Goal: Task Accomplishment & Management: Manage account settings

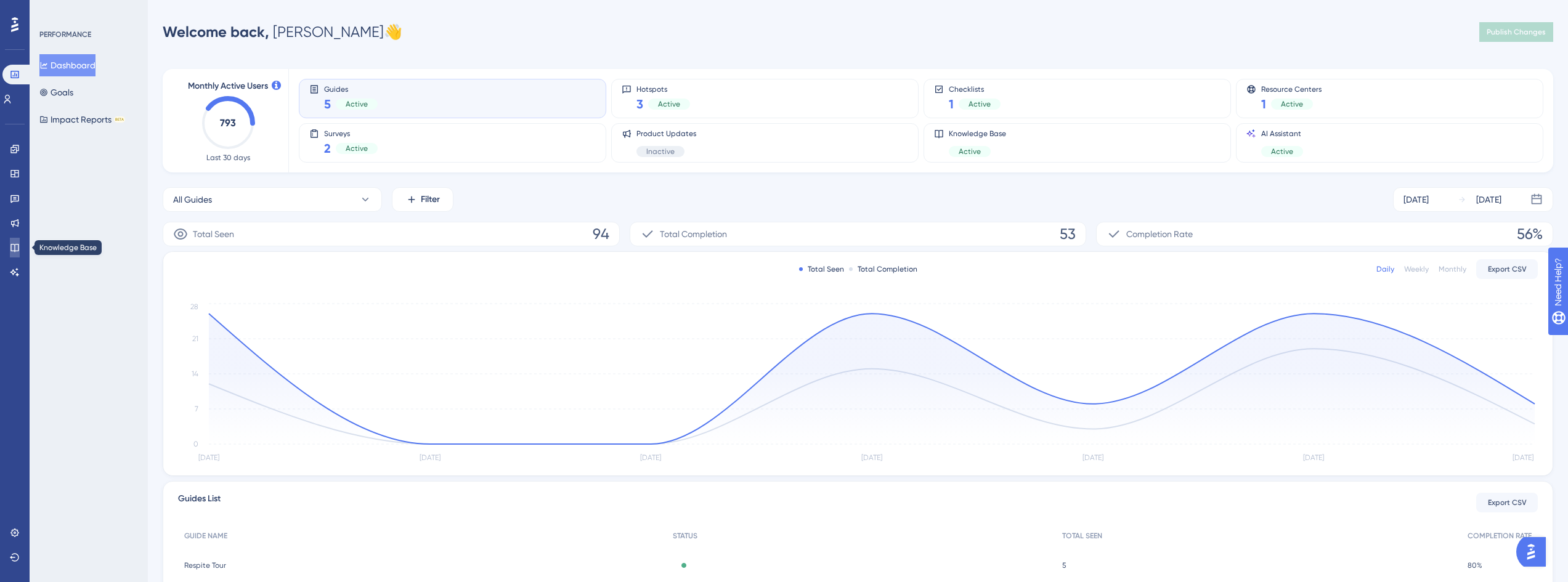
click at [19, 246] on icon at bounding box center [14, 247] width 10 height 10
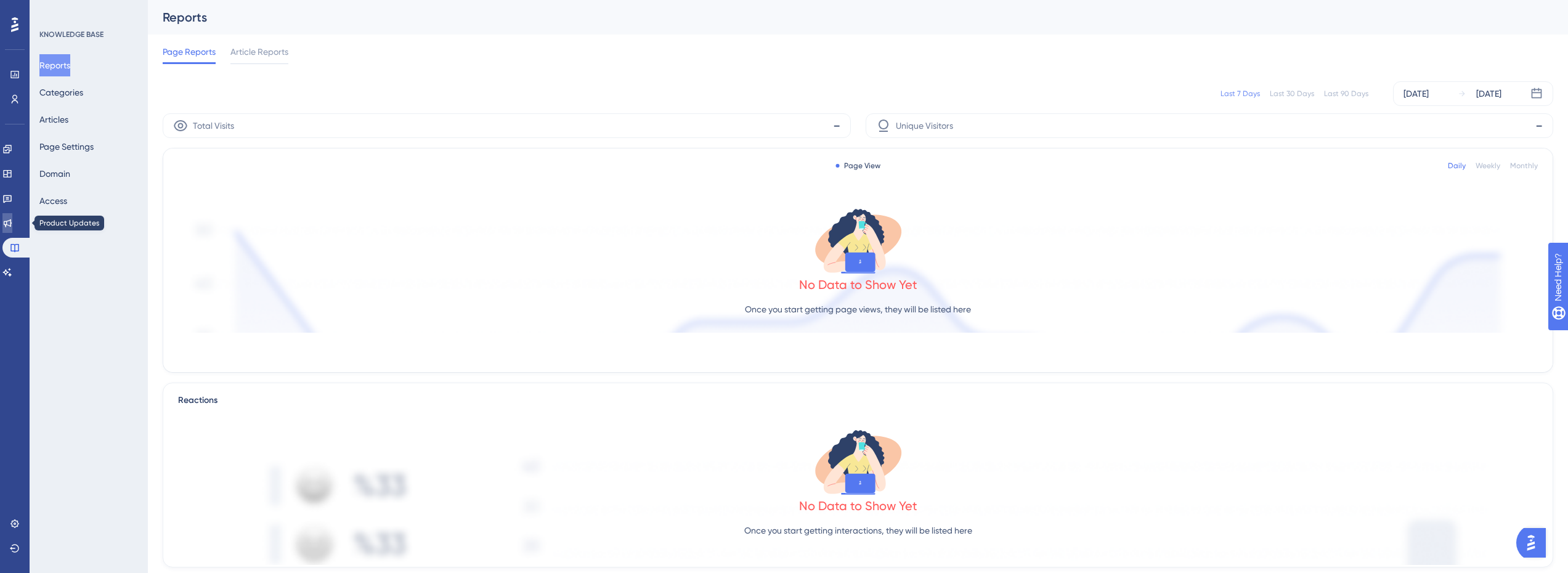
click at [12, 216] on link at bounding box center [7, 223] width 10 height 20
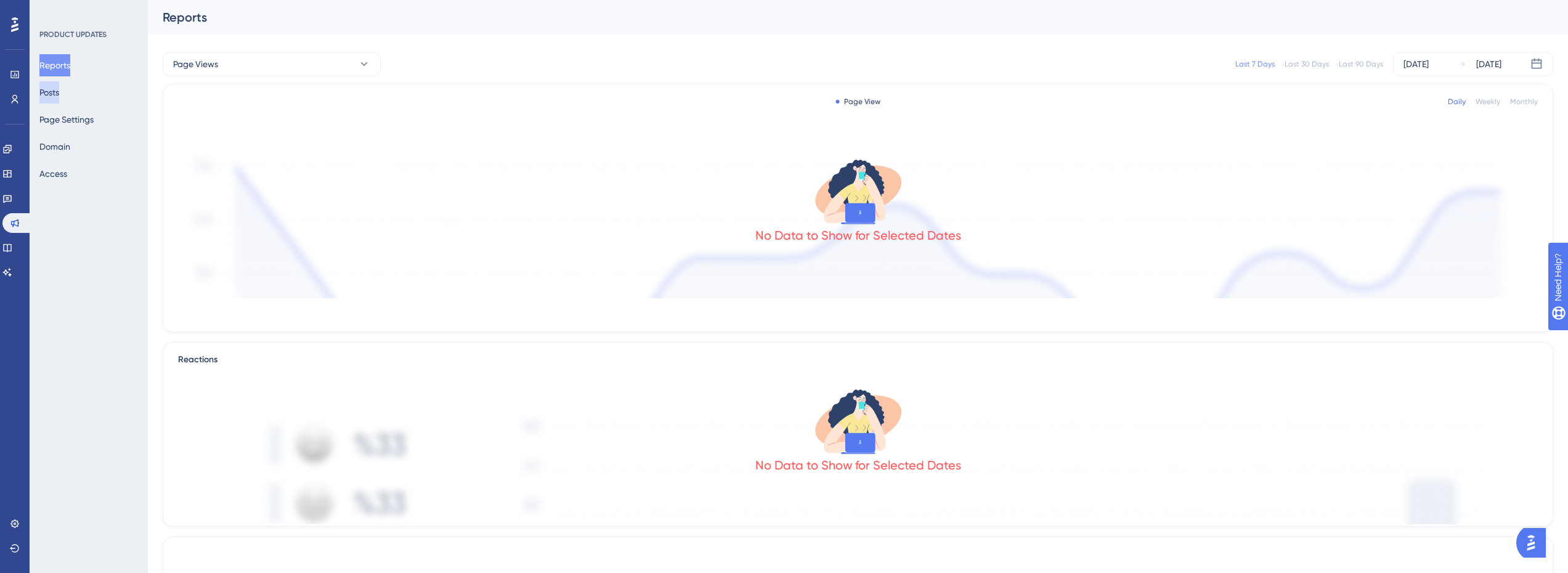
click at [59, 91] on button "Posts" at bounding box center [49, 92] width 20 height 22
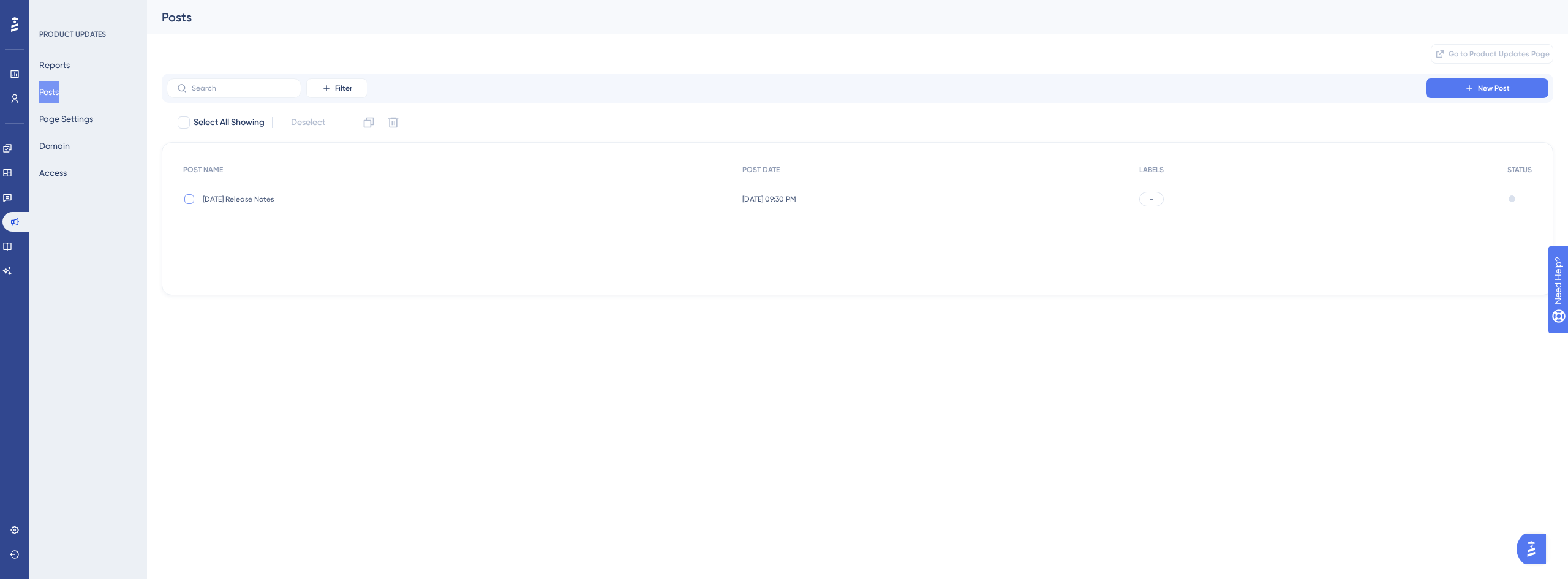
click at [187, 201] on div at bounding box center [189, 199] width 10 height 10
checkbox input "true"
click at [243, 200] on span "08.28.25 Release Notes" at bounding box center [301, 199] width 196 height 10
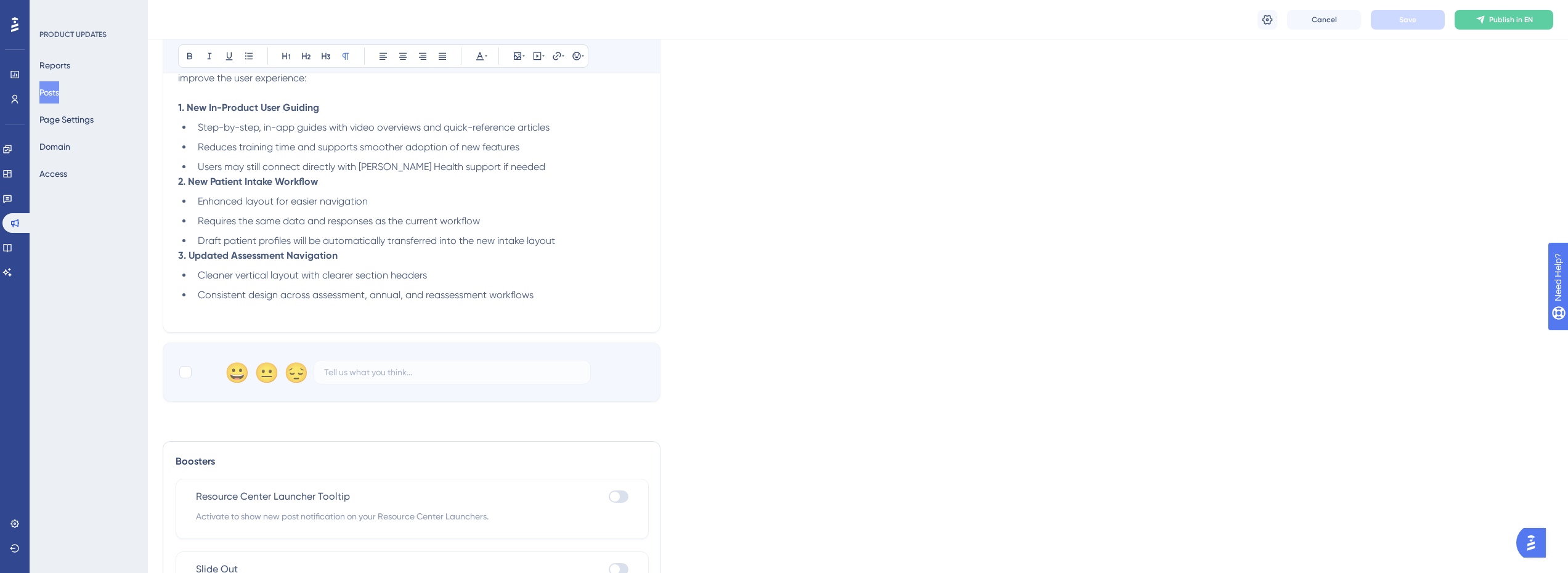
scroll to position [195, 0]
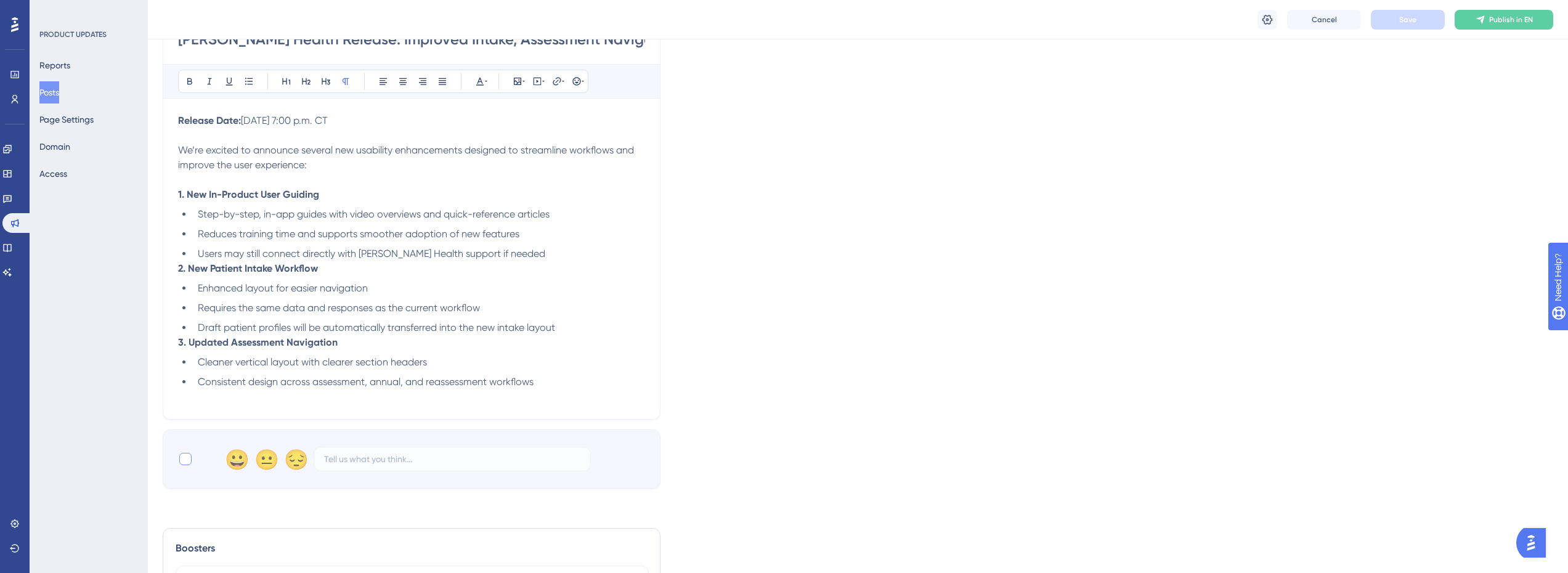
click at [184, 460] on div at bounding box center [185, 459] width 12 height 12
click at [184, 460] on icon at bounding box center [185, 460] width 7 height 5
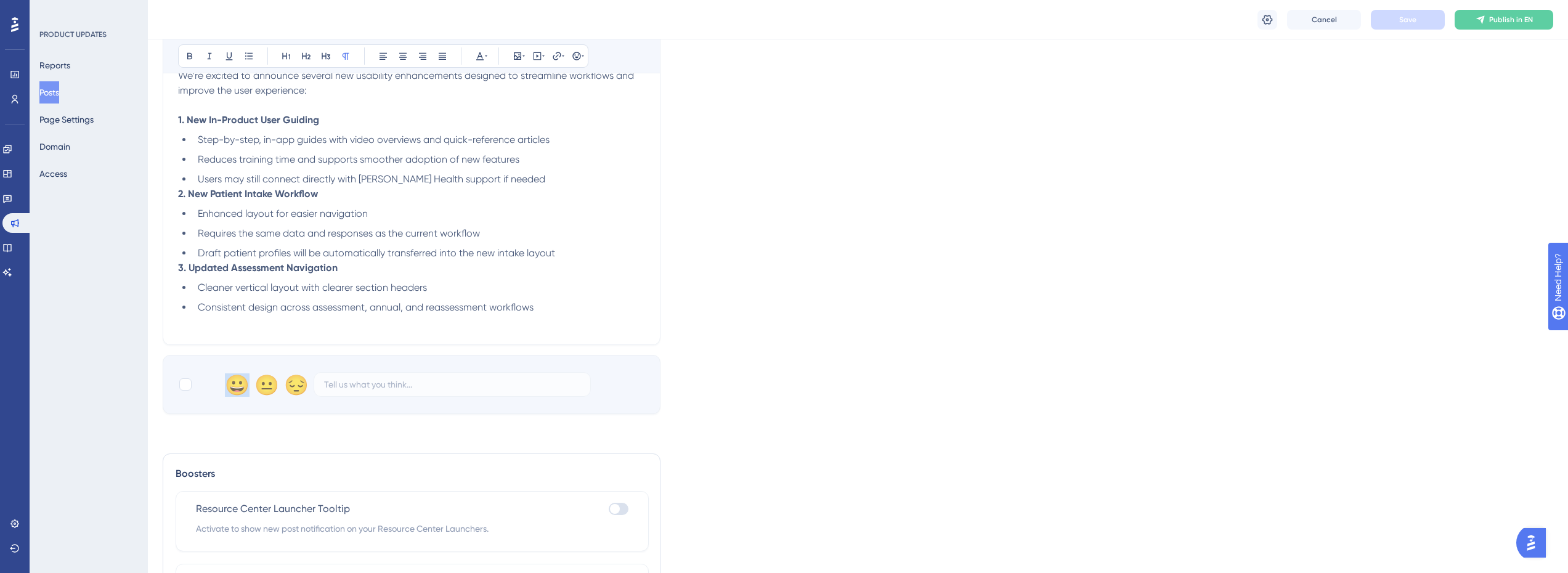
scroll to position [318, 0]
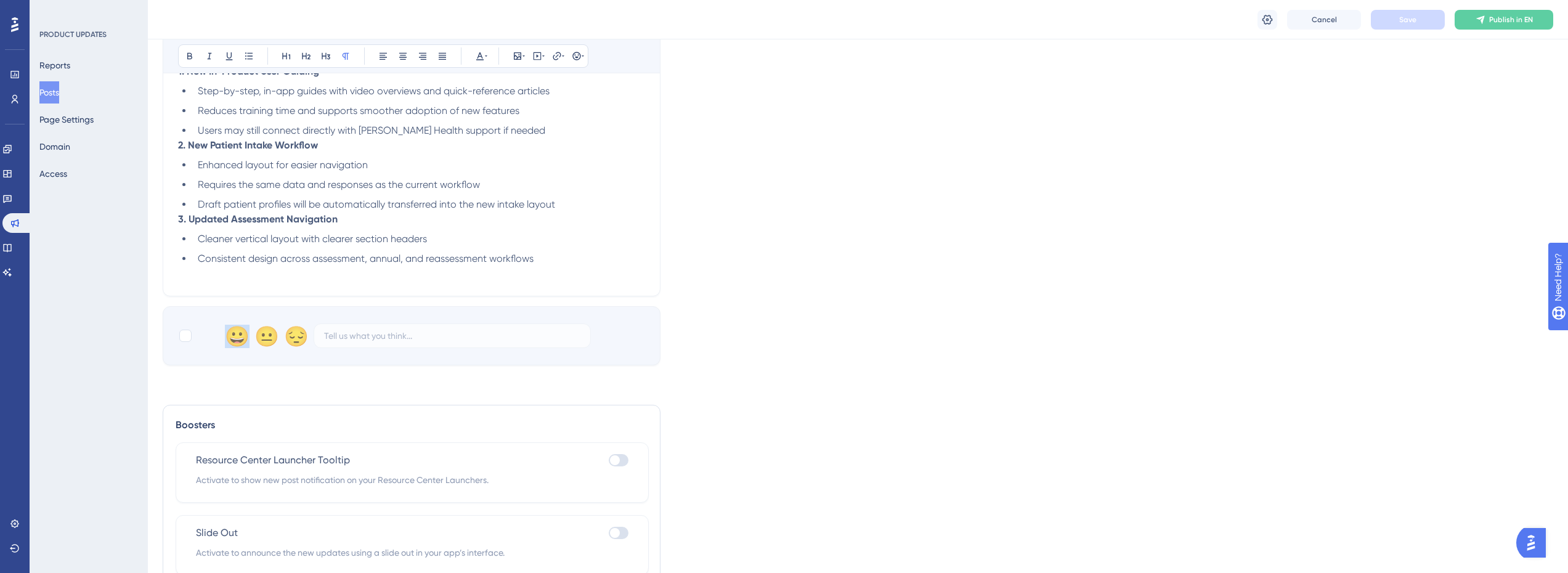
click at [214, 375] on div "Language English (Default) Upload Cover Image Suggested image width 808 px Cros…" at bounding box center [858, 179] width 1391 height 838
click at [191, 339] on div at bounding box center [185, 336] width 12 height 12
checkbox input "true"
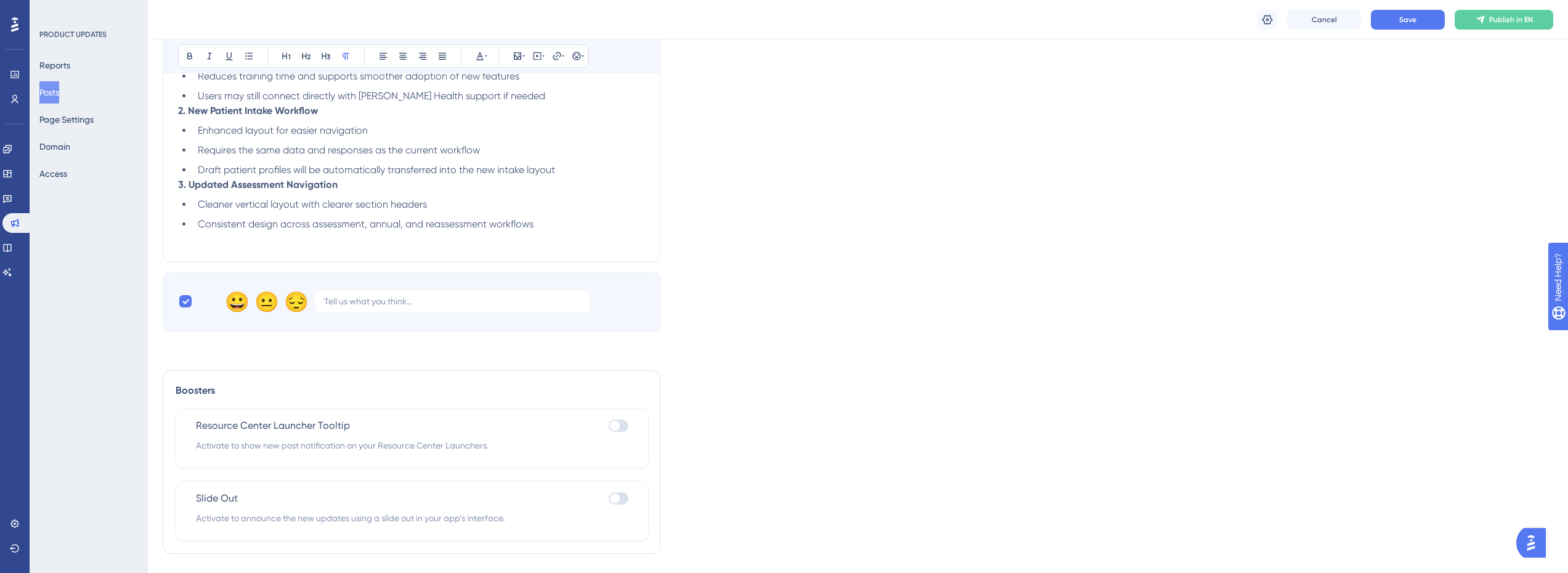
scroll to position [383, 0]
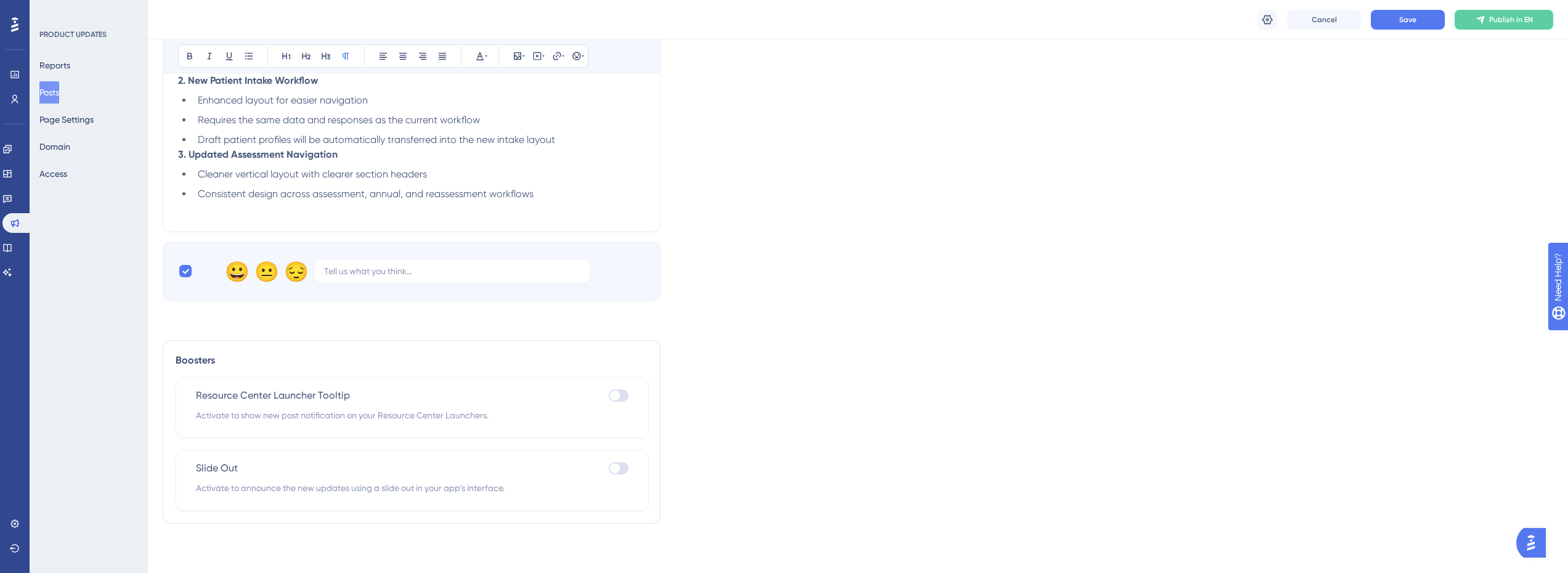
click at [619, 398] on div at bounding box center [618, 395] width 20 height 12
click at [609, 396] on input "checkbox" at bounding box center [608, 395] width 1 height 1
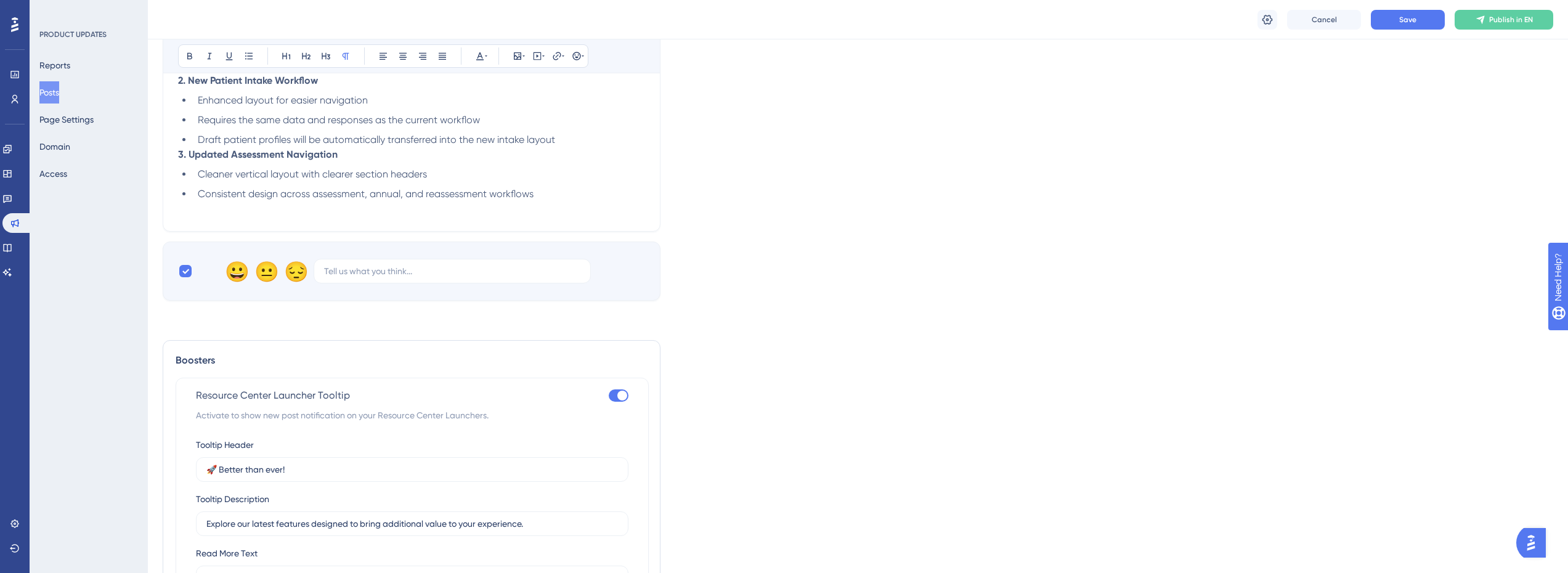
click at [619, 398] on div at bounding box center [622, 395] width 10 height 10
click at [609, 396] on input "checkbox" at bounding box center [608, 395] width 1 height 1
checkbox input "false"
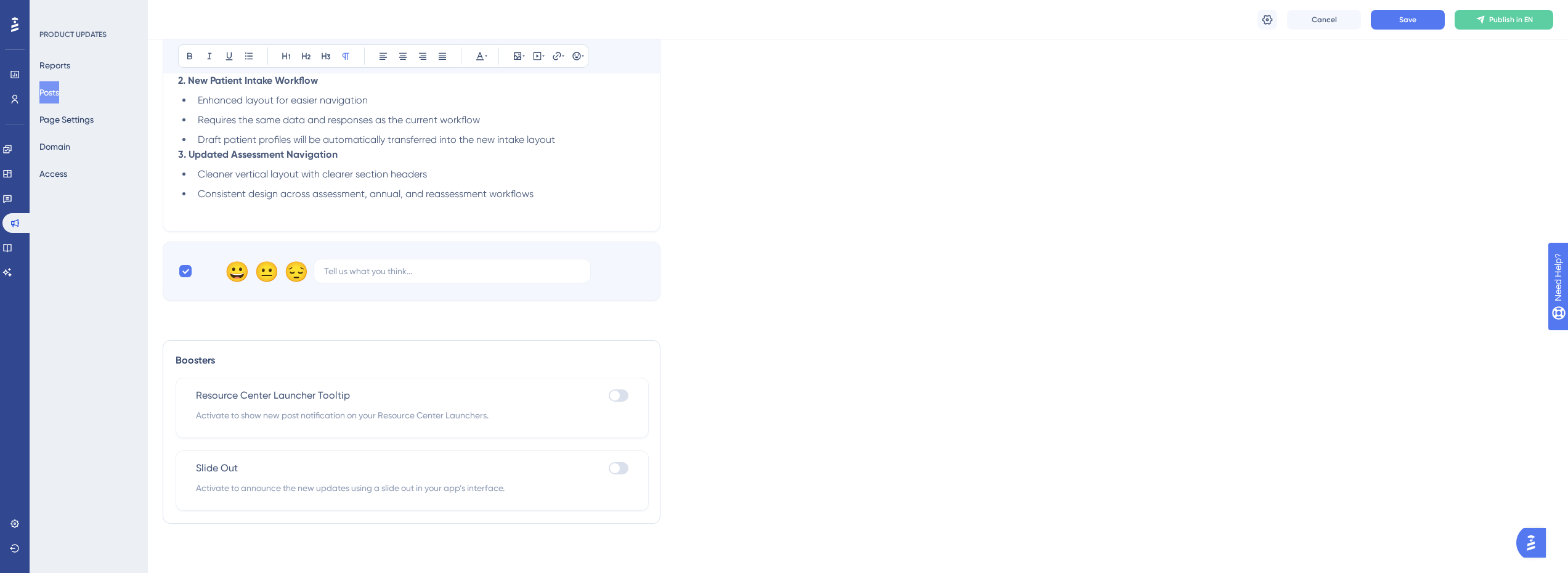
click at [614, 459] on div "Slide Out Activate to announce the new updates using a slide out in your app’s …" at bounding box center [412, 481] width 473 height 60
click at [615, 465] on div at bounding box center [615, 468] width 10 height 10
click at [609, 468] on input "checkbox" at bounding box center [608, 468] width 1 height 1
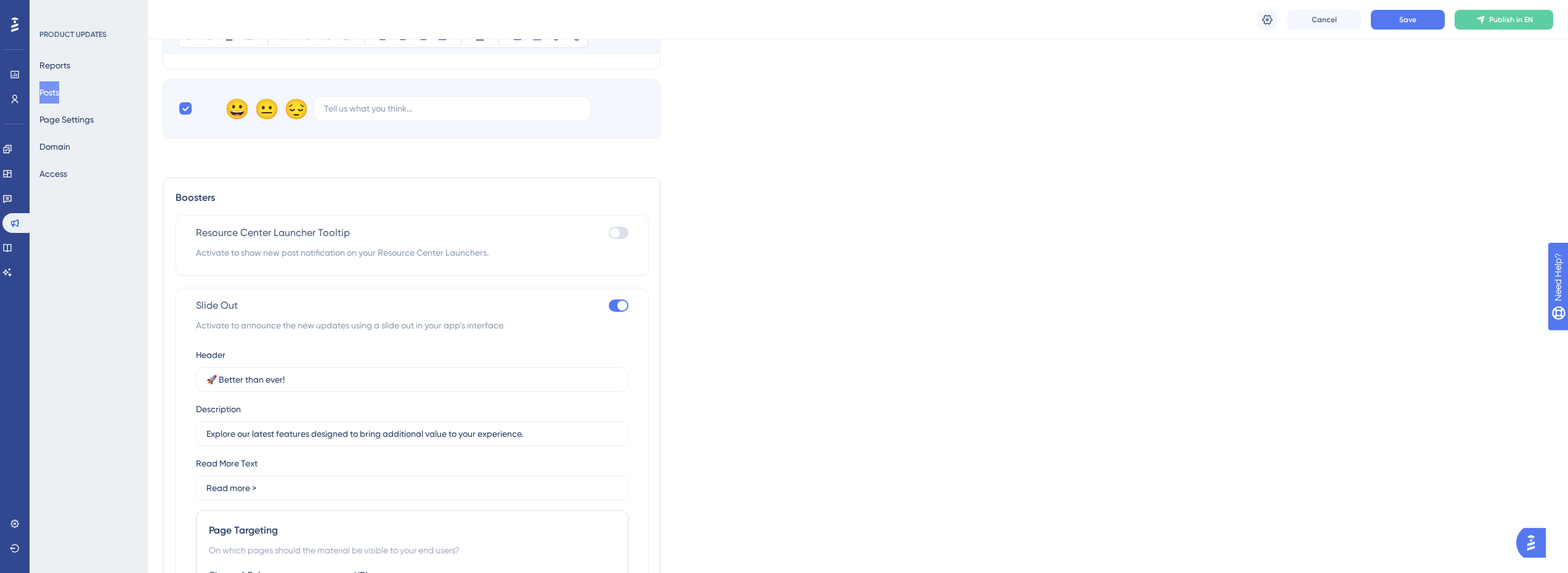
scroll to position [568, 0]
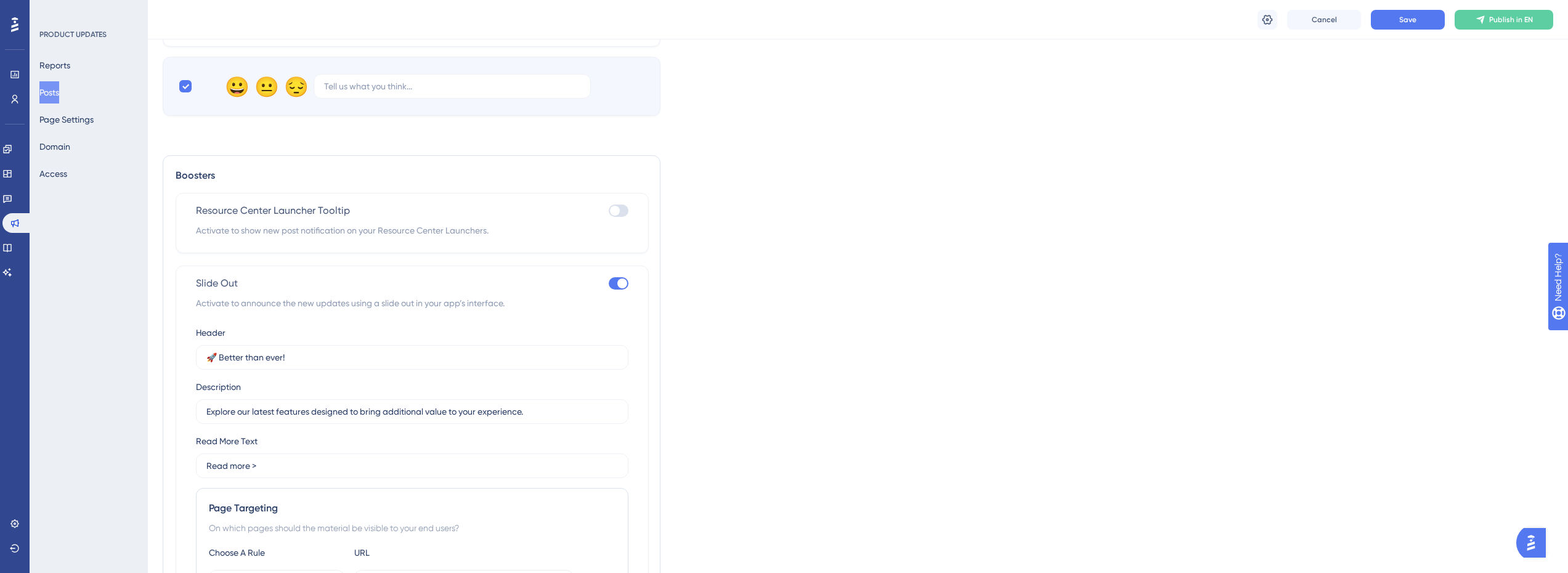
click at [617, 283] on div at bounding box center [618, 283] width 20 height 12
click at [609, 283] on input "checkbox" at bounding box center [608, 283] width 1 height 1
checkbox input "false"
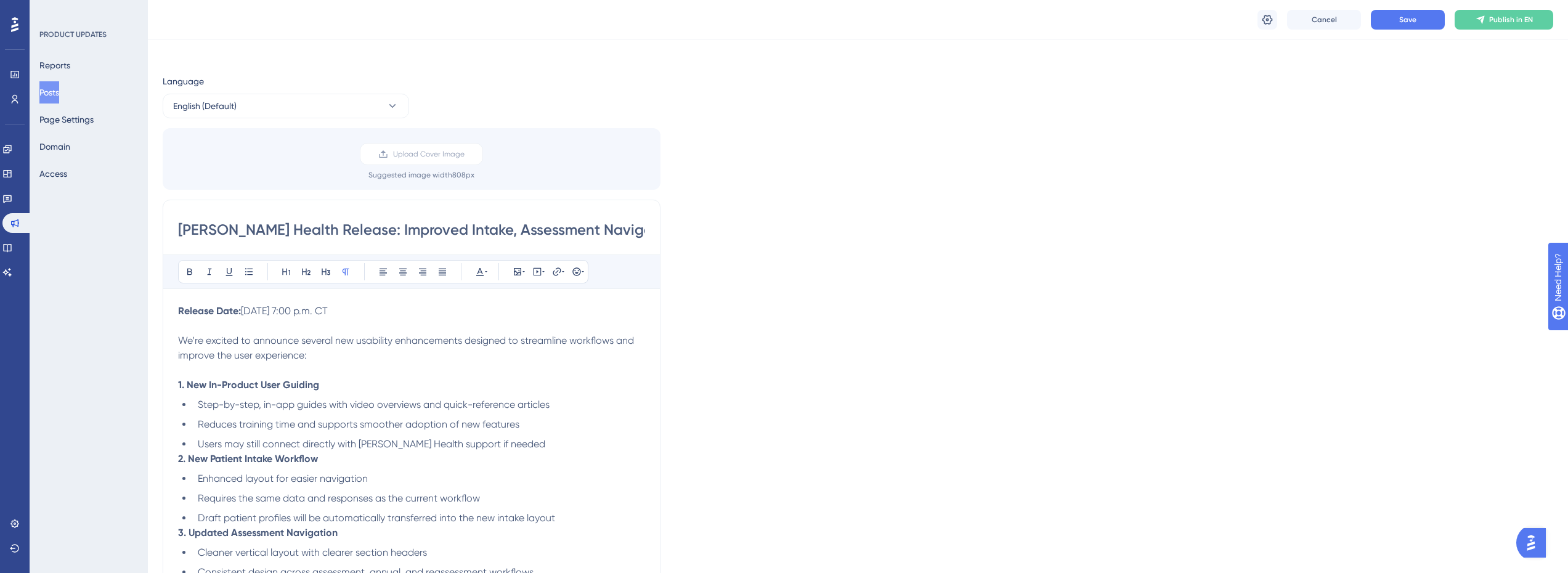
scroll to position [0, 0]
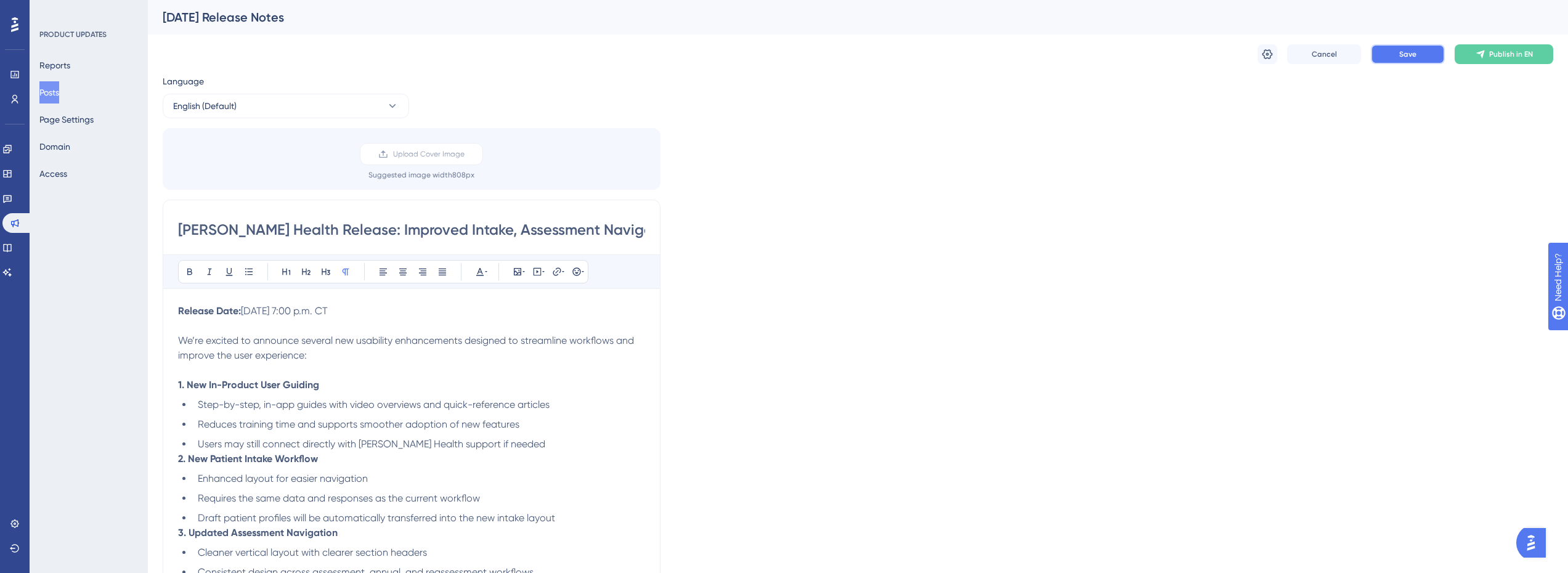
click at [1399, 53] on span "Save" at bounding box center [1408, 54] width 17 height 10
click at [1495, 48] on button "Publish in EN" at bounding box center [1504, 54] width 98 height 20
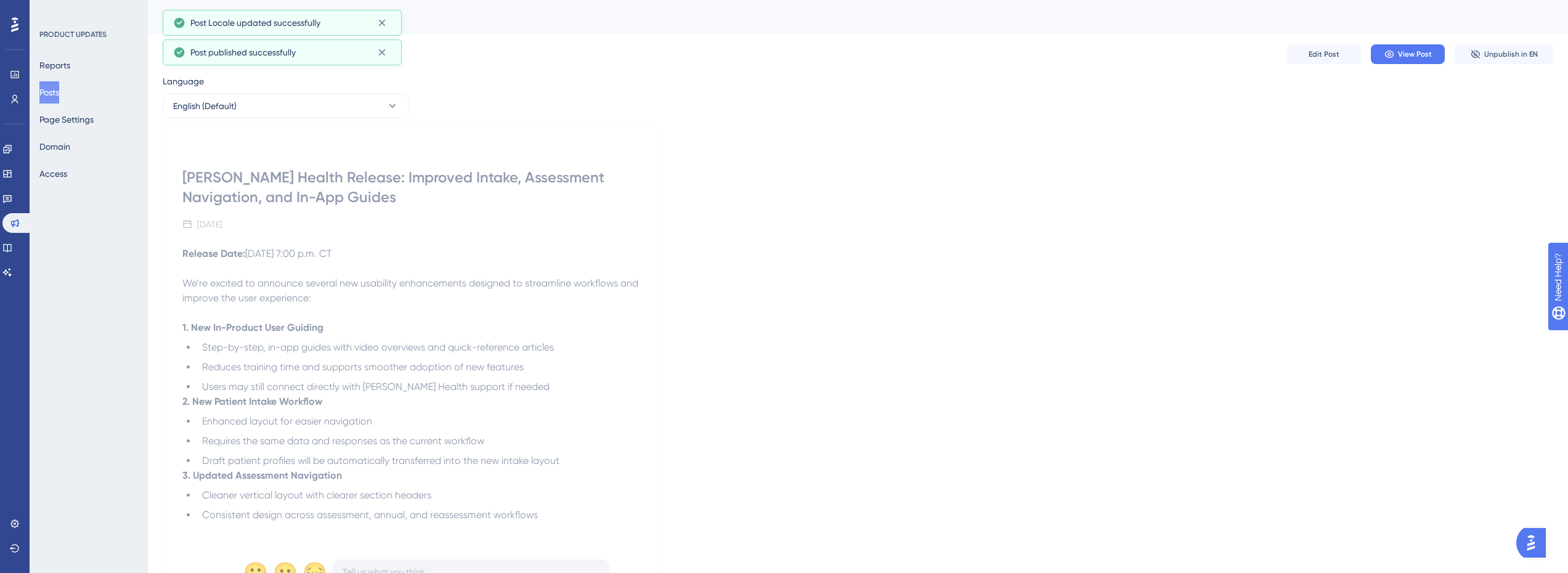
click at [56, 99] on button "Posts" at bounding box center [49, 92] width 20 height 22
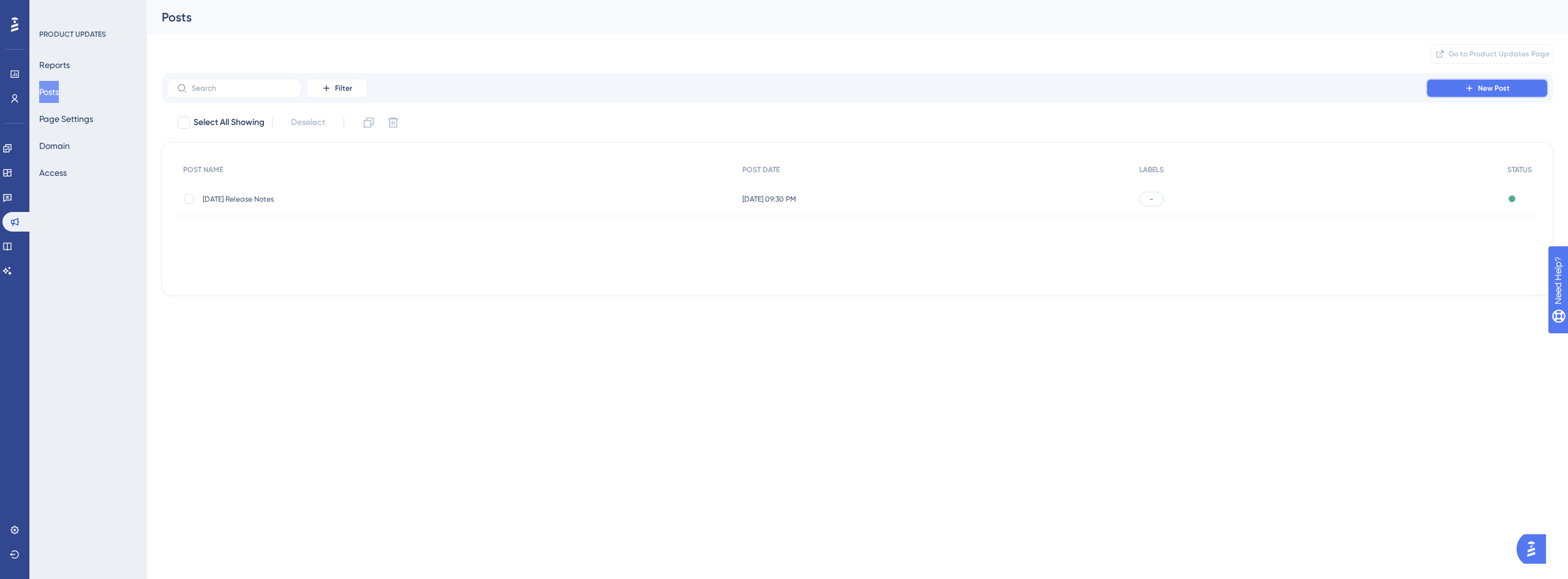
click at [1498, 83] on button "New Post" at bounding box center [1487, 88] width 122 height 20
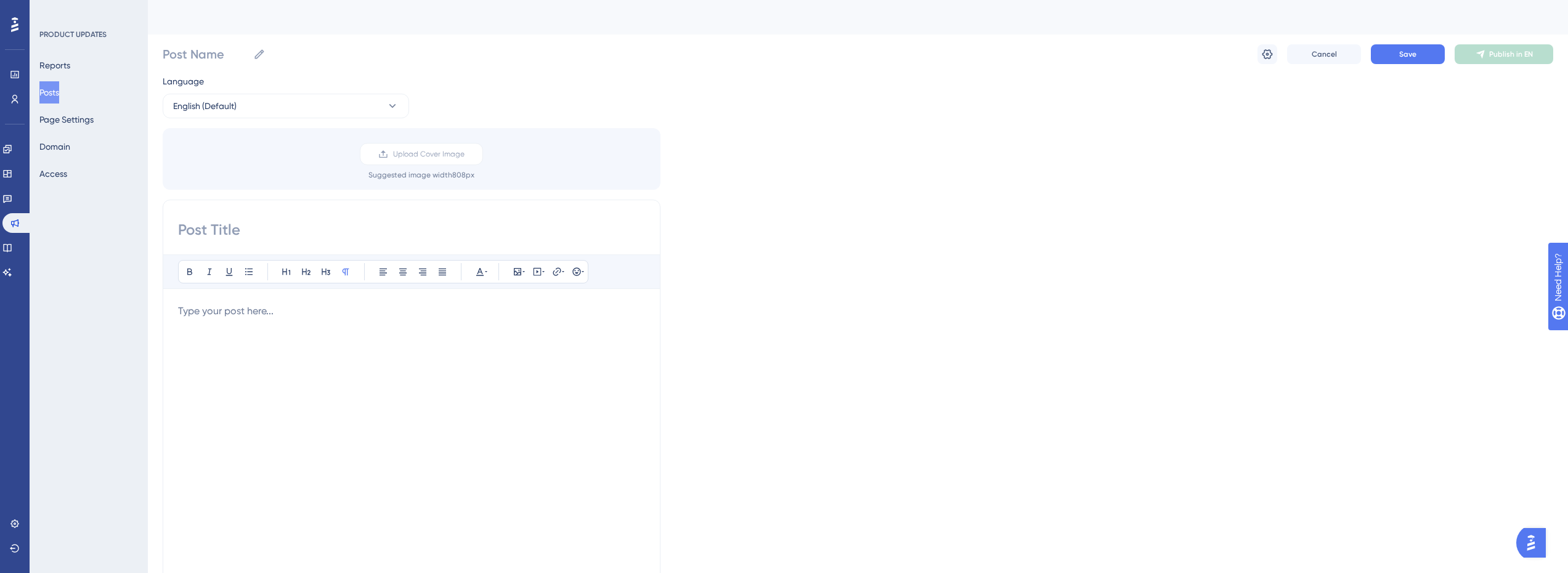
click at [254, 327] on div at bounding box center [412, 439] width 467 height 271
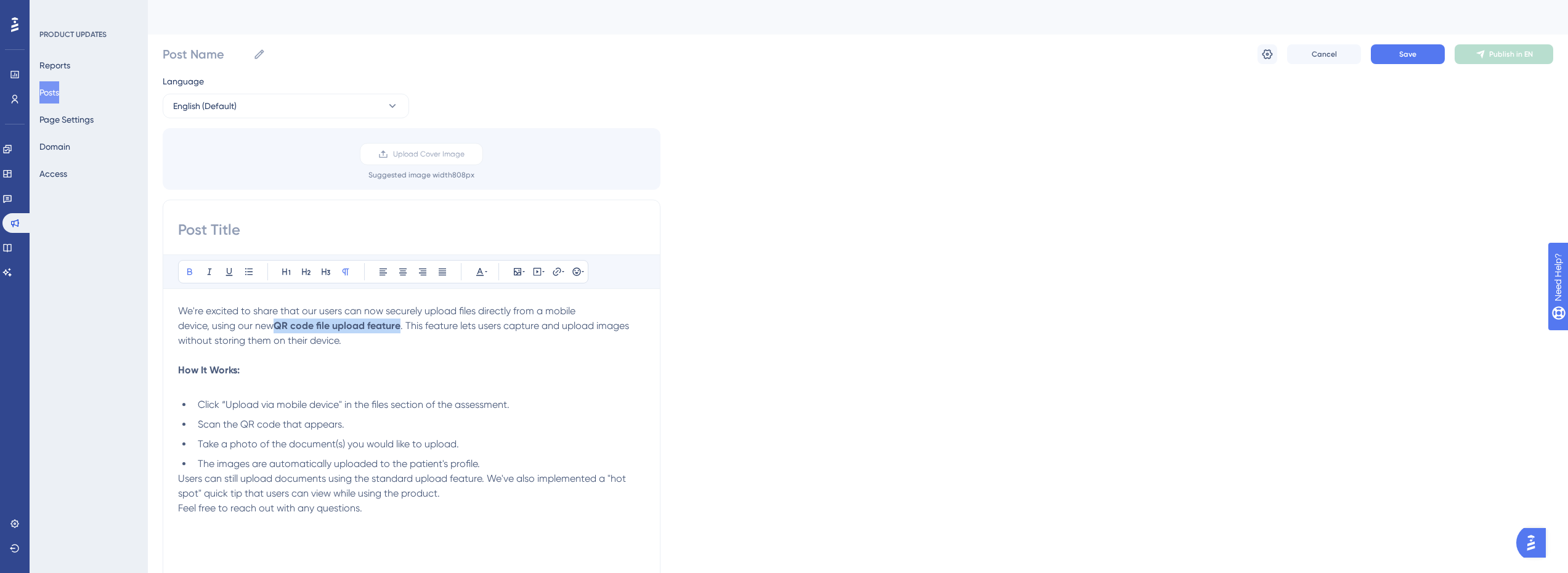
drag, startPoint x: 278, startPoint y: 327, endPoint x: 403, endPoint y: 328, distance: 125.0
click at [403, 328] on p "We're excited to share that our users can now securely upload files directly fr…" at bounding box center [412, 326] width 467 height 45
copy strong "QR code file upload feature"
click at [205, 233] on input at bounding box center [412, 230] width 467 height 20
paste input "QR code file upload feature"
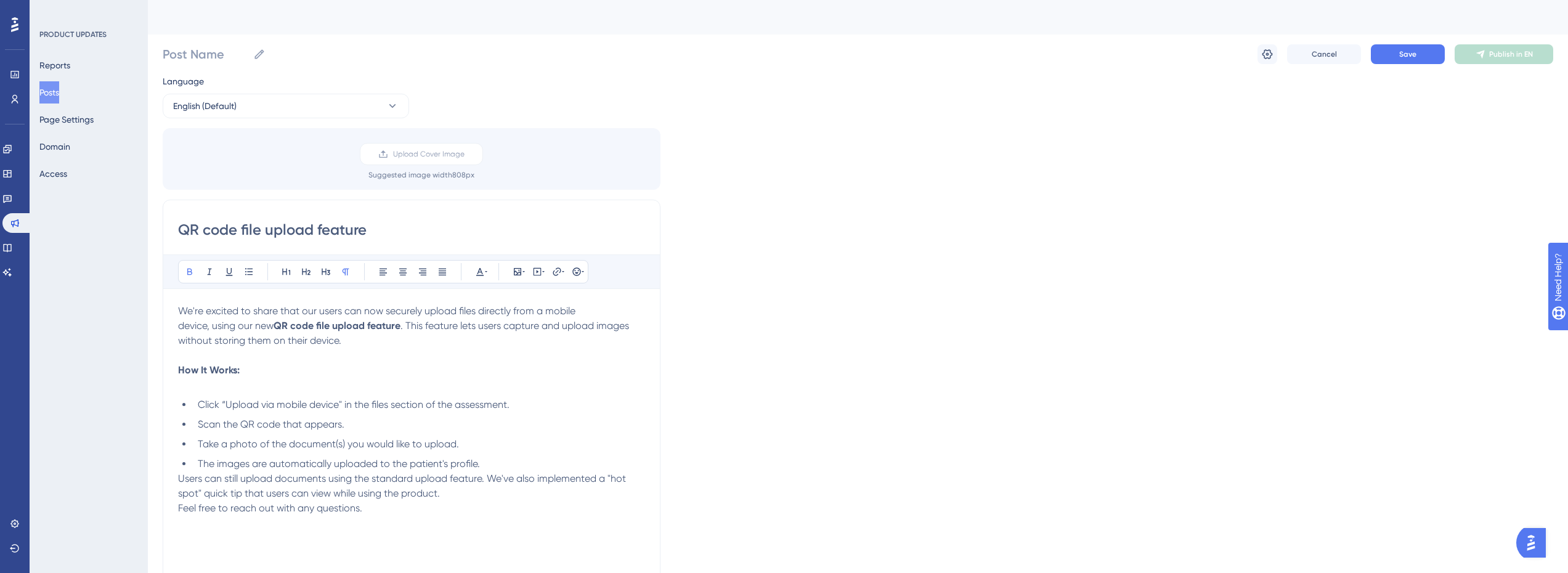
type input "QR code file upload feature"
click at [426, 360] on p "How It Works:" at bounding box center [412, 370] width 467 height 45
click at [308, 321] on strong "QR code file upload feature" at bounding box center [337, 325] width 127 height 11
drag, startPoint x: 411, startPoint y: 327, endPoint x: 468, endPoint y: 327, distance: 57.0
click at [468, 327] on span ". This feature lets users capture and upload images without storing them on the…" at bounding box center [405, 333] width 454 height 26
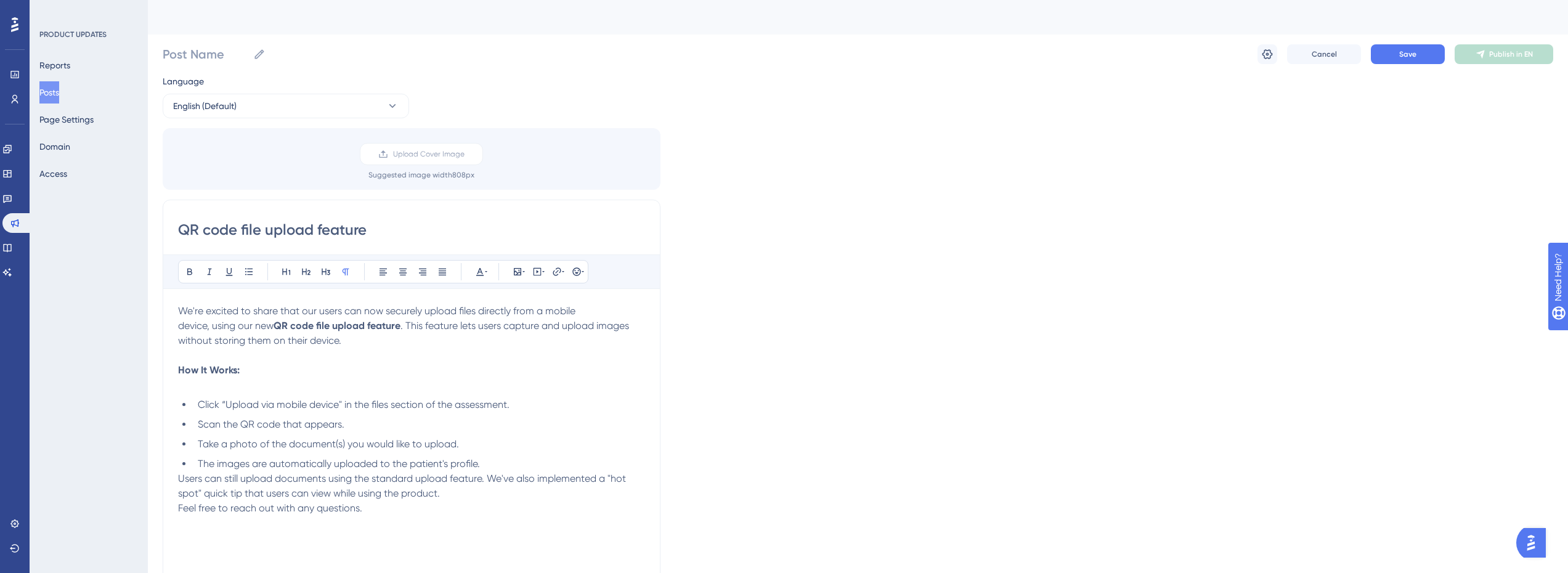
click at [511, 325] on span ". This feature lets users capture and upload images without storing them on the…" at bounding box center [405, 333] width 454 height 26
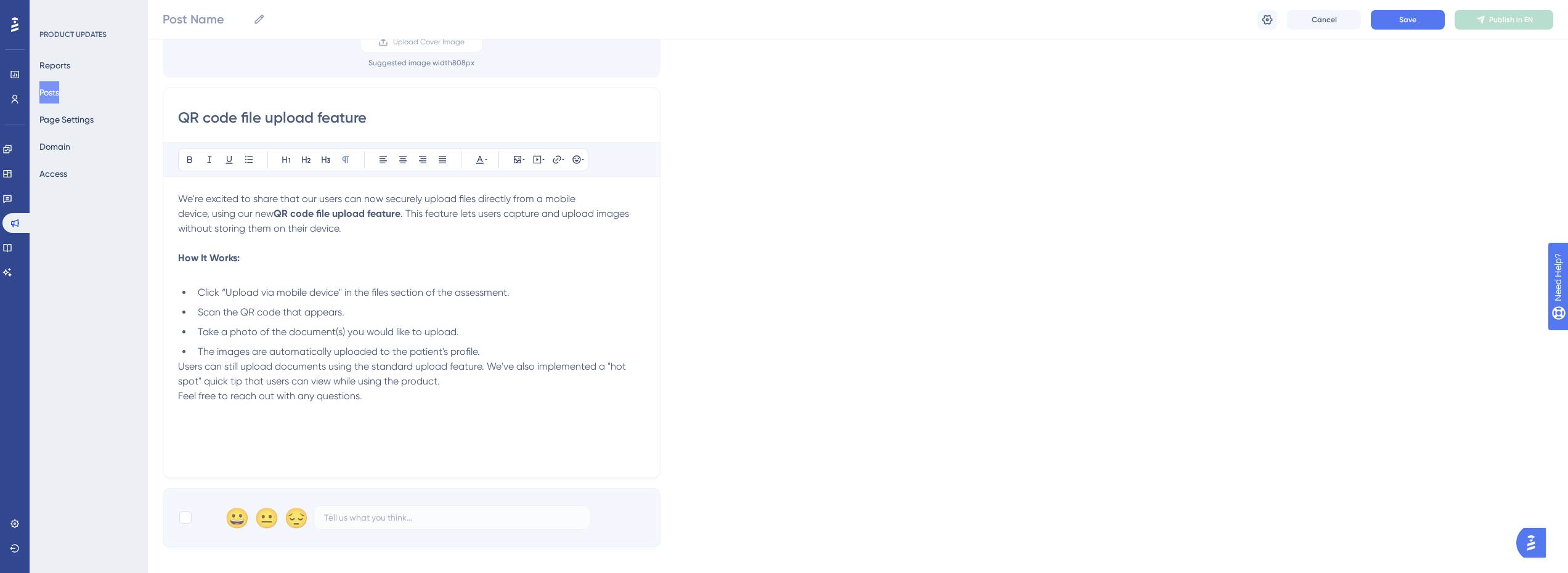
scroll to position [123, 0]
click at [222, 275] on div "We're excited to share that our users can now securely upload files directly fr…" at bounding box center [412, 321] width 467 height 271
click at [200, 268] on p "How It Works:" at bounding box center [412, 252] width 467 height 45
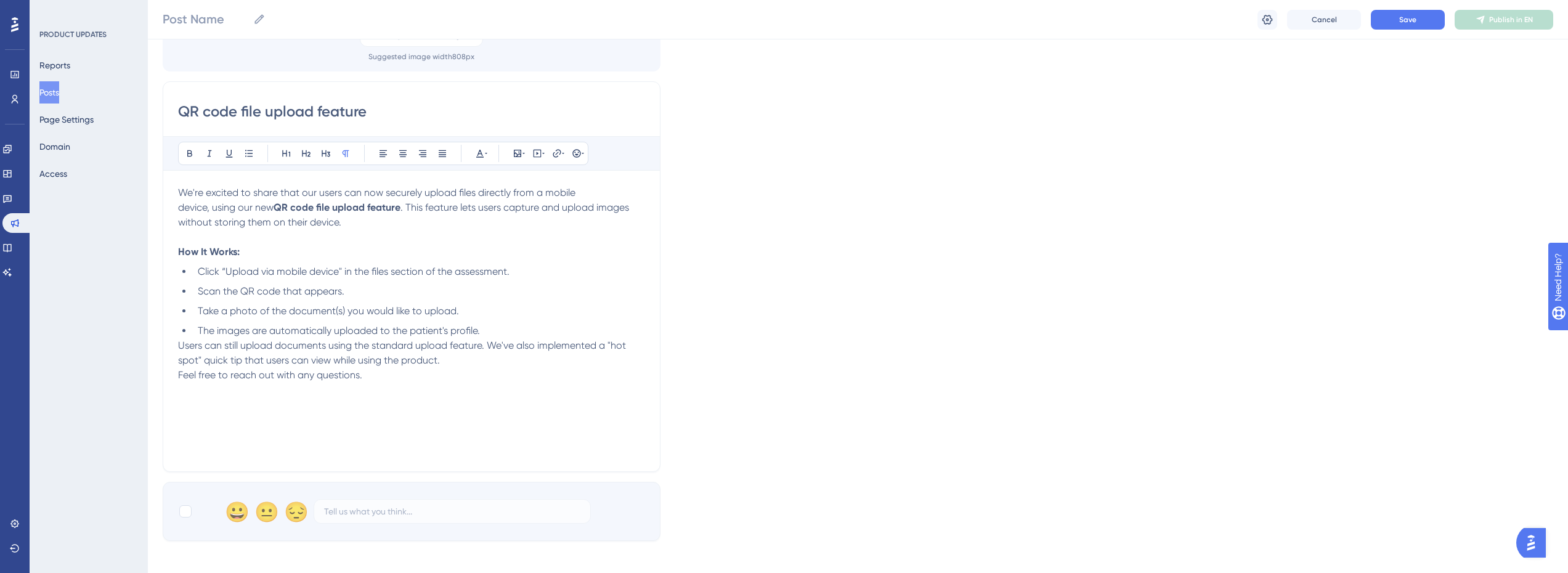
click at [510, 328] on li "The images are automatically uploaded to the patient's profile." at bounding box center [419, 331] width 452 height 15
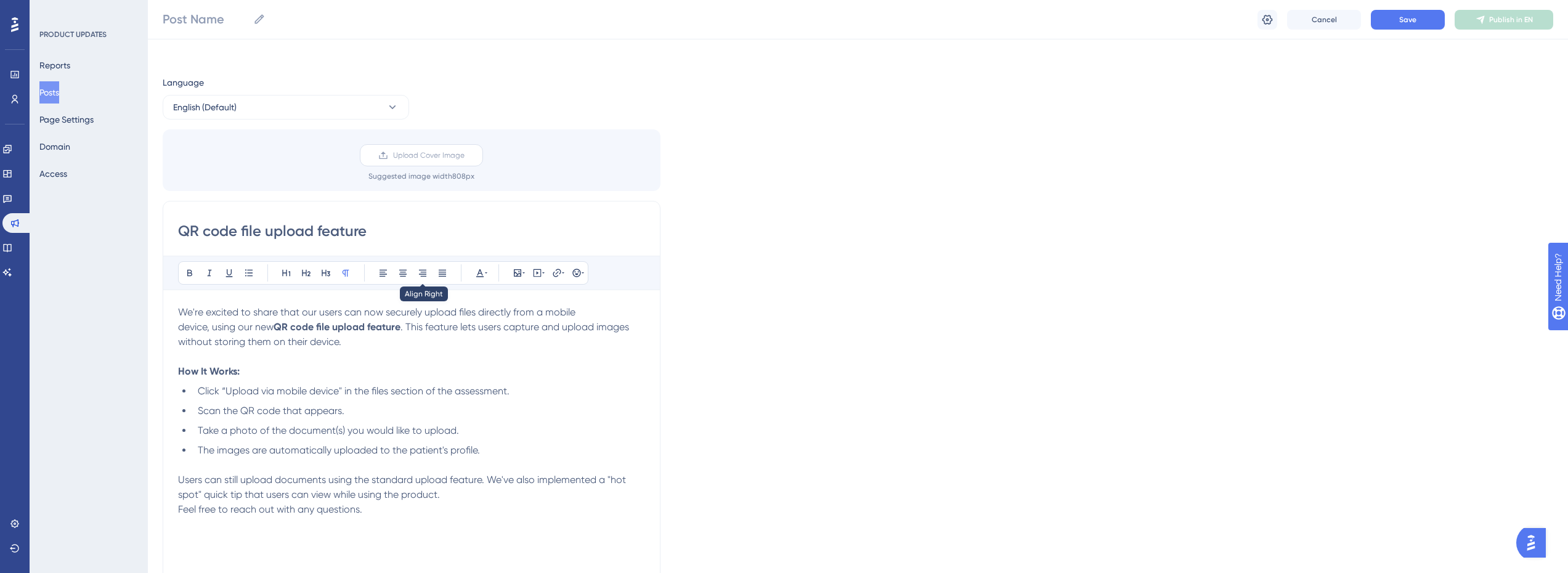
scroll to position [0, 0]
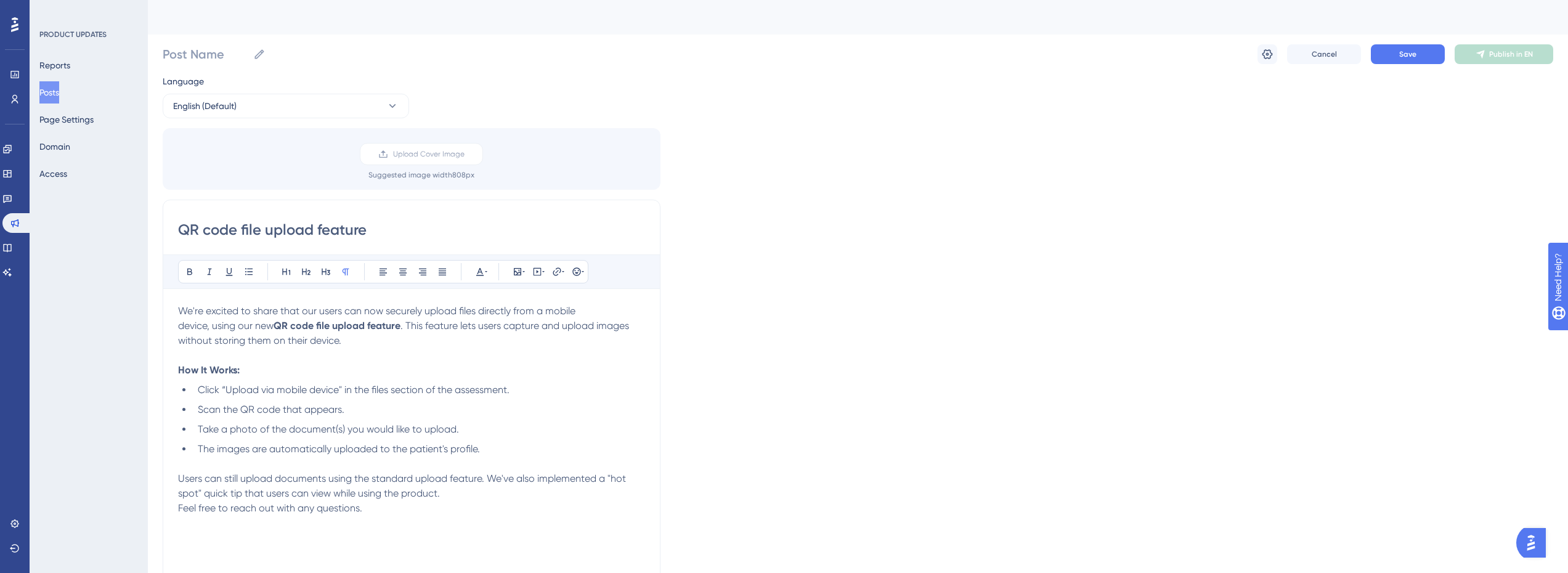
click at [342, 346] on p "We're excited to share that our users can now securely upload files directly fr…" at bounding box center [412, 326] width 467 height 45
copy div "We're excited to share that our users can now securely upload files directly fr…"
click at [452, 148] on label "Upload Cover Image" at bounding box center [421, 153] width 123 height 22
click at [465, 154] on input "Upload Cover Image" at bounding box center [465, 154] width 0 height 0
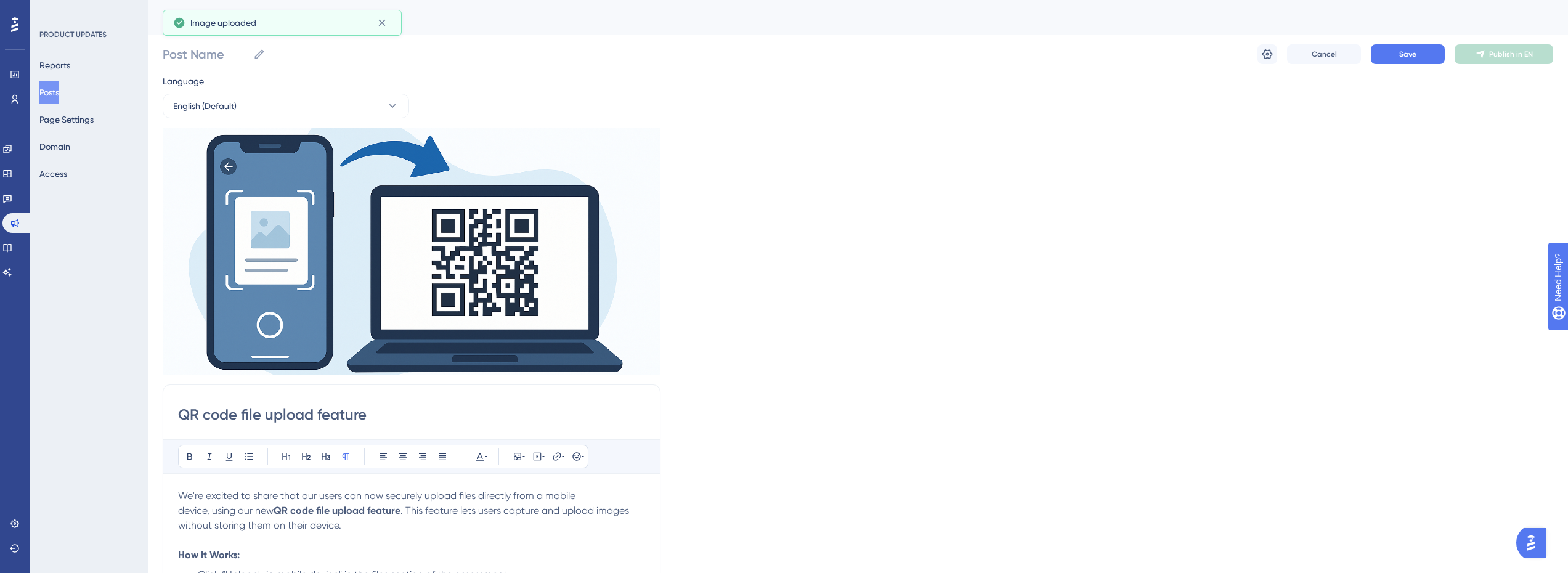
click at [699, 221] on div "Language English (Default) Insert an Image Delete QR code file upload feature B…" at bounding box center [858, 459] width 1391 height 770
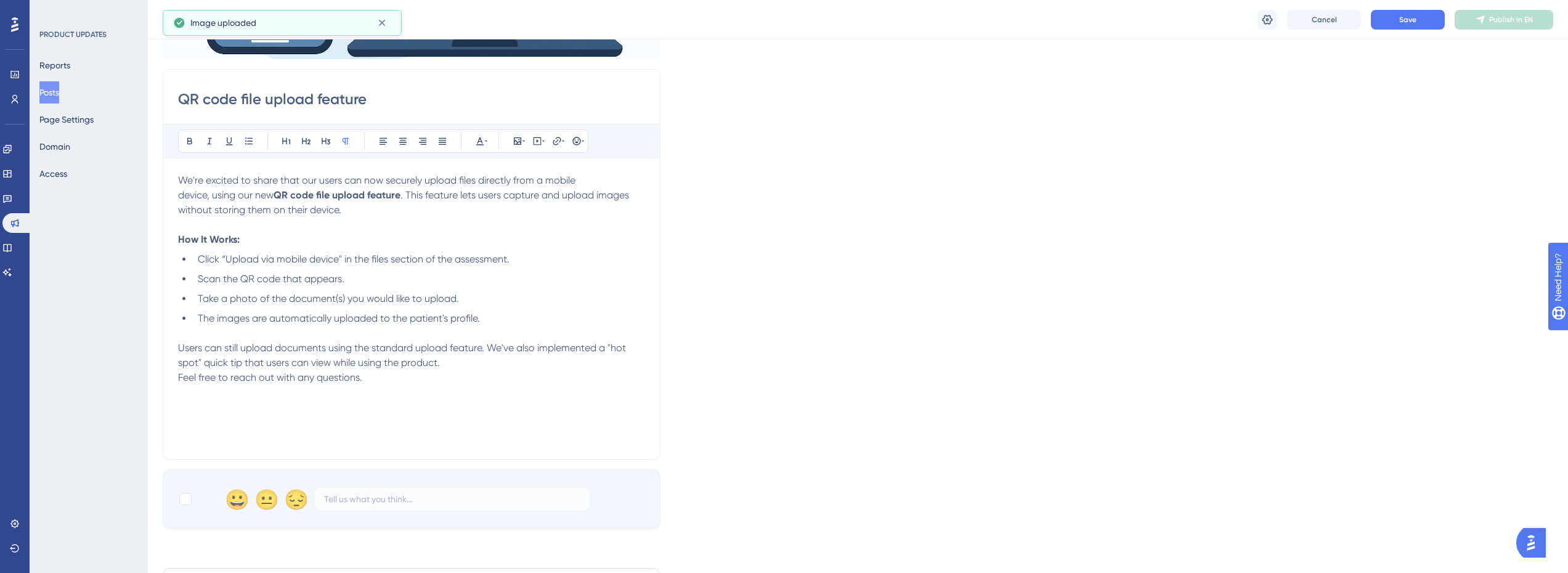
scroll to position [493, 0]
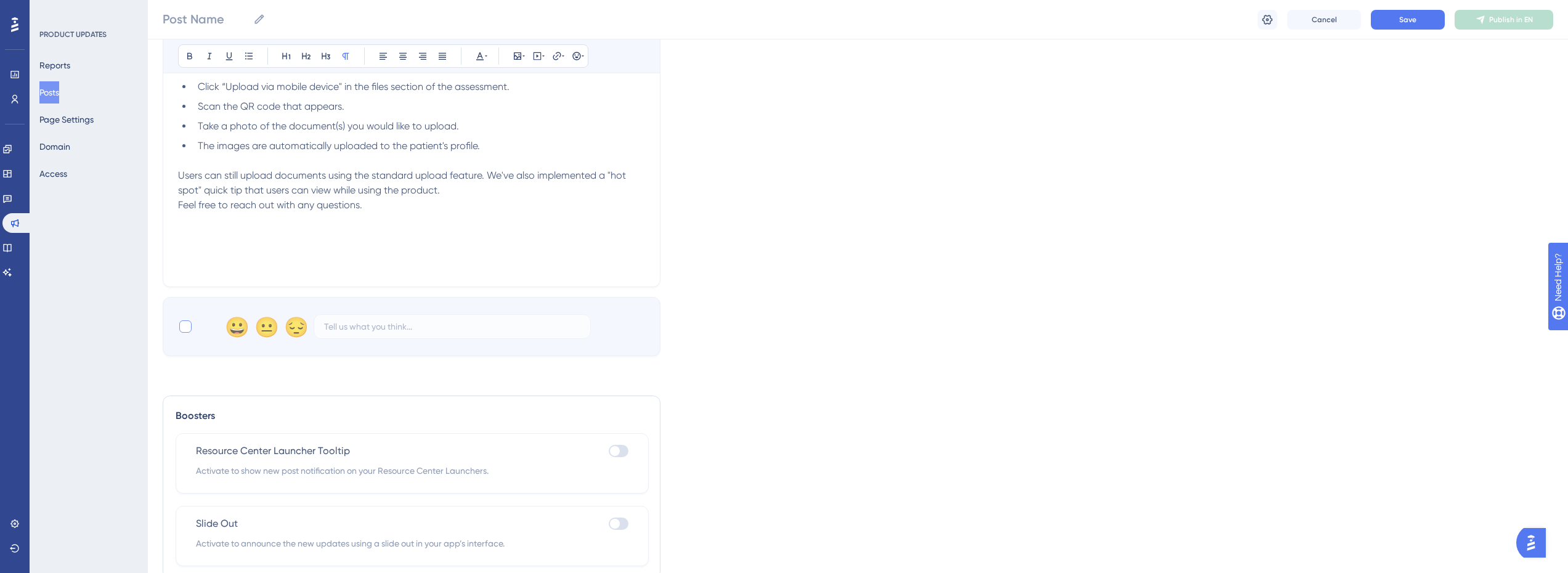
click at [181, 327] on div at bounding box center [185, 327] width 12 height 12
checkbox input "true"
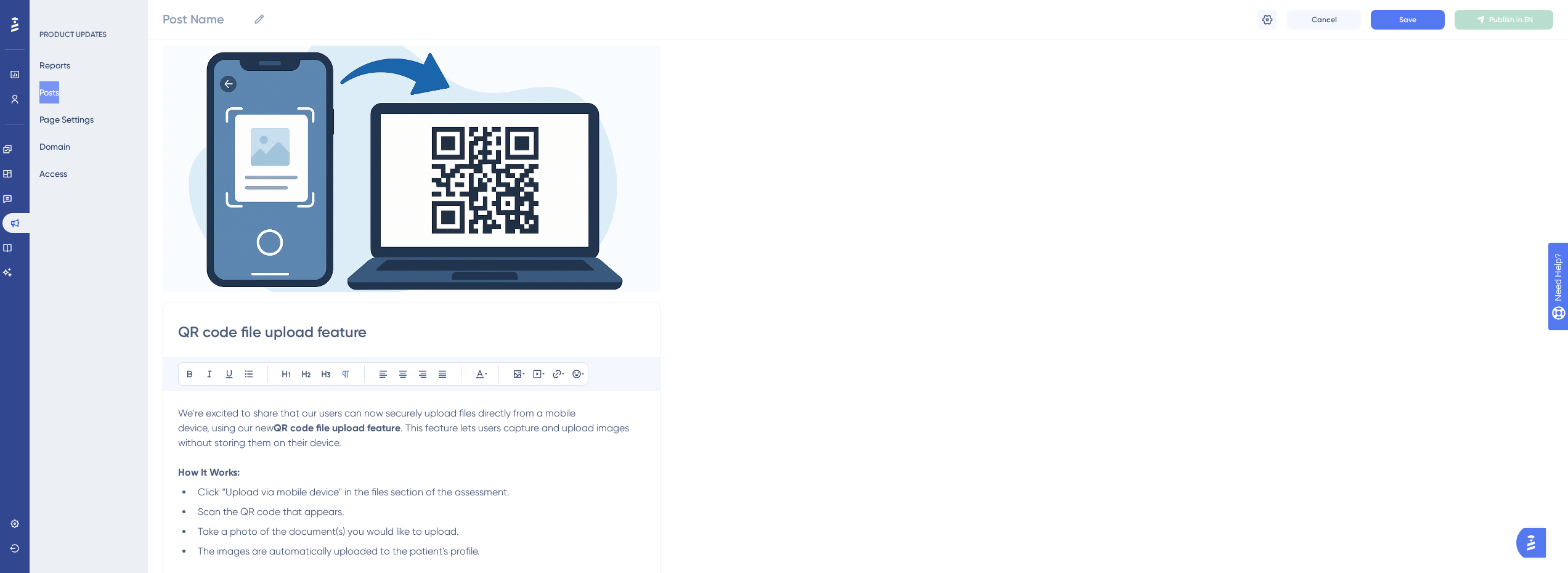
scroll to position [0, 0]
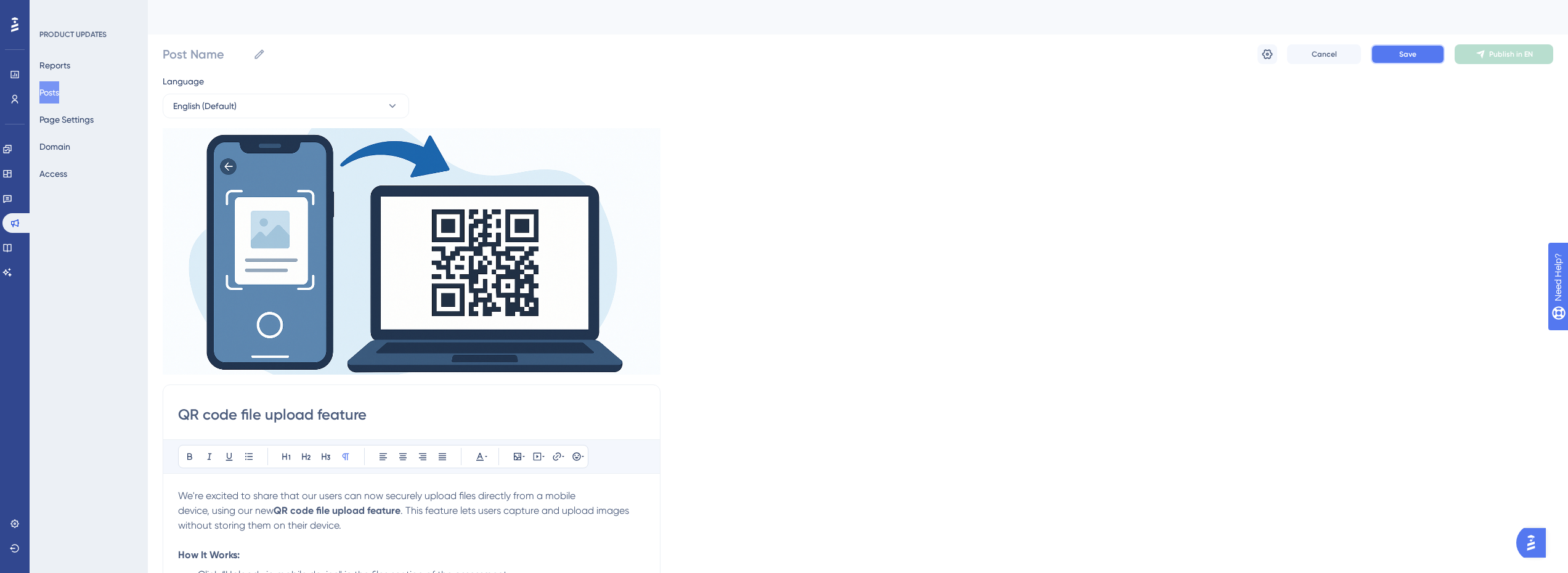
click at [1421, 49] on button "Save" at bounding box center [1408, 54] width 74 height 20
click at [1427, 58] on button "Save" at bounding box center [1408, 54] width 74 height 20
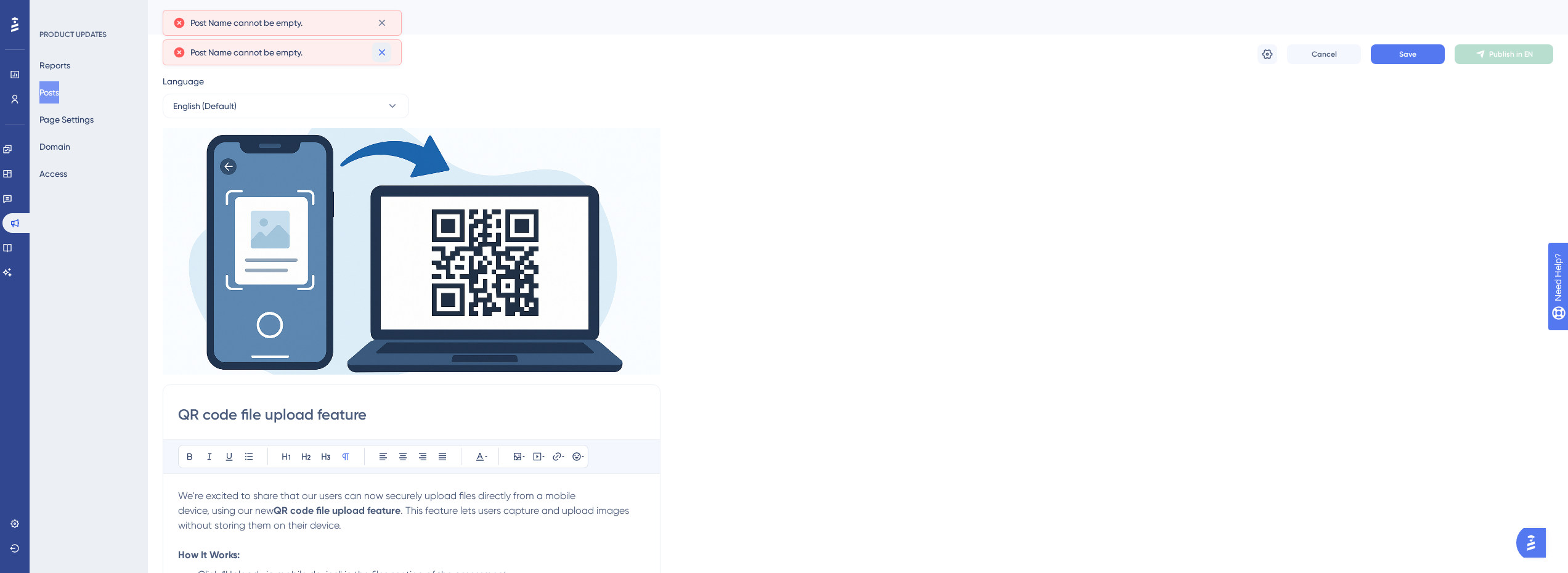
click at [382, 51] on icon at bounding box center [382, 52] width 12 height 12
click at [383, 31] on button at bounding box center [381, 23] width 19 height 20
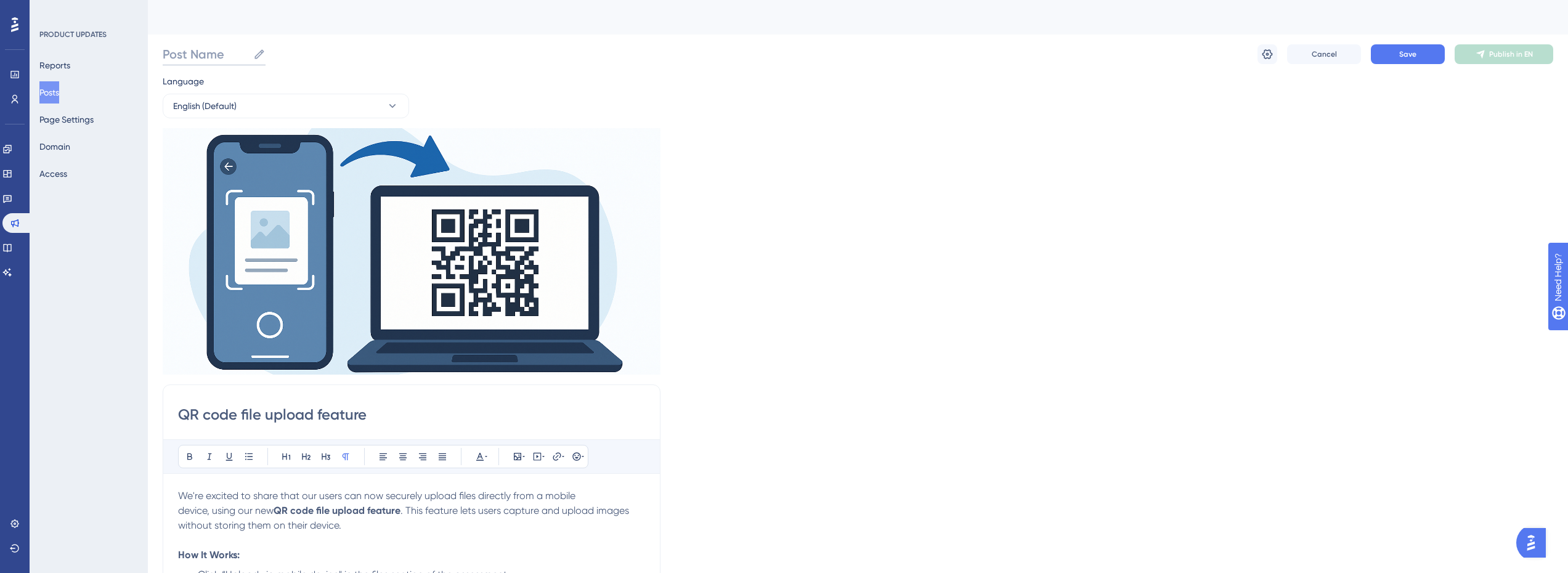
click at [197, 58] on input "Post Name" at bounding box center [205, 54] width 85 height 17
click at [273, 422] on input "QR code file upload feature" at bounding box center [412, 415] width 467 height 20
click at [193, 49] on input "Post Name" at bounding box center [205, 54] width 85 height 17
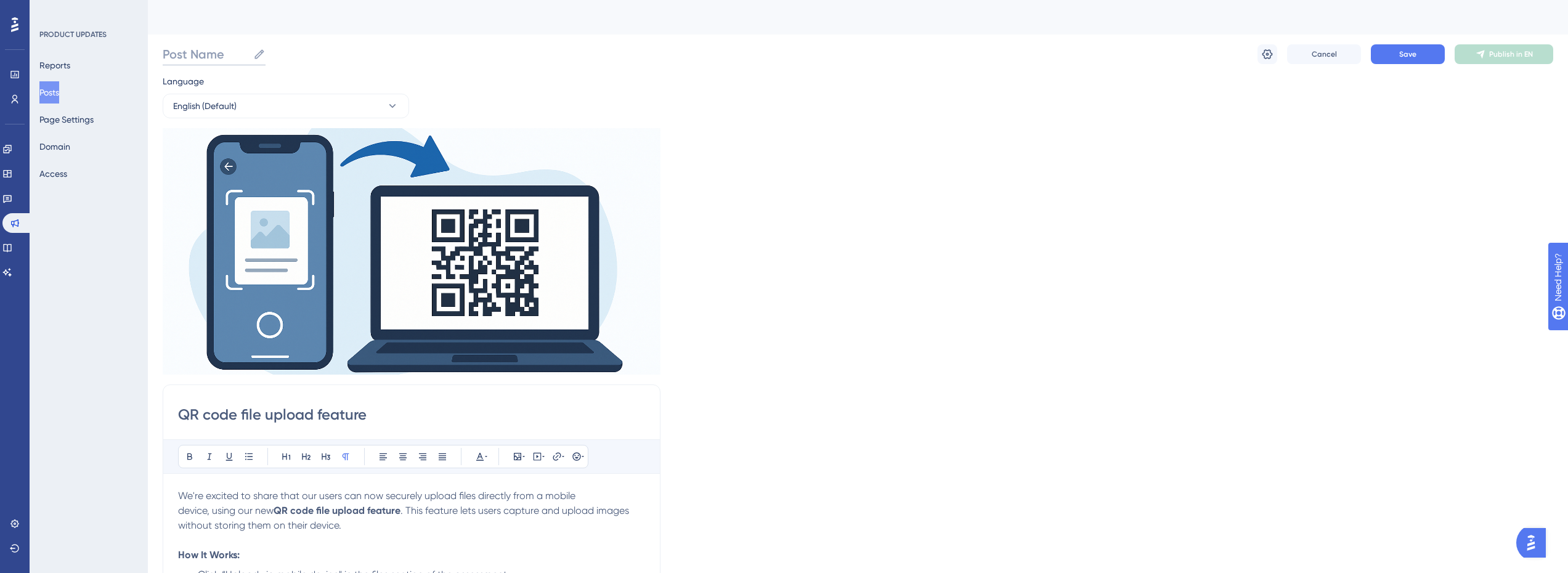
paste input "QR code file upload feature"
type input "QR code file upload feature"
click at [1415, 54] on span "Save" at bounding box center [1408, 54] width 17 height 10
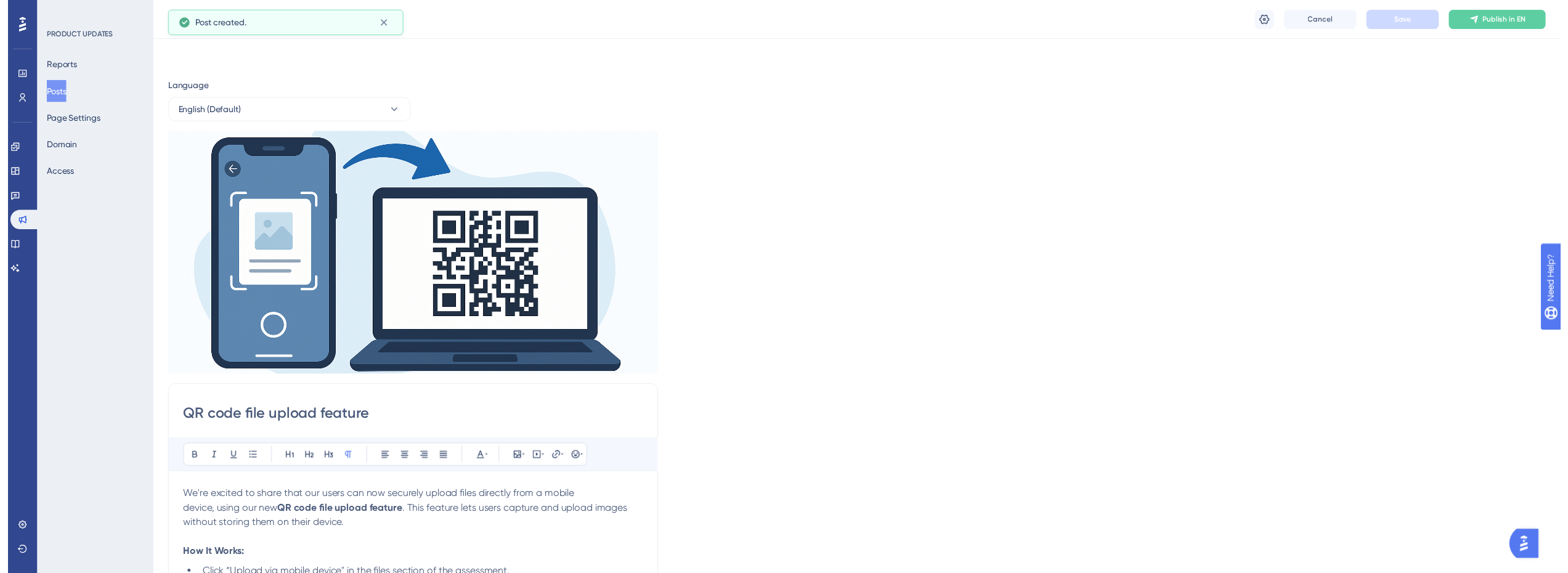
scroll to position [116, 0]
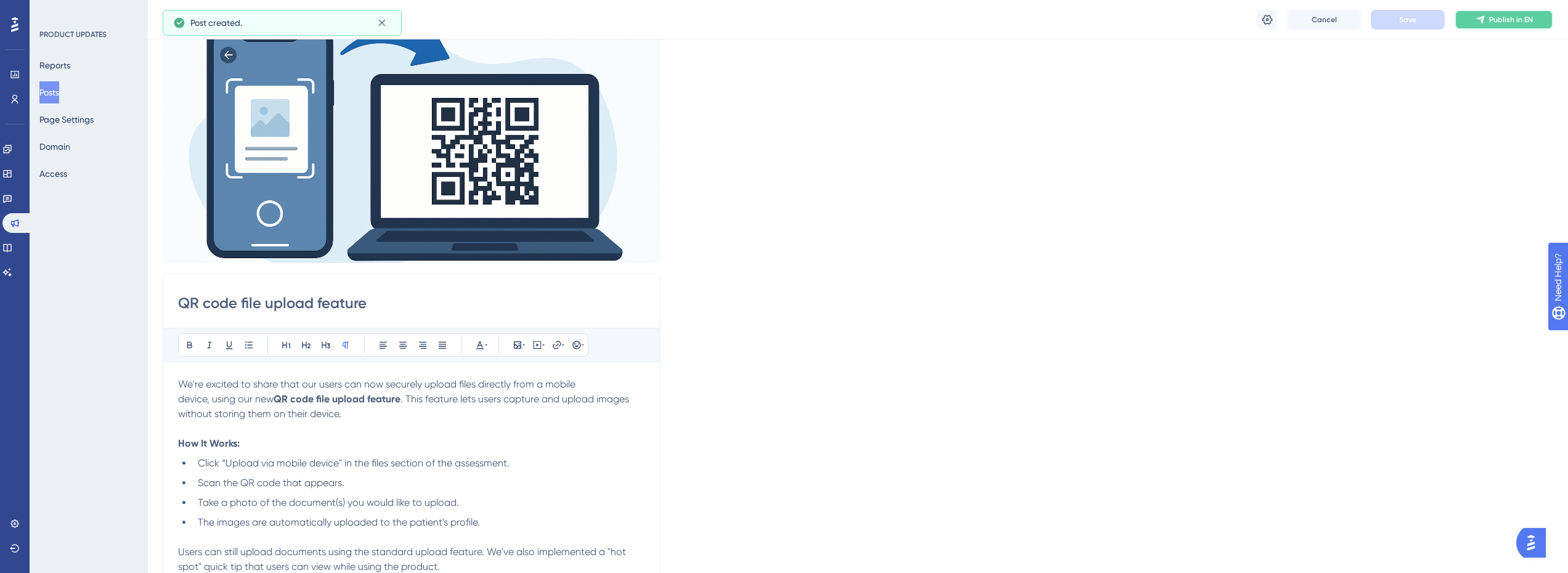
click at [1502, 24] on span "Publish in EN" at bounding box center [1511, 20] width 44 height 10
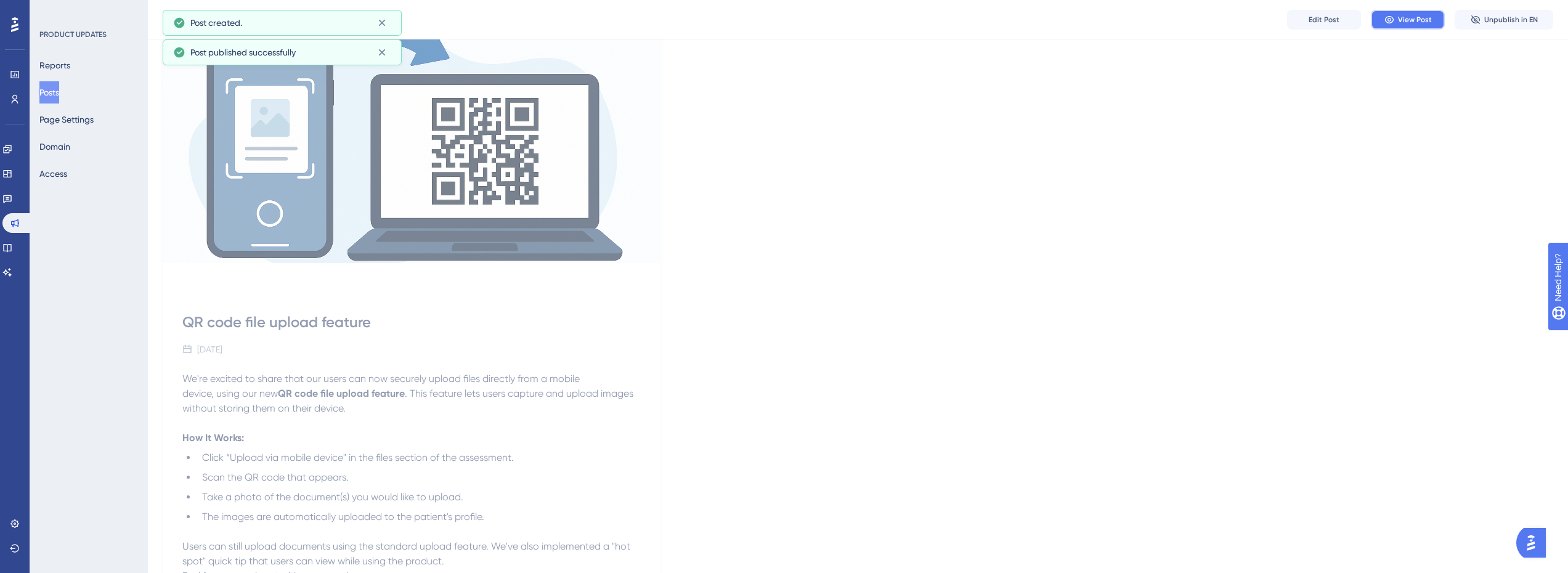
click at [1429, 25] on button "View Post" at bounding box center [1408, 20] width 74 height 20
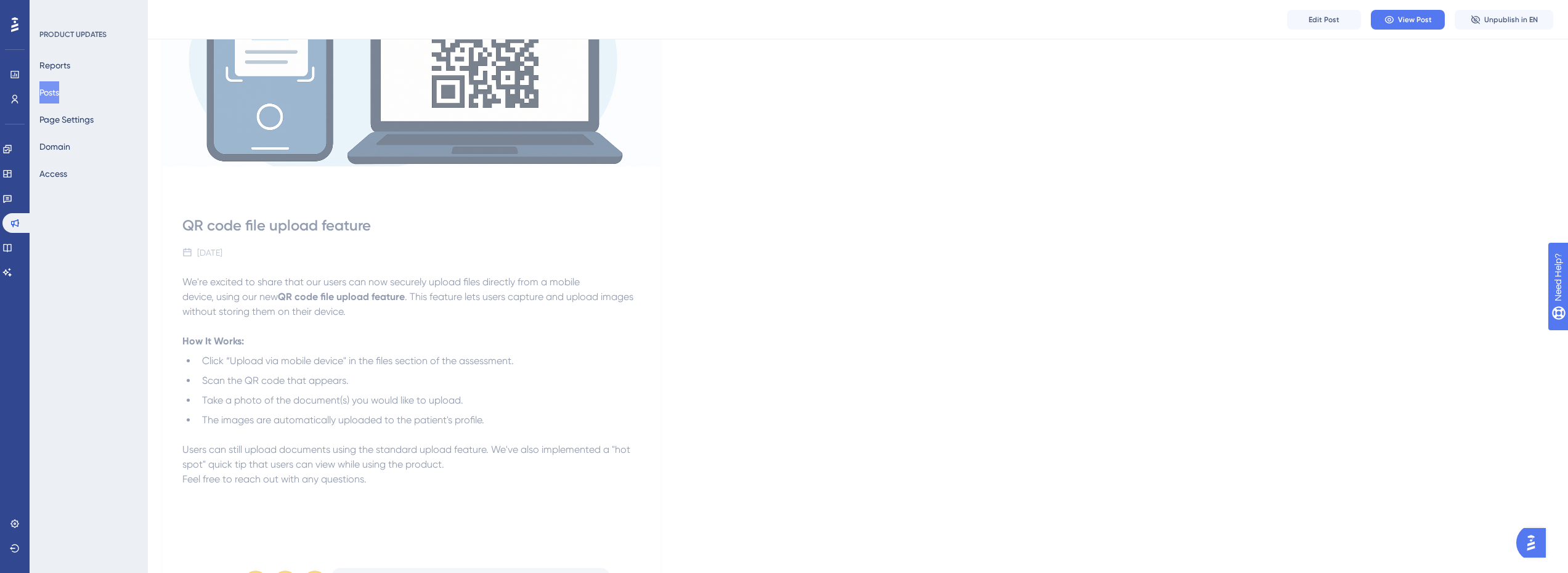
scroll to position [0, 0]
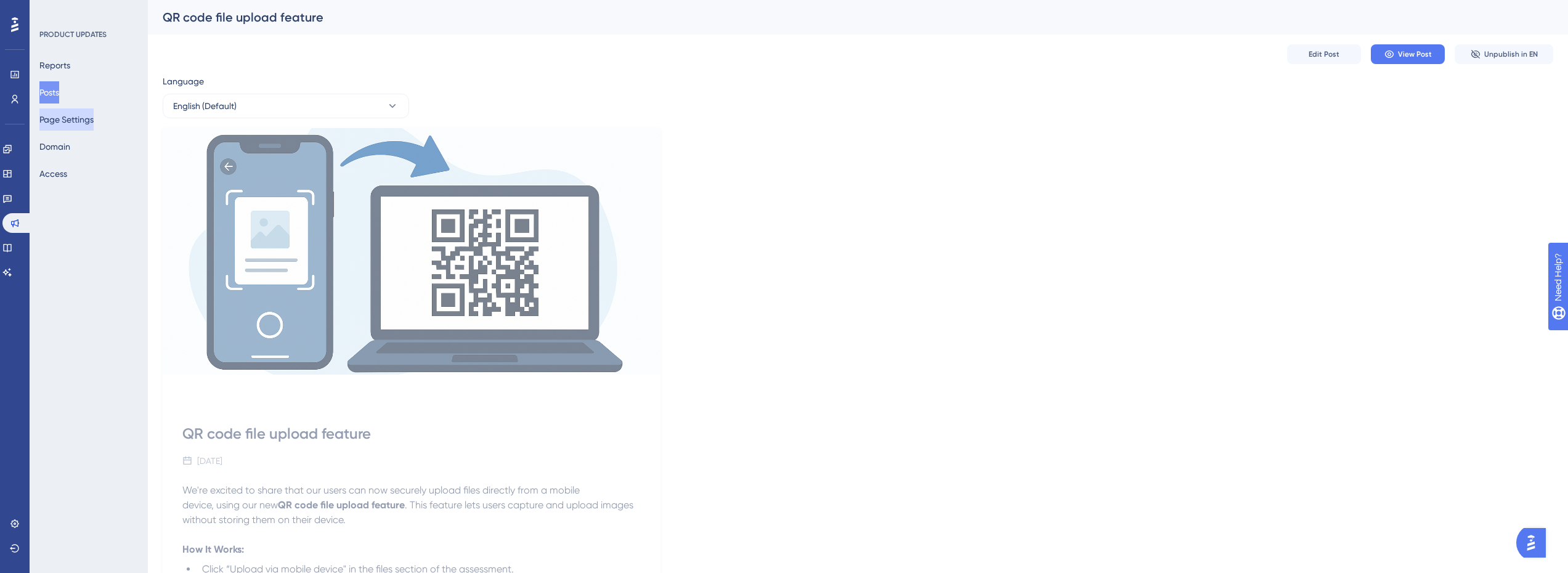
click at [94, 124] on button "Page Settings" at bounding box center [67, 119] width 54 height 22
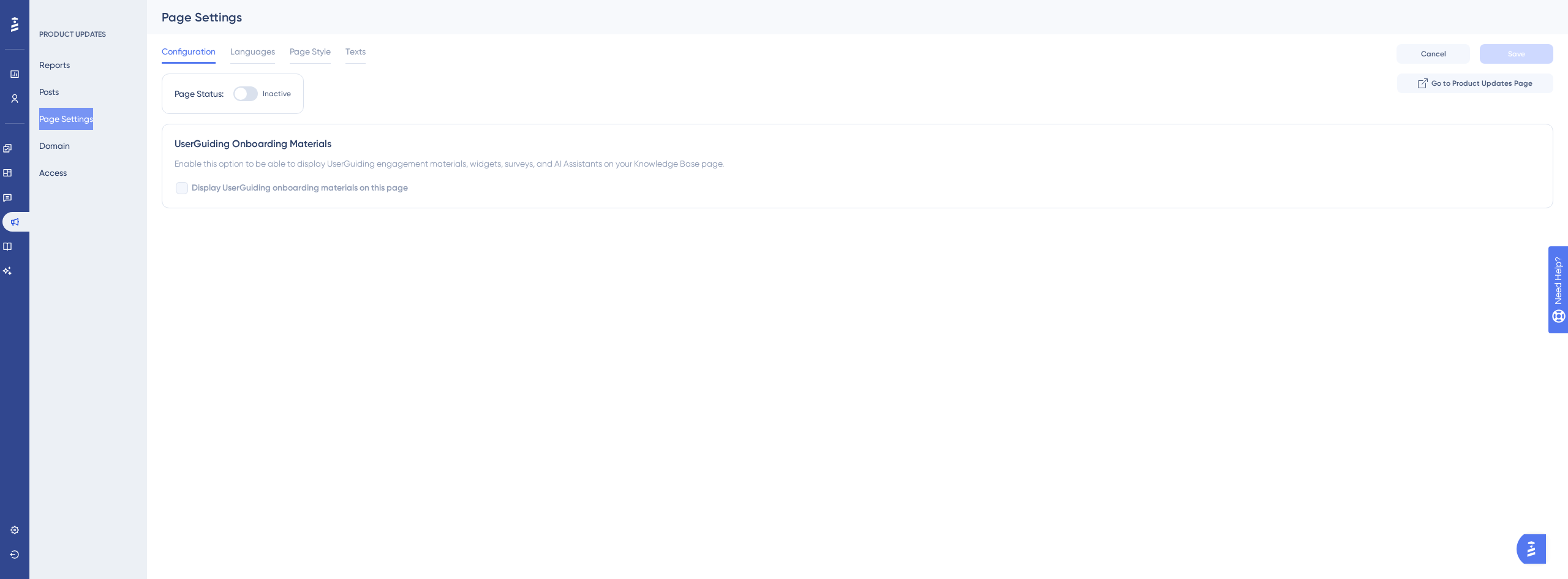
click at [249, 97] on div at bounding box center [246, 94] width 25 height 15
click at [234, 95] on input "Inactive" at bounding box center [233, 94] width 1 height 1
checkbox input "true"
click at [316, 58] on span "Page Style" at bounding box center [310, 52] width 41 height 15
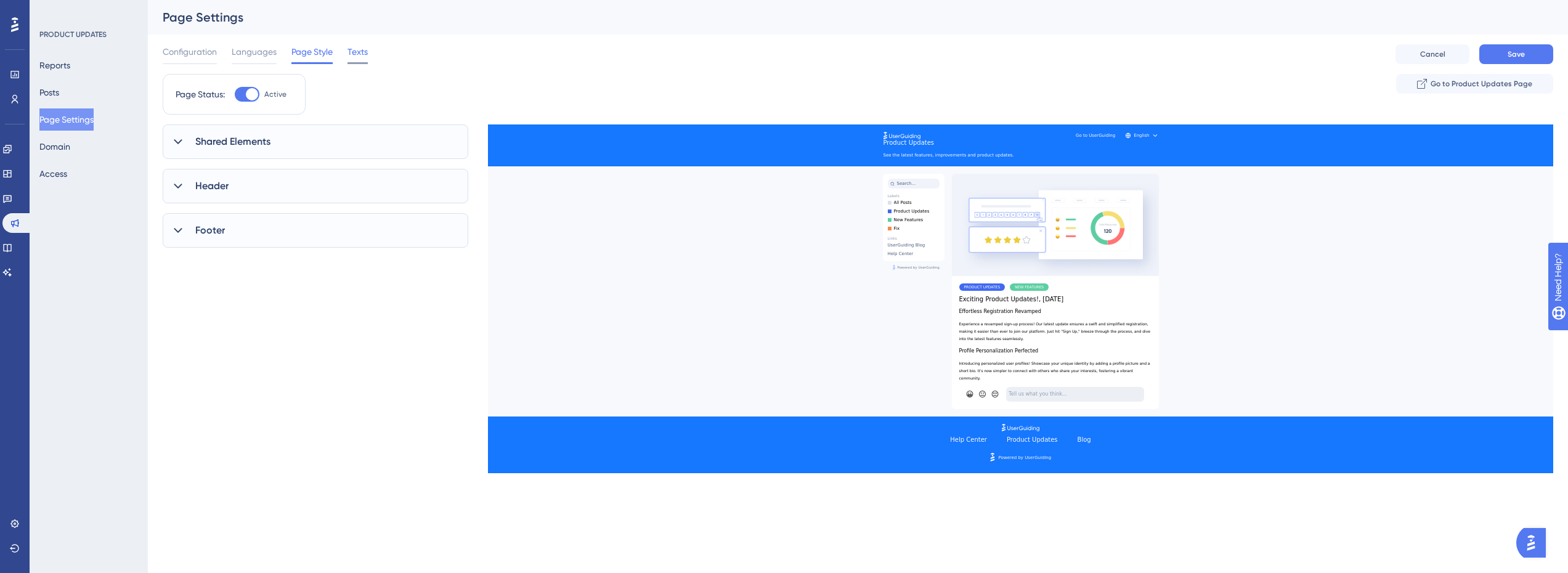
click at [358, 56] on span "Texts" at bounding box center [358, 52] width 20 height 15
click at [238, 52] on span "Languages" at bounding box center [254, 52] width 45 height 15
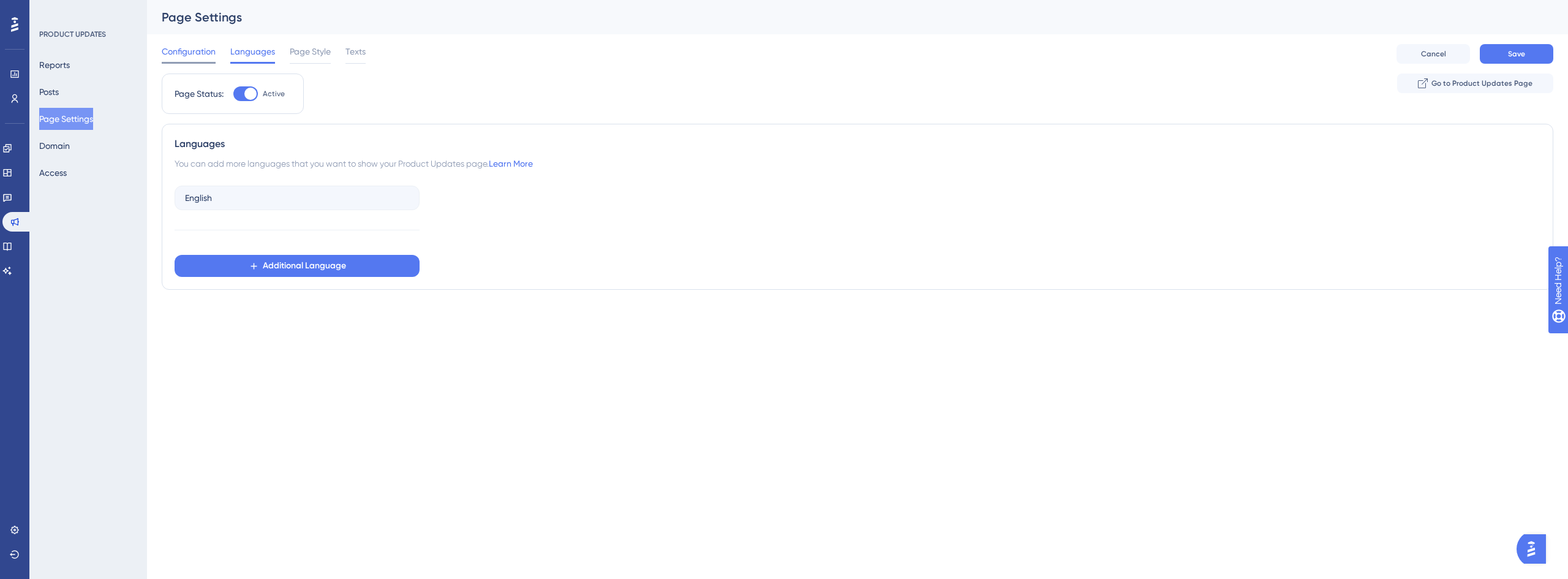
click at [201, 55] on span "Configuration" at bounding box center [189, 52] width 54 height 15
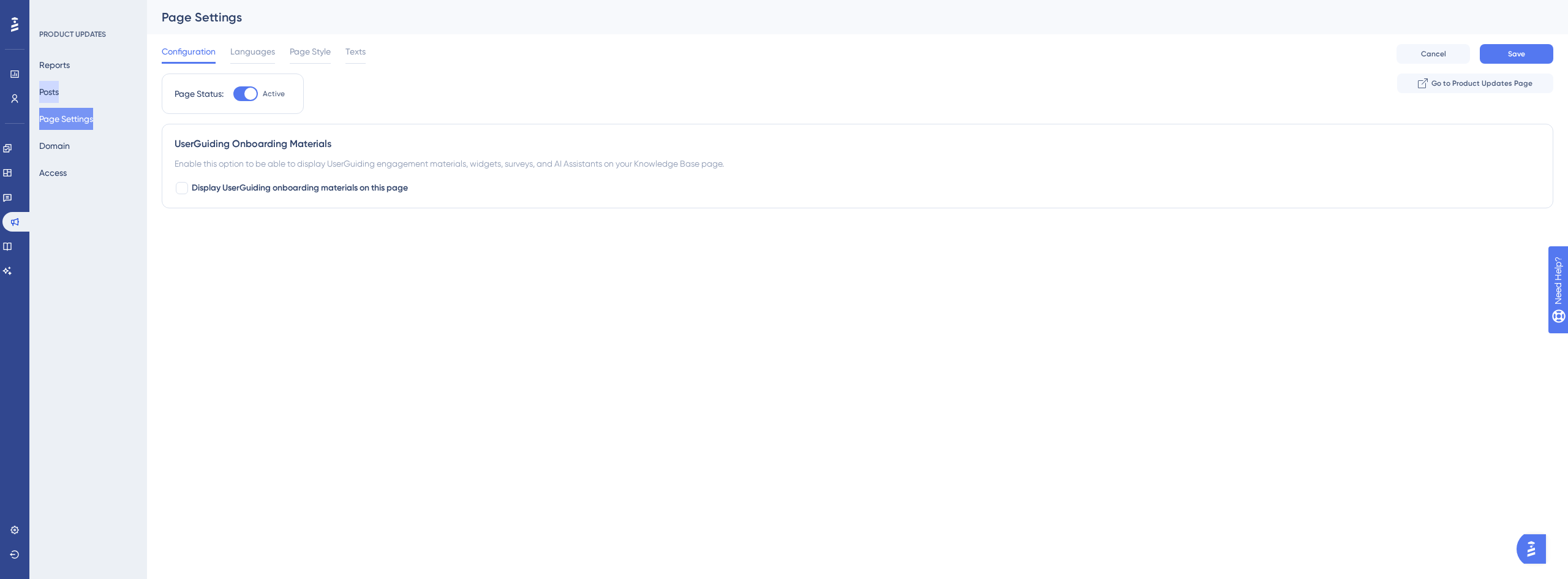
click at [53, 95] on button "Posts" at bounding box center [49, 92] width 20 height 22
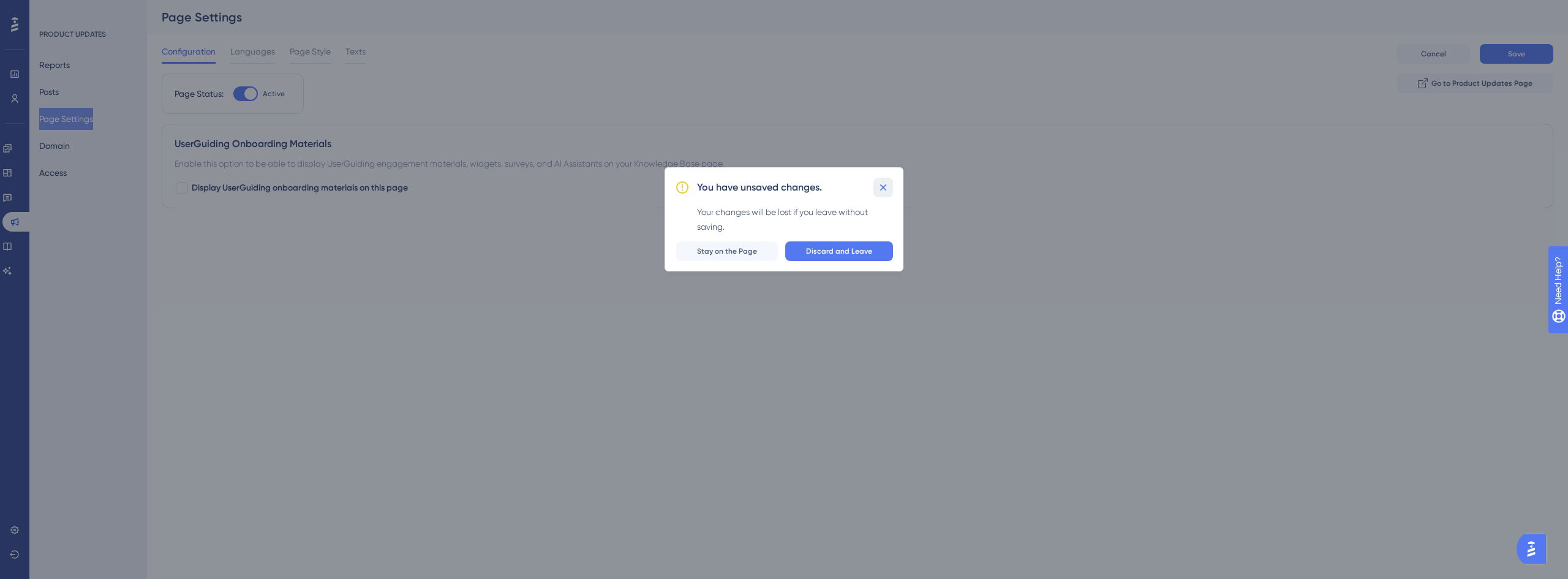
click at [883, 189] on icon at bounding box center [883, 187] width 12 height 12
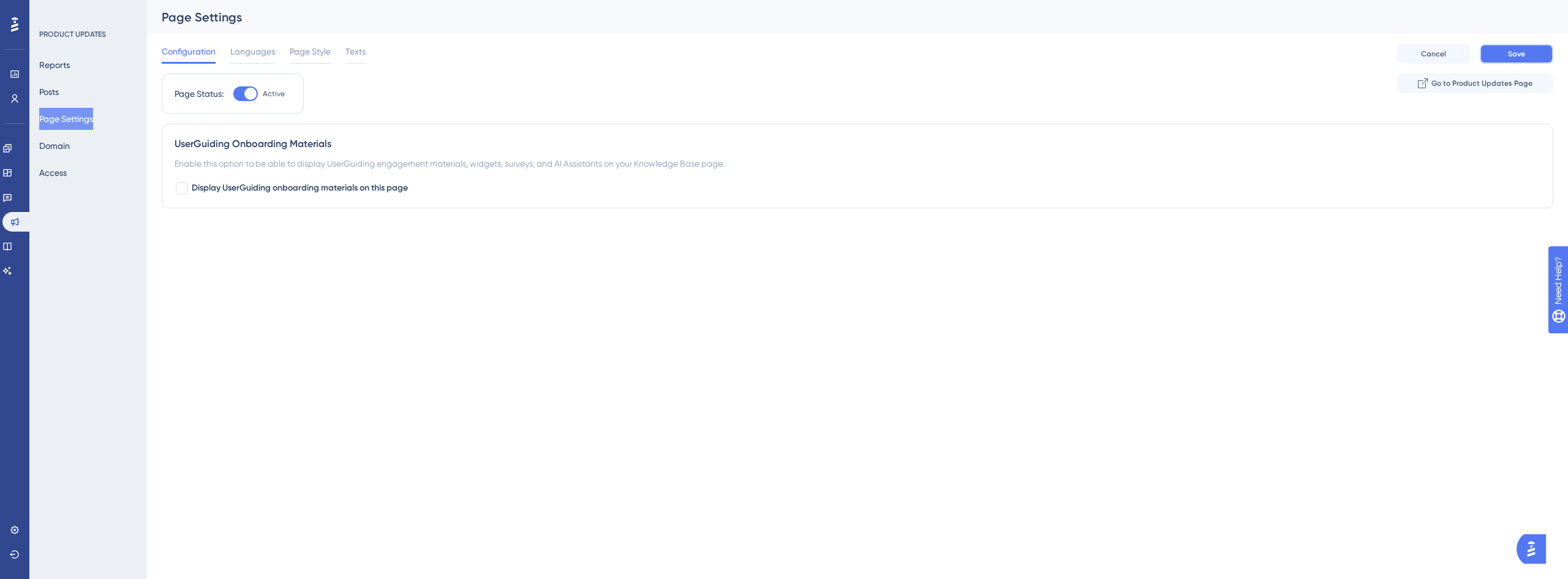
click at [1506, 58] on button "Save" at bounding box center [1516, 54] width 74 height 20
click at [41, 88] on button "Posts" at bounding box center [49, 92] width 20 height 22
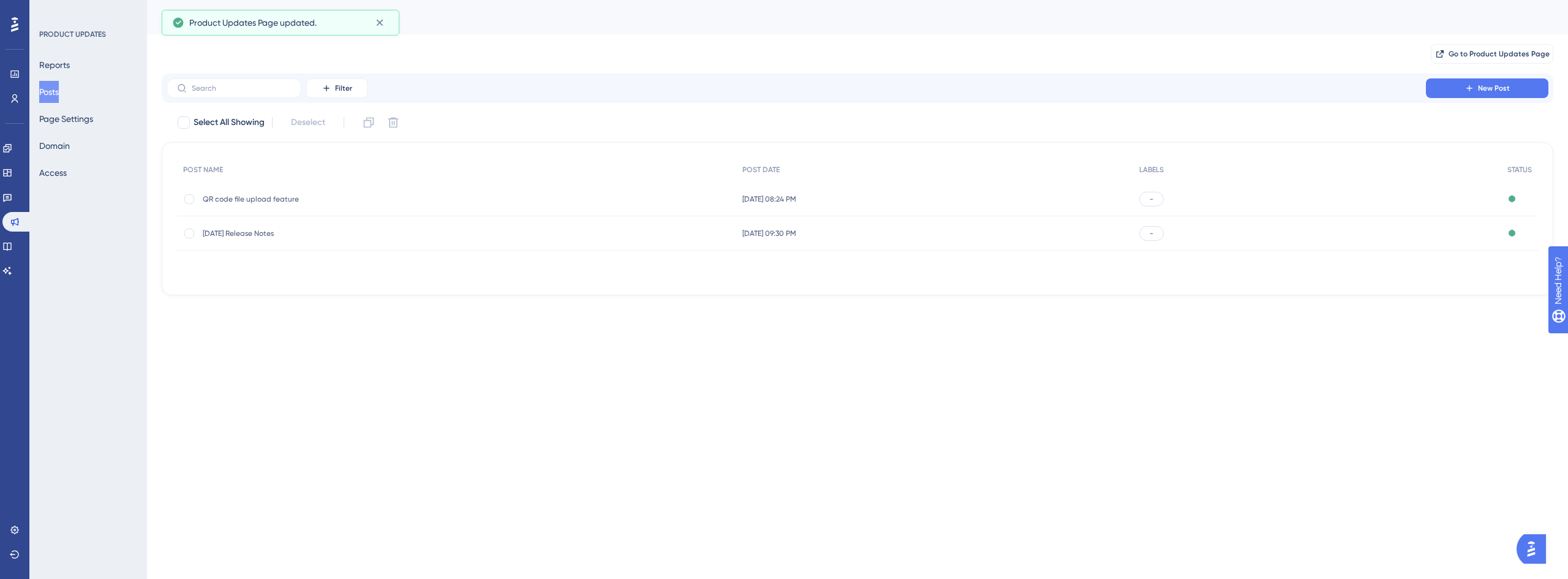
click at [1161, 201] on div "-" at bounding box center [1151, 199] width 25 height 15
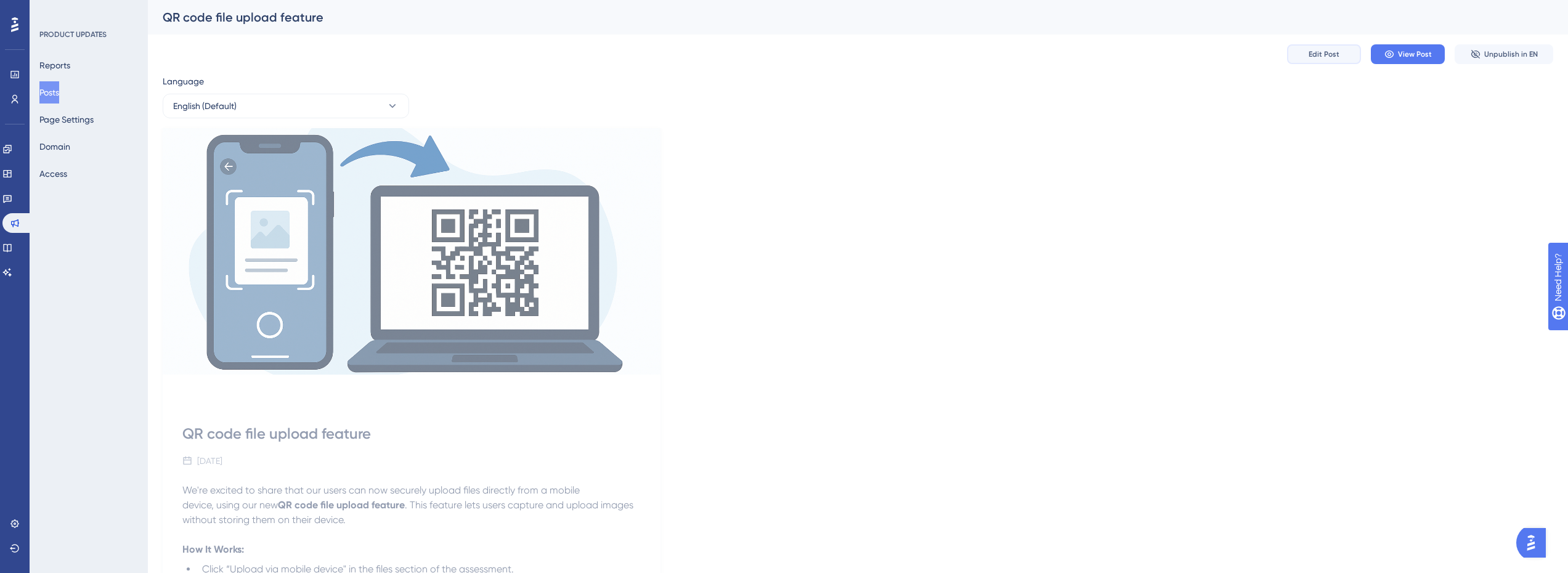
click at [1341, 48] on button "Edit Post" at bounding box center [1325, 54] width 74 height 20
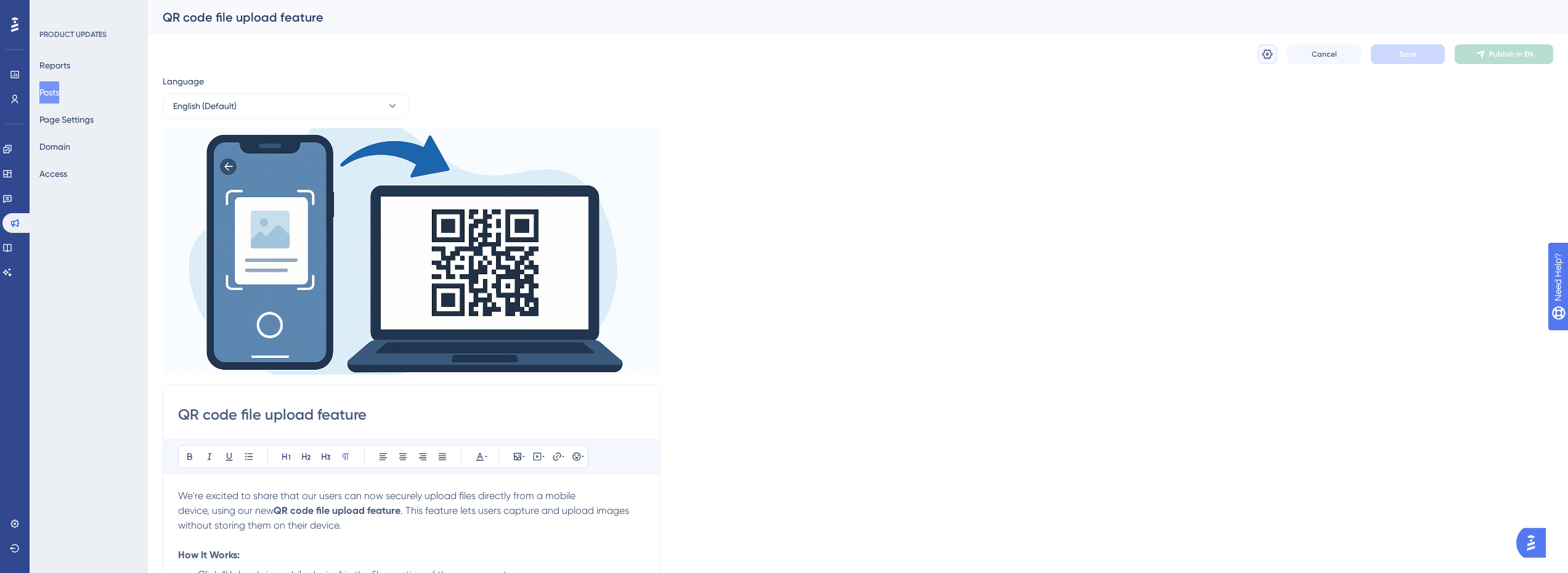
click at [1265, 57] on icon at bounding box center [1268, 54] width 11 height 10
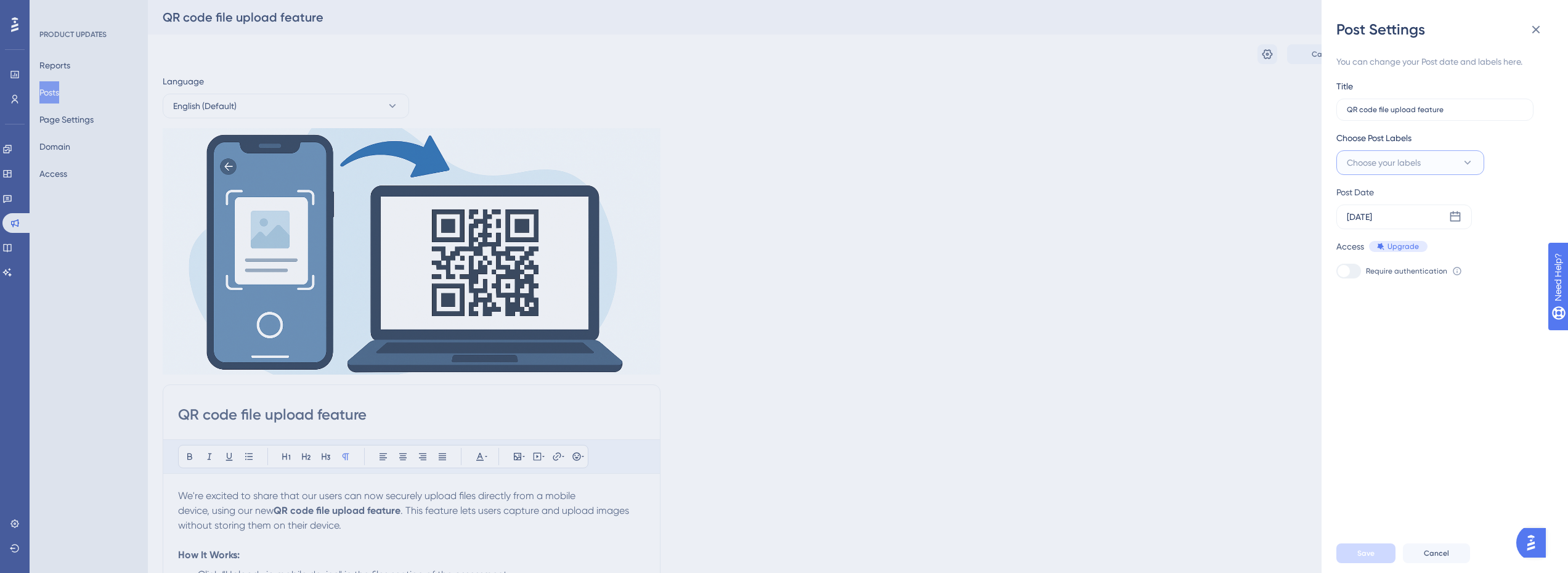
click at [1400, 169] on span "Choose your labels" at bounding box center [1384, 163] width 74 height 15
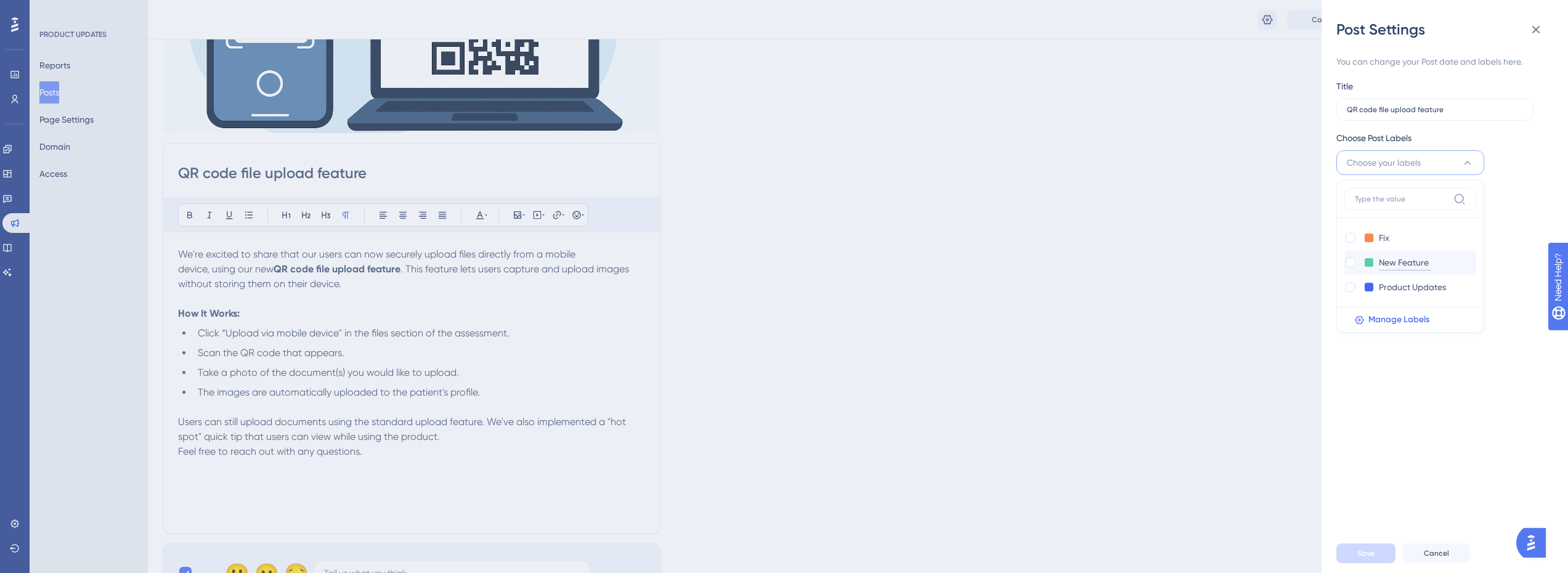
click at [1412, 255] on input "New Feature" at bounding box center [1405, 262] width 52 height 15
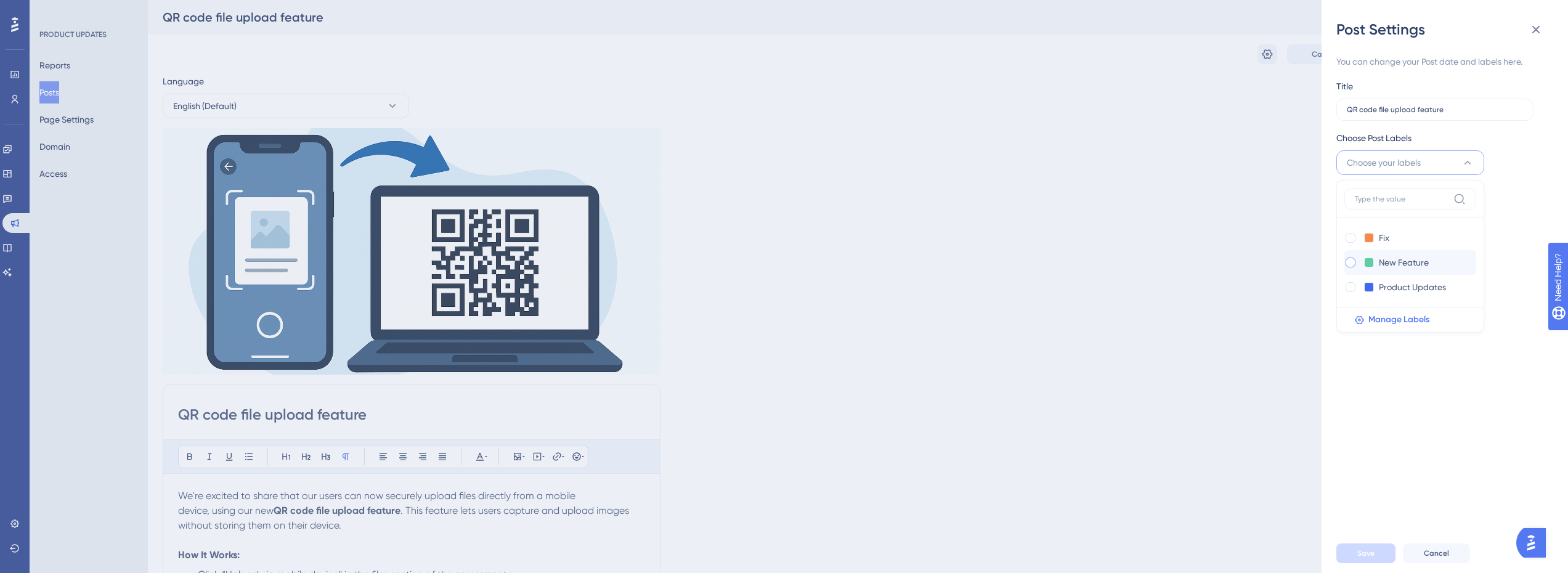
click at [1352, 262] on div at bounding box center [1350, 262] width 10 height 10
checkbox input "true"
click at [1371, 167] on span "New Feature" at bounding box center [1372, 163] width 50 height 15
click at [1456, 271] on icon at bounding box center [1457, 271] width 10 height 10
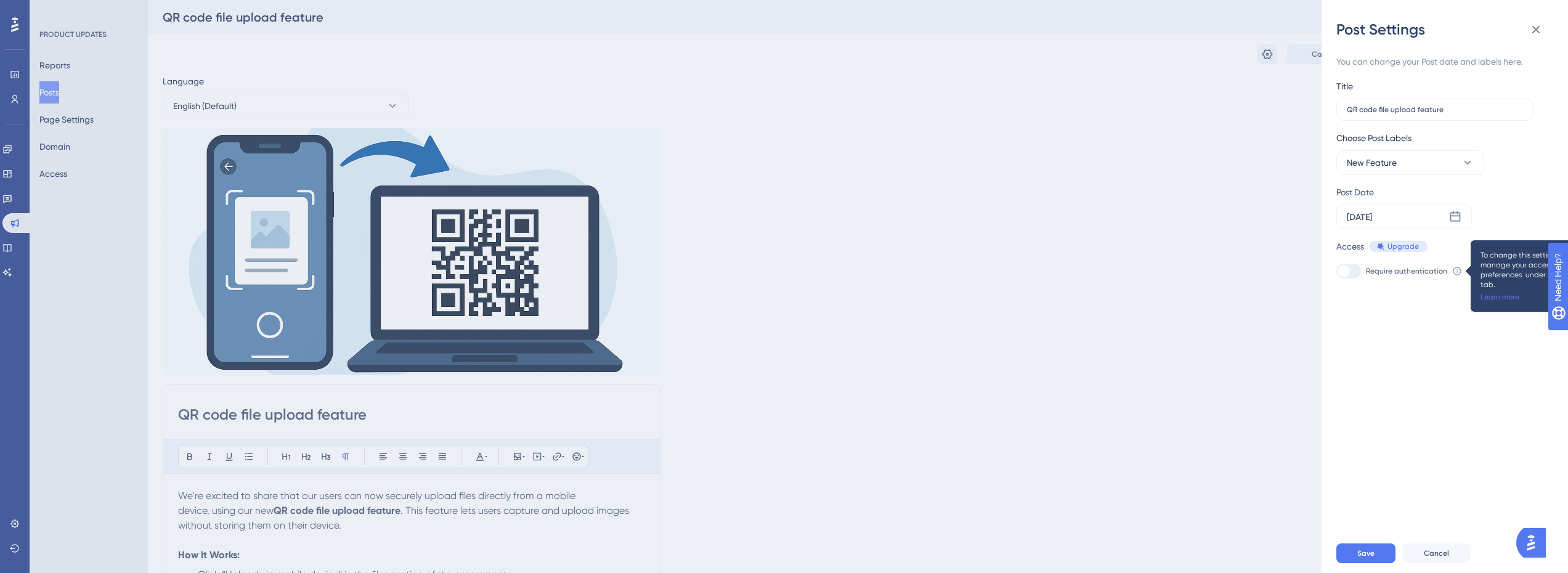
click at [1456, 271] on icon at bounding box center [1457, 271] width 10 height 10
click at [1363, 555] on div "Save Cancel" at bounding box center [1460, 553] width 246 height 39
click at [1367, 558] on span "Save" at bounding box center [1366, 553] width 17 height 10
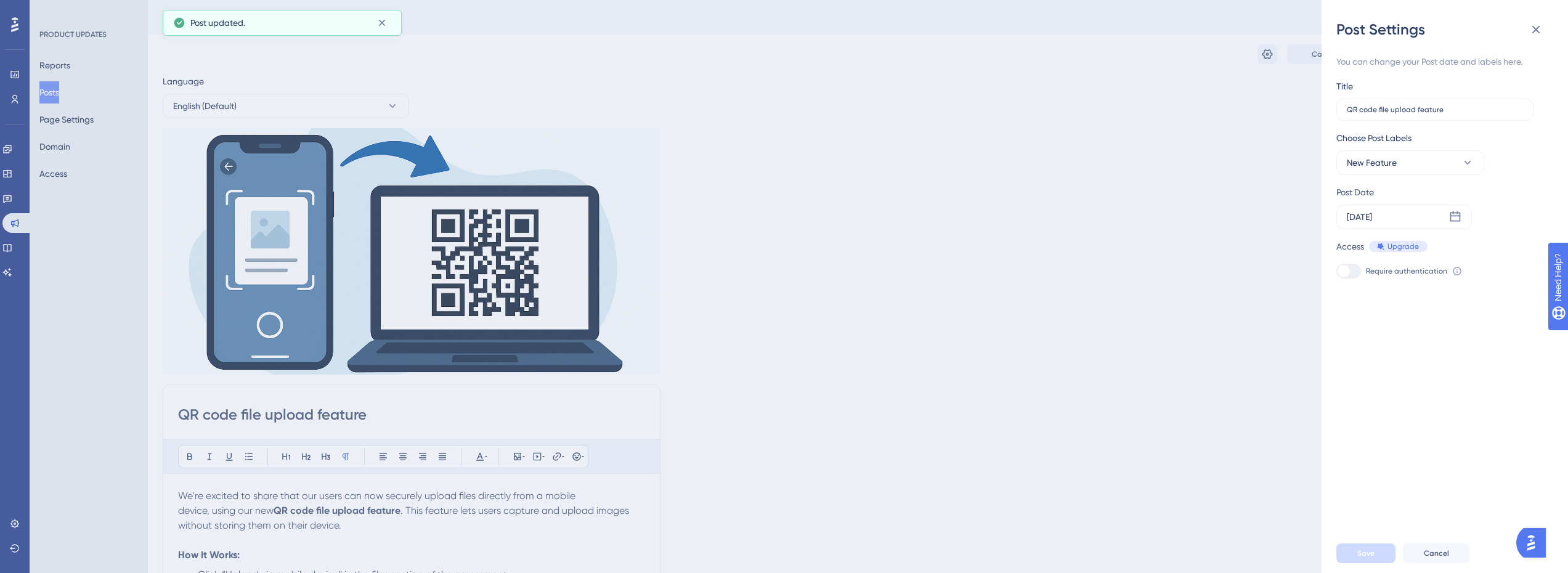
click at [592, 88] on div "Post Settings You can change your Post date and labels here. Title QR code file…" at bounding box center [784, 286] width 1568 height 573
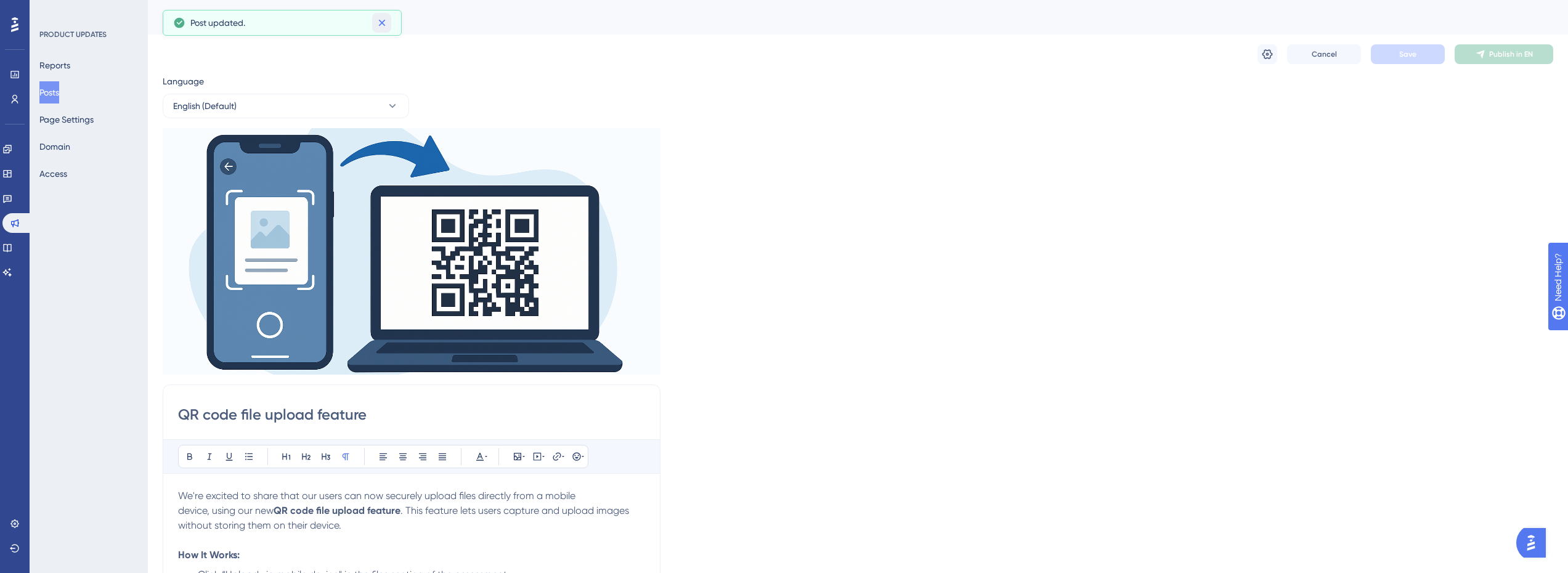
click at [378, 19] on icon at bounding box center [382, 23] width 12 height 12
click at [59, 91] on button "Posts" at bounding box center [49, 92] width 20 height 22
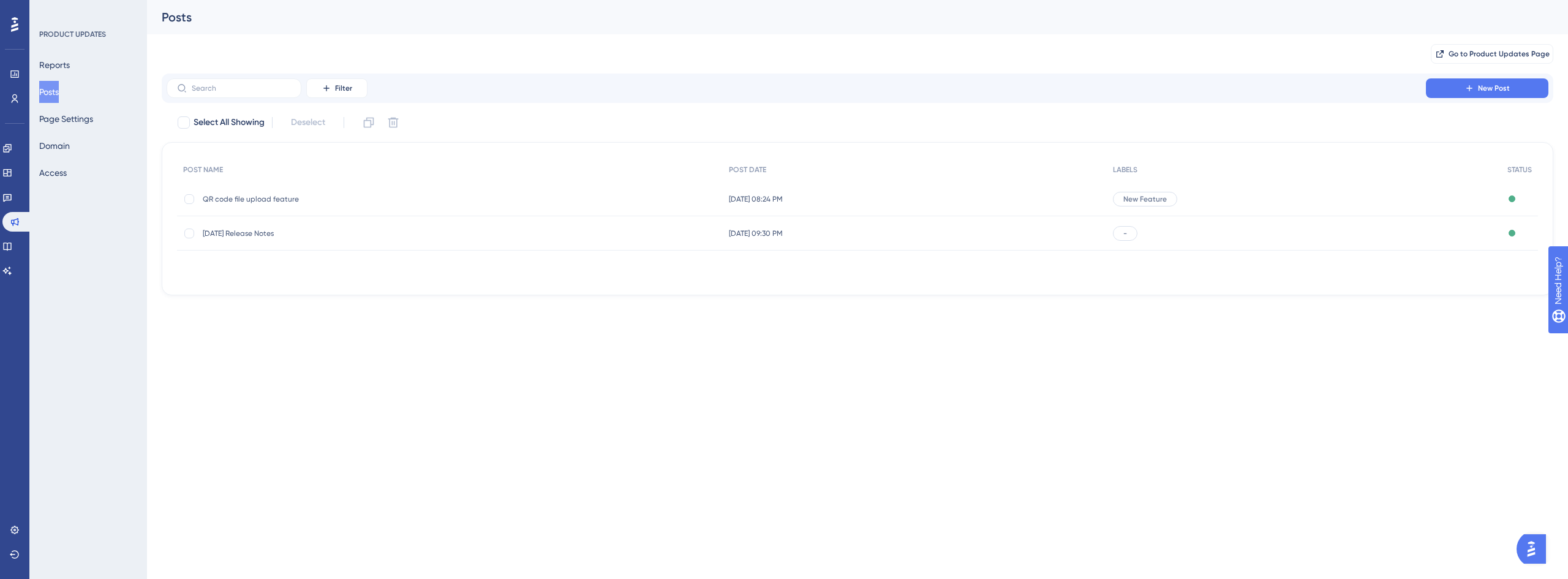
click at [253, 237] on span "08.28.25 Release Notes" at bounding box center [301, 233] width 196 height 10
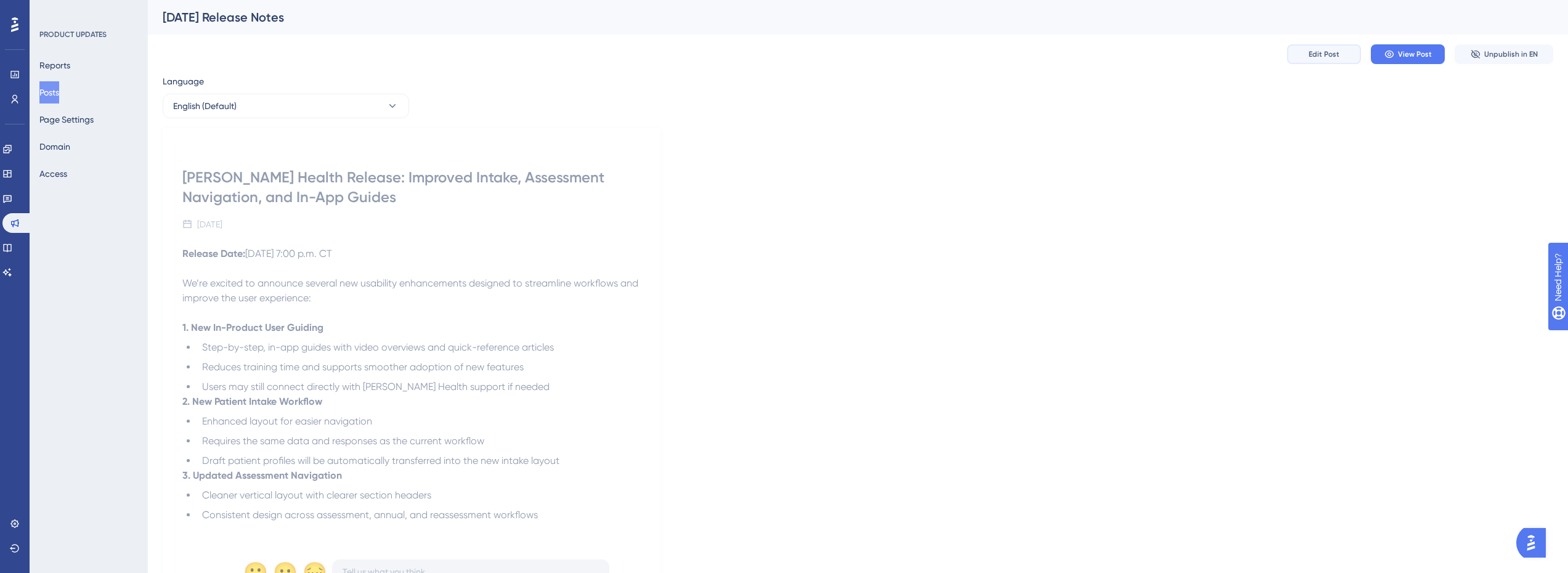
click at [1327, 54] on span "Edit Post" at bounding box center [1324, 54] width 31 height 10
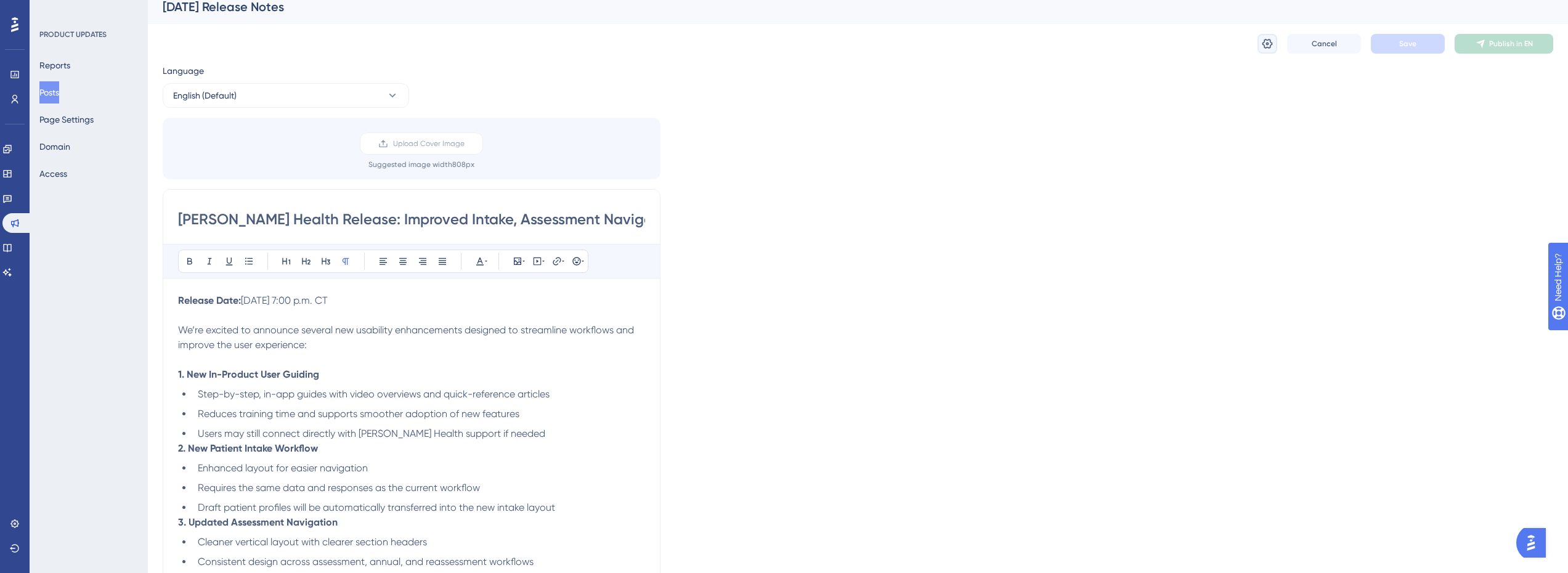
click at [1274, 44] on button at bounding box center [1268, 44] width 20 height 20
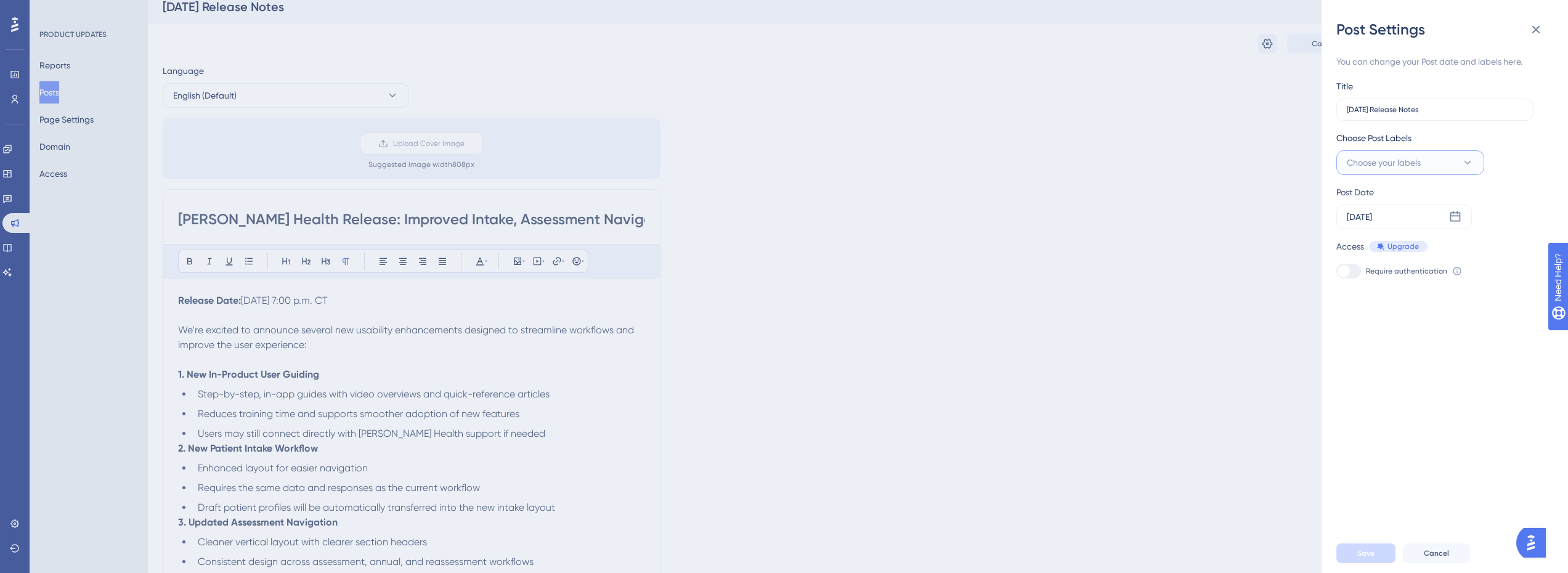
click at [1386, 156] on span "Choose your labels" at bounding box center [1384, 163] width 74 height 15
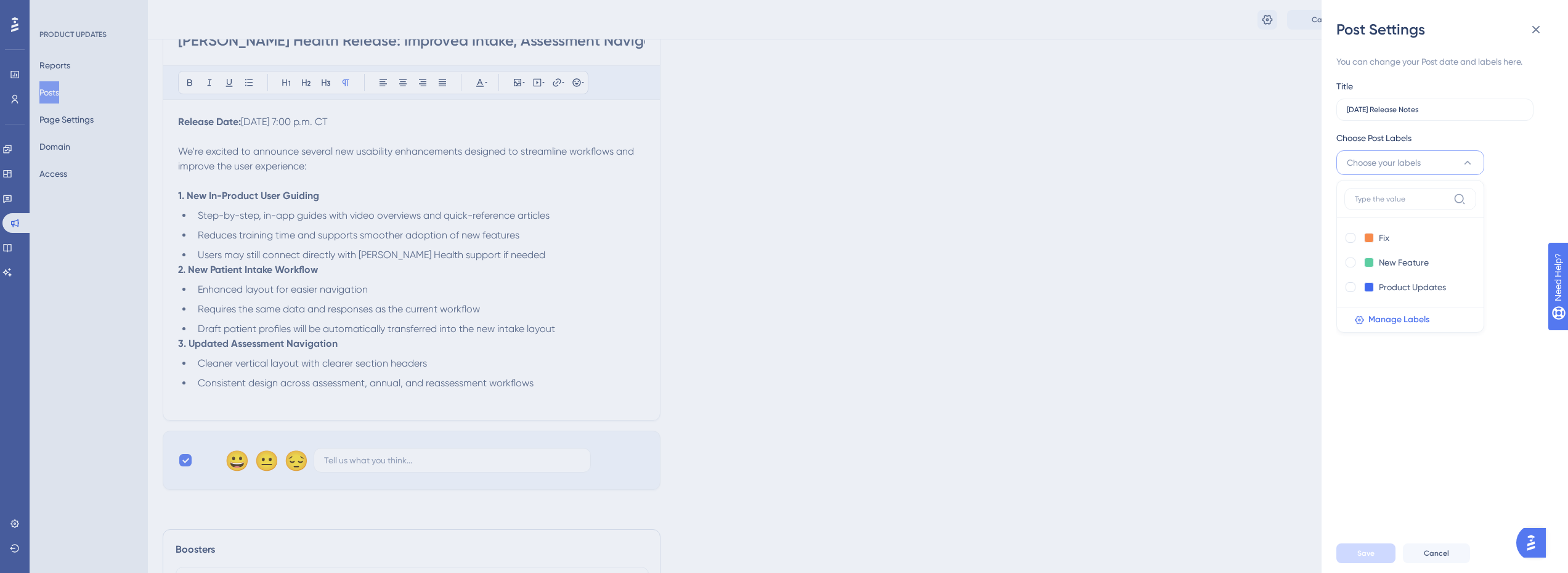
scroll to position [0, 0]
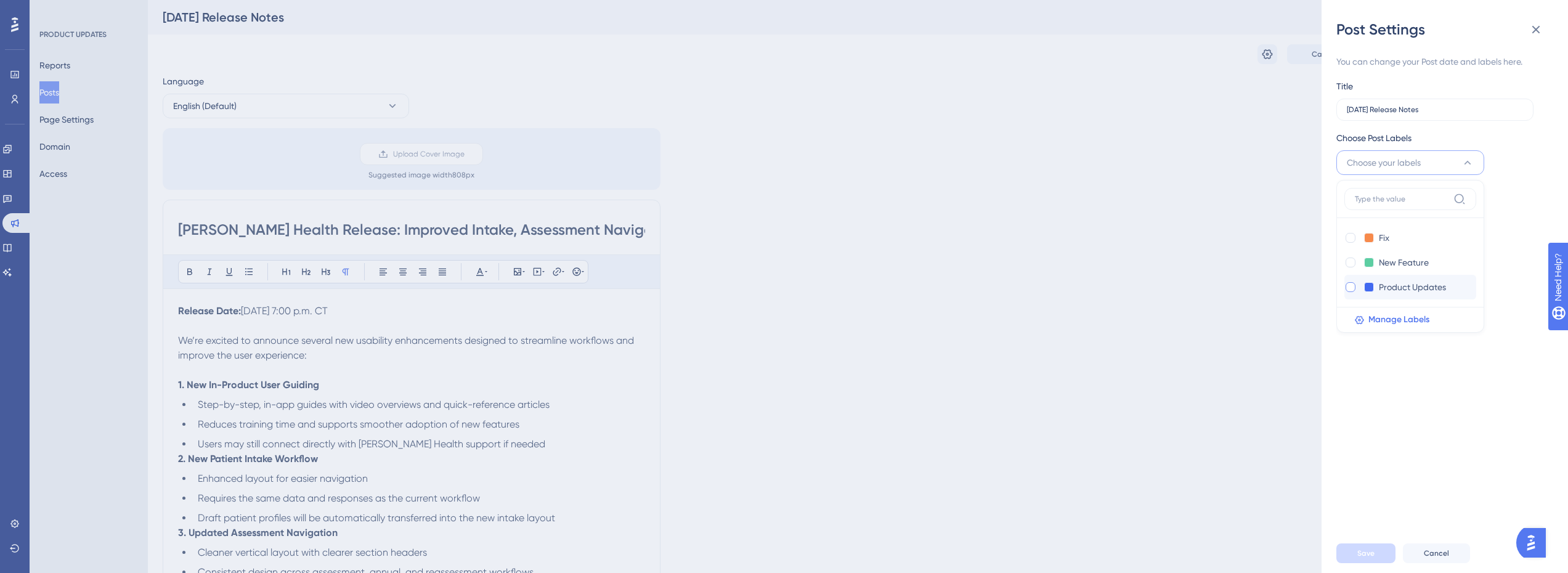
click at [1347, 289] on div at bounding box center [1350, 286] width 10 height 10
checkbox input "true"
click at [1367, 558] on span "Save" at bounding box center [1366, 553] width 17 height 10
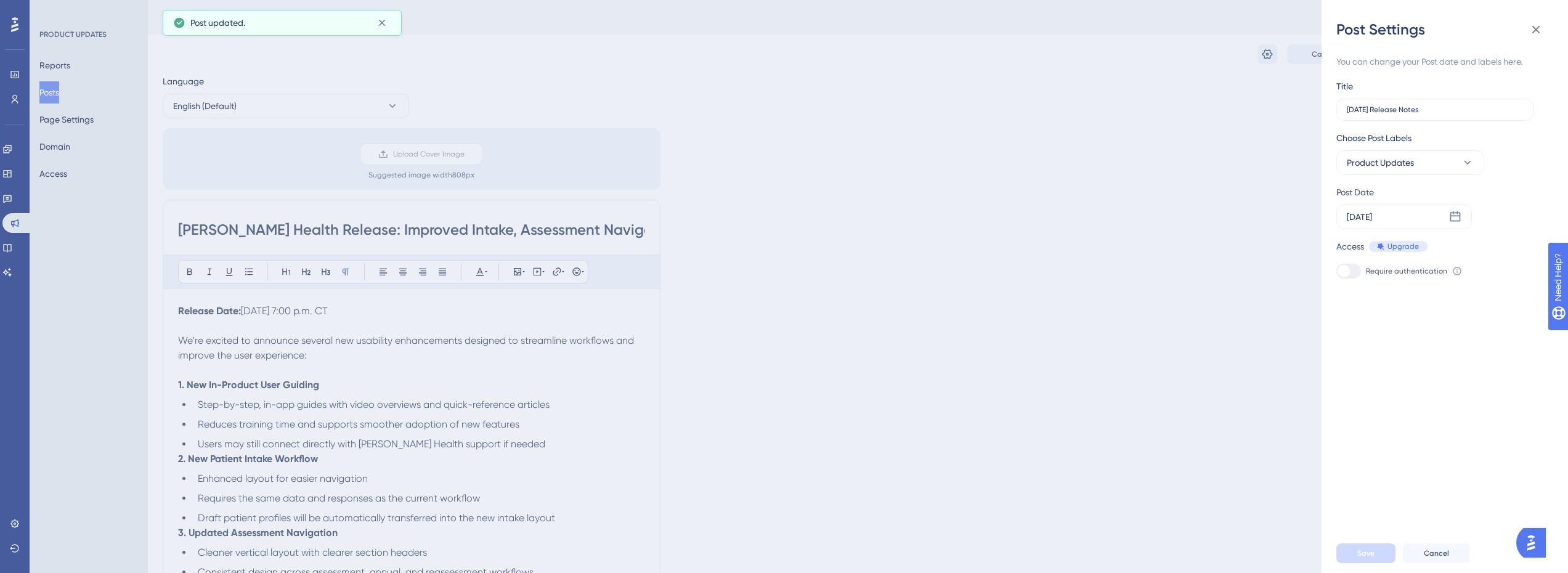
click at [1244, 380] on div "Post Settings You can change your Post date and labels here. Title 08.28.25 Rel…" at bounding box center [784, 286] width 1568 height 573
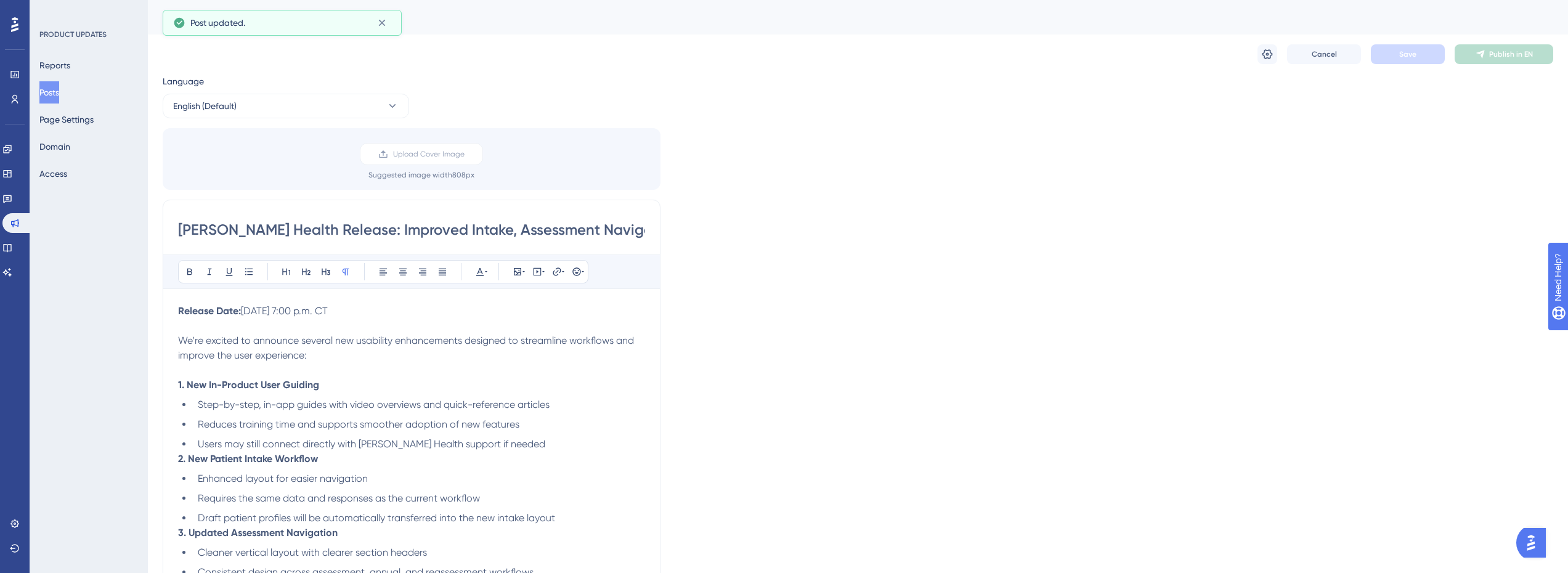
click at [58, 92] on button "Posts" at bounding box center [49, 92] width 20 height 22
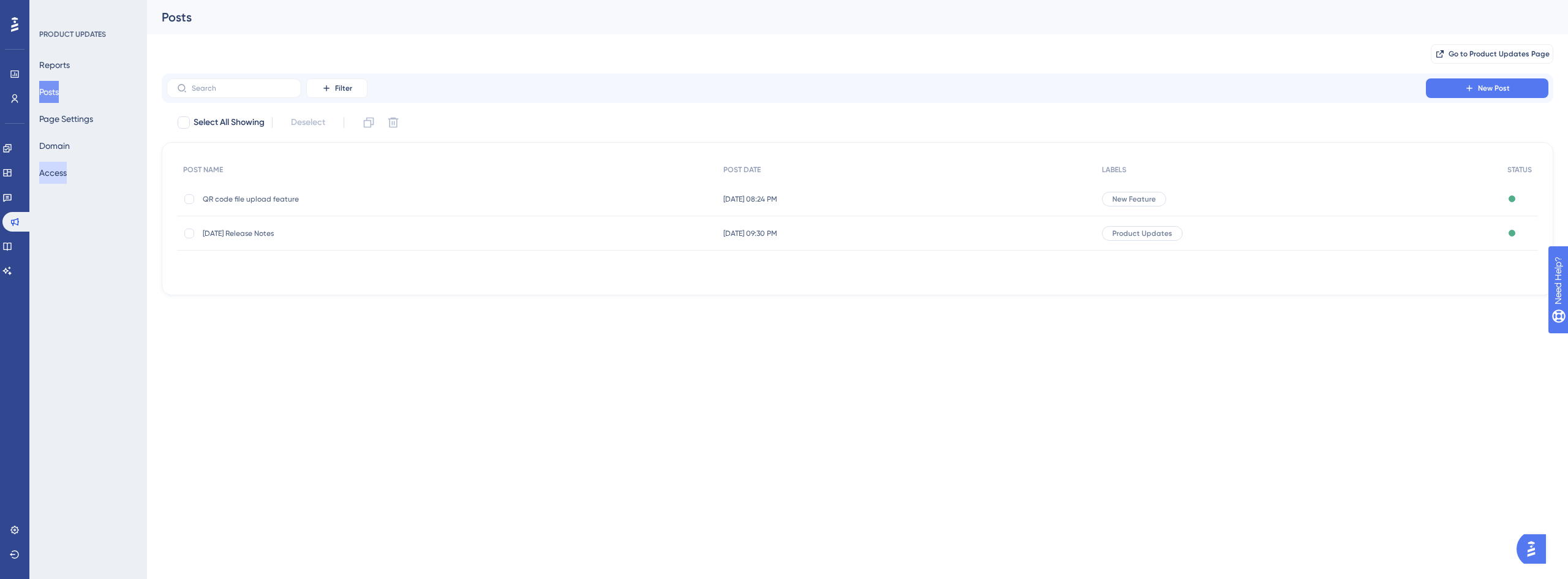
click at [65, 169] on button "Access" at bounding box center [53, 172] width 28 height 22
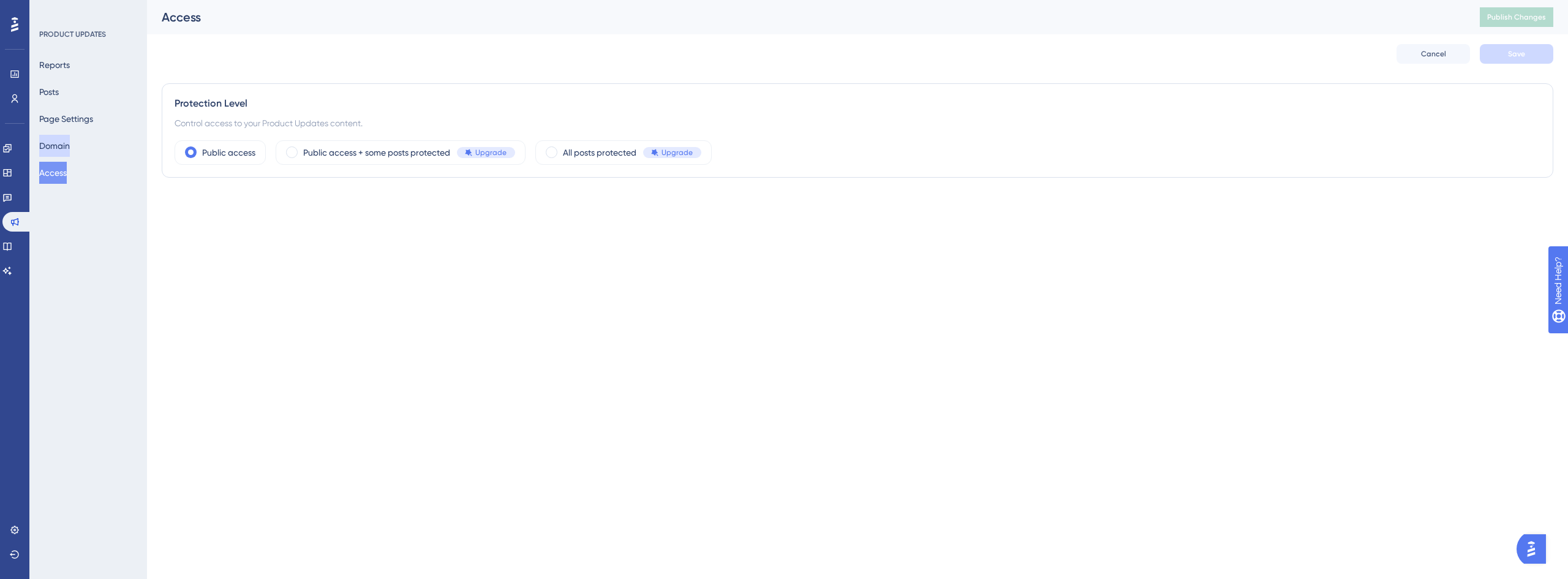
click at [70, 142] on button "Domain" at bounding box center [54, 145] width 31 height 22
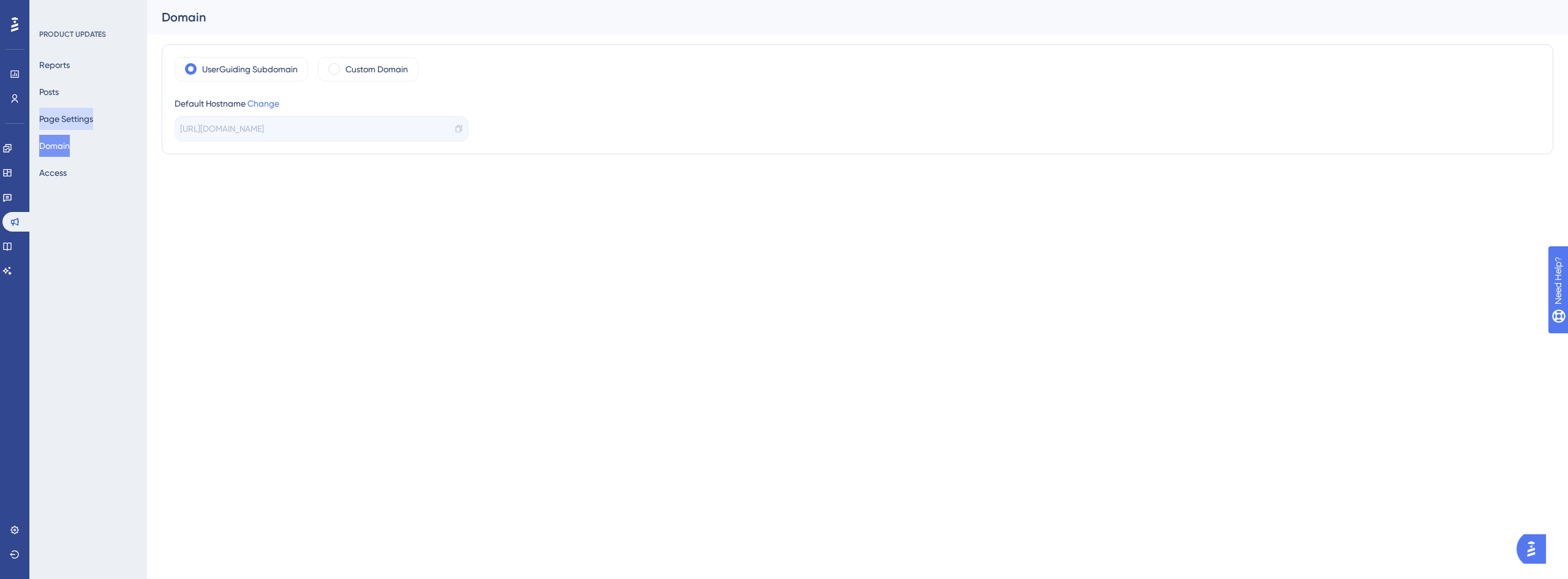
click at [81, 121] on button "Page Settings" at bounding box center [66, 118] width 54 height 22
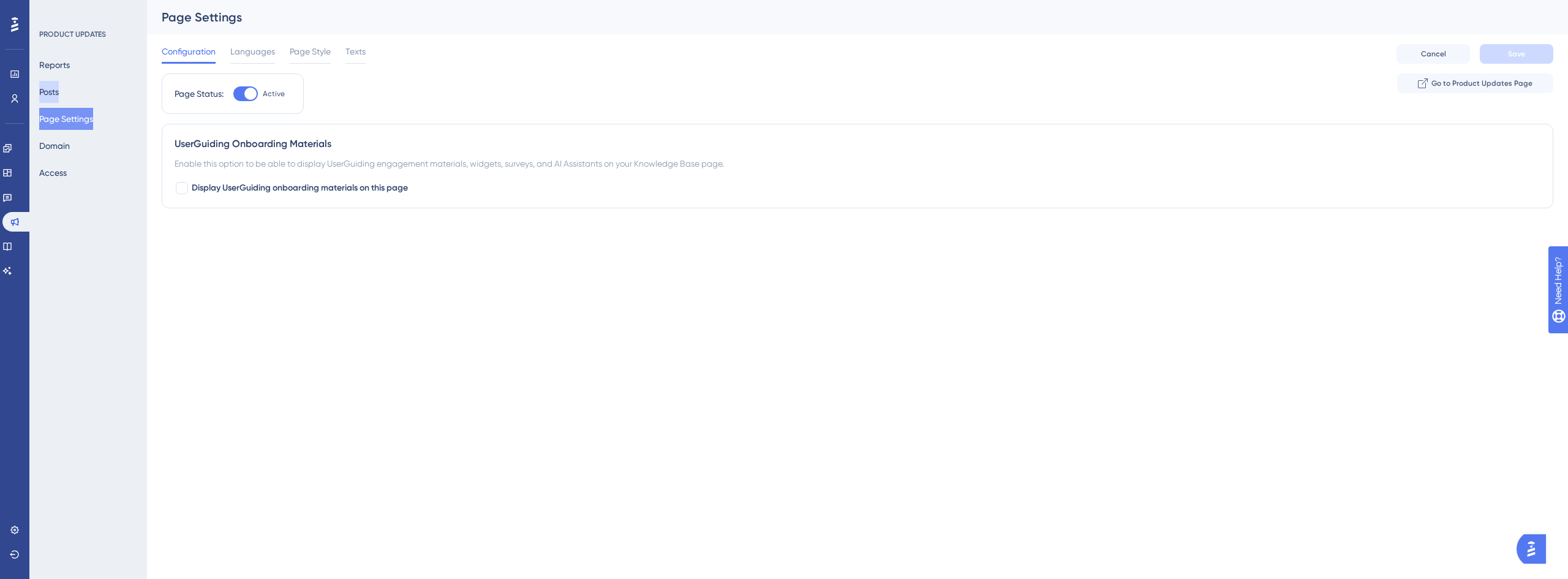
click at [51, 92] on button "Posts" at bounding box center [49, 92] width 20 height 22
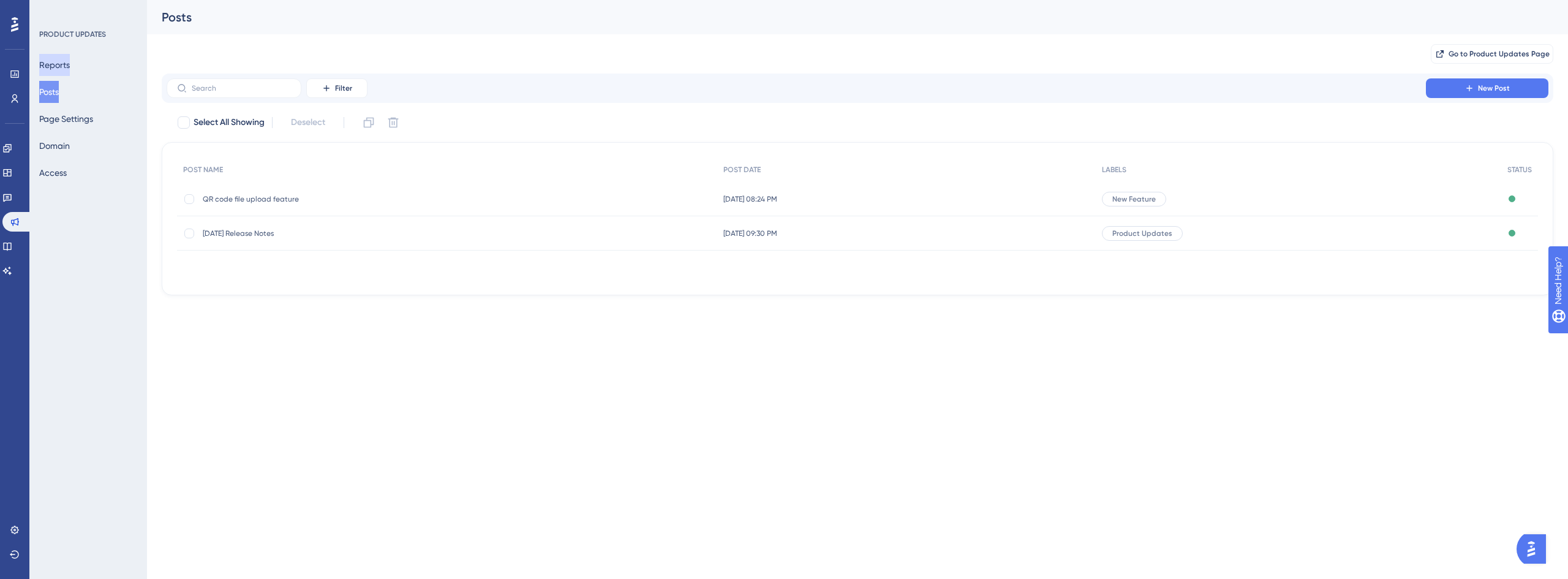
click at [60, 70] on button "Reports" at bounding box center [54, 65] width 31 height 22
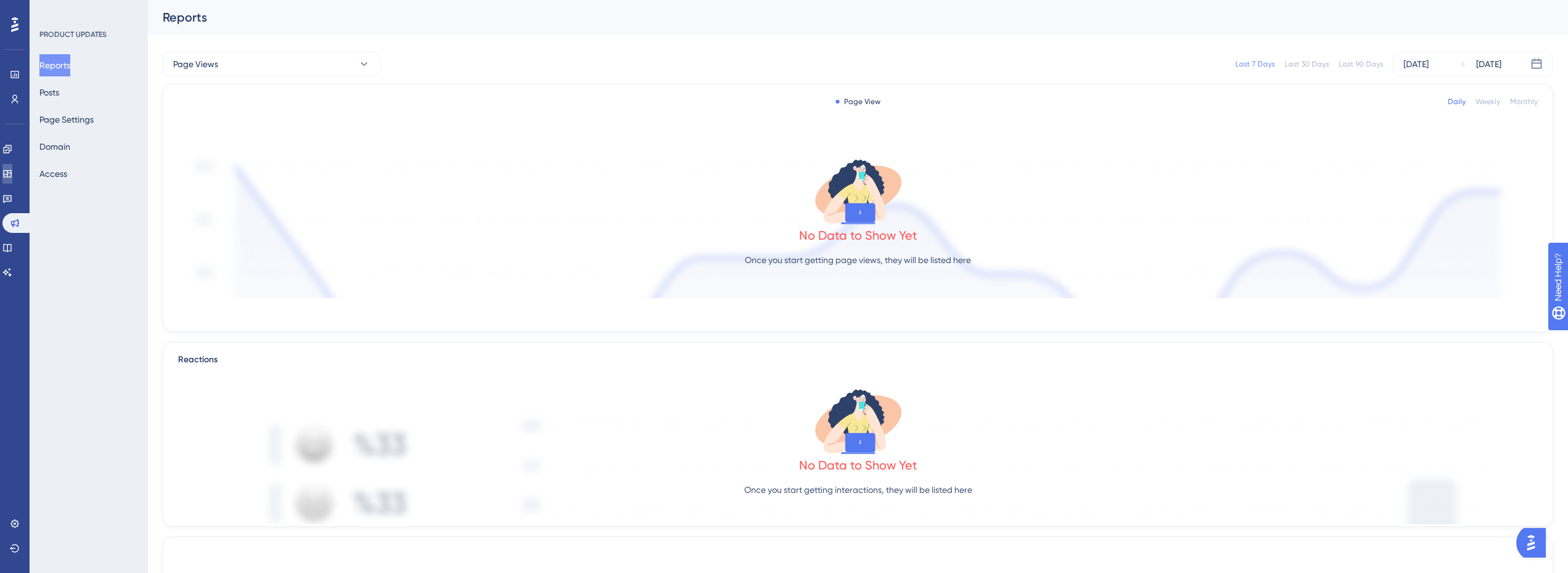
click at [12, 169] on icon at bounding box center [7, 173] width 10 height 10
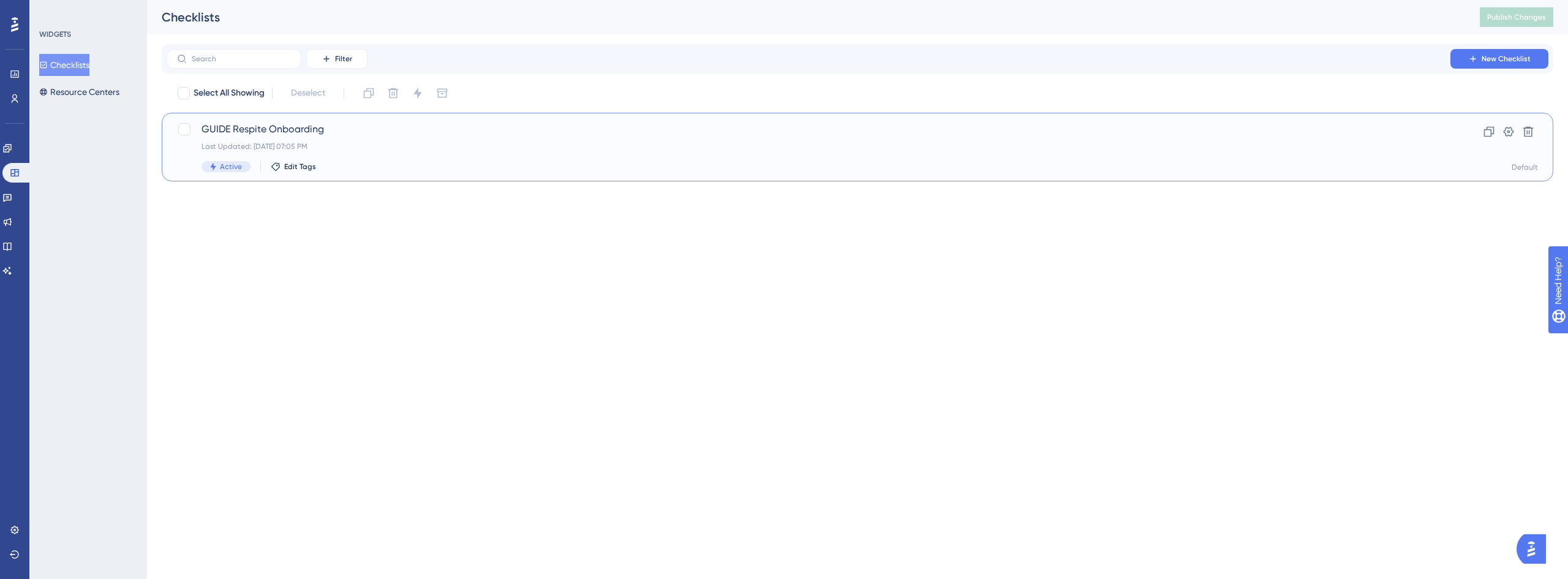
click at [303, 156] on div "GUIDE Respite Onboarding Last Updated: Sep 09 2025, 07:05 PM Active Edit Tags" at bounding box center [808, 147] width 1214 height 50
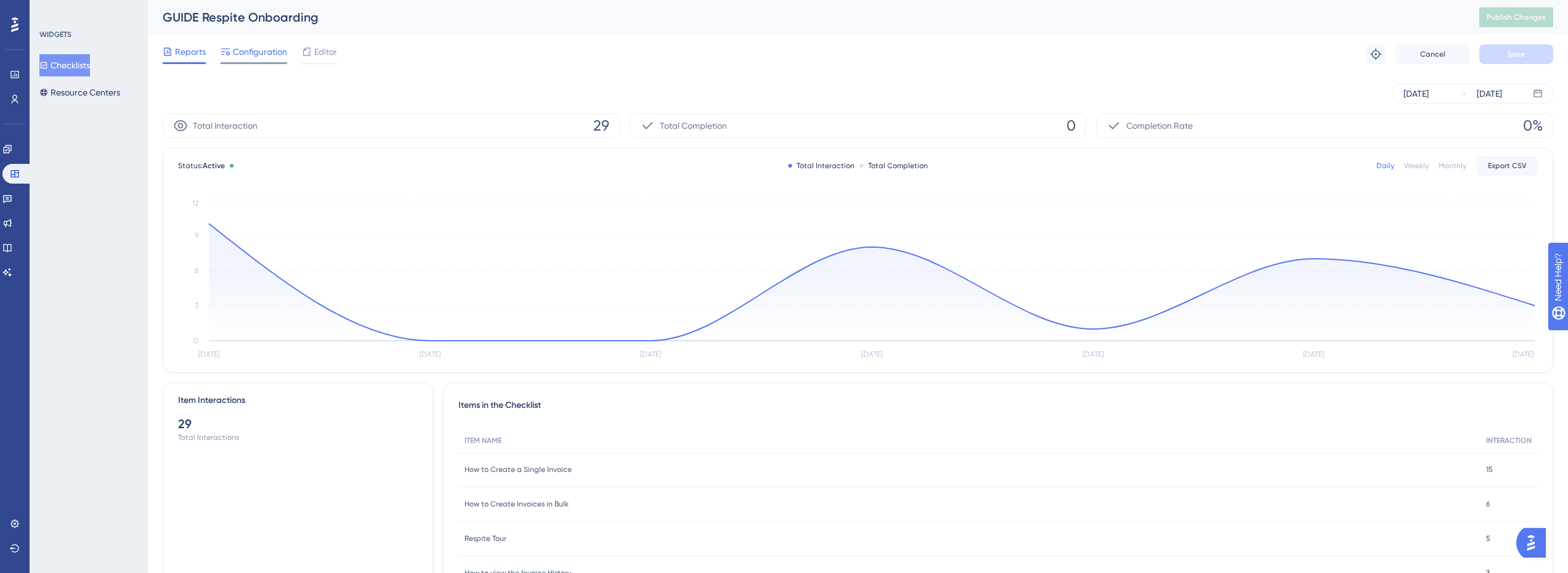
click at [252, 63] on div at bounding box center [254, 63] width 67 height 2
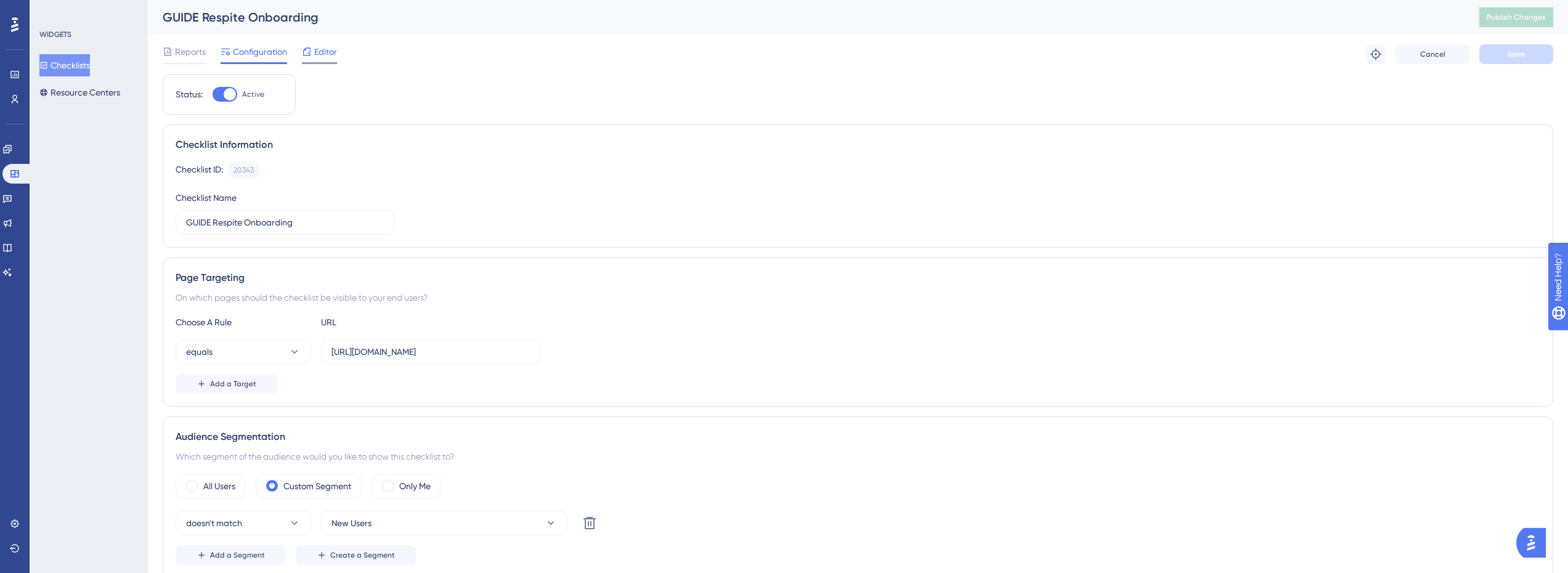
click at [318, 51] on span "Editor" at bounding box center [326, 52] width 23 height 15
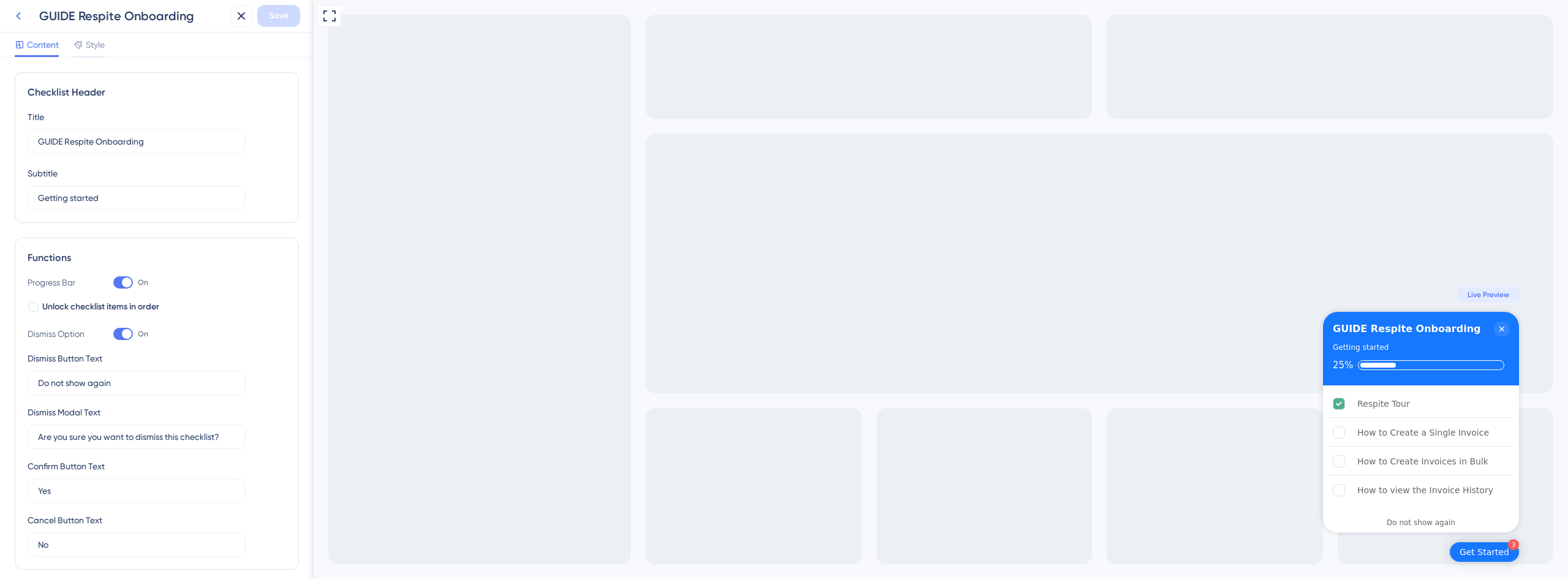
click at [17, 15] on icon at bounding box center [18, 16] width 5 height 8
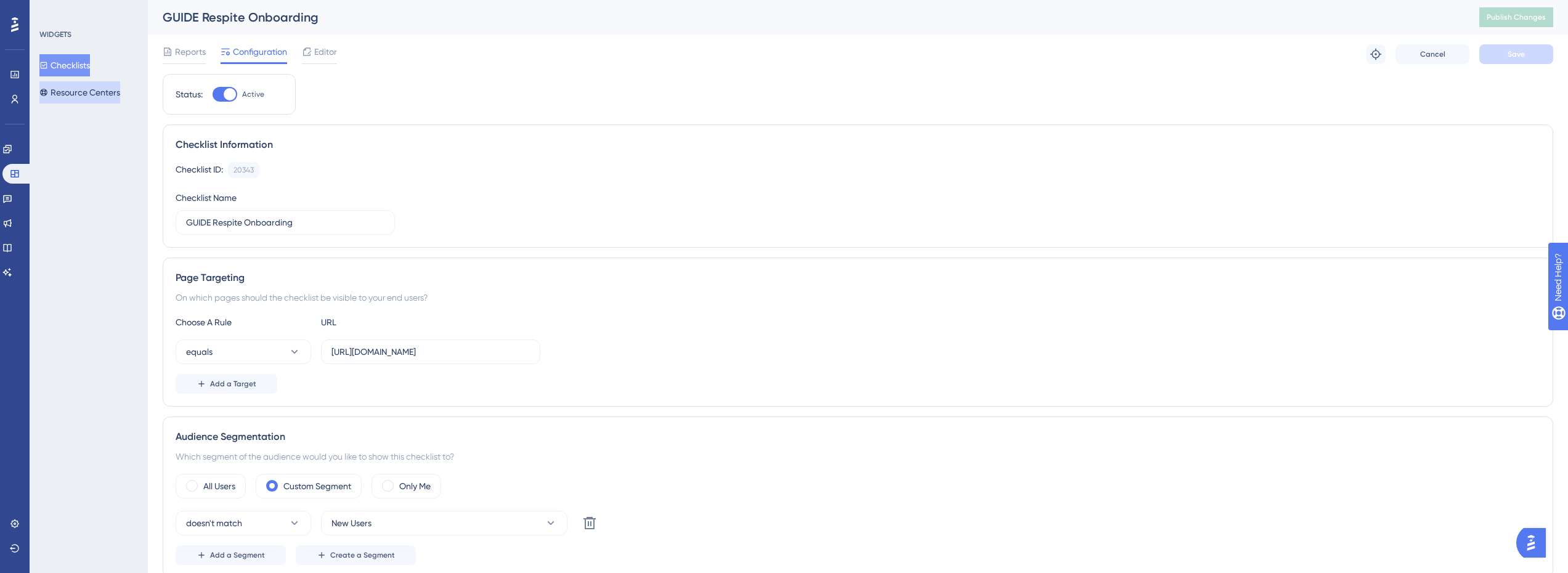
click at [73, 98] on button "Resource Centers" at bounding box center [79, 92] width 81 height 22
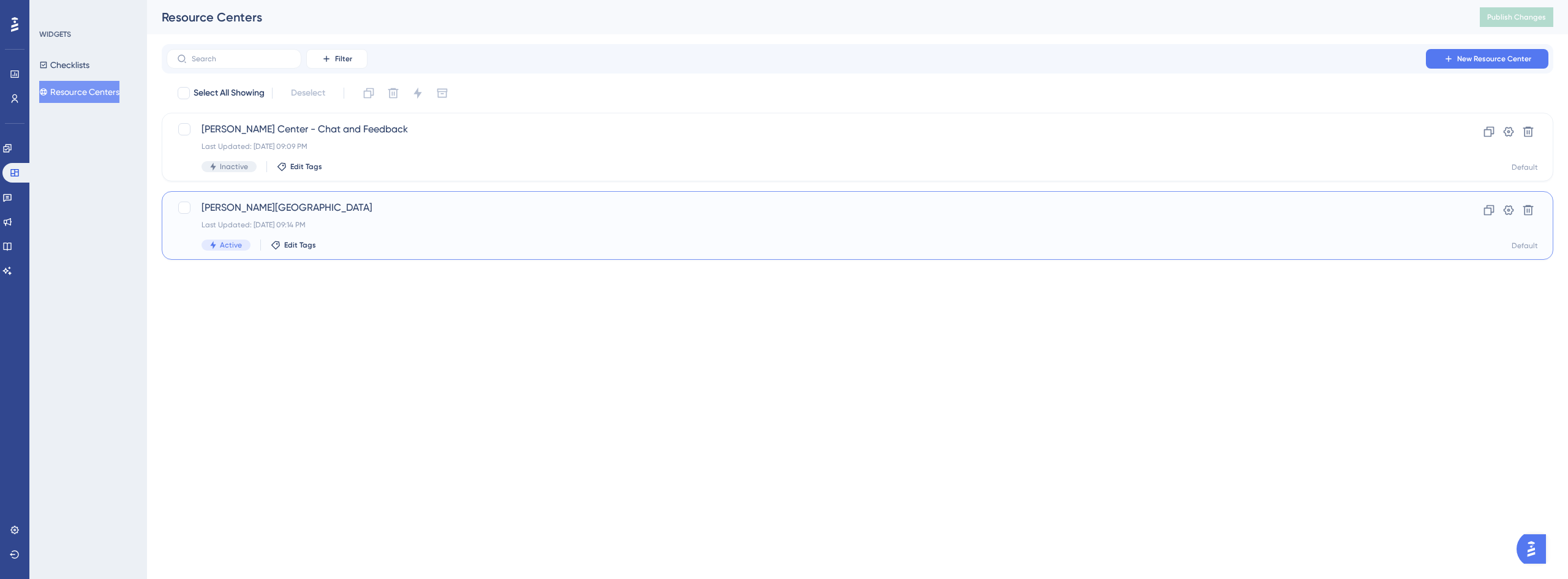
click at [337, 209] on span "Crosby Center" at bounding box center [808, 208] width 1214 height 15
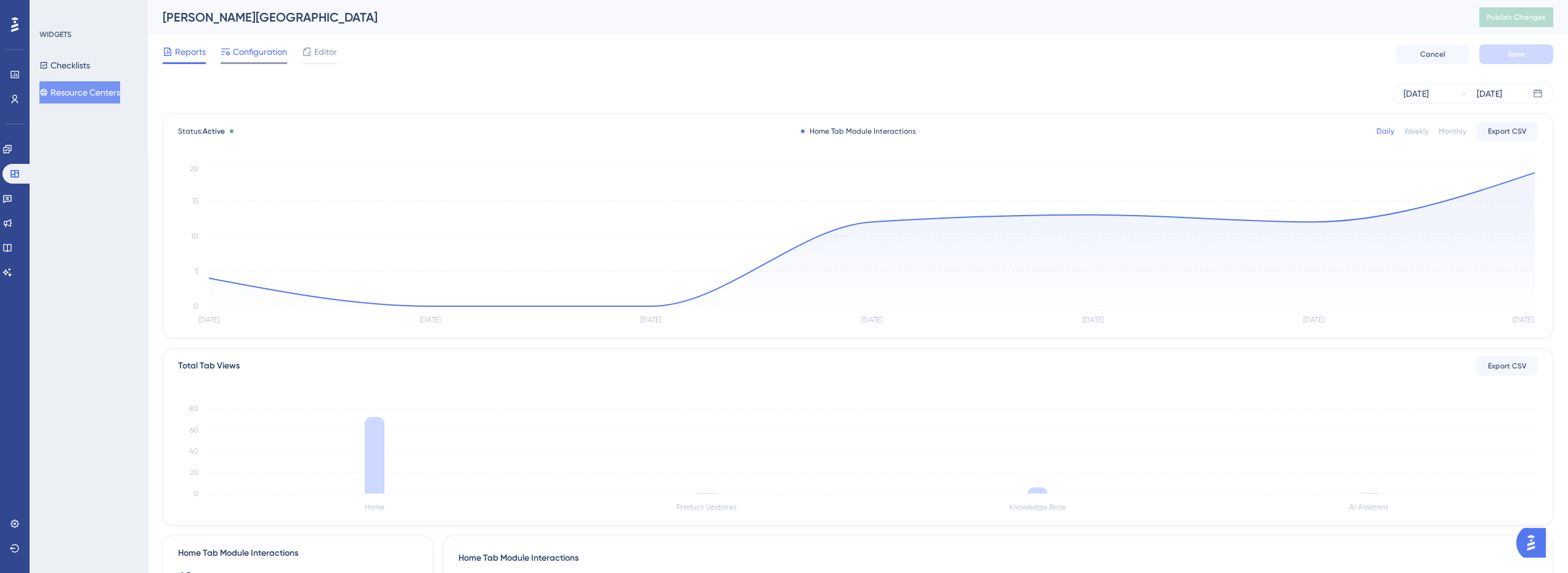
click at [251, 51] on span "Configuration" at bounding box center [260, 52] width 54 height 15
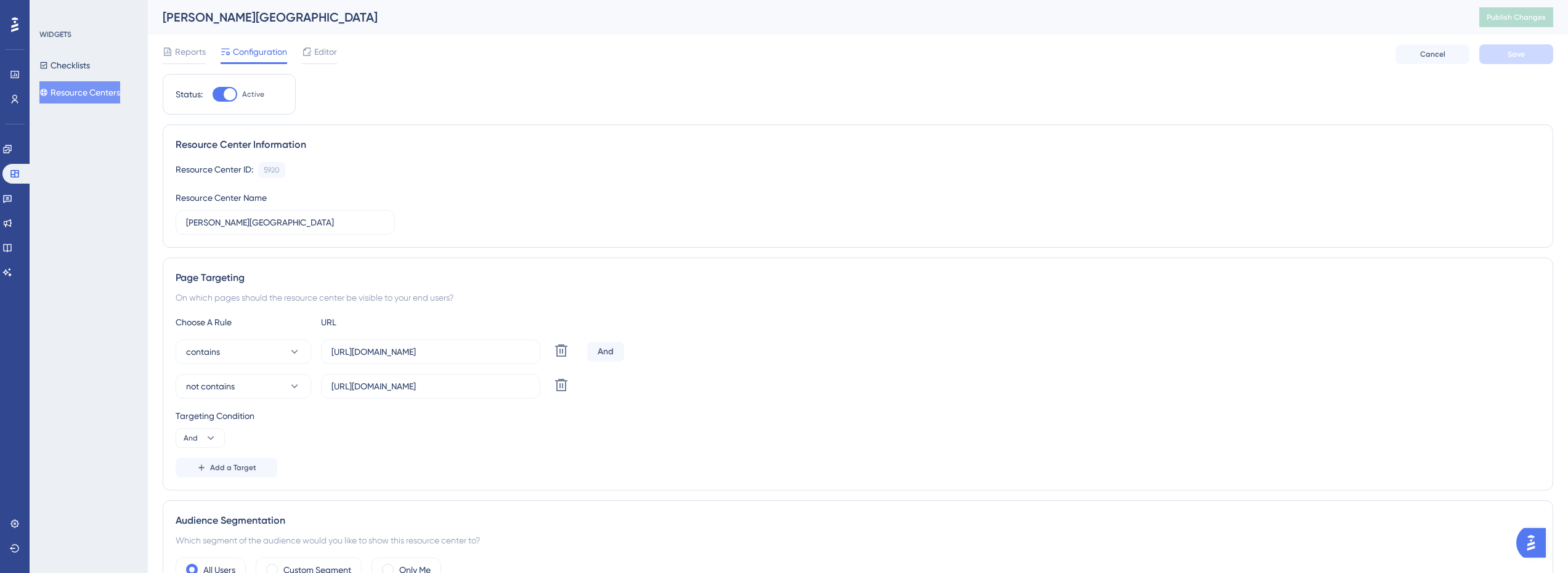
click at [319, 43] on div "Reports Configuration Editor Cancel Save" at bounding box center [858, 54] width 1391 height 39
click at [321, 48] on span "Editor" at bounding box center [326, 52] width 23 height 15
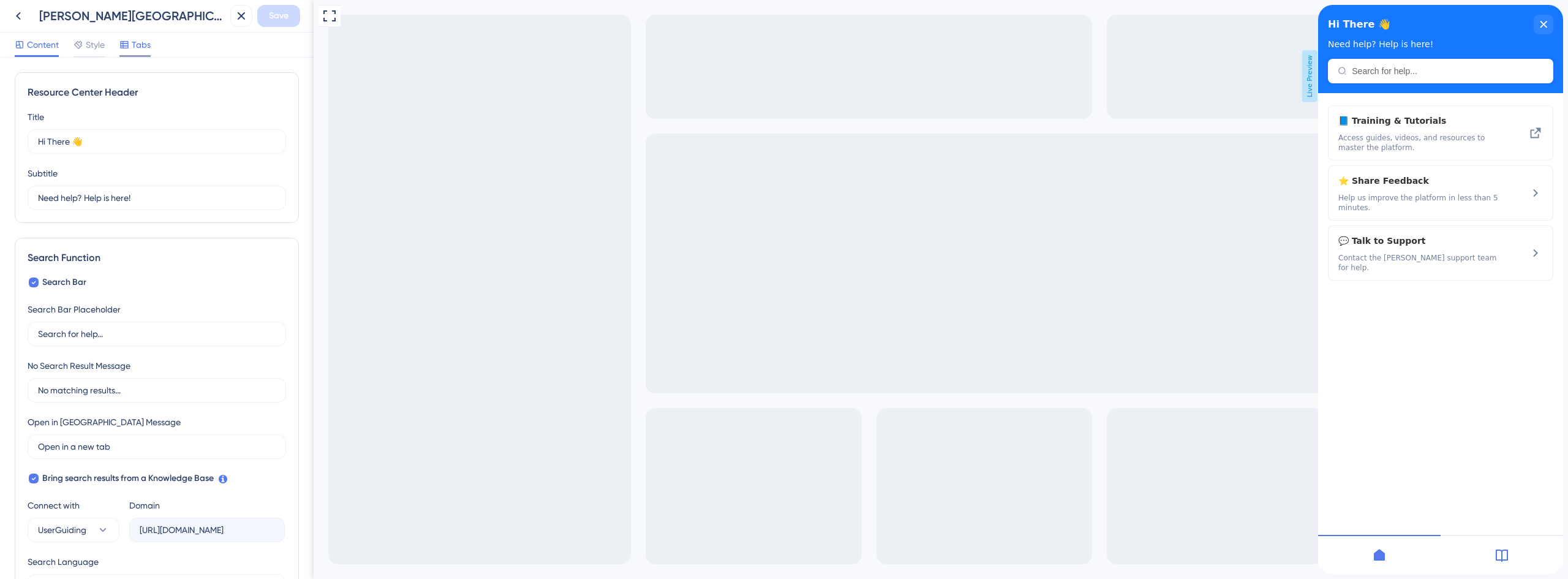
click at [142, 45] on span "Tabs" at bounding box center [140, 45] width 19 height 15
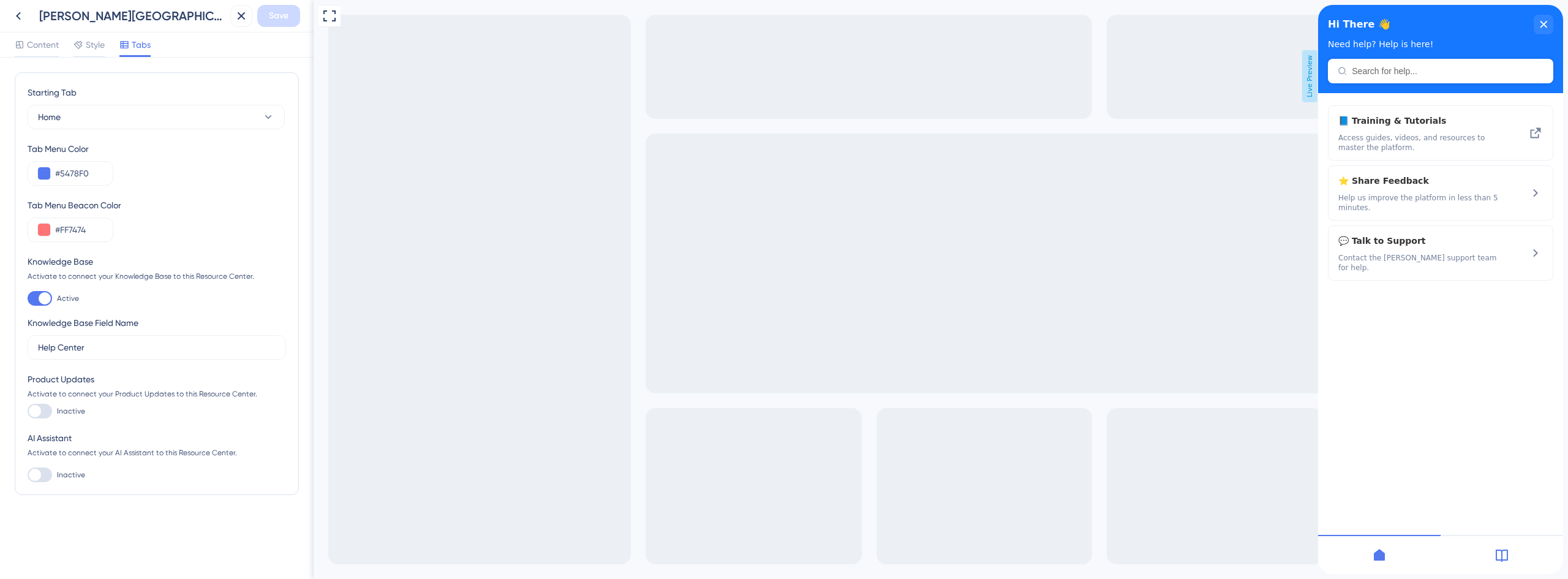
click at [43, 418] on div at bounding box center [40, 411] width 25 height 15
click at [28, 412] on input "Inactive" at bounding box center [27, 411] width 1 height 1
checkbox input "true"
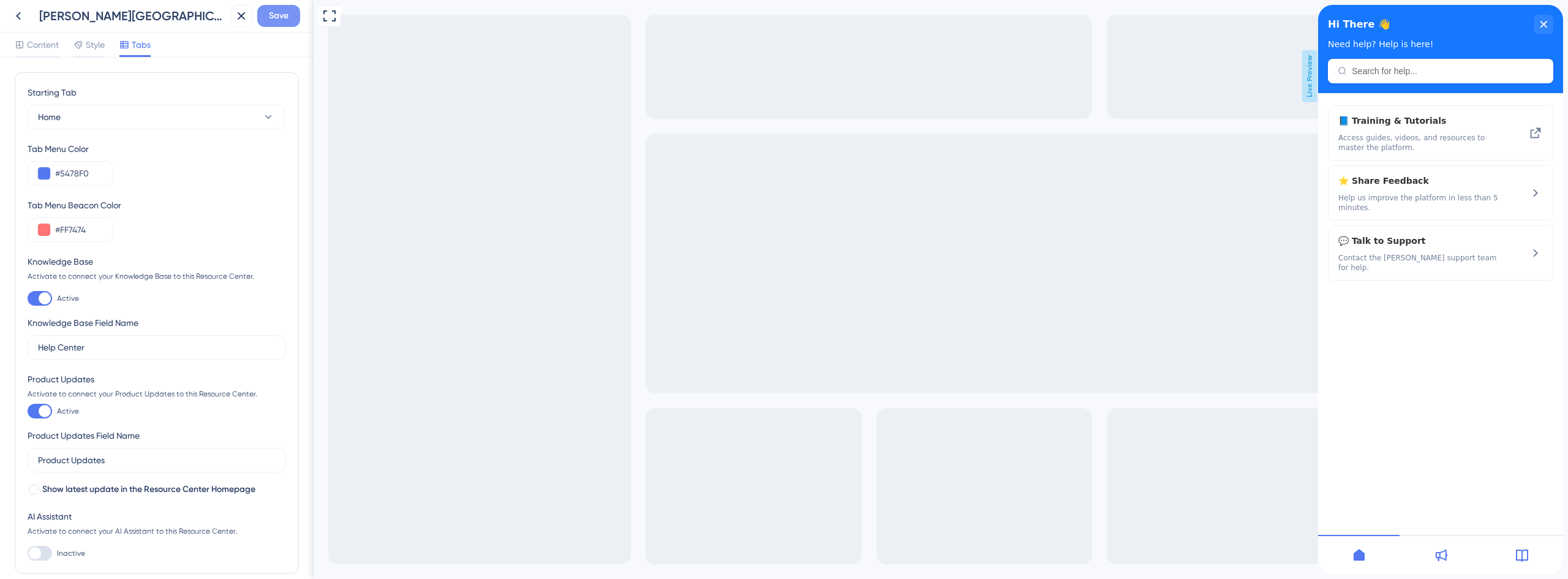
click at [279, 16] on span "Save" at bounding box center [279, 16] width 20 height 15
click at [19, 17] on div "Resource Center updated." at bounding box center [134, 23] width 237 height 26
click at [230, 23] on icon at bounding box center [233, 23] width 12 height 12
click at [29, 17] on button at bounding box center [18, 16] width 22 height 22
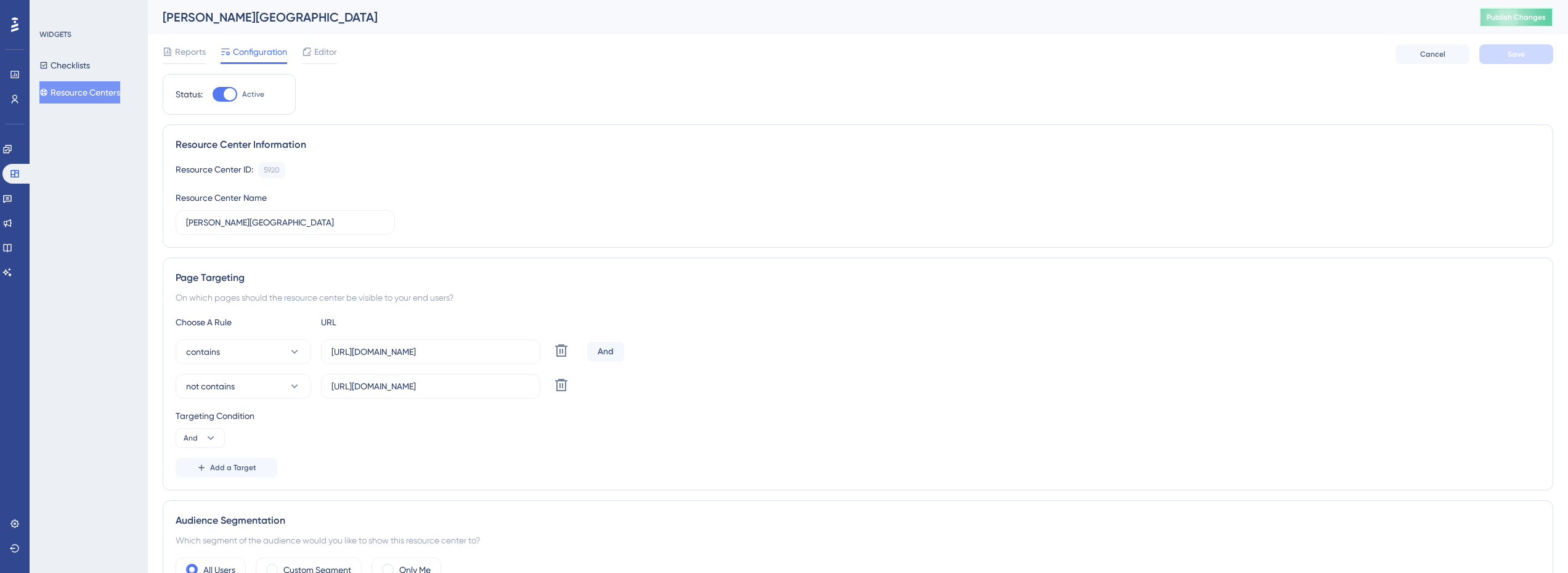
click at [1544, 14] on span "Publish Changes" at bounding box center [1517, 17] width 59 height 10
click at [12, 197] on link at bounding box center [7, 198] width 10 height 20
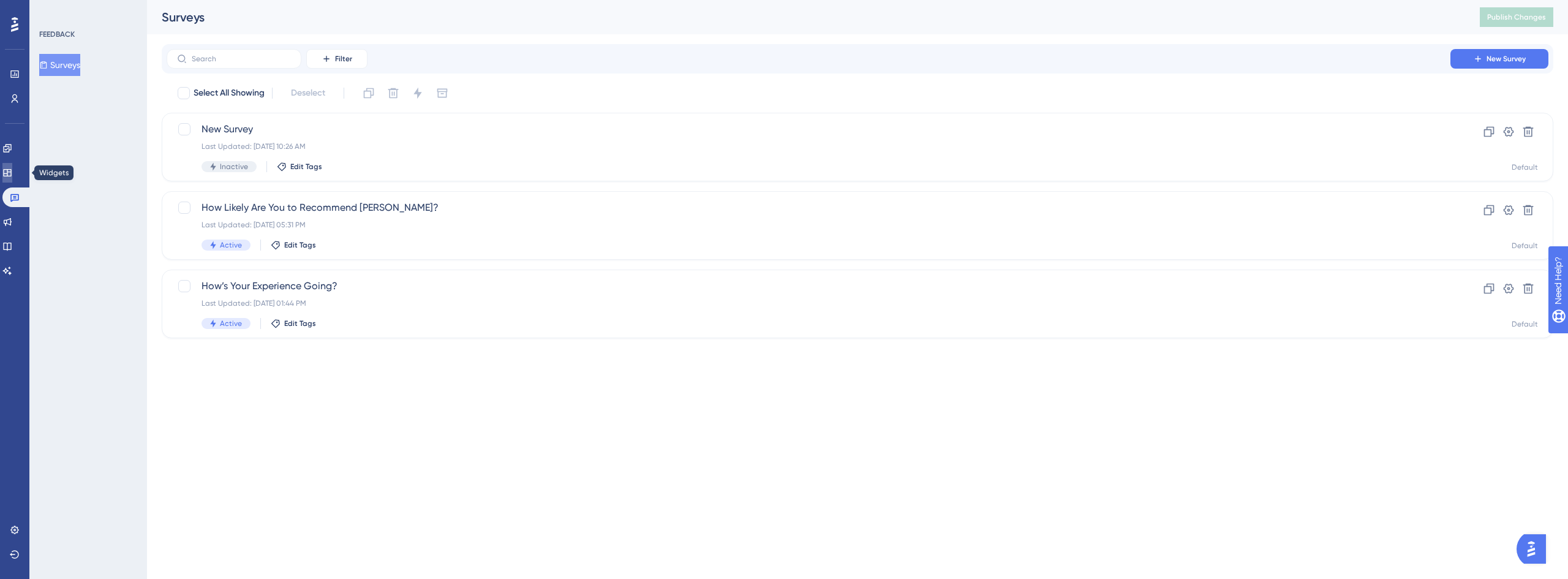
click at [12, 173] on icon at bounding box center [7, 172] width 10 height 10
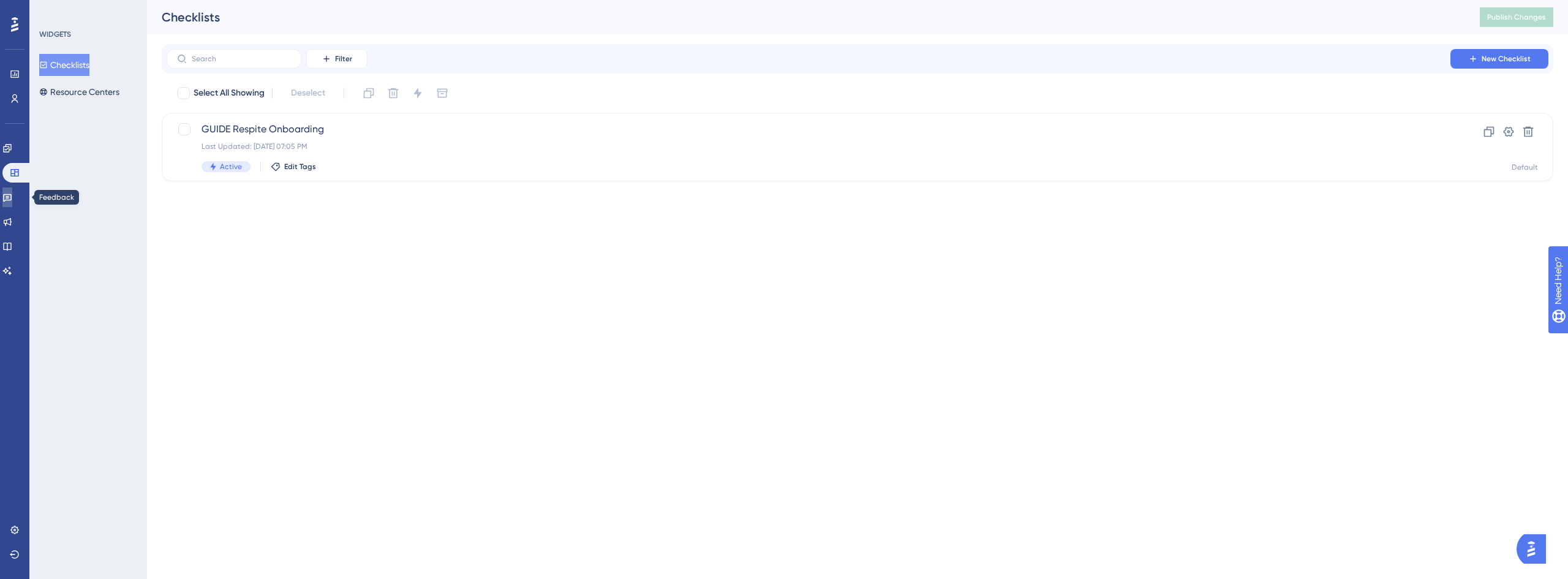
click at [12, 204] on link at bounding box center [7, 197] width 10 height 20
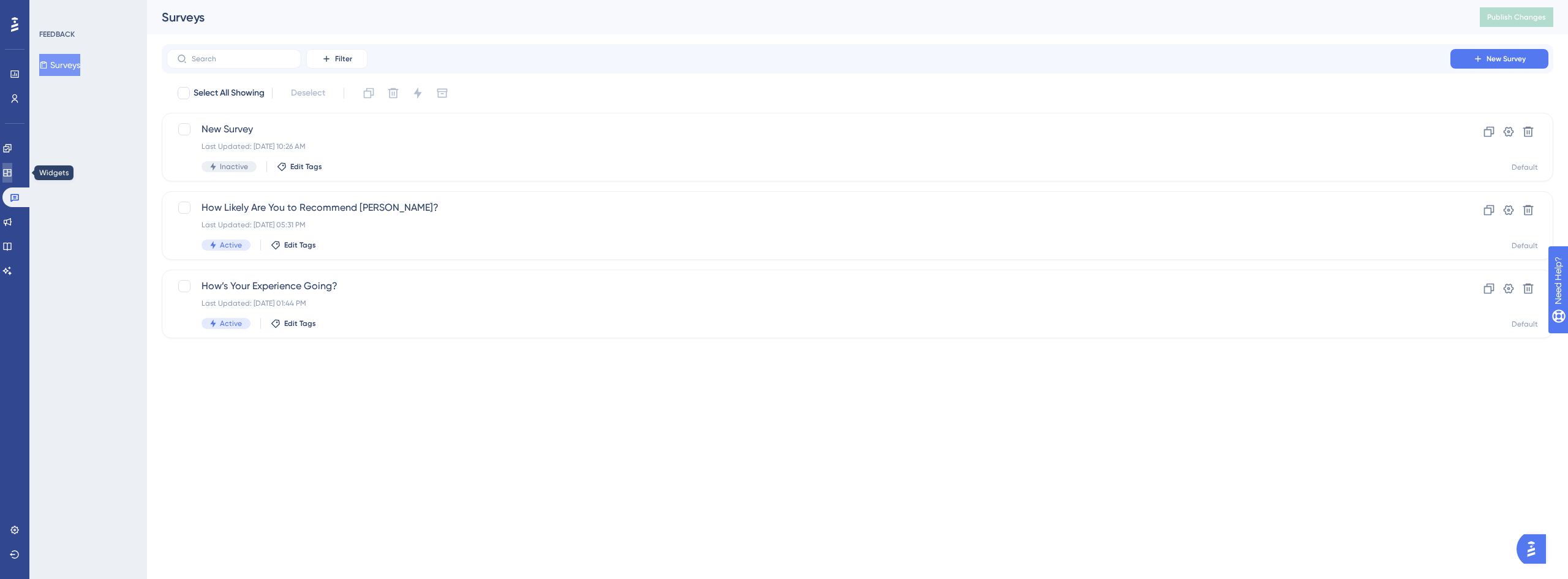
click at [12, 175] on icon at bounding box center [7, 172] width 10 height 10
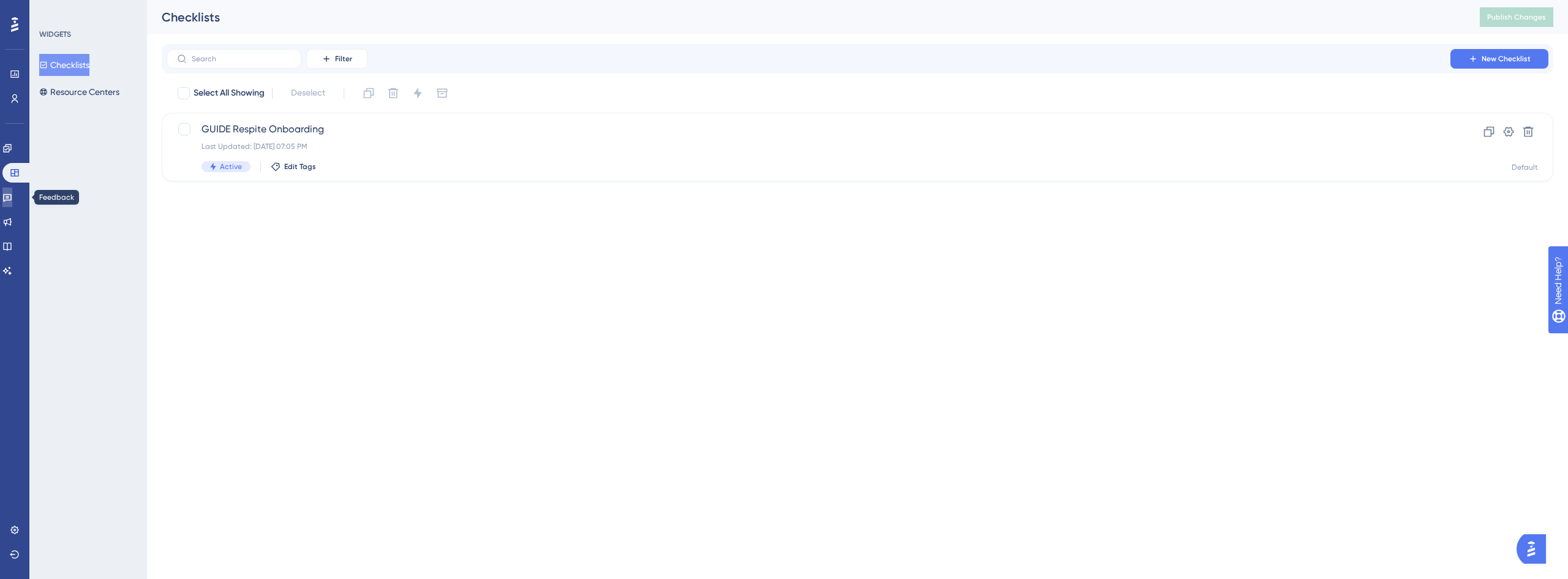
click at [12, 196] on icon at bounding box center [7, 197] width 10 height 10
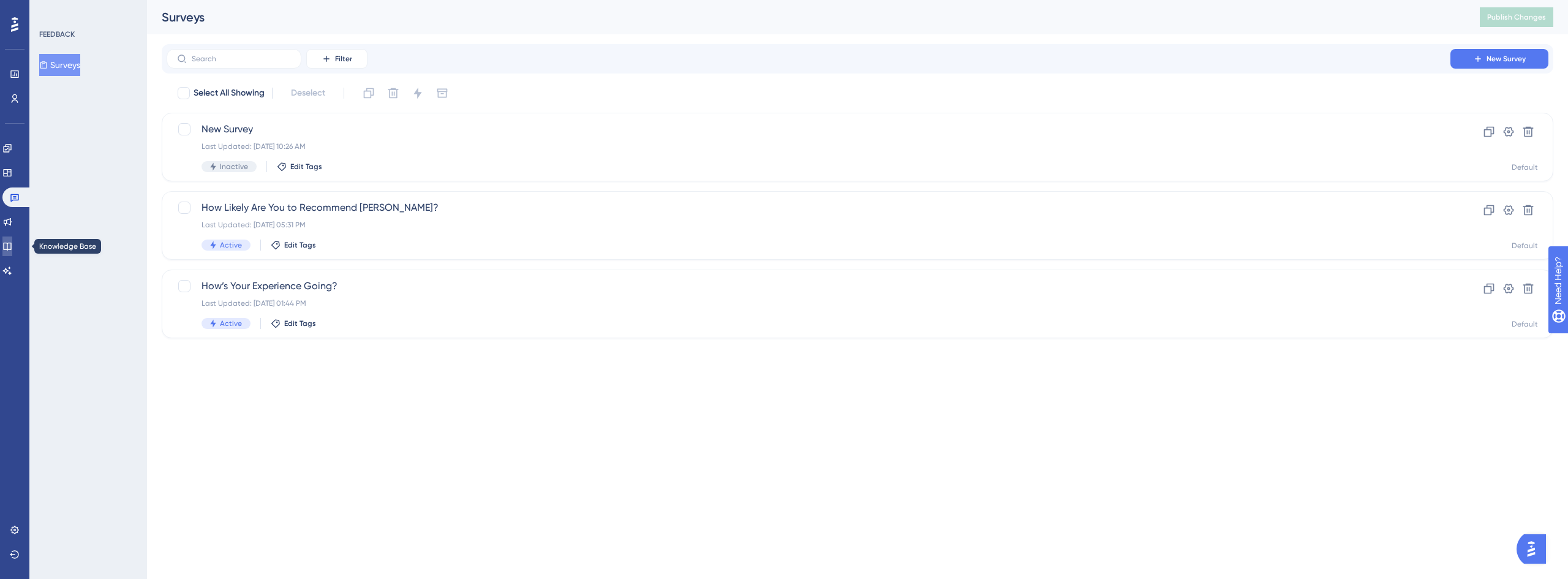
click at [12, 241] on icon at bounding box center [7, 246] width 10 height 10
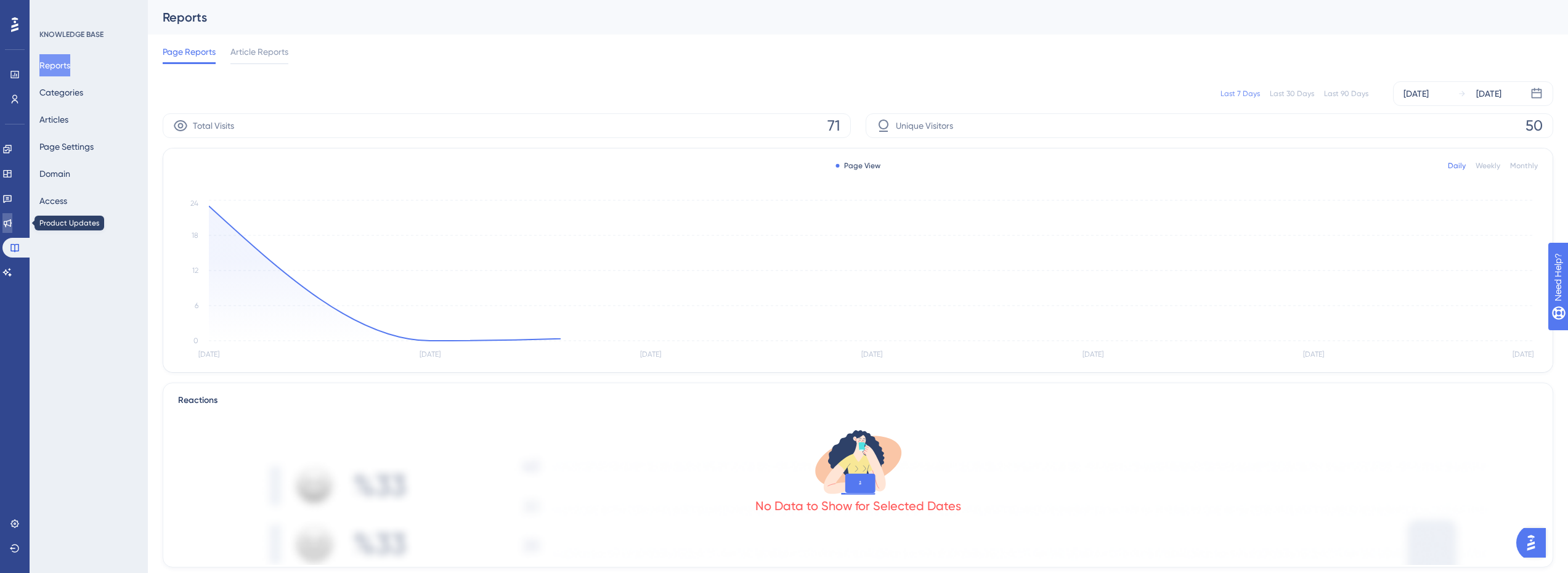
click at [12, 218] on link at bounding box center [7, 223] width 10 height 20
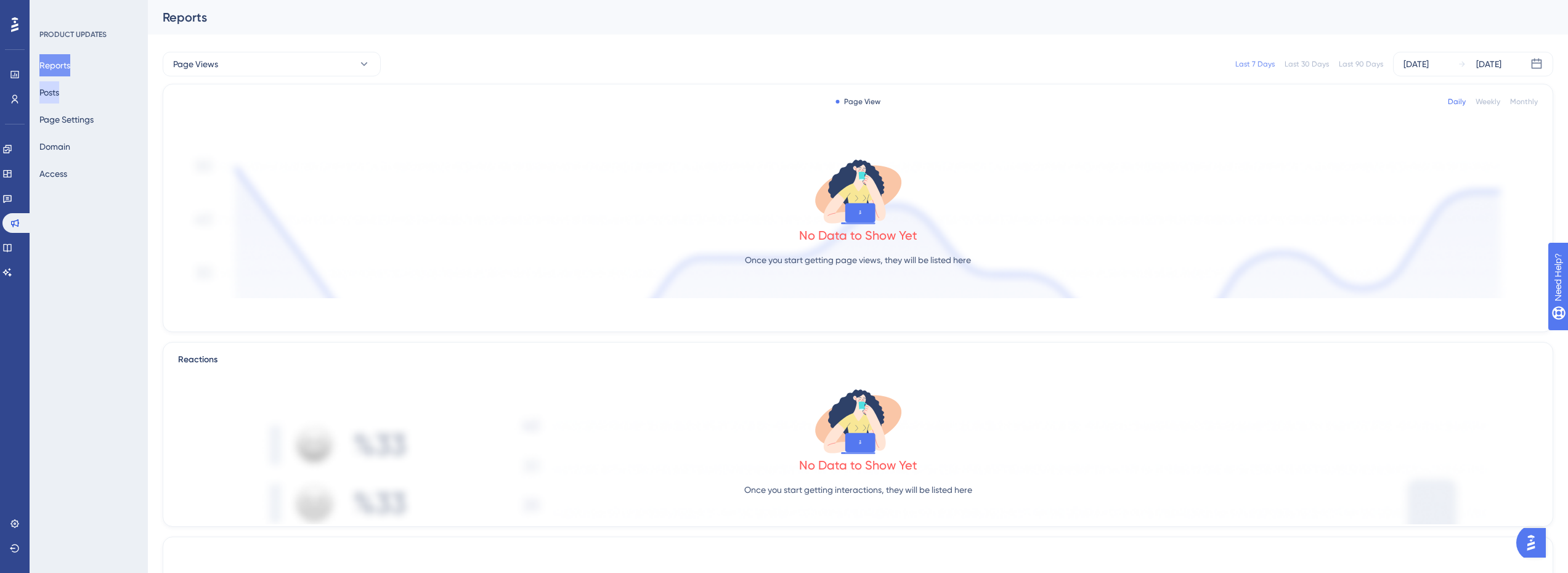
click at [59, 98] on button "Posts" at bounding box center [49, 92] width 20 height 22
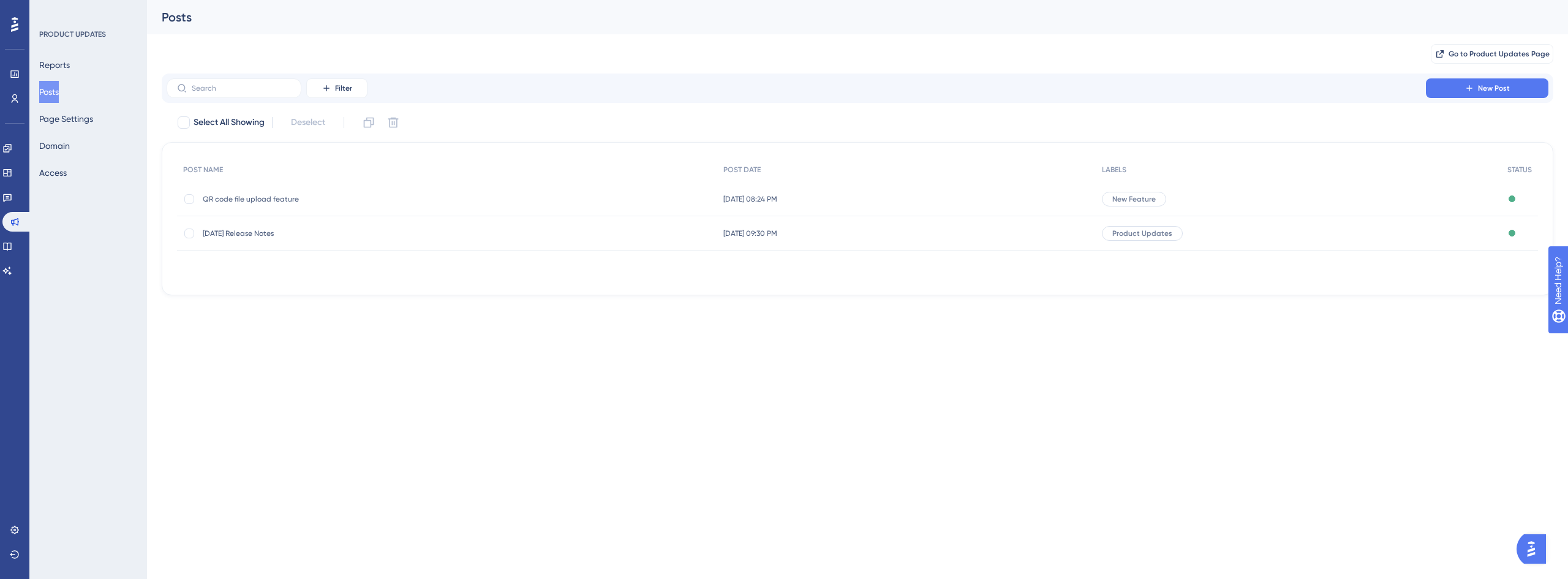
click at [267, 196] on span "QR code file upload feature" at bounding box center [301, 199] width 196 height 10
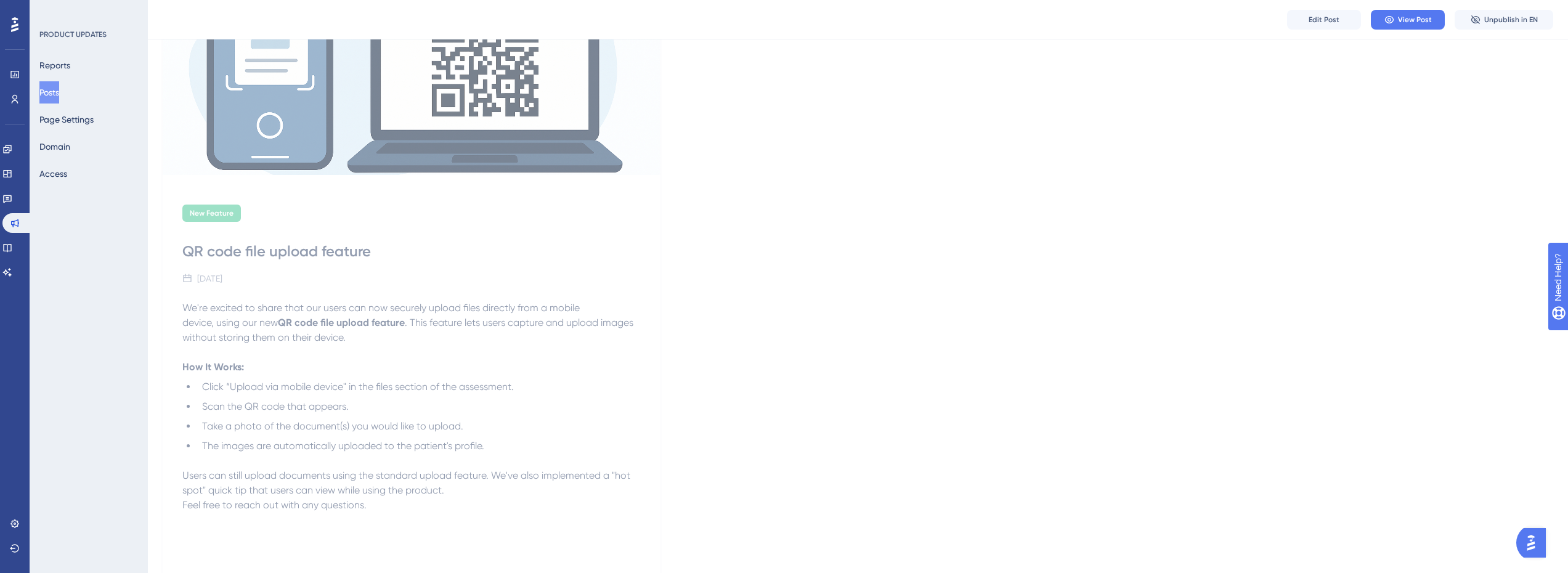
scroll to position [68, 0]
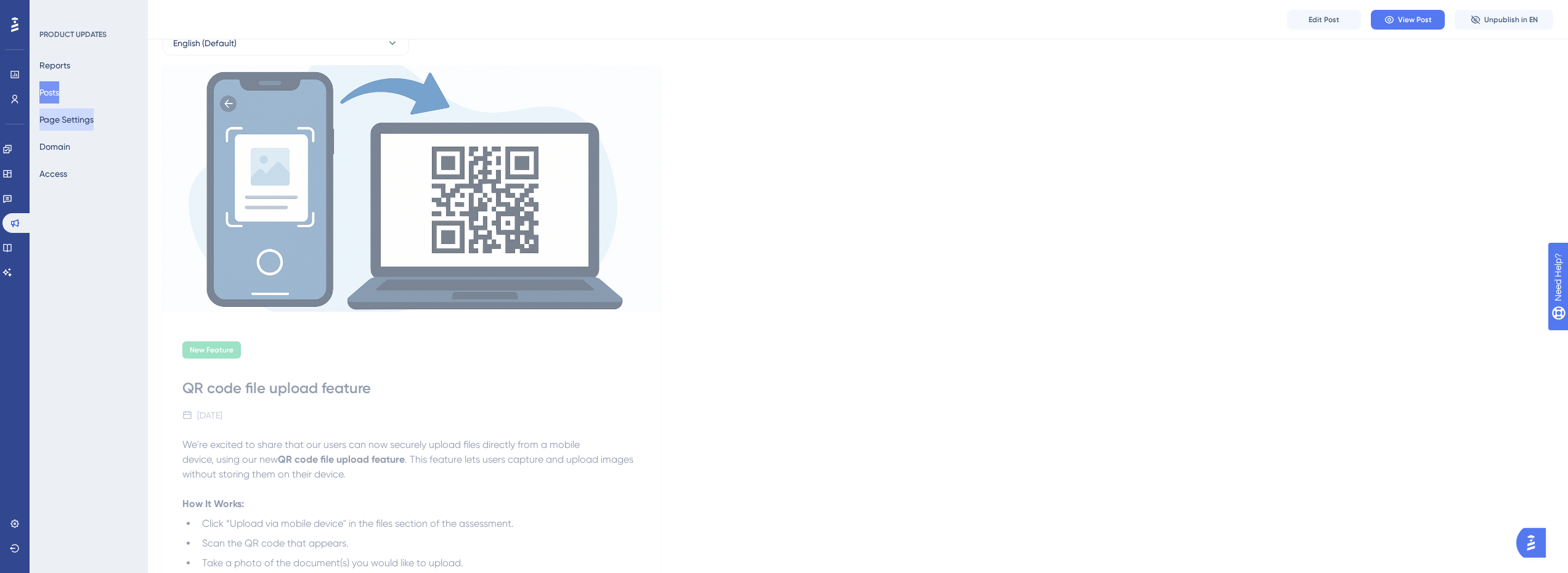
click at [74, 125] on button "Page Settings" at bounding box center [67, 119] width 54 height 22
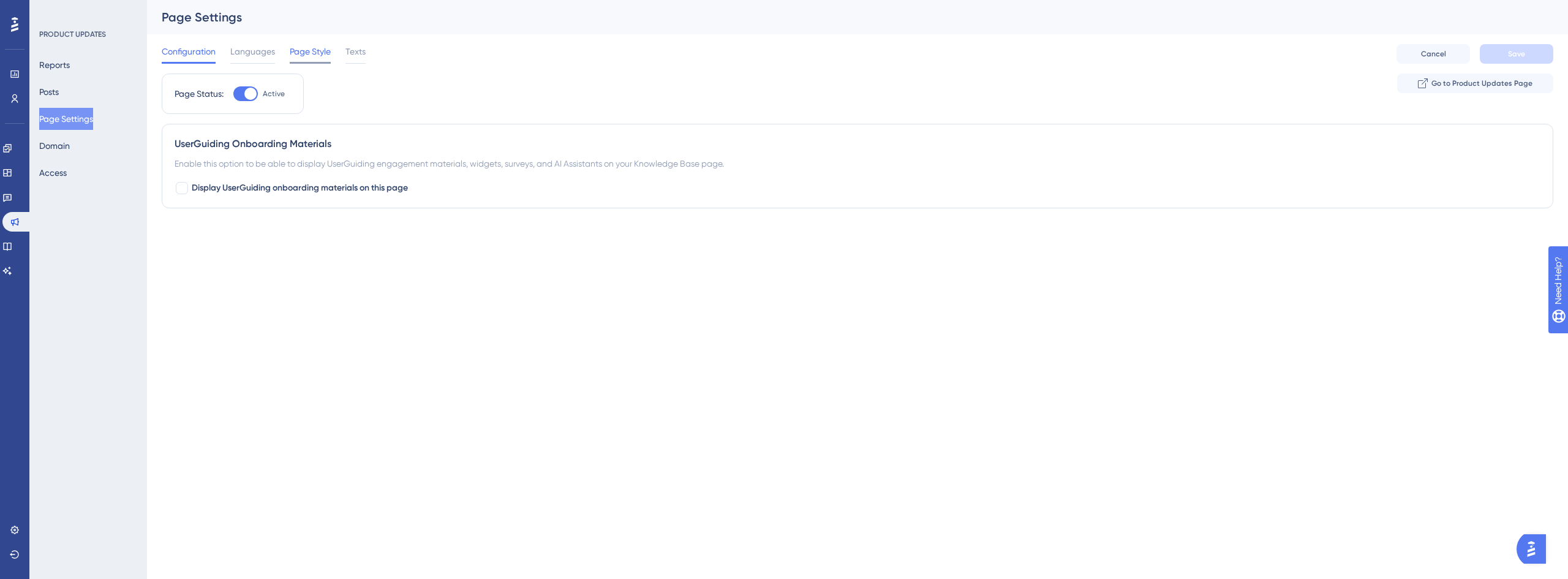
click at [325, 52] on span "Page Style" at bounding box center [310, 52] width 41 height 15
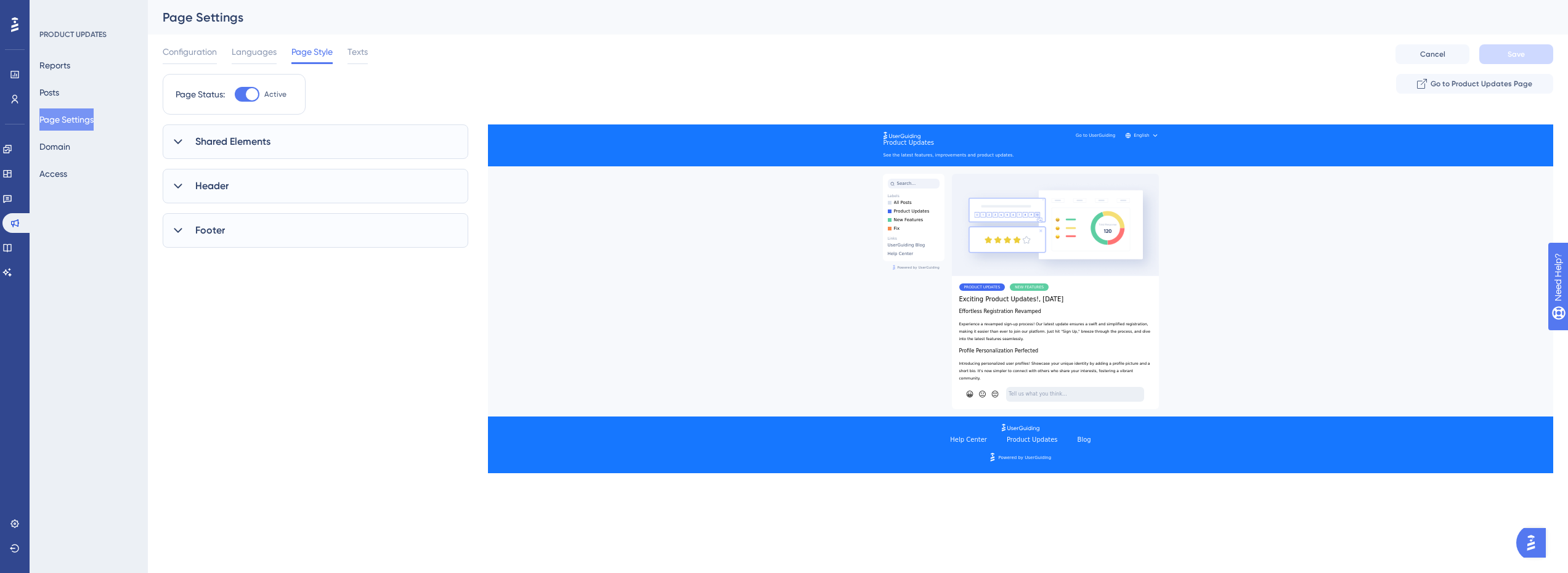
click at [214, 221] on div "Footer" at bounding box center [315, 231] width 305 height 35
click at [342, 57] on div "Configuration Languages Page Style Texts" at bounding box center [265, 54] width 205 height 20
click at [370, 53] on div "Configuration Languages Page Style Texts Cancel Save" at bounding box center [858, 54] width 1391 height 39
click at [358, 53] on span "Texts" at bounding box center [358, 52] width 20 height 15
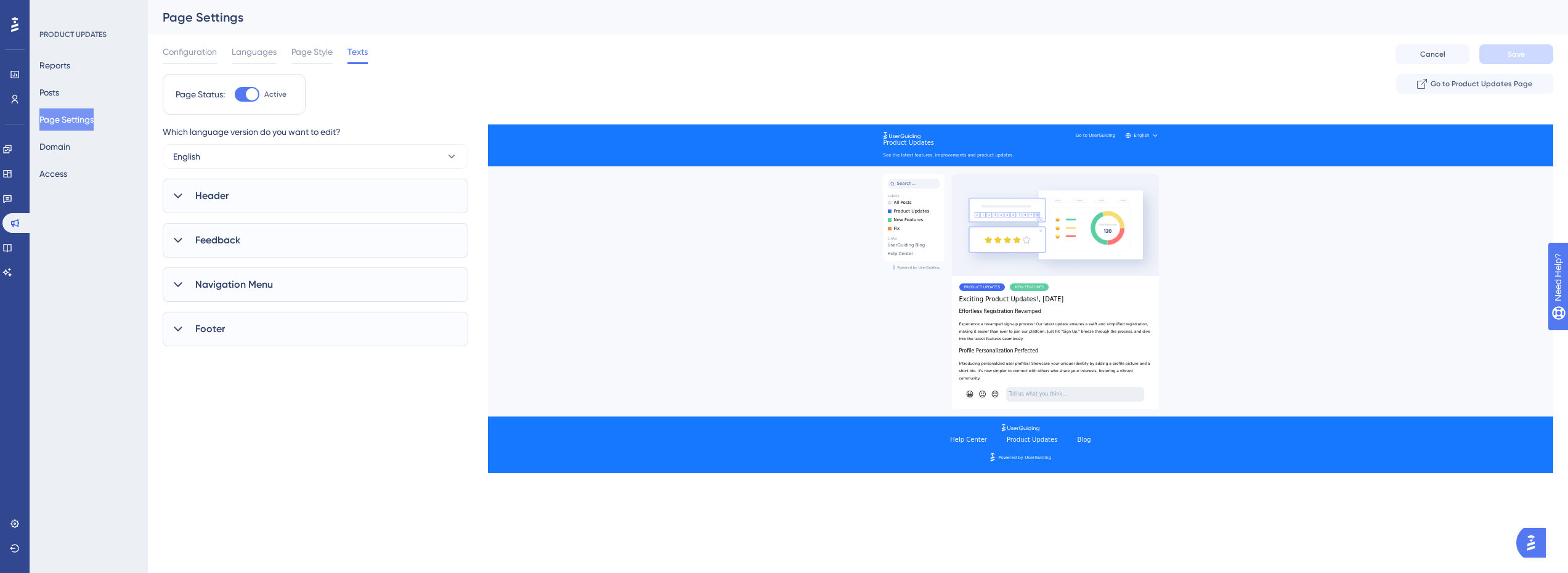
click at [364, 49] on span "Texts" at bounding box center [358, 52] width 20 height 15
click at [338, 51] on div "Configuration Languages Page Style Texts" at bounding box center [265, 54] width 205 height 20
click at [315, 54] on span "Page Style" at bounding box center [312, 52] width 42 height 15
click at [275, 55] on span "Languages" at bounding box center [254, 52] width 45 height 15
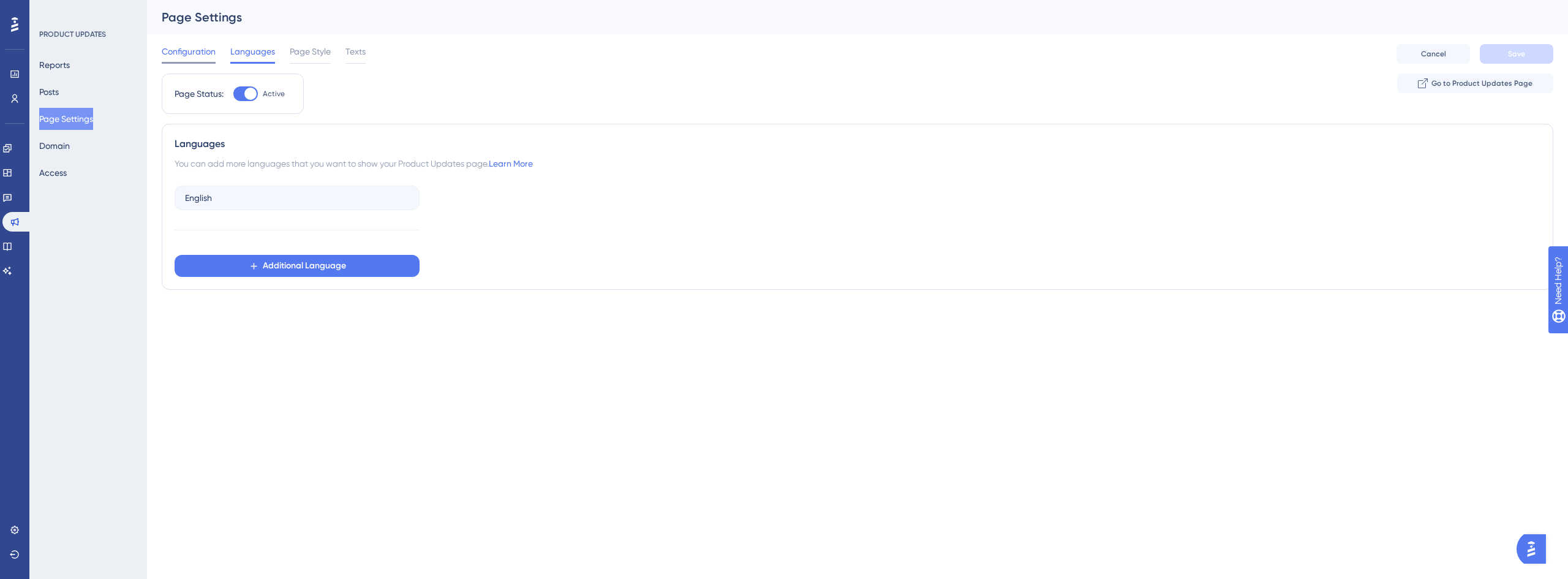
click at [195, 53] on span "Configuration" at bounding box center [189, 52] width 54 height 15
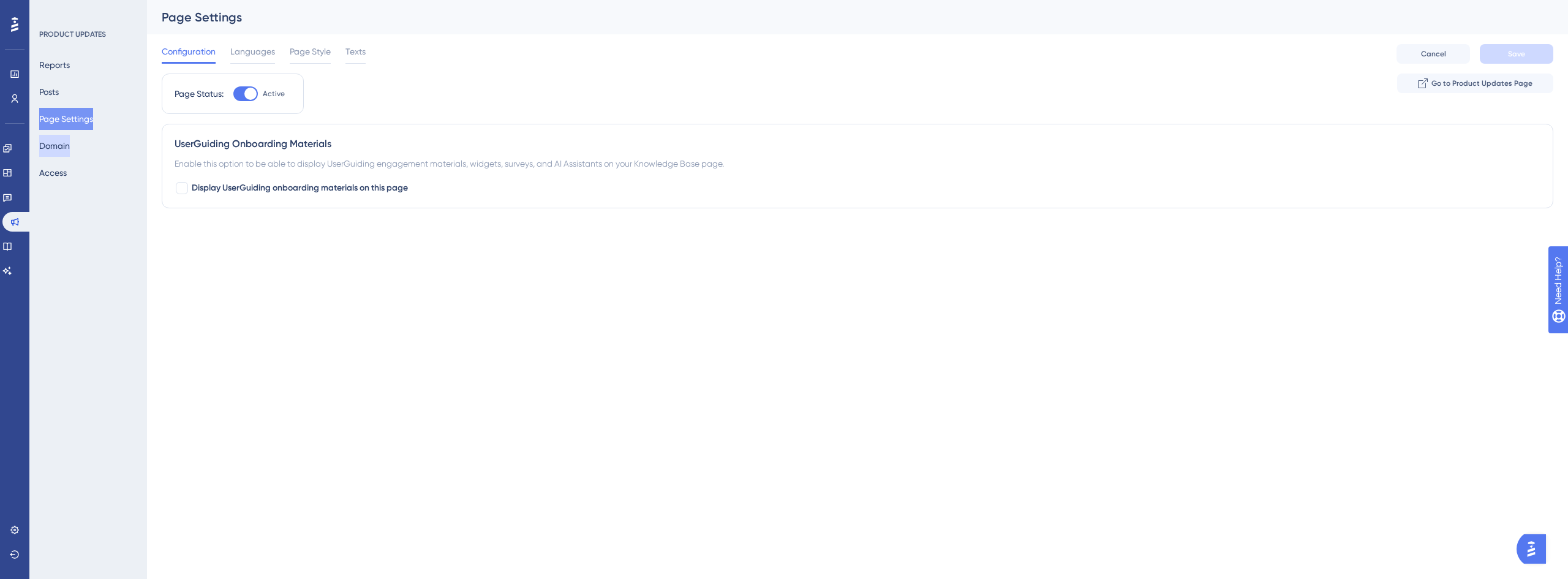
click at [63, 147] on button "Domain" at bounding box center [54, 145] width 31 height 22
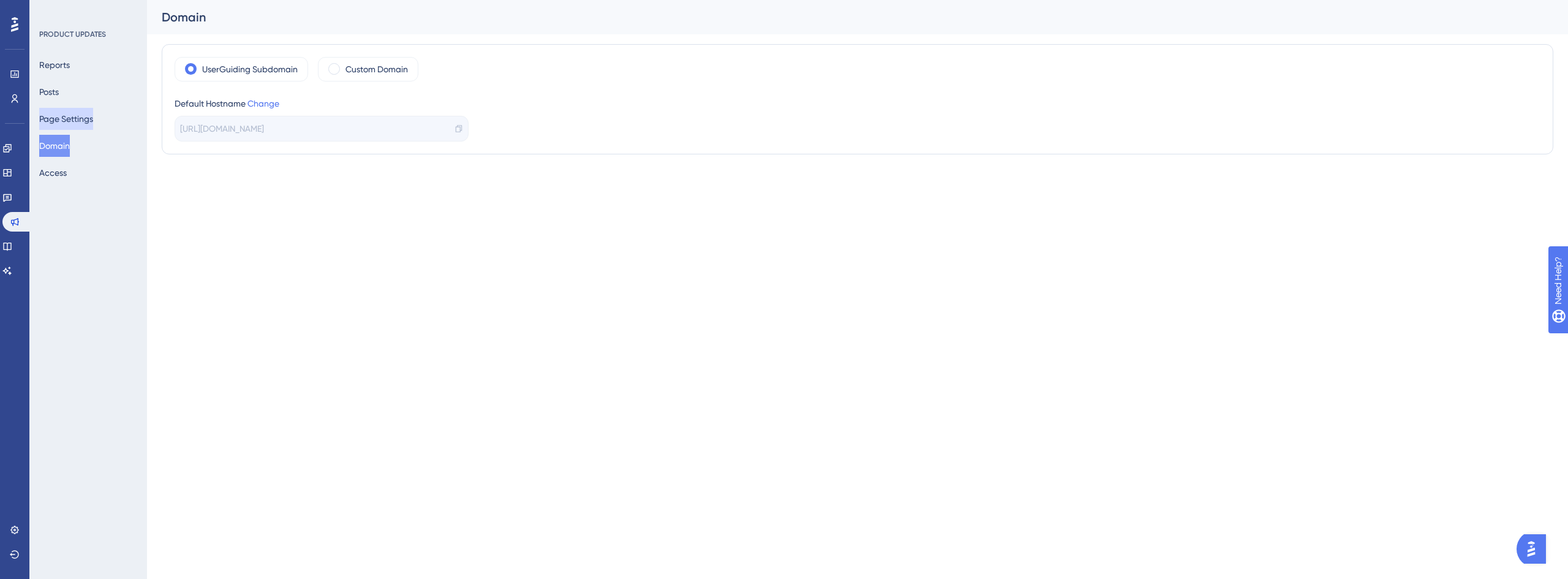
click at [74, 120] on button "Page Settings" at bounding box center [66, 118] width 54 height 22
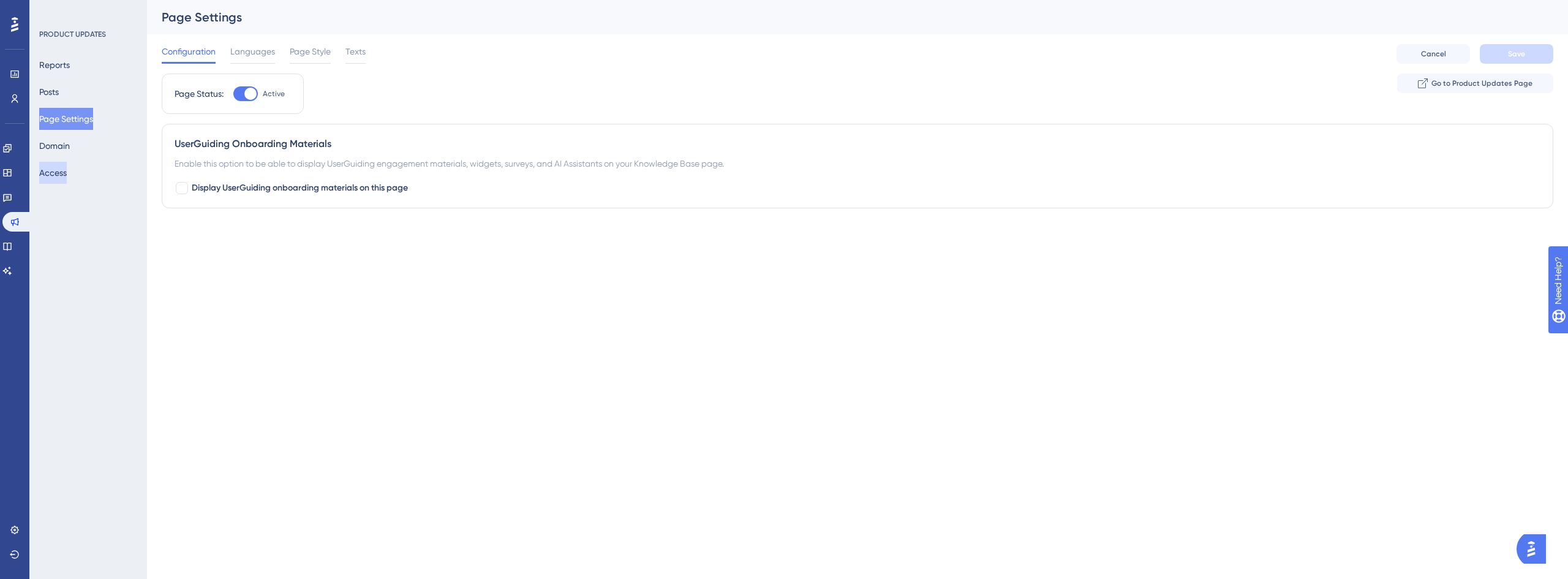
click at [58, 174] on button "Access" at bounding box center [53, 172] width 28 height 22
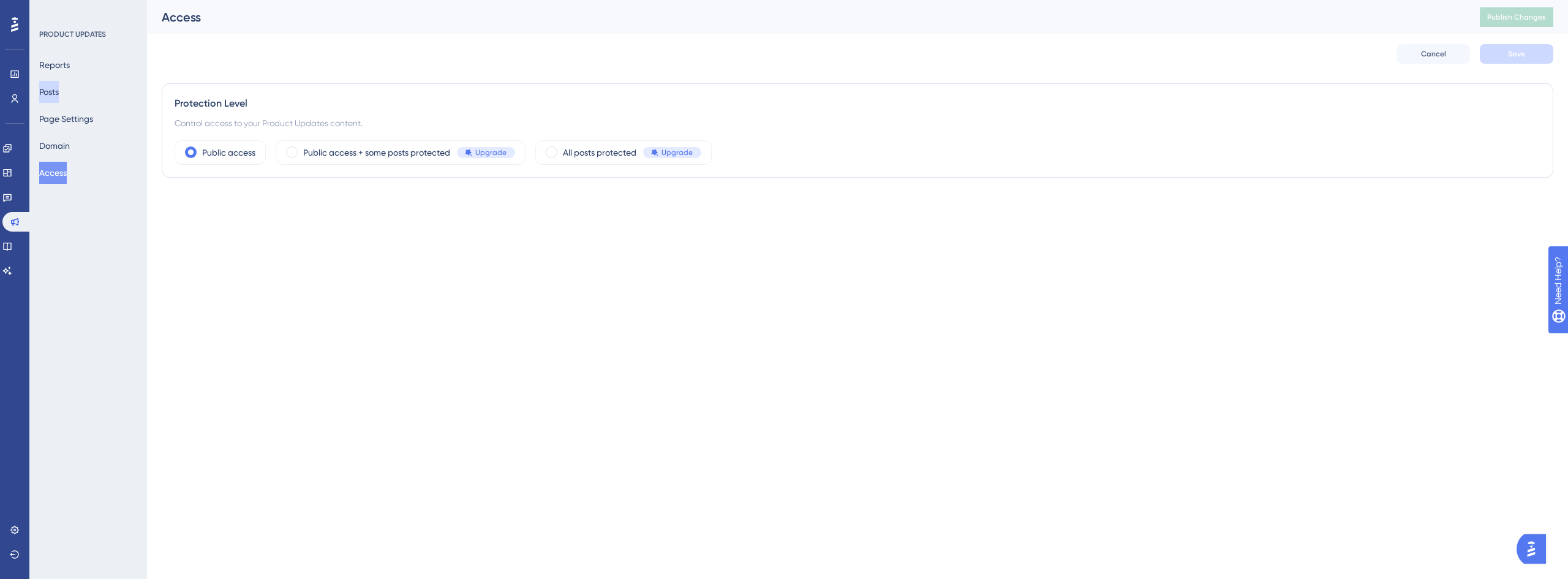
click at [58, 89] on button "Posts" at bounding box center [49, 92] width 20 height 22
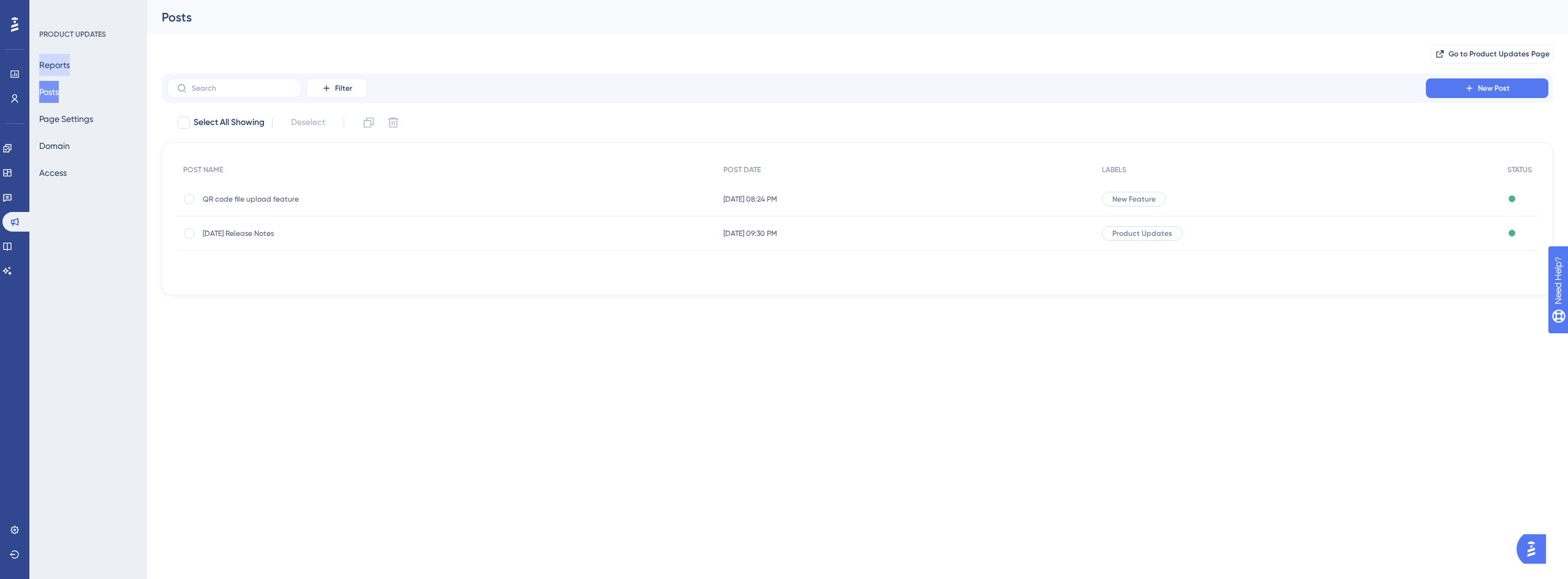
click at [61, 62] on button "Reports" at bounding box center [54, 65] width 31 height 22
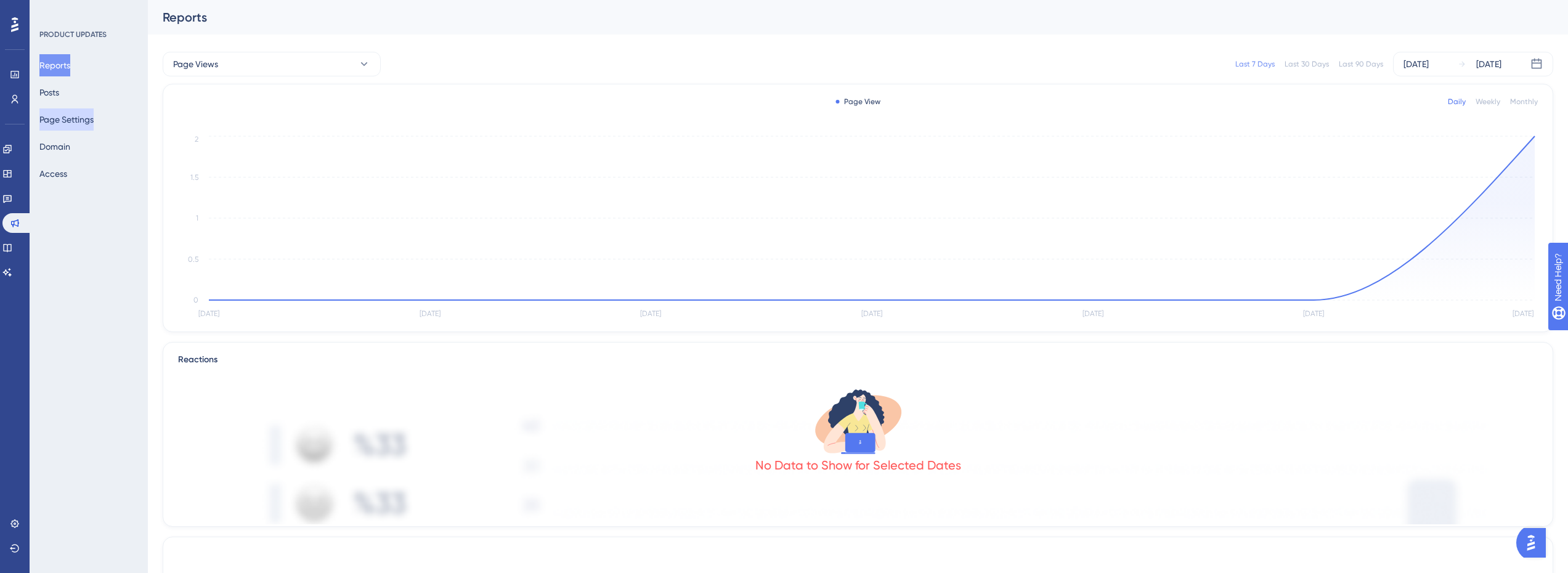
click at [77, 120] on button "Page Settings" at bounding box center [67, 119] width 54 height 22
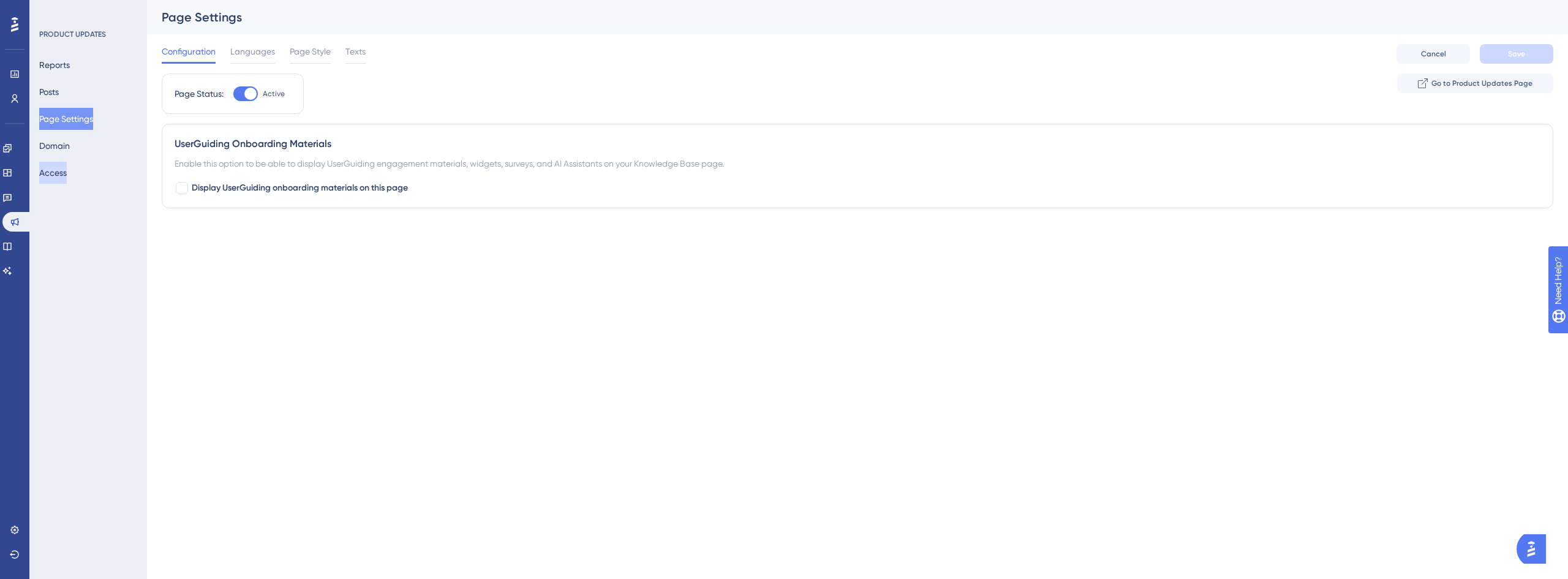
click at [62, 176] on button "Access" at bounding box center [53, 172] width 28 height 22
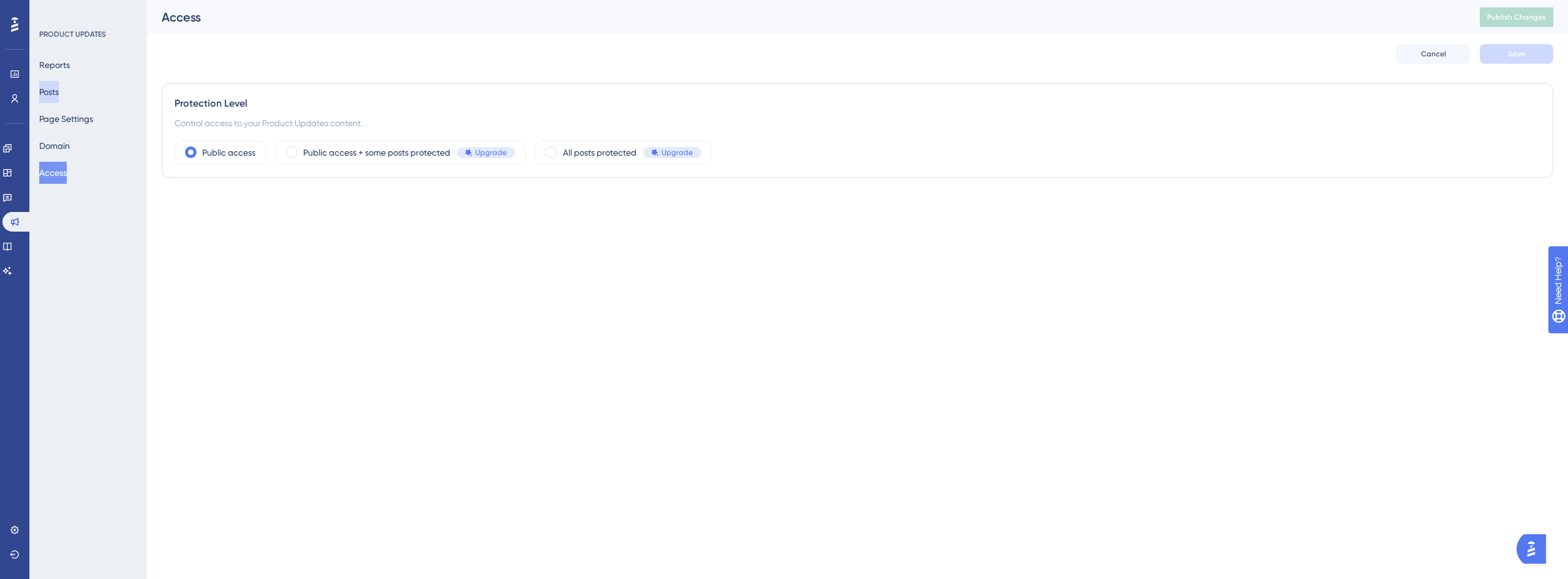
click at [59, 93] on button "Posts" at bounding box center [49, 92] width 20 height 22
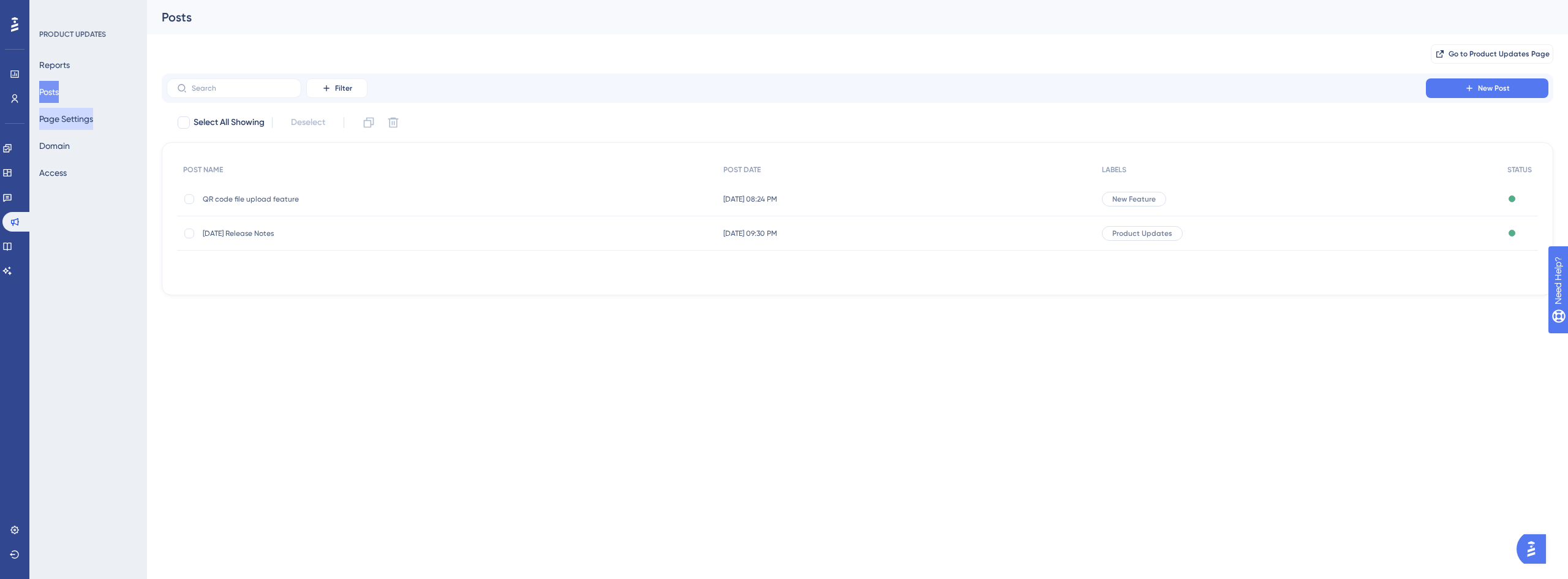
click at [74, 114] on button "Page Settings" at bounding box center [66, 118] width 54 height 22
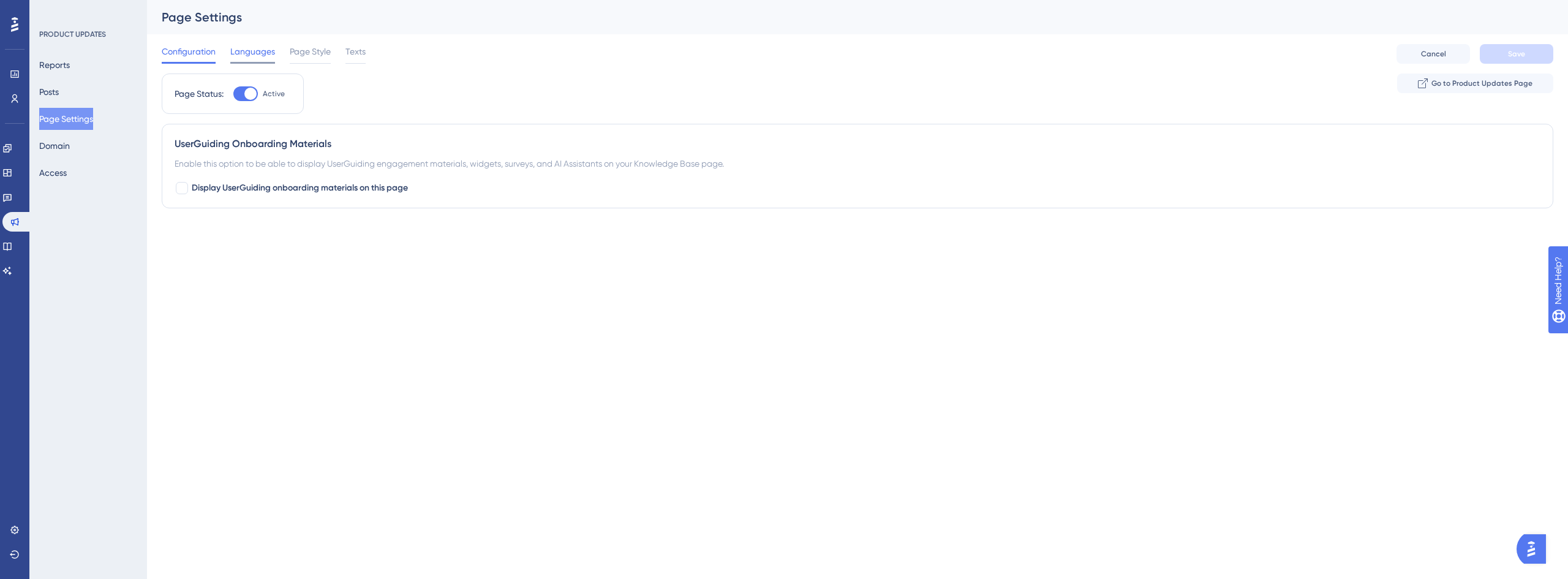
click at [254, 56] on span "Languages" at bounding box center [252, 52] width 45 height 15
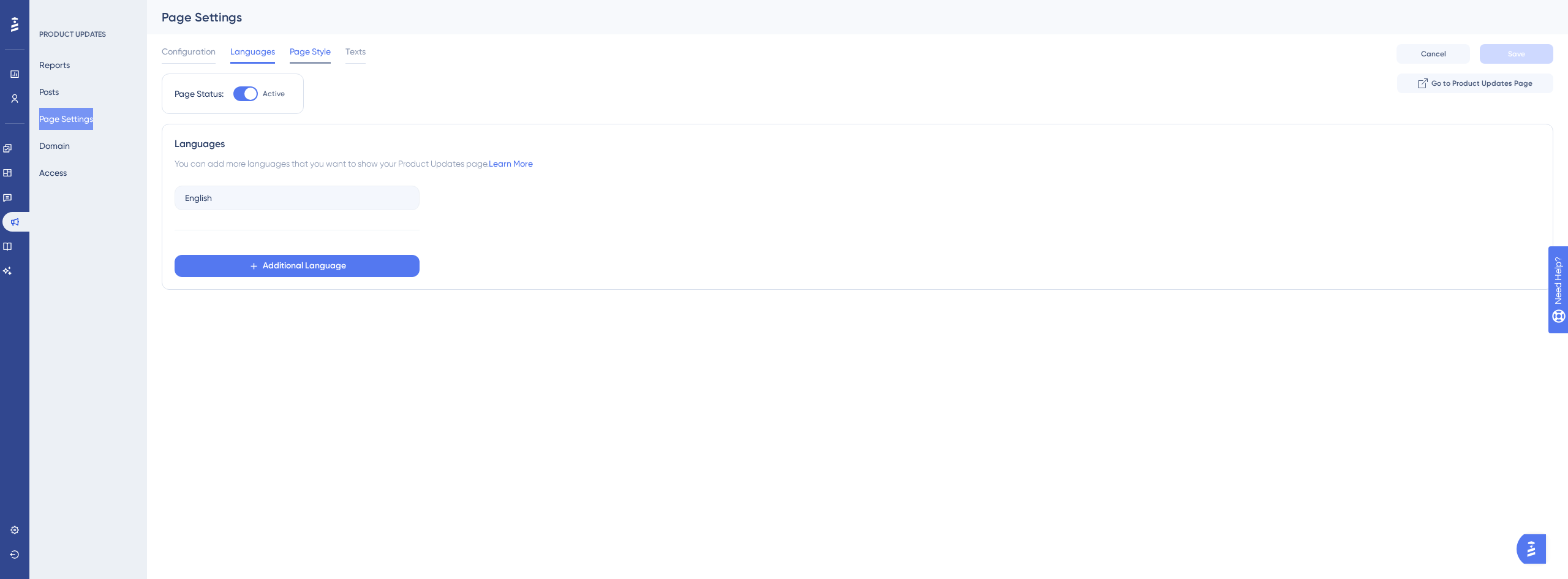
click at [310, 56] on span "Page Style" at bounding box center [310, 52] width 41 height 15
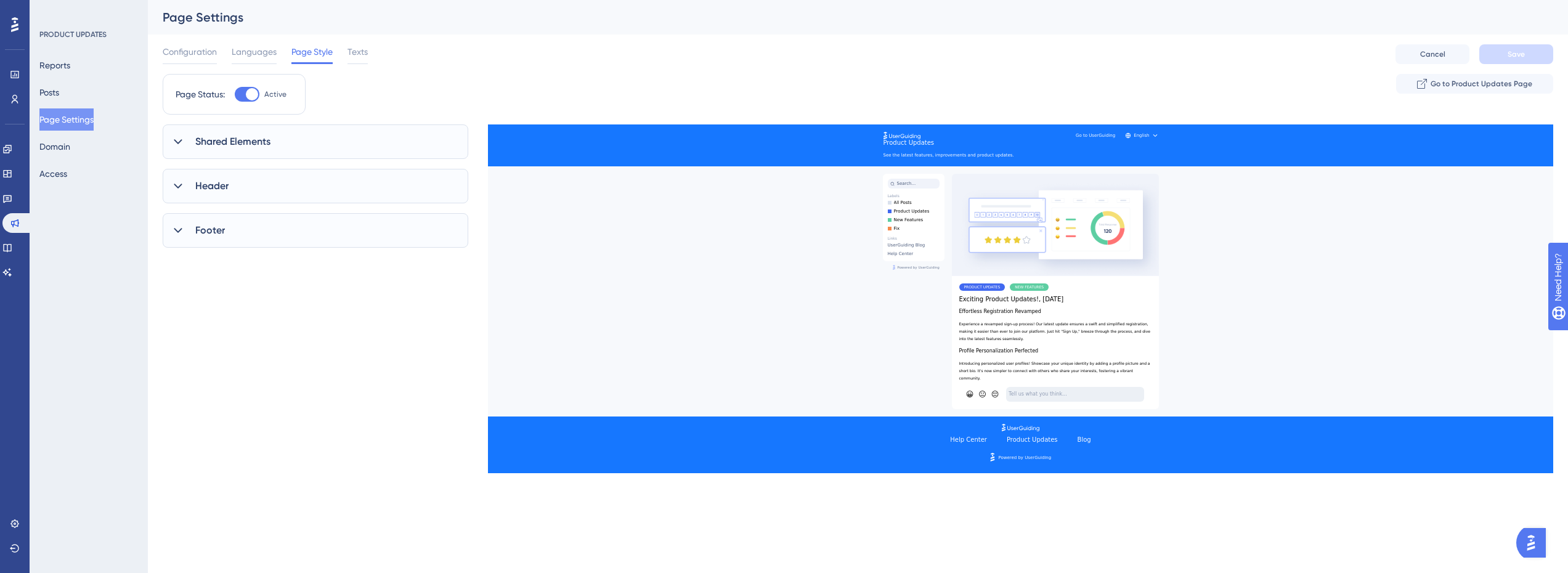
click at [189, 197] on div "Header" at bounding box center [315, 186] width 305 height 35
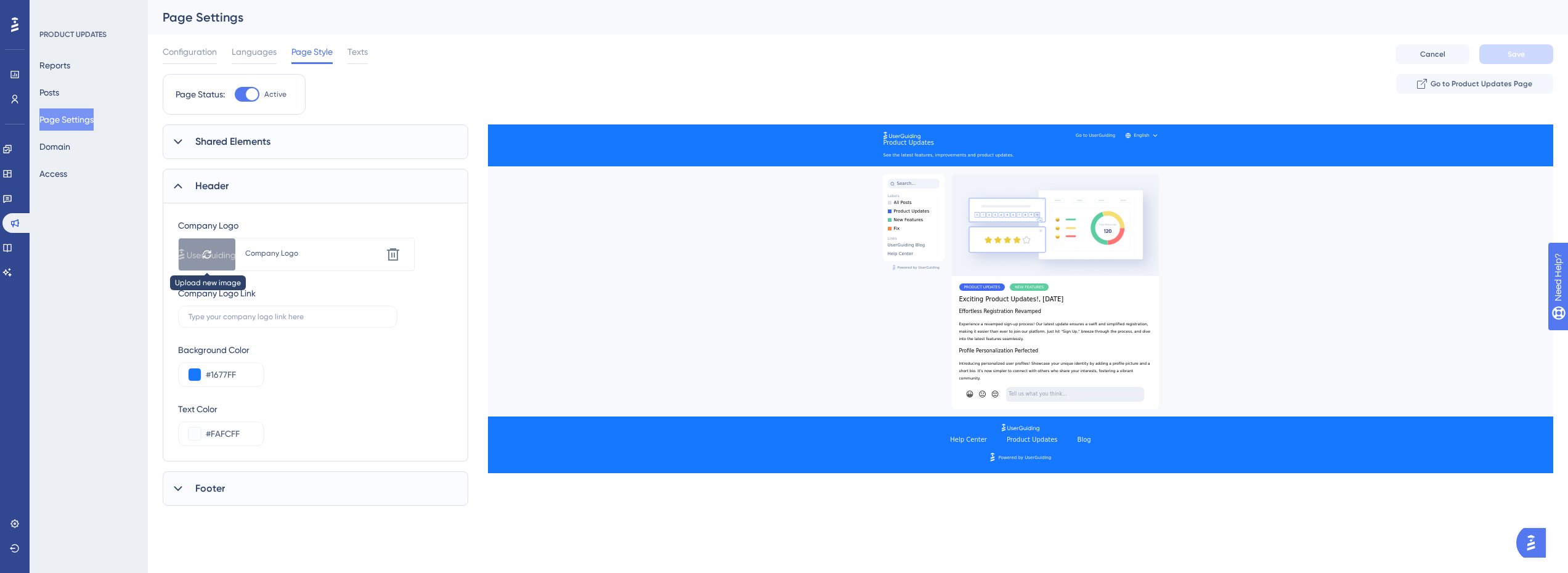
click at [210, 256] on icon at bounding box center [207, 254] width 8 height 8
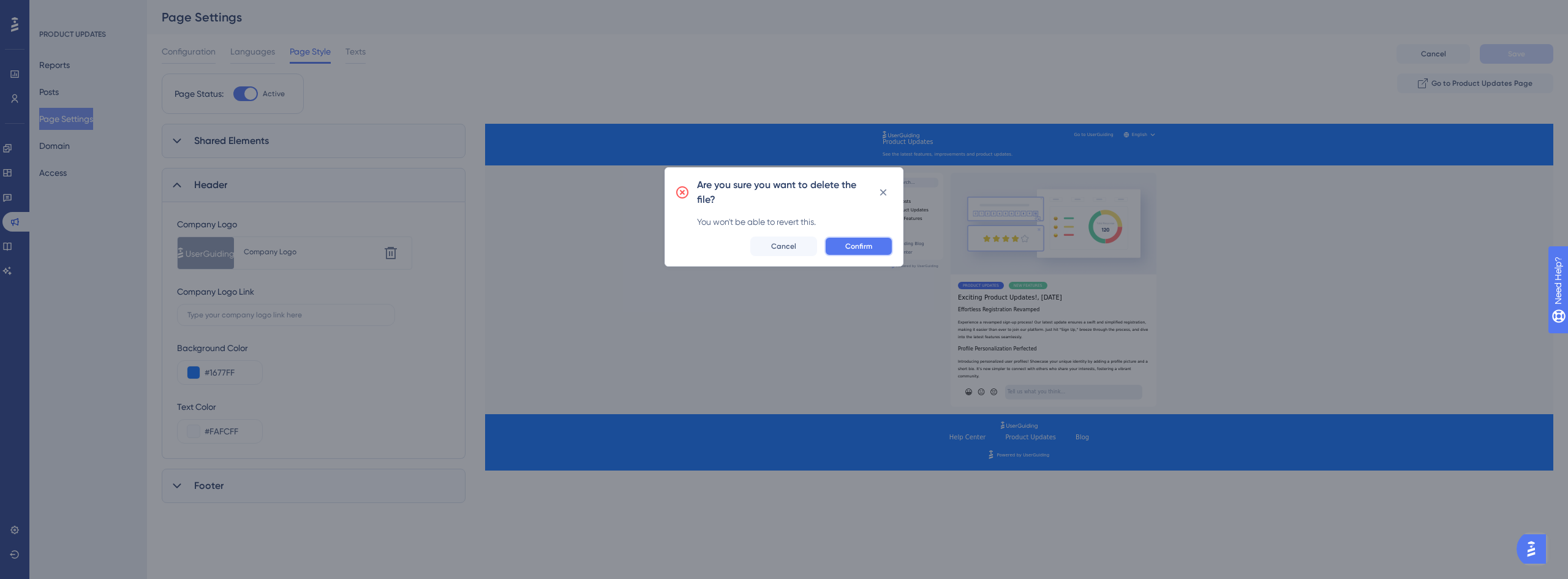
click at [876, 238] on button "Confirm" at bounding box center [858, 247] width 68 height 20
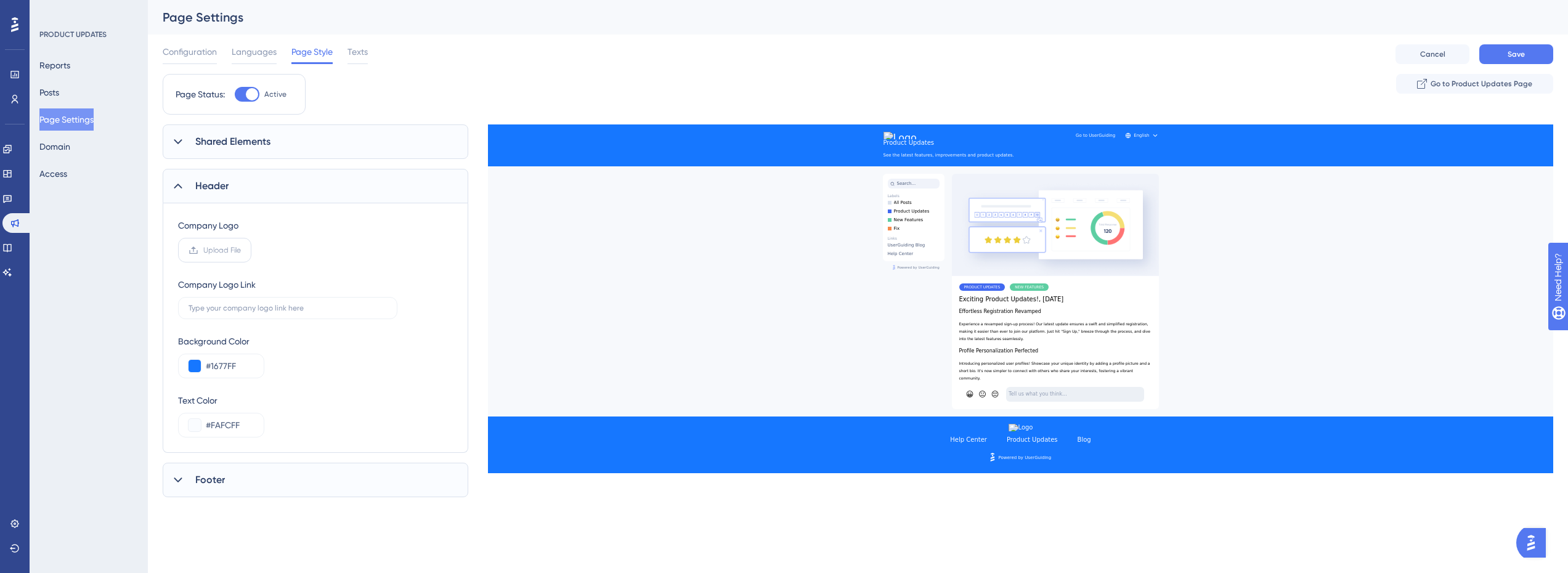
click at [197, 248] on icon at bounding box center [193, 249] width 10 height 10
click at [241, 250] on input "Upload File" at bounding box center [241, 250] width 0 height 0
click at [198, 190] on span "Header" at bounding box center [212, 186] width 33 height 15
click at [240, 147] on span "Shared Elements" at bounding box center [232, 142] width 75 height 15
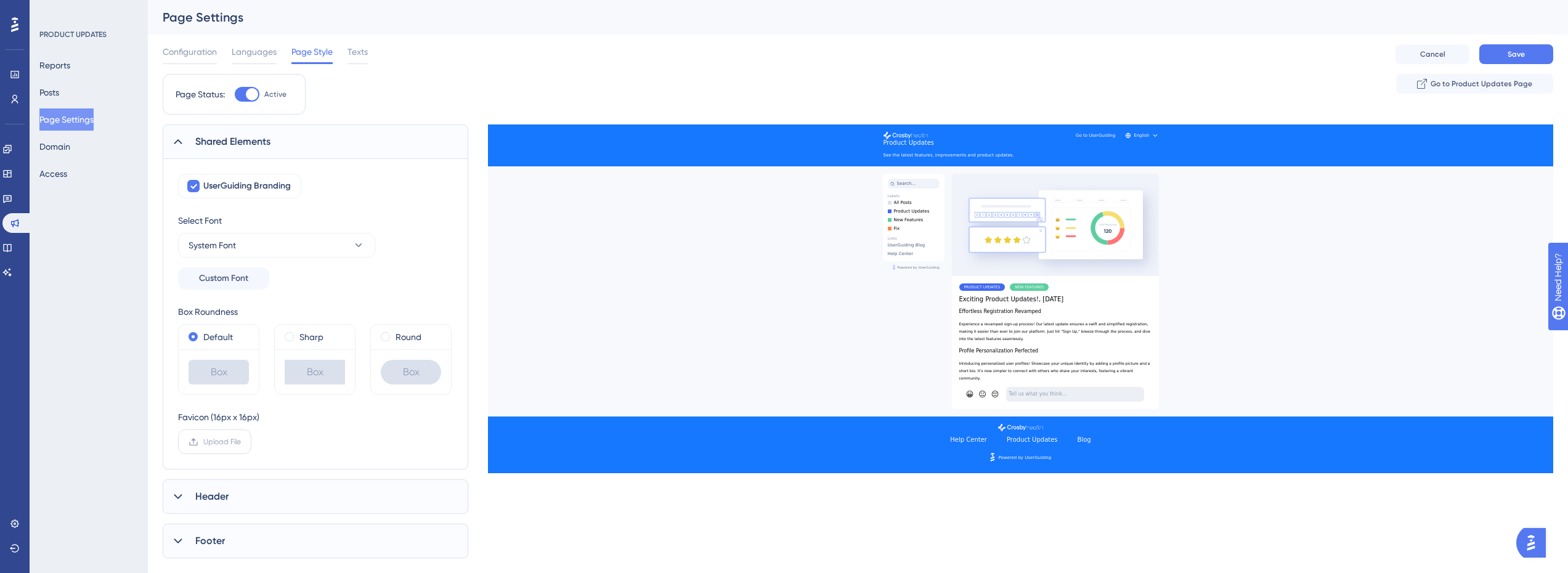
click at [221, 450] on label "Upload File" at bounding box center [215, 441] width 73 height 25
click at [241, 441] on input "Upload File" at bounding box center [241, 441] width 0 height 0
click at [394, 445] on icon at bounding box center [393, 446] width 12 height 12
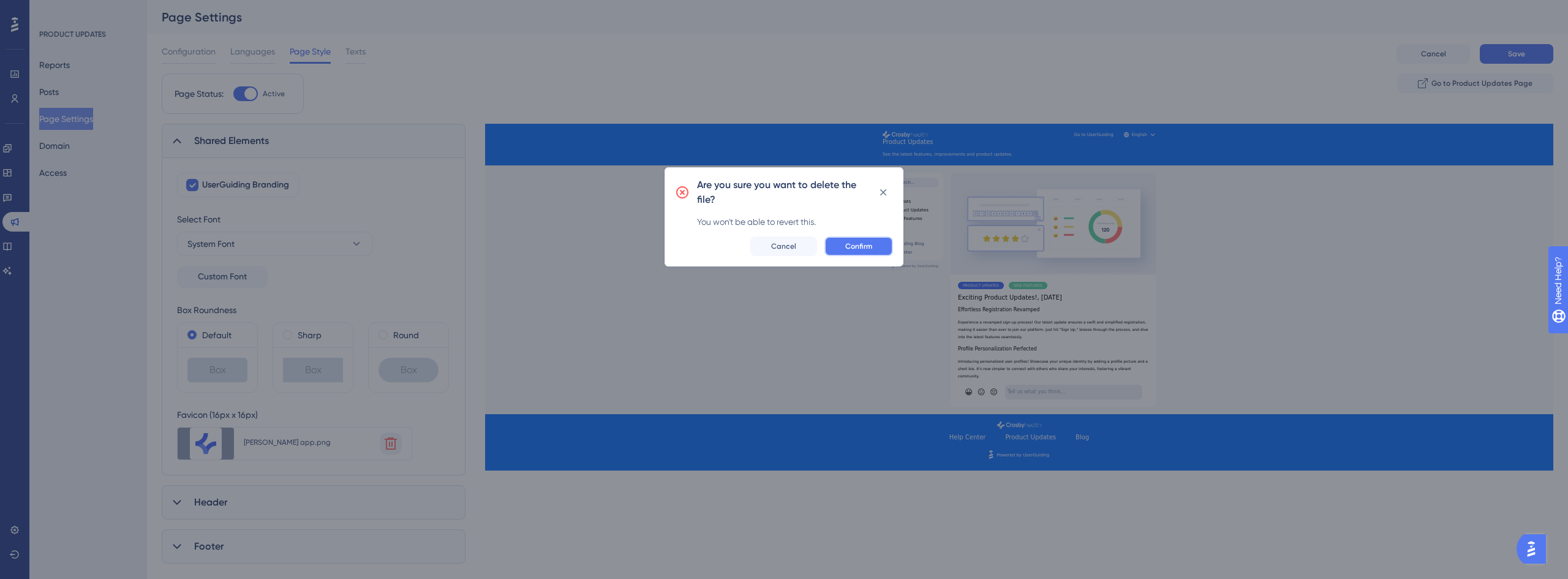
click at [863, 244] on span "Confirm" at bounding box center [859, 246] width 27 height 10
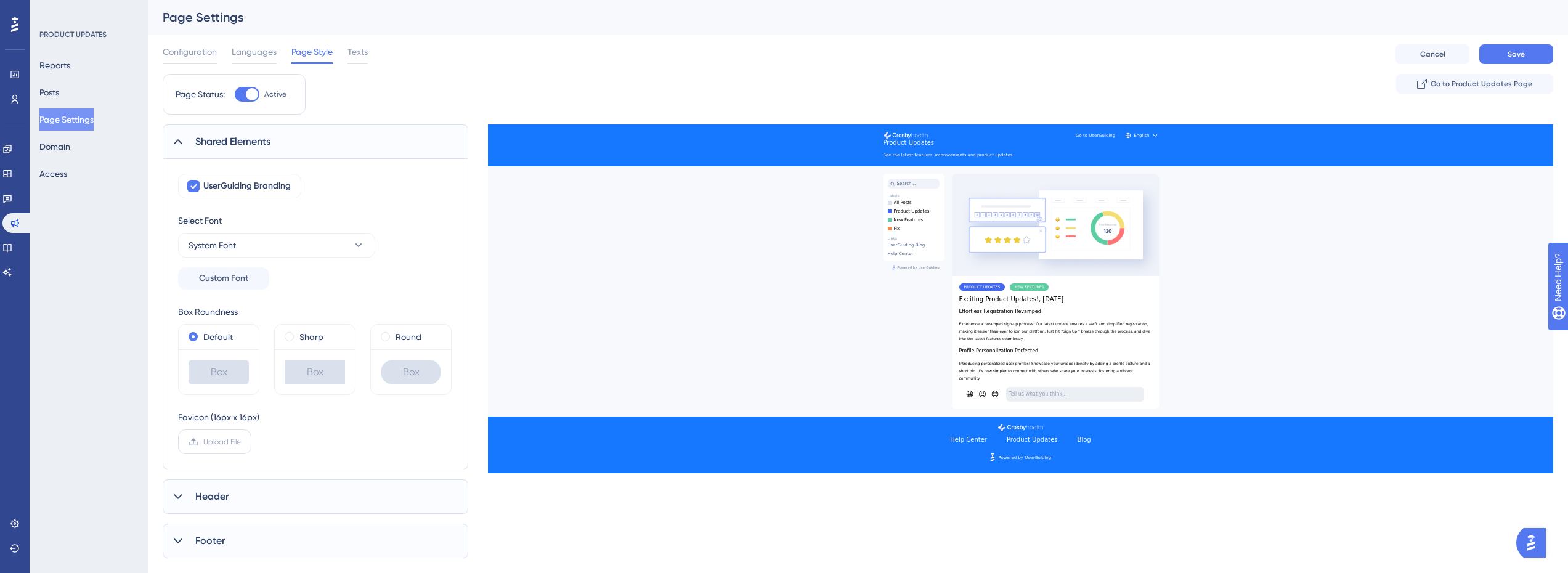
click at [224, 436] on label "Upload File" at bounding box center [215, 441] width 73 height 25
click at [241, 441] on input "Upload File" at bounding box center [241, 441] width 0 height 0
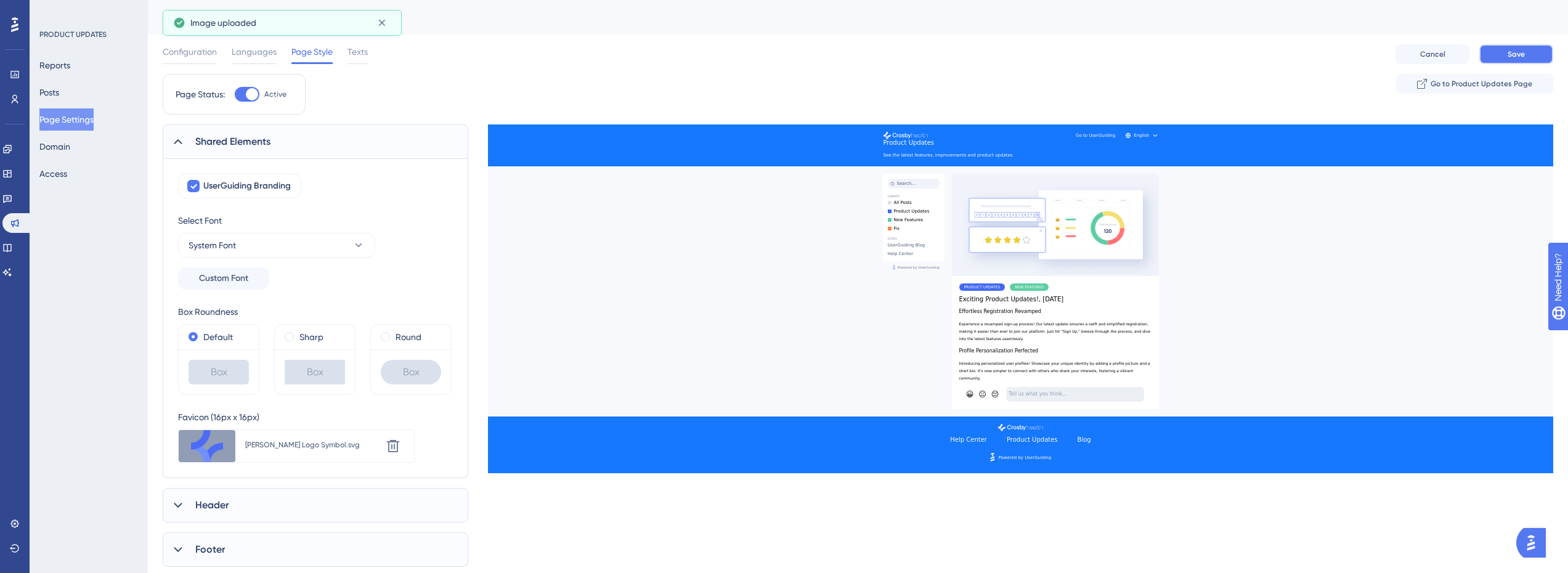
click at [1539, 54] on button "Save" at bounding box center [1517, 54] width 74 height 20
click at [65, 65] on button "Reports" at bounding box center [54, 65] width 31 height 22
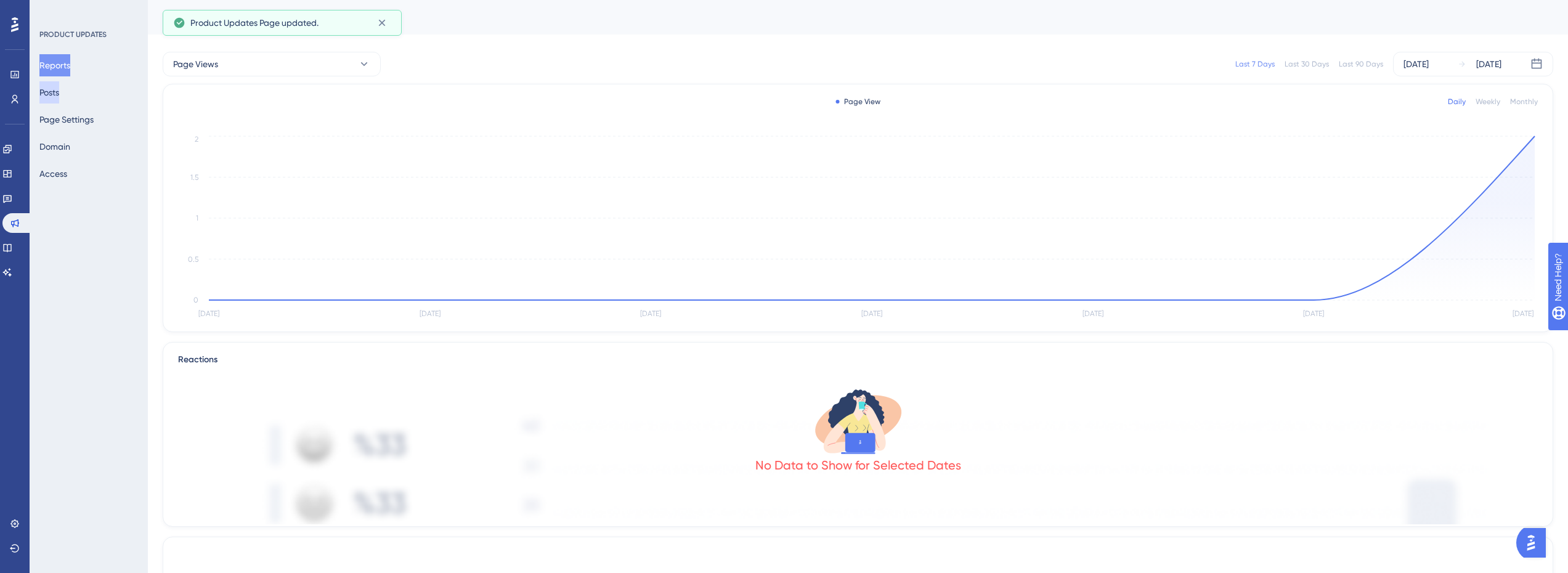
click at [59, 94] on button "Posts" at bounding box center [49, 92] width 20 height 22
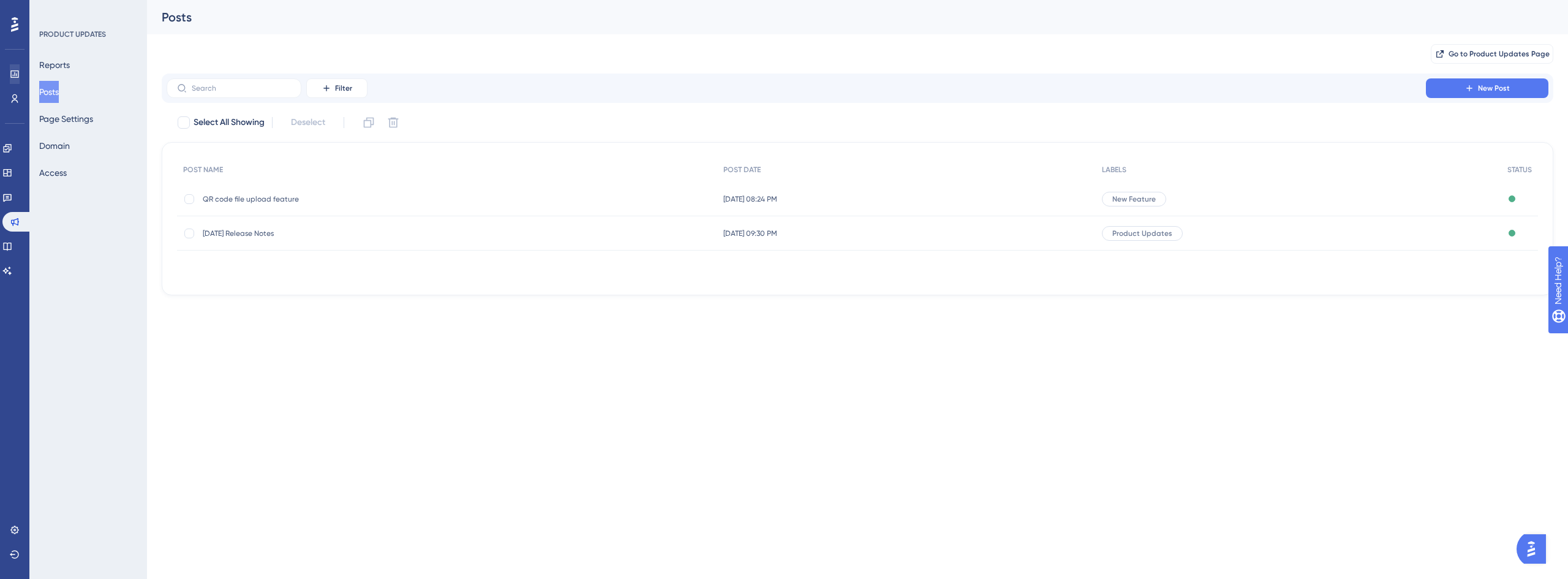
click at [2, 71] on div "Performance Users Engagement Widgets Feedback Product Updates Knowledge Base AI…" at bounding box center [14, 290] width 29 height 579
click at [10, 73] on link at bounding box center [14, 74] width 10 height 20
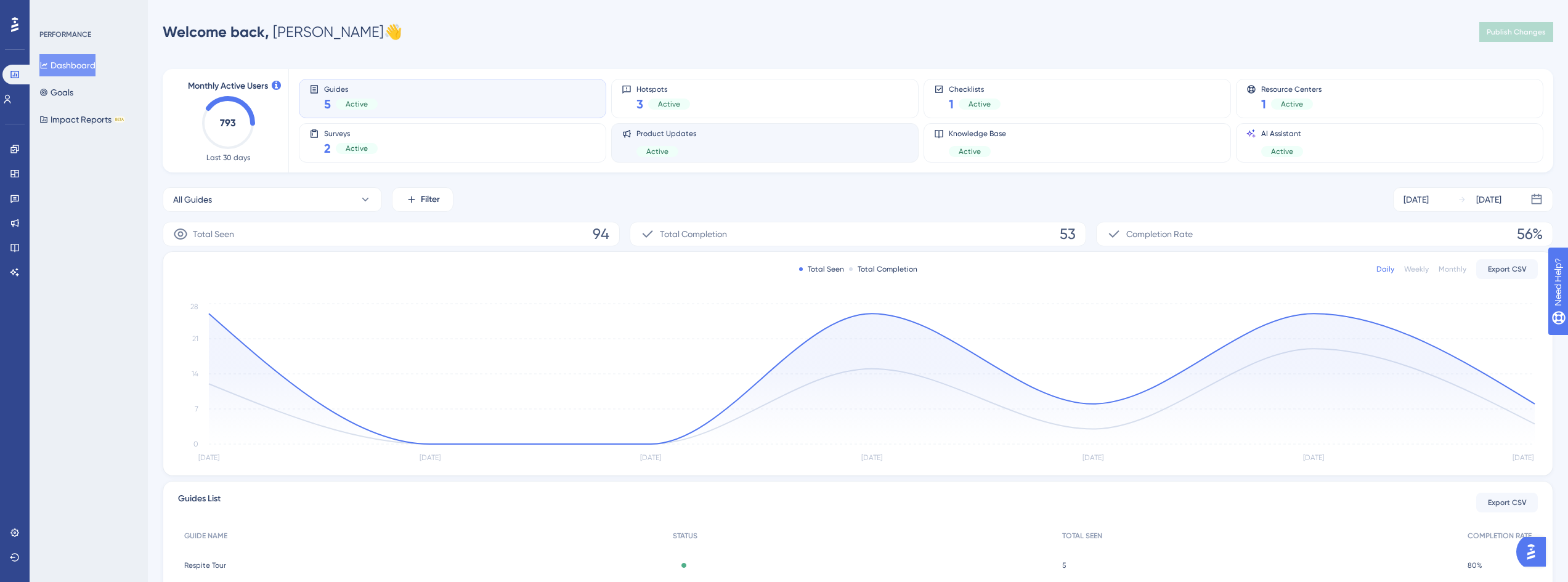
click at [739, 136] on div "Product Updates Active" at bounding box center [764, 142] width 287 height 28
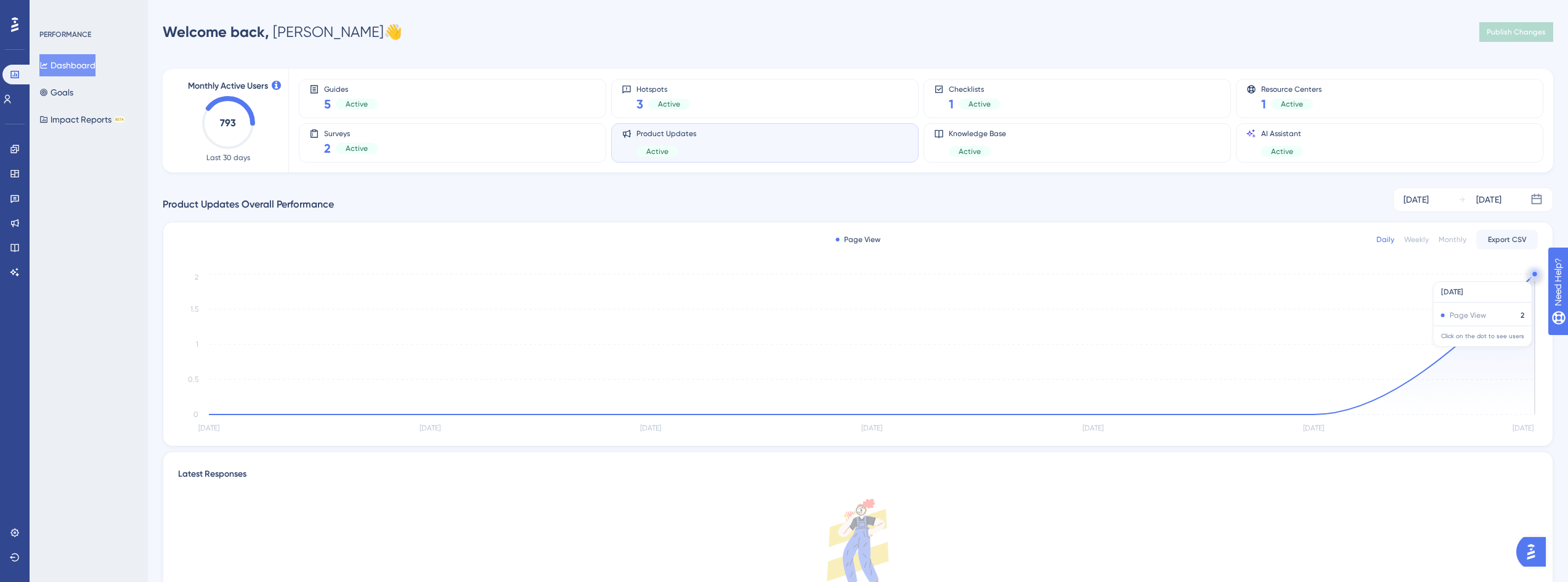
click at [1532, 275] on circle at bounding box center [1535, 274] width 10 height 10
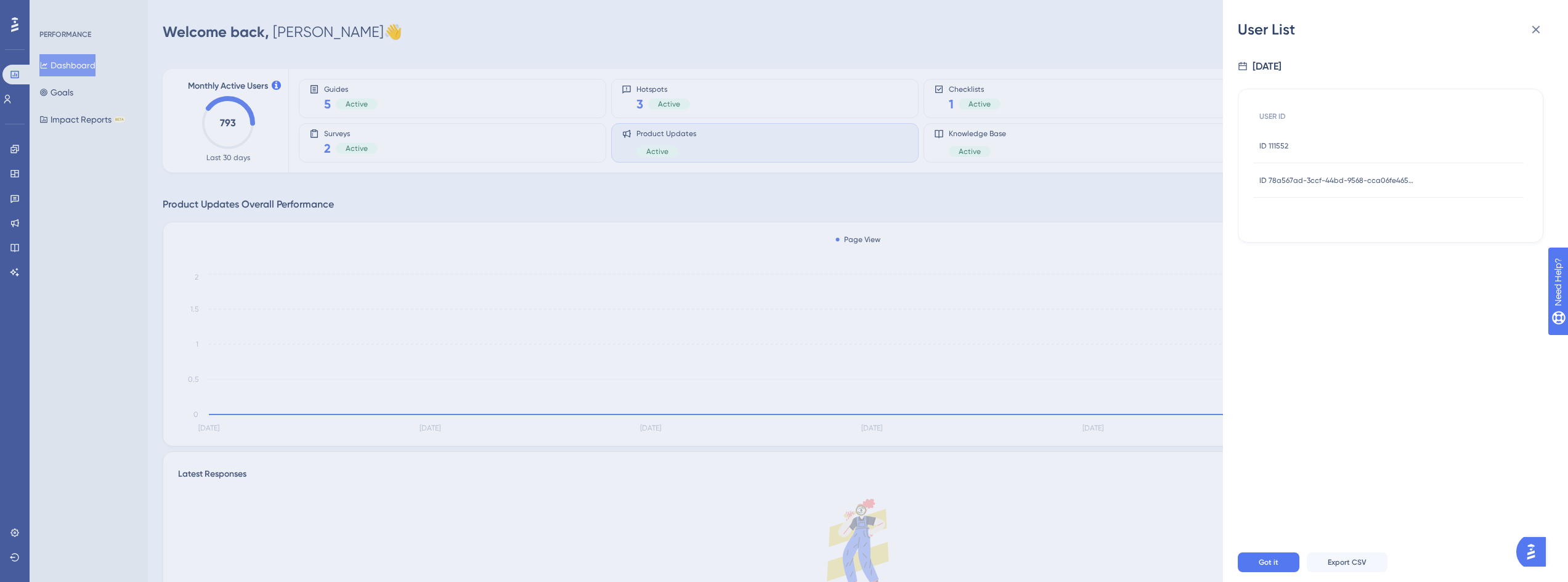
click at [1278, 144] on span "ID 111552" at bounding box center [1274, 146] width 29 height 10
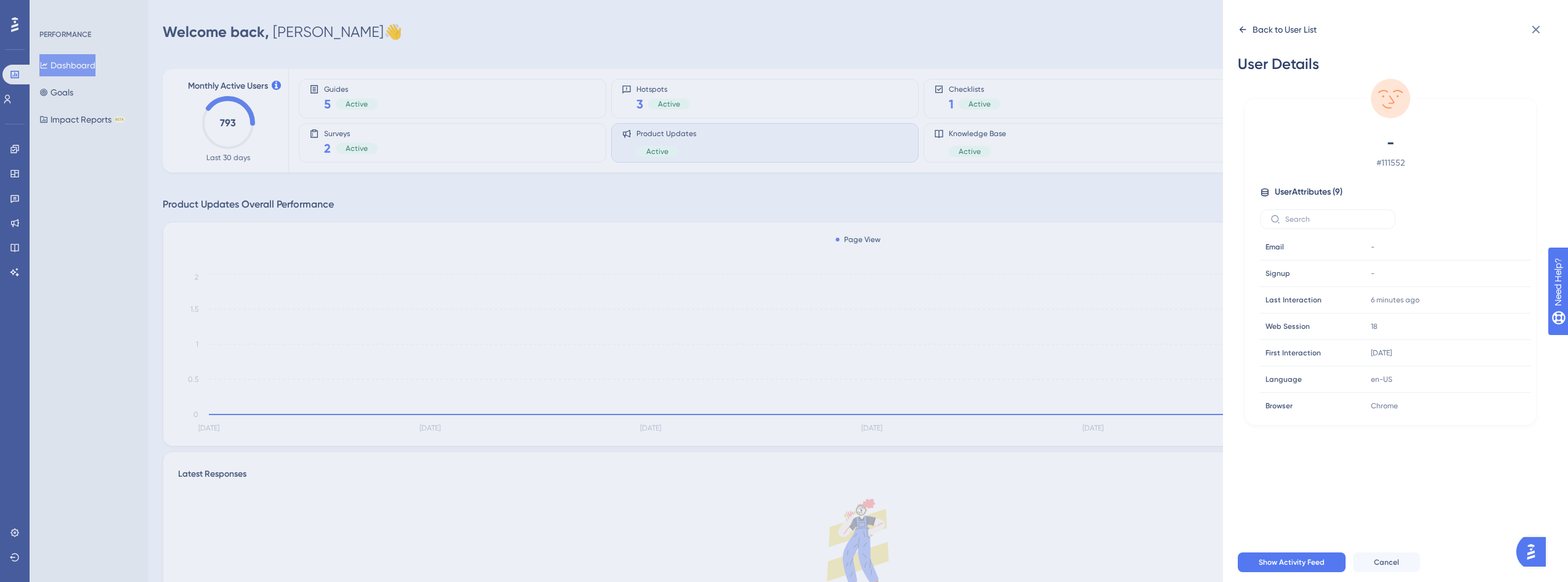
click at [1253, 36] on div "Back to User List" at bounding box center [1284, 29] width 64 height 15
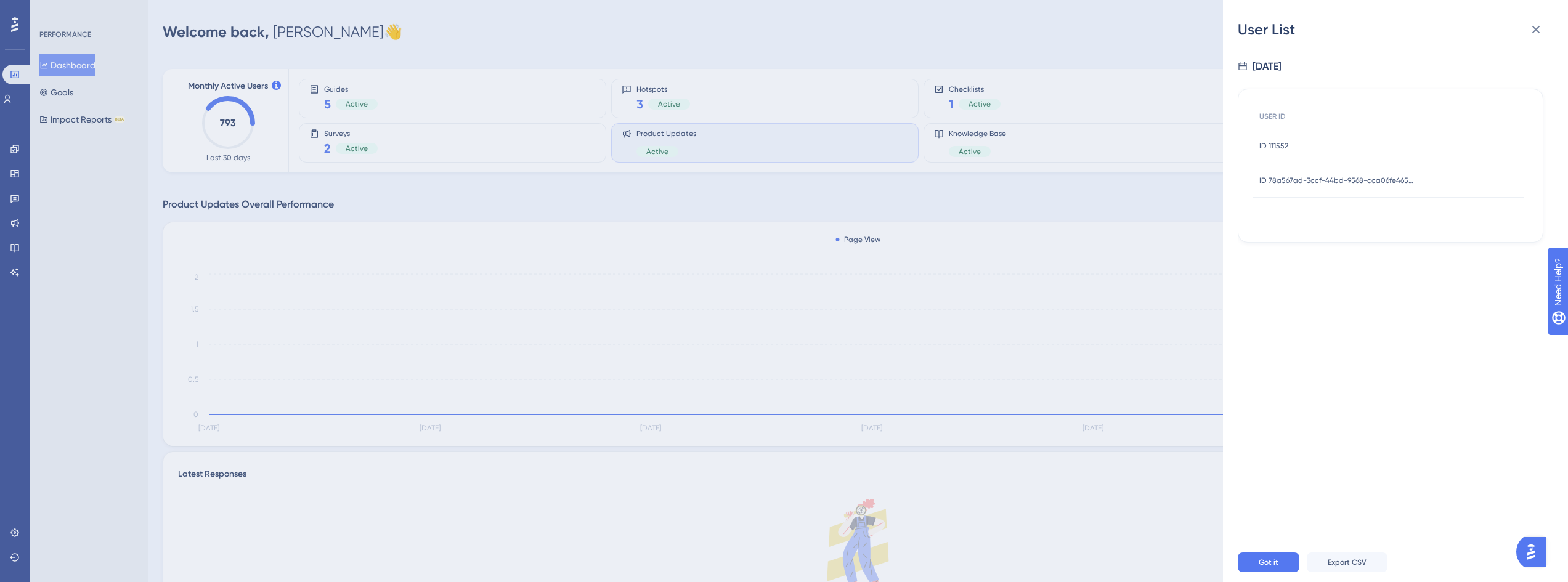
click at [1315, 180] on span "ID 78a567ad-3ccf-44bd-9568-cca06fe46580" at bounding box center [1337, 180] width 154 height 10
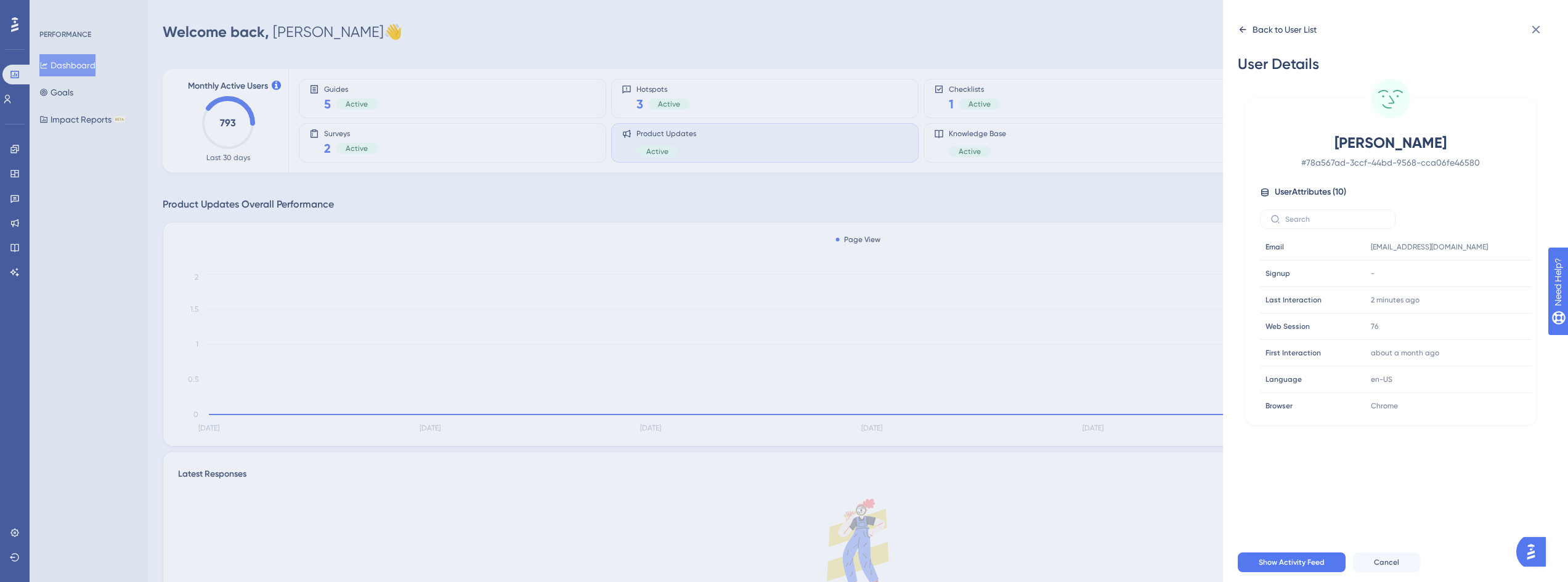
click at [1264, 26] on div "Back to User List" at bounding box center [1284, 29] width 64 height 15
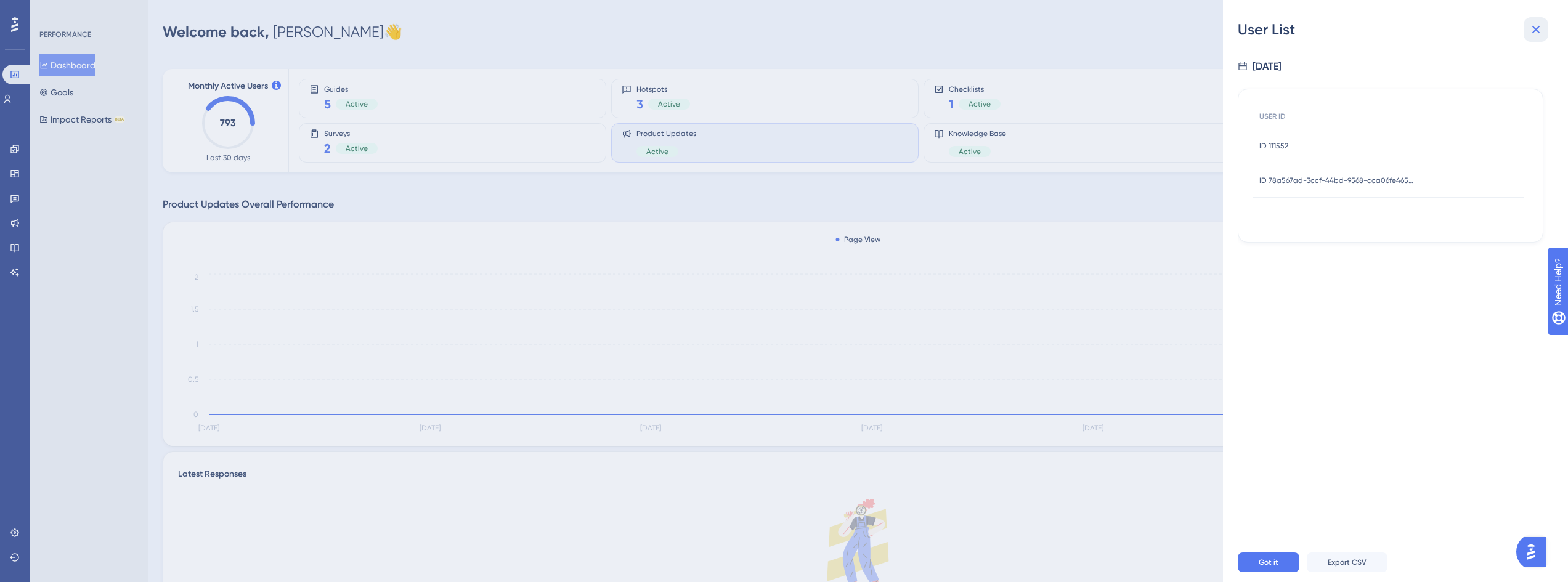
click at [1526, 36] on button at bounding box center [1536, 29] width 25 height 25
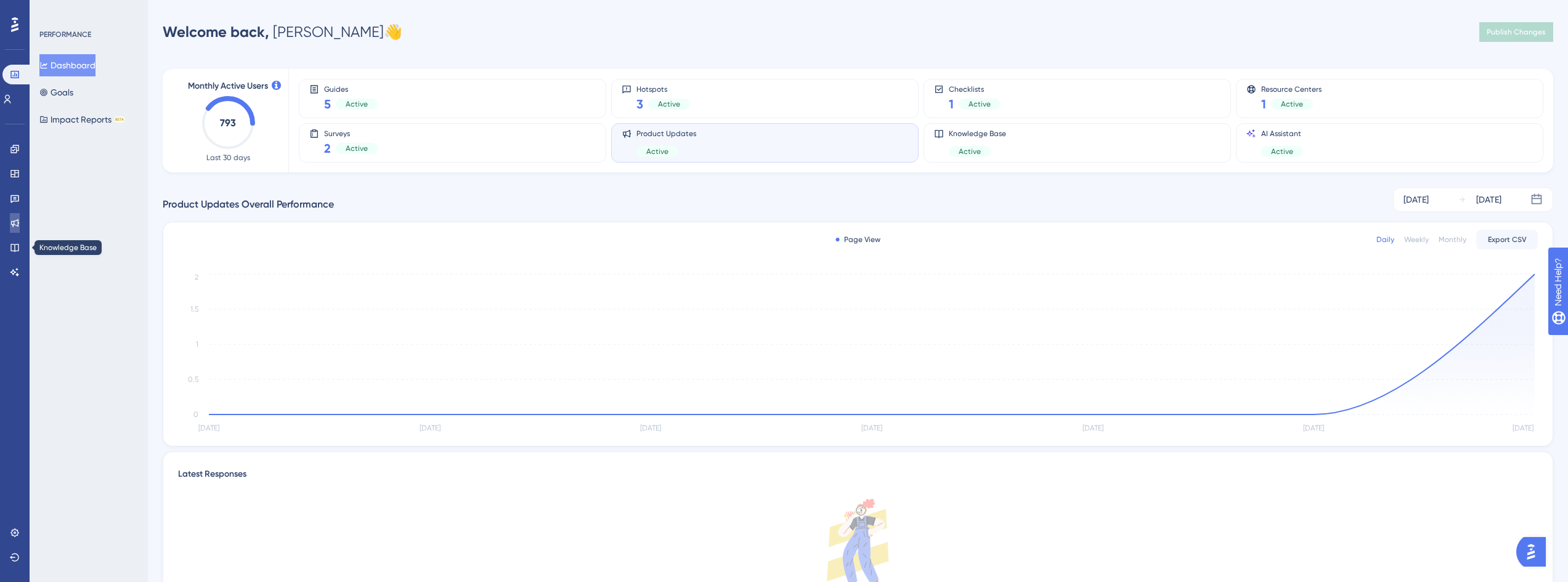
click at [10, 225] on link at bounding box center [14, 223] width 10 height 20
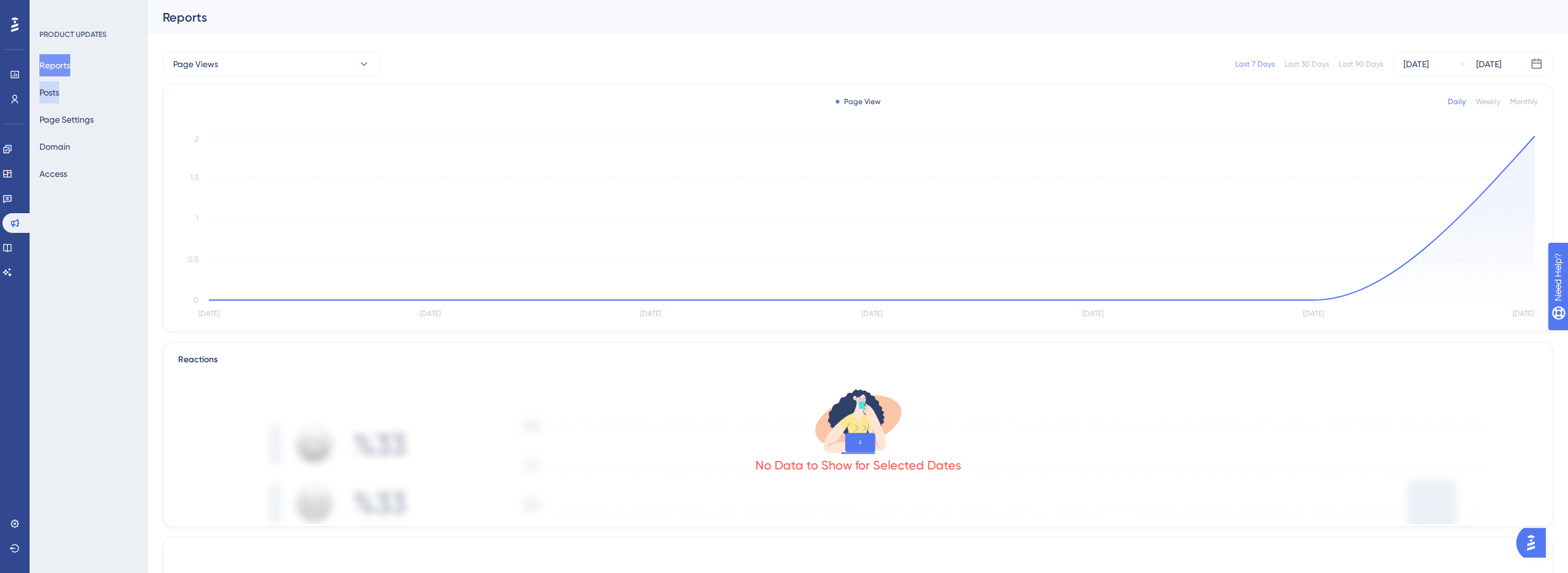
click at [59, 93] on button "Posts" at bounding box center [49, 92] width 20 height 22
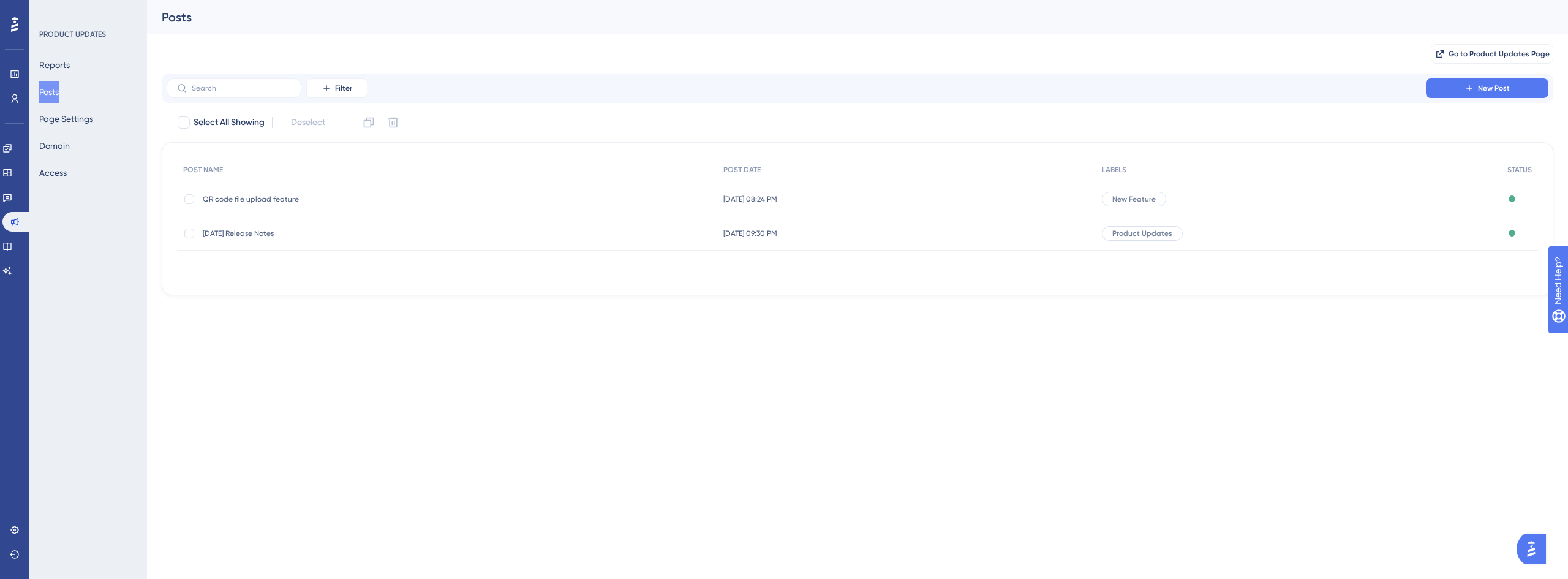
click at [278, 201] on span "QR code file upload feature" at bounding box center [301, 199] width 196 height 10
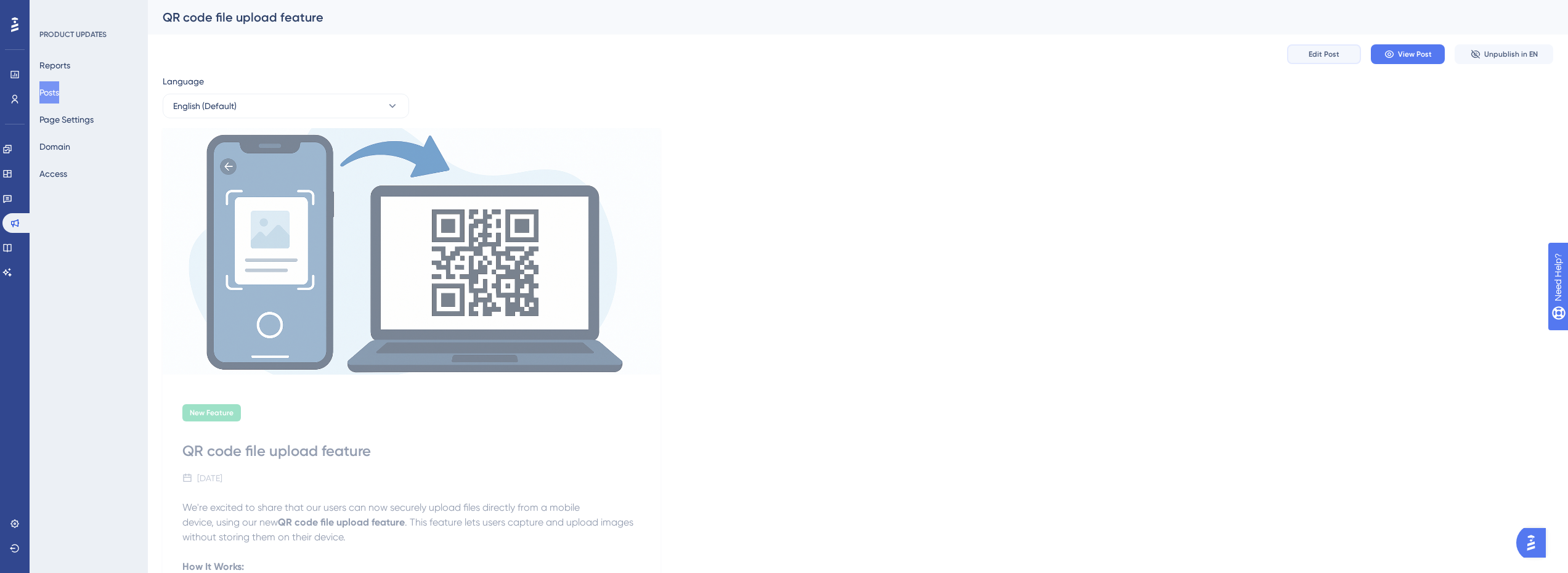
click at [1340, 54] on button "Edit Post" at bounding box center [1325, 54] width 74 height 20
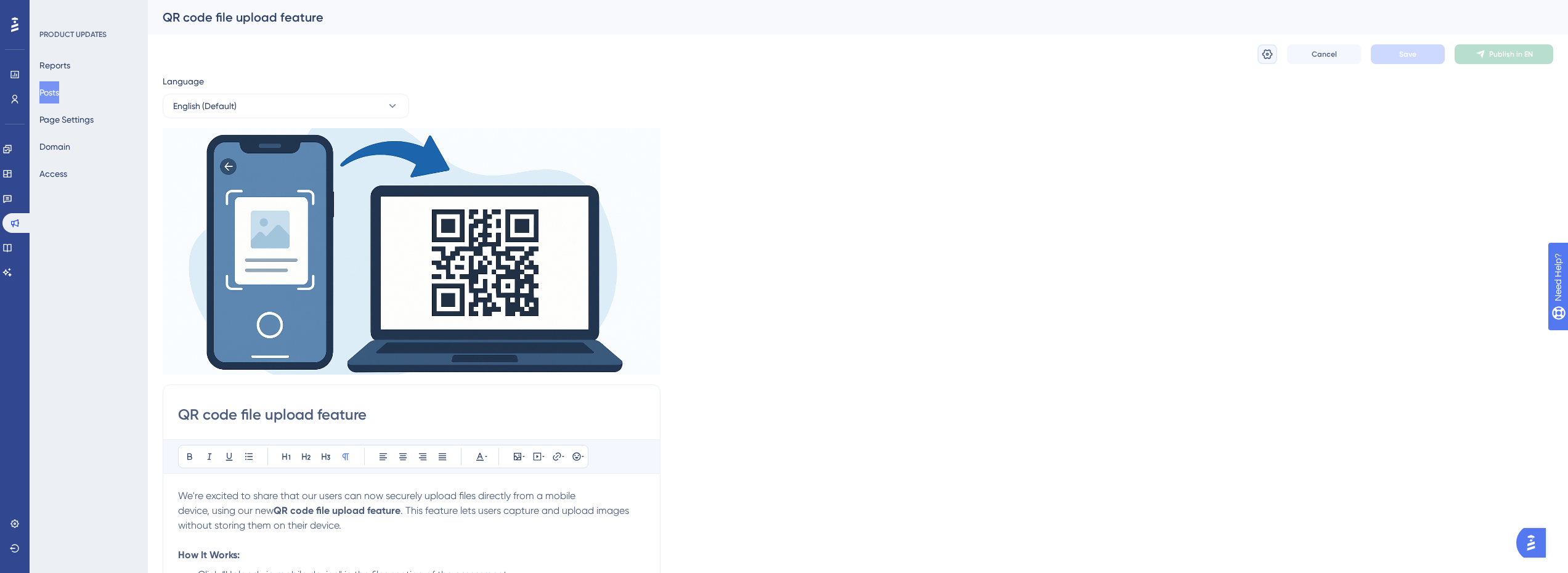
click at [1275, 57] on button at bounding box center [1268, 54] width 20 height 20
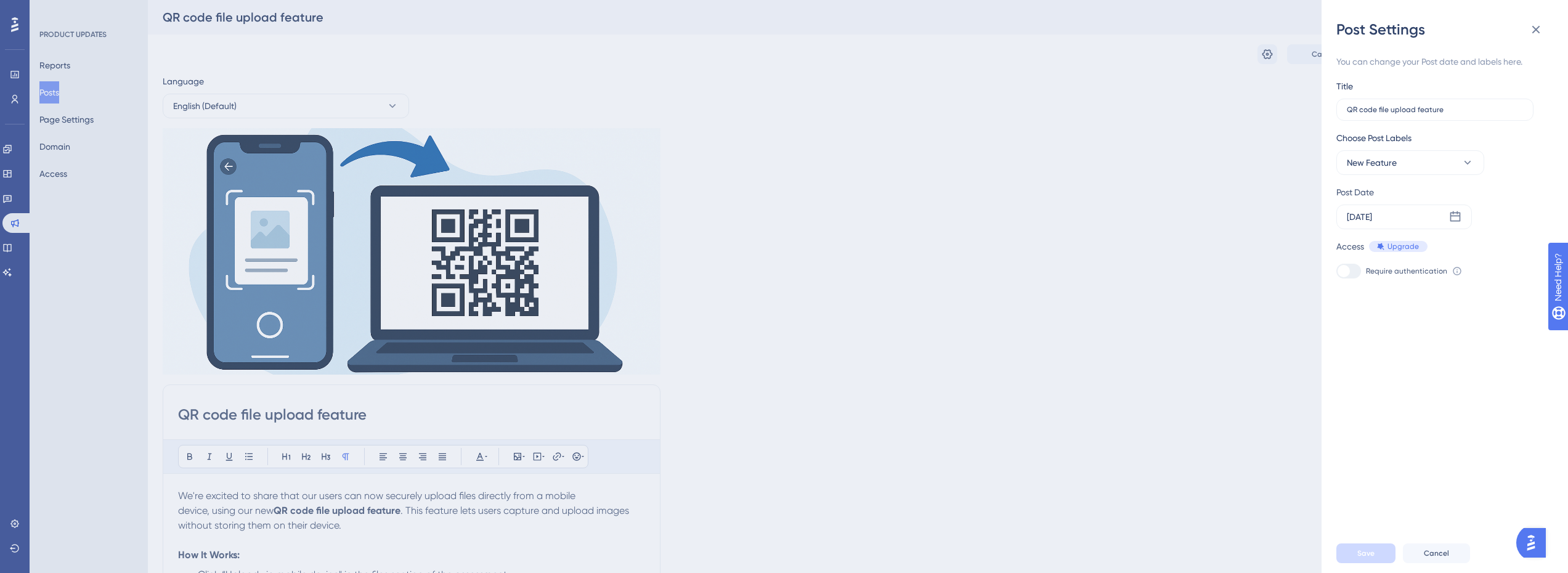
click at [1306, 215] on div "Post Settings You can change your Post date and labels here. Title QR code file…" at bounding box center [784, 286] width 1568 height 573
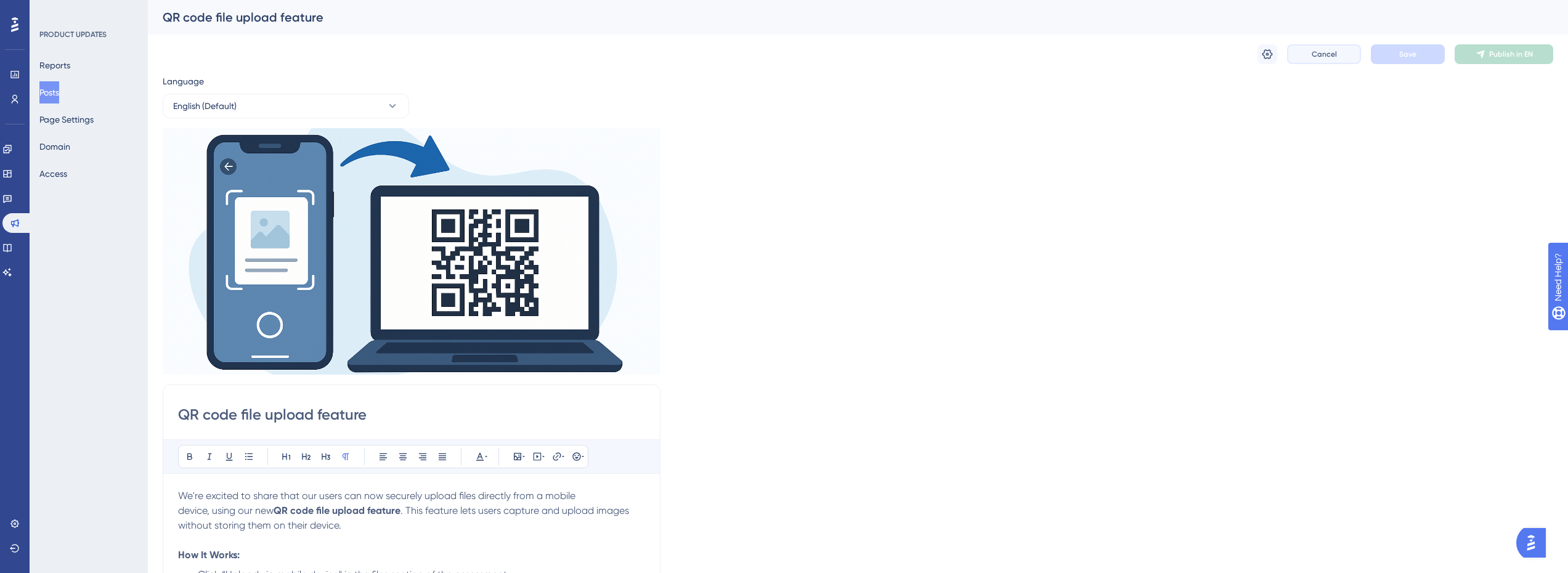
click at [1331, 62] on button "Cancel" at bounding box center [1325, 54] width 74 height 20
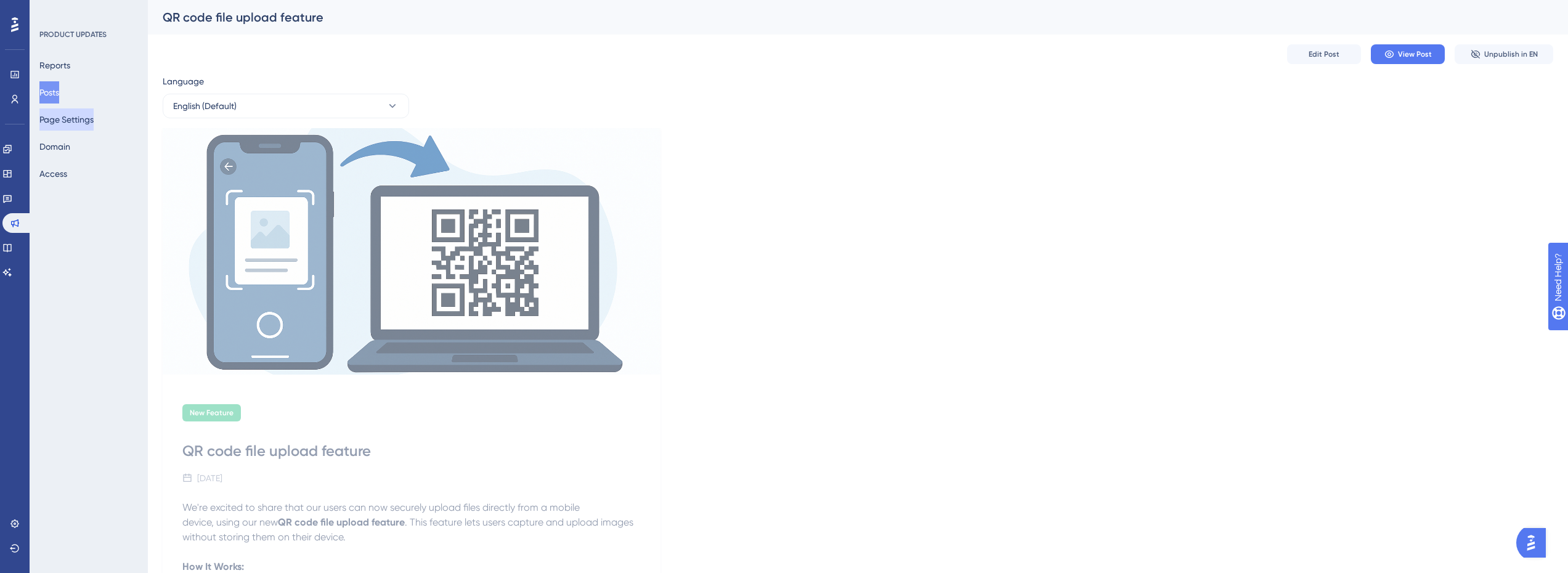
click at [67, 123] on button "Page Settings" at bounding box center [67, 119] width 54 height 22
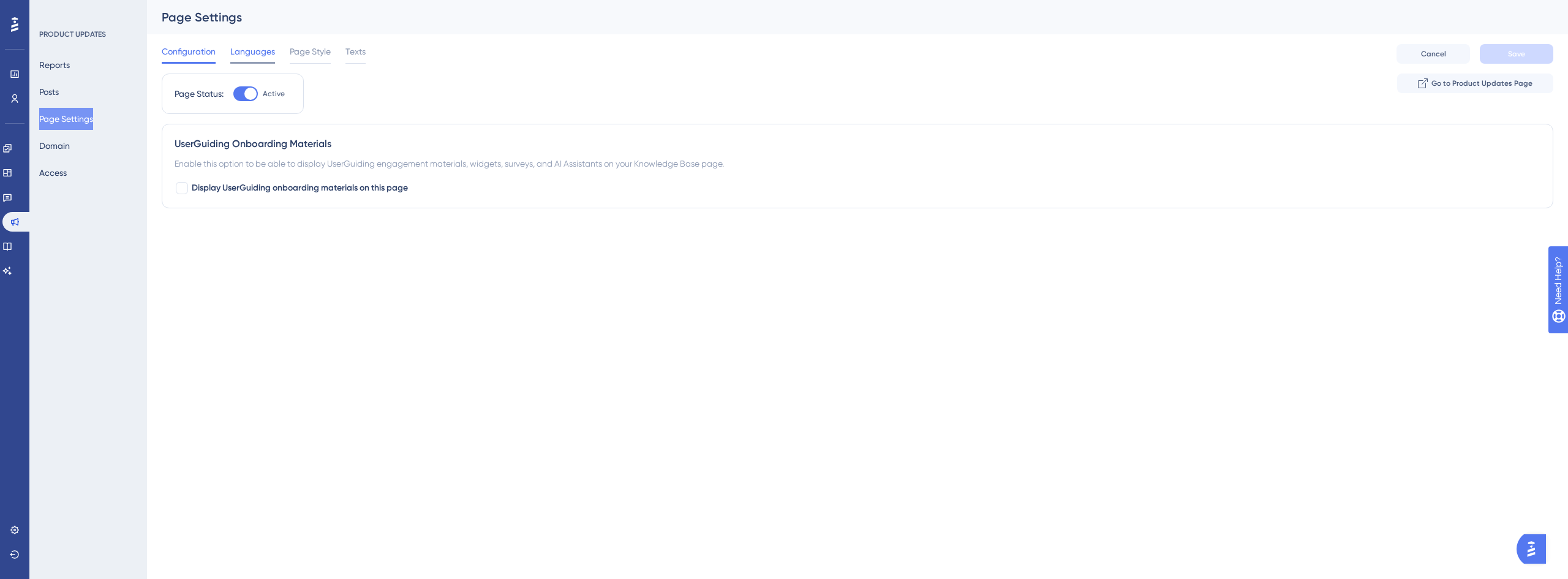
drag, startPoint x: 257, startPoint y: 55, endPoint x: 265, endPoint y: 54, distance: 8.1
click at [257, 55] on span "Languages" at bounding box center [252, 52] width 45 height 15
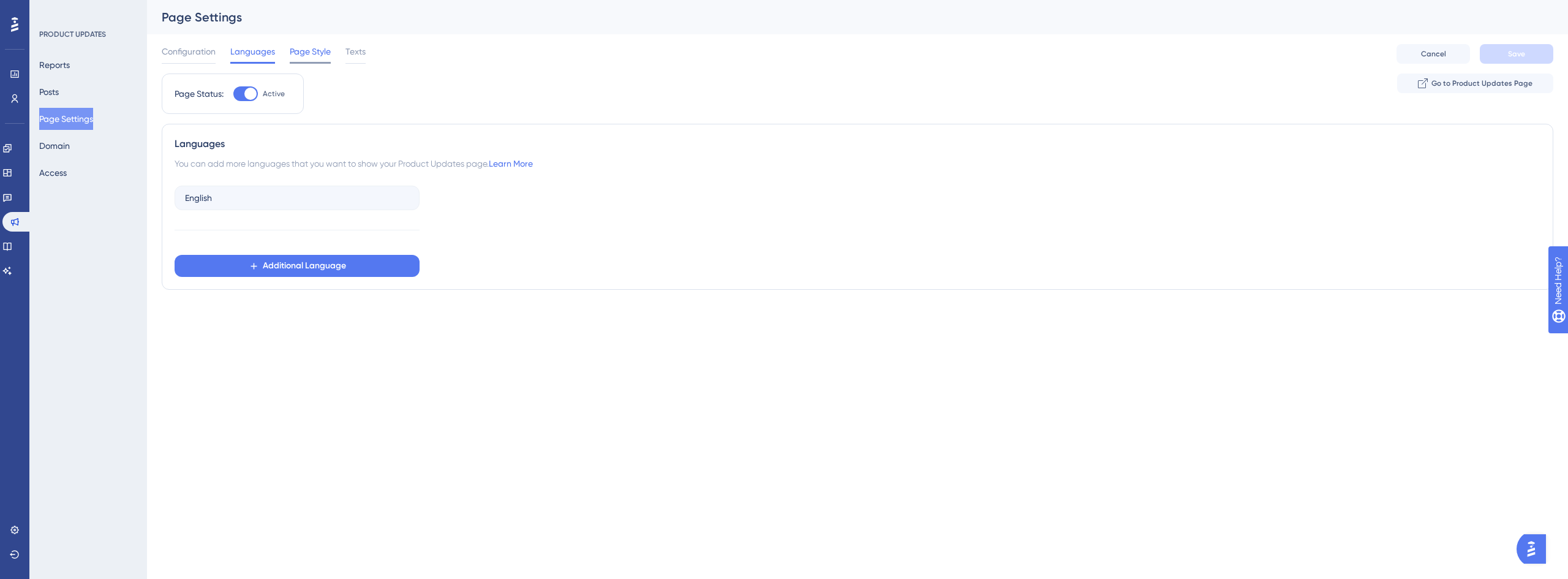
click at [319, 53] on span "Page Style" at bounding box center [310, 52] width 41 height 15
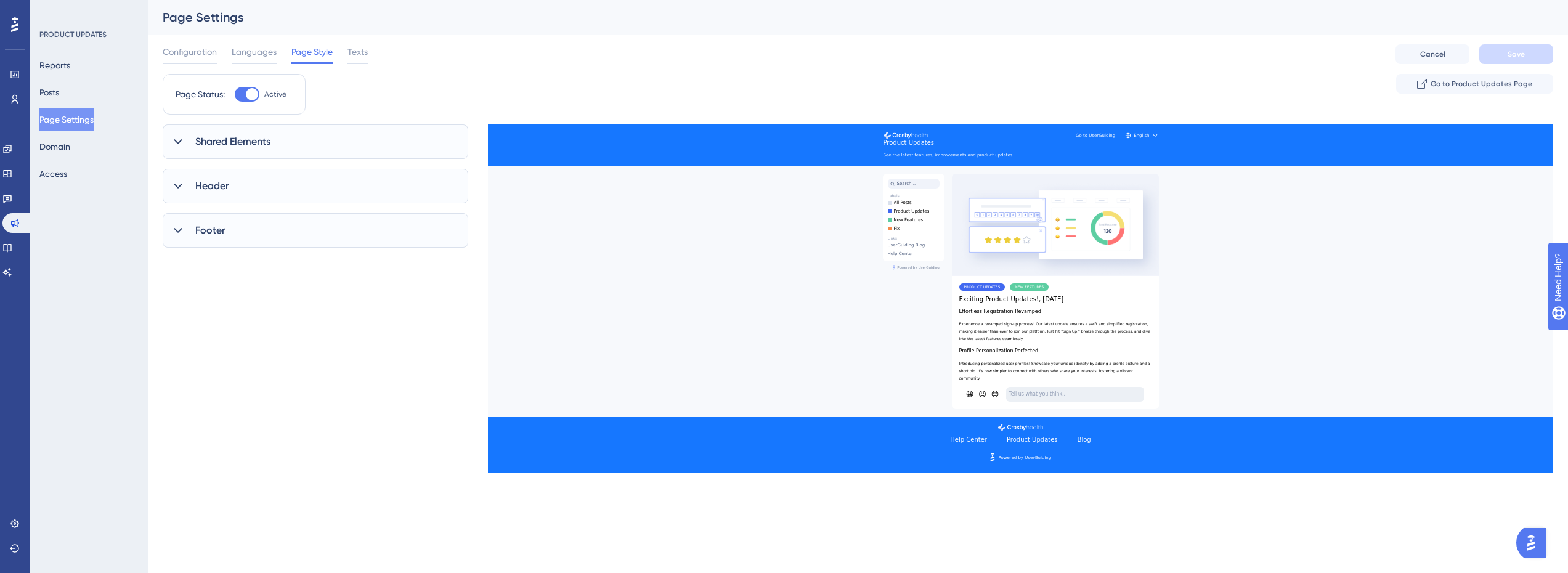
click at [245, 149] on div "Shared Elements" at bounding box center [315, 142] width 305 height 35
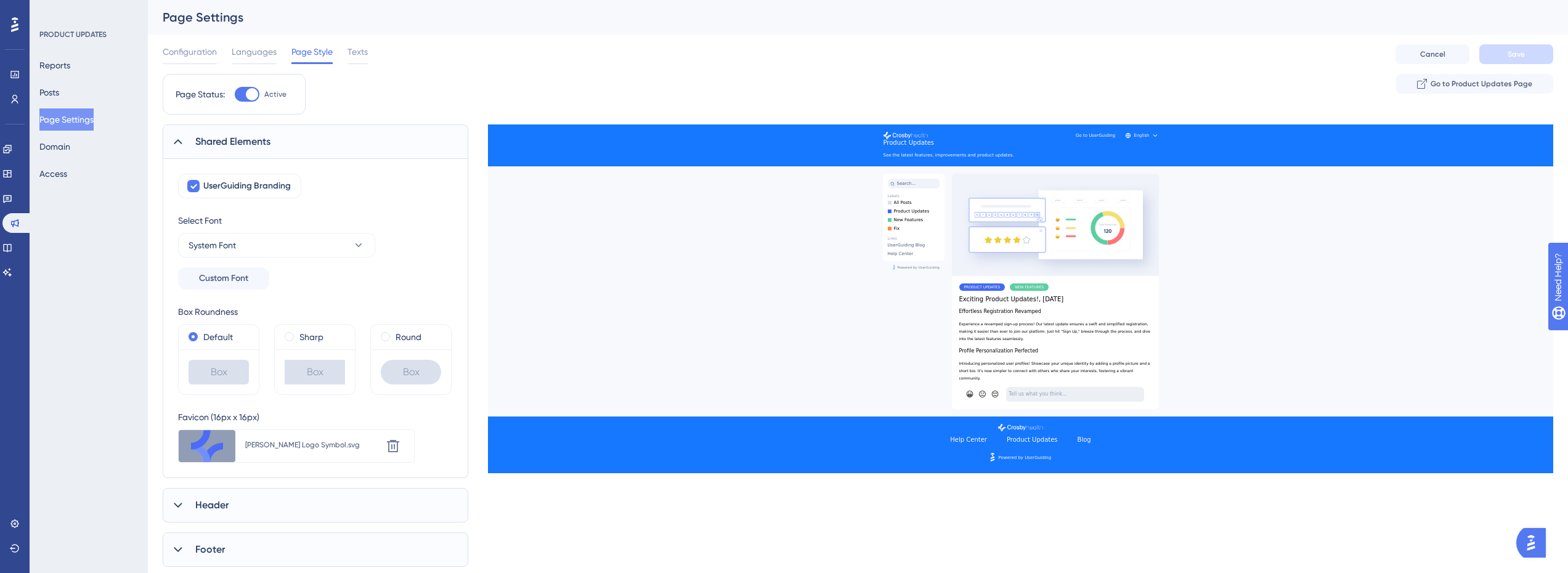
click at [235, 143] on span "Shared Elements" at bounding box center [232, 142] width 75 height 15
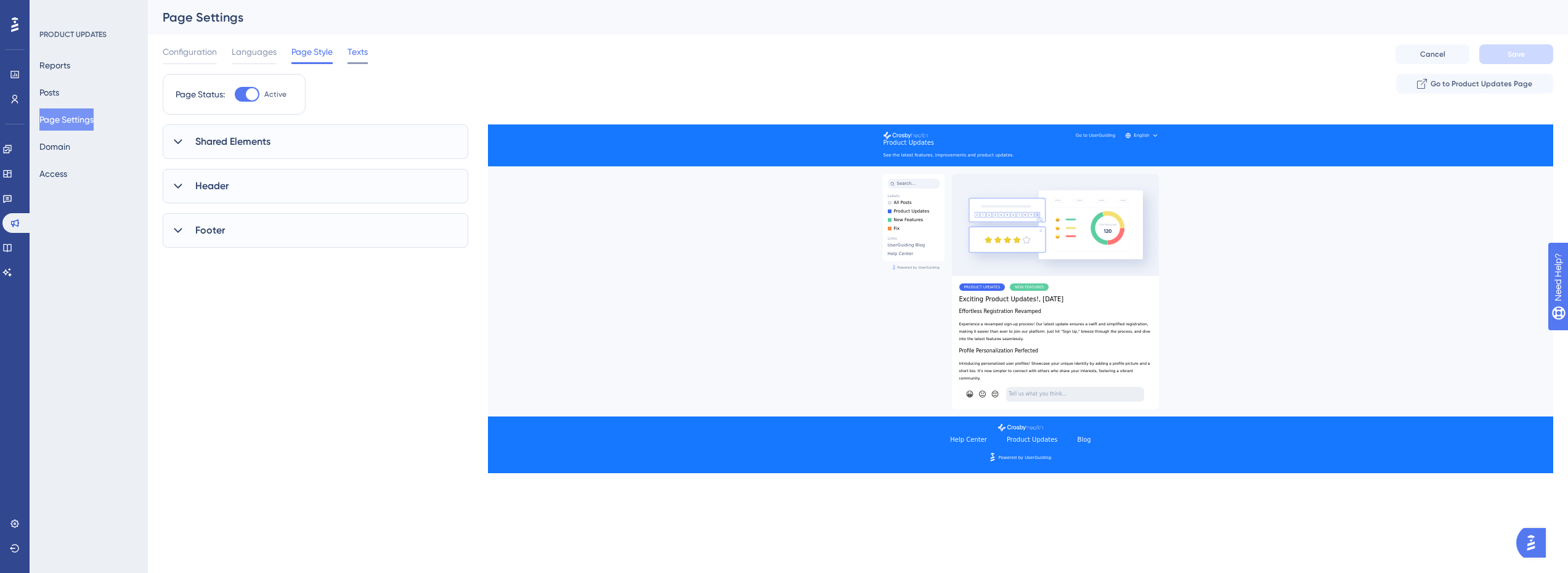
click at [351, 57] on span "Texts" at bounding box center [358, 52] width 20 height 15
click at [253, 287] on span "Navigation Menu" at bounding box center [234, 285] width 78 height 15
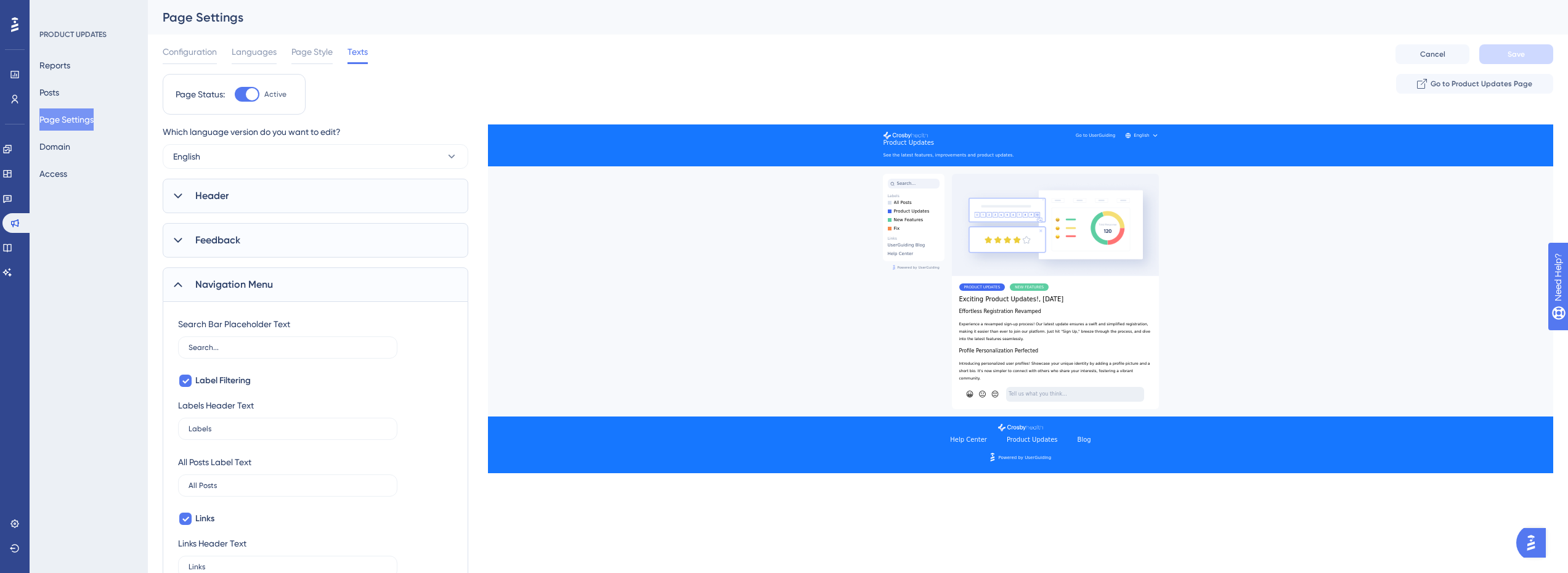
click at [252, 283] on span "Navigation Menu" at bounding box center [234, 285] width 78 height 15
click at [237, 246] on span "Feedback" at bounding box center [218, 240] width 45 height 15
drag, startPoint x: 285, startPoint y: 305, endPoint x: 178, endPoint y: 310, distance: 107.1
click at [178, 310] on div "Feedback Input Placeholder Tell us what you think... Feedback Received Message …" at bounding box center [315, 322] width 305 height 129
click at [215, 304] on input "Tell us what you think..." at bounding box center [287, 302] width 198 height 8
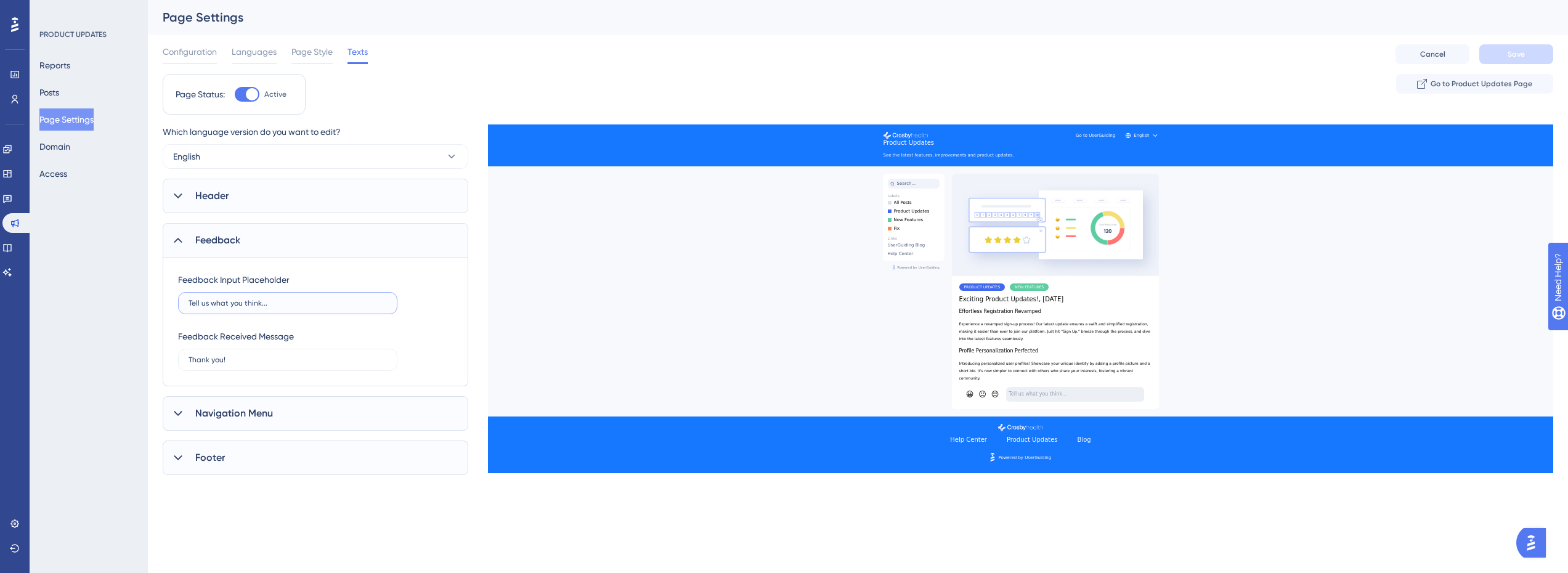
drag, startPoint x: 215, startPoint y: 305, endPoint x: 169, endPoint y: 305, distance: 46.0
click at [169, 305] on div "Feedback Input Placeholder Tell us what you think... Feedback Received Message …" at bounding box center [315, 322] width 305 height 129
type input "What you think..."
click at [1514, 59] on button "Save" at bounding box center [1517, 54] width 74 height 20
click at [378, 21] on icon at bounding box center [382, 23] width 12 height 12
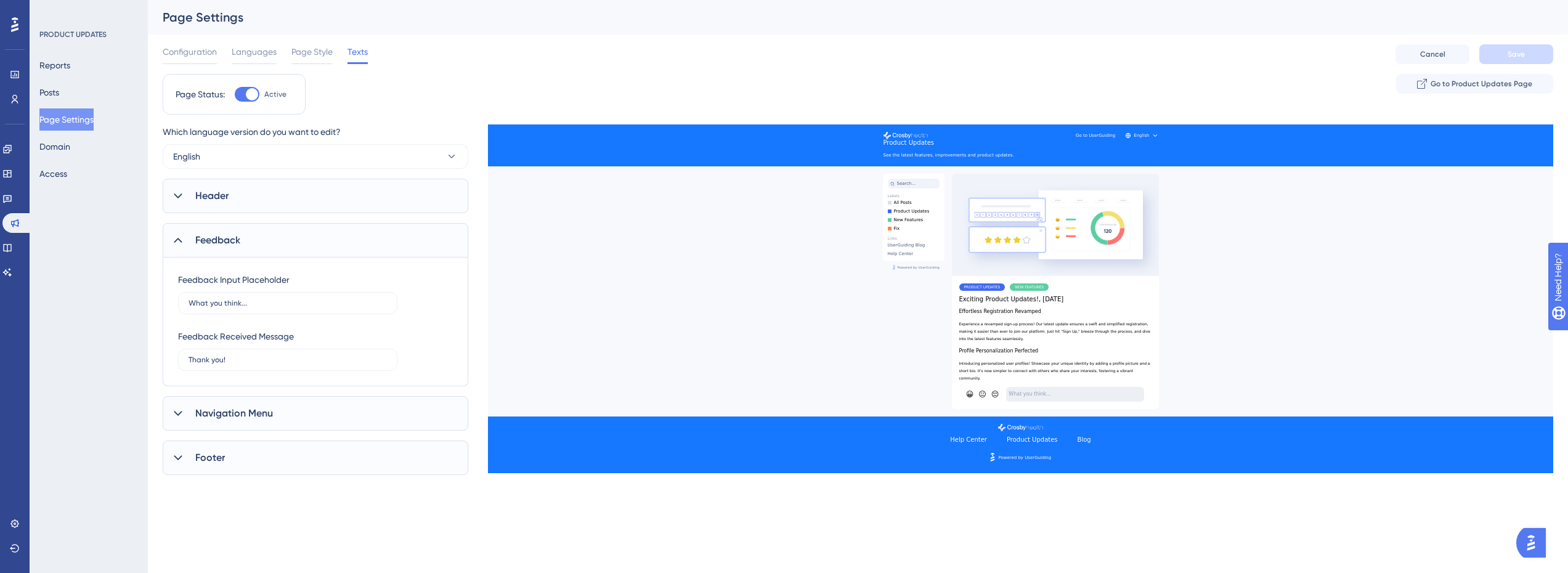
click at [515, 35] on div "Configuration Languages Page Style Texts Cancel Save" at bounding box center [858, 54] width 1391 height 39
click at [10, 70] on link at bounding box center [14, 75] width 10 height 20
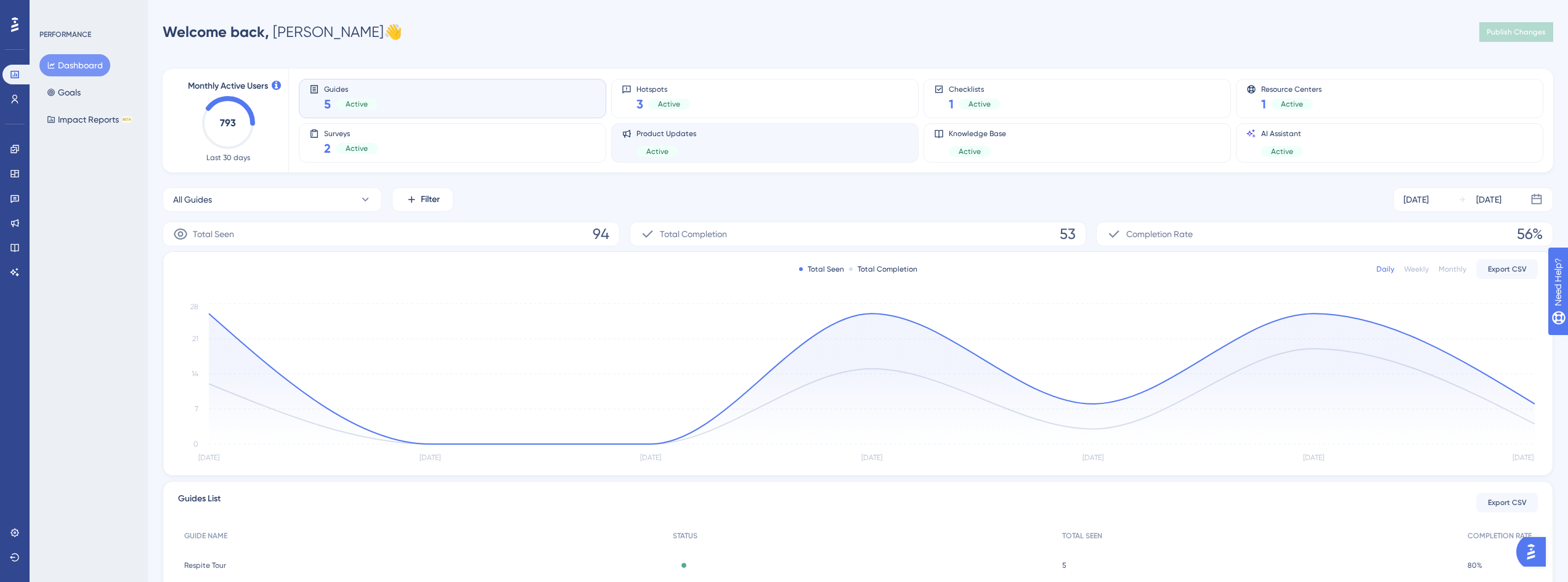
click at [836, 140] on div "Product Updates Active" at bounding box center [764, 142] width 287 height 28
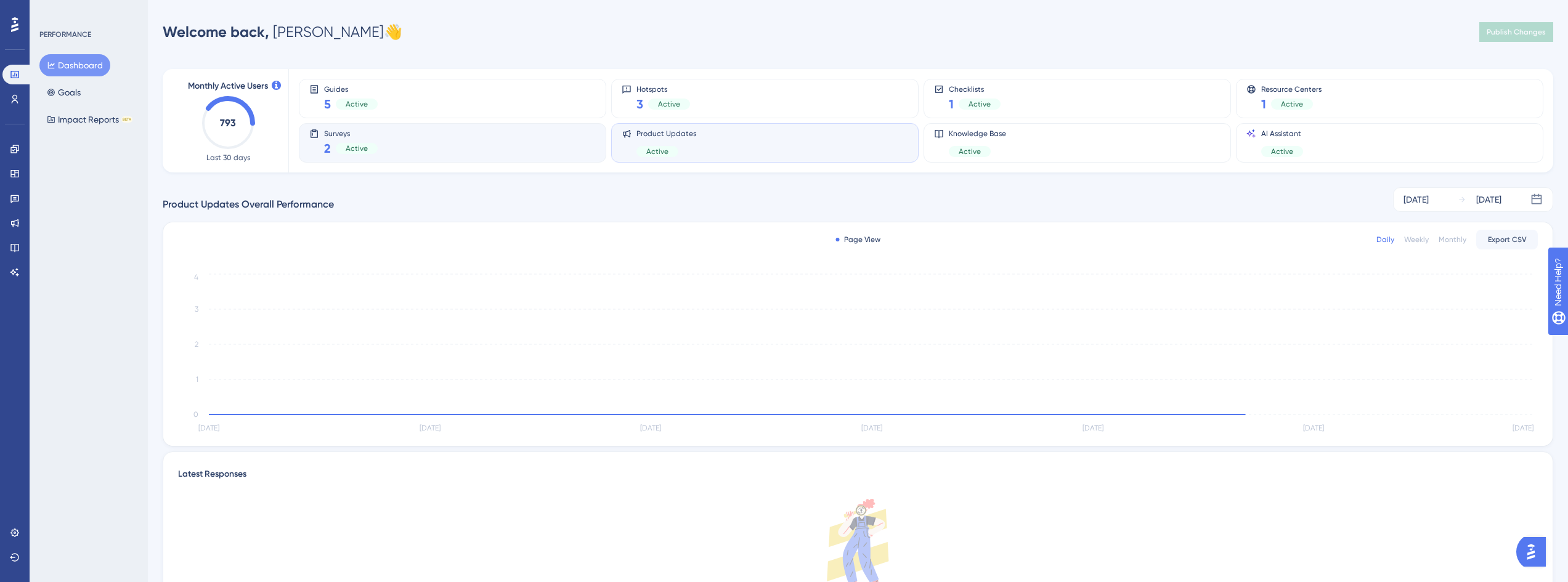
click at [442, 139] on div "Surveys 2 Active" at bounding box center [452, 142] width 287 height 28
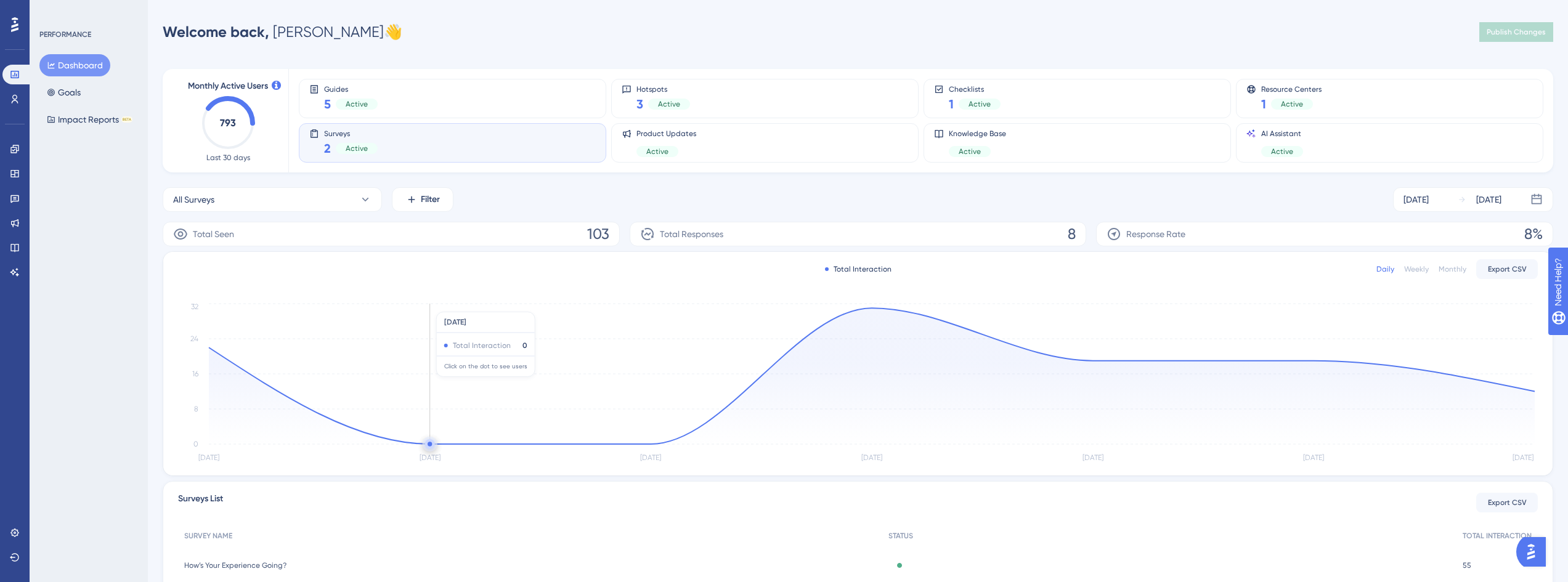
scroll to position [115, 0]
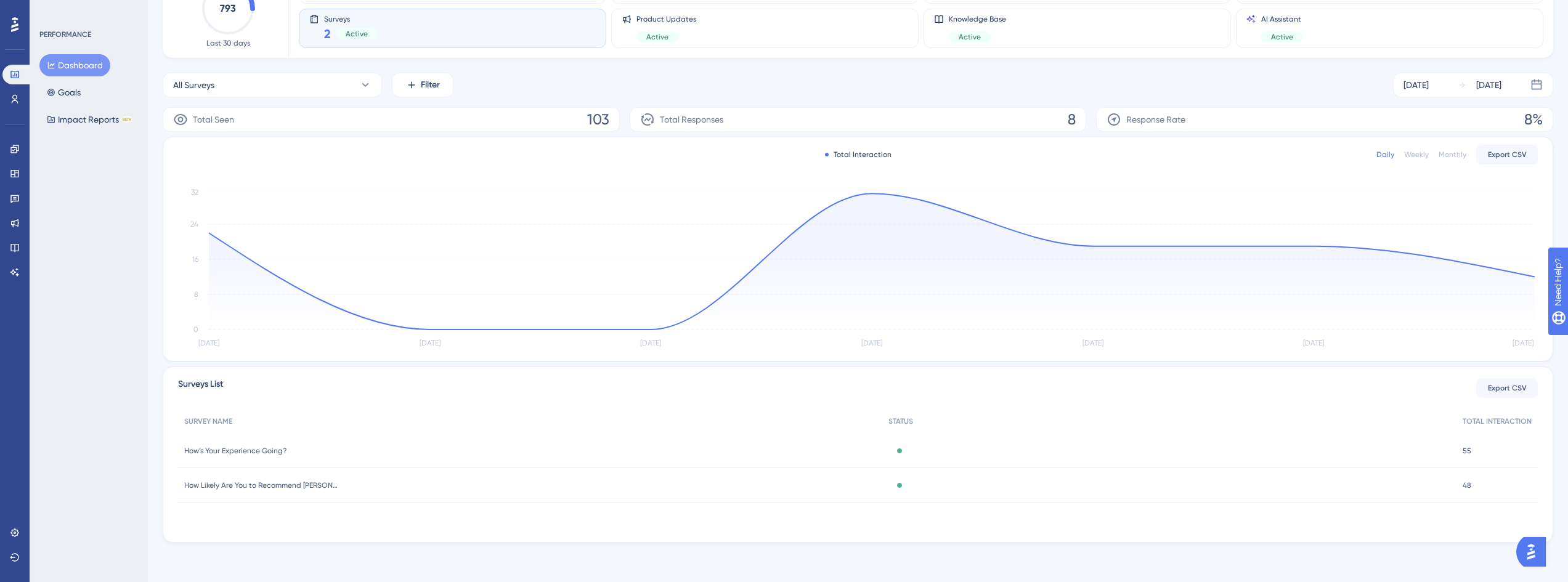
click at [268, 449] on span "How’s Your Experience Going?" at bounding box center [235, 450] width 102 height 10
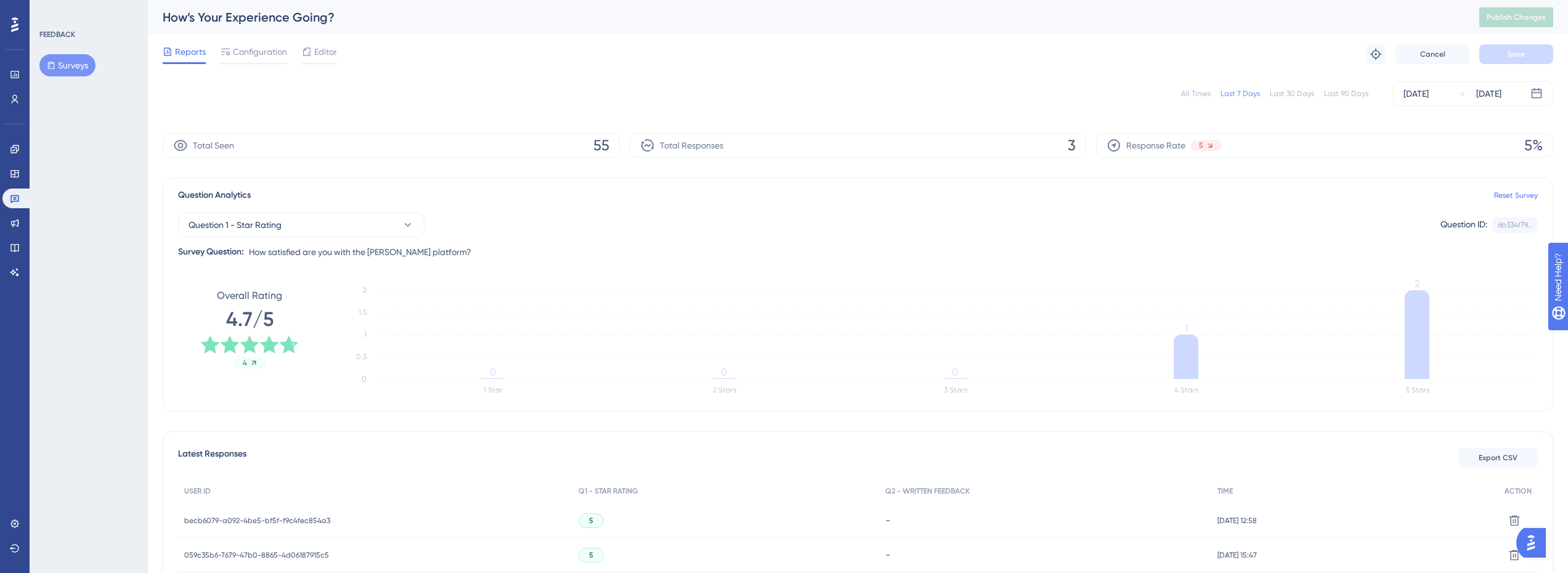
click at [1353, 85] on div "All Times Last 7 Days Last 30 Days Last 90 Days [DATE] [DATE]" at bounding box center [858, 94] width 1391 height 25
click at [1356, 94] on div "Last 90 Days" at bounding box center [1346, 93] width 45 height 10
click at [58, 67] on button "Surveys" at bounding box center [67, 65] width 56 height 22
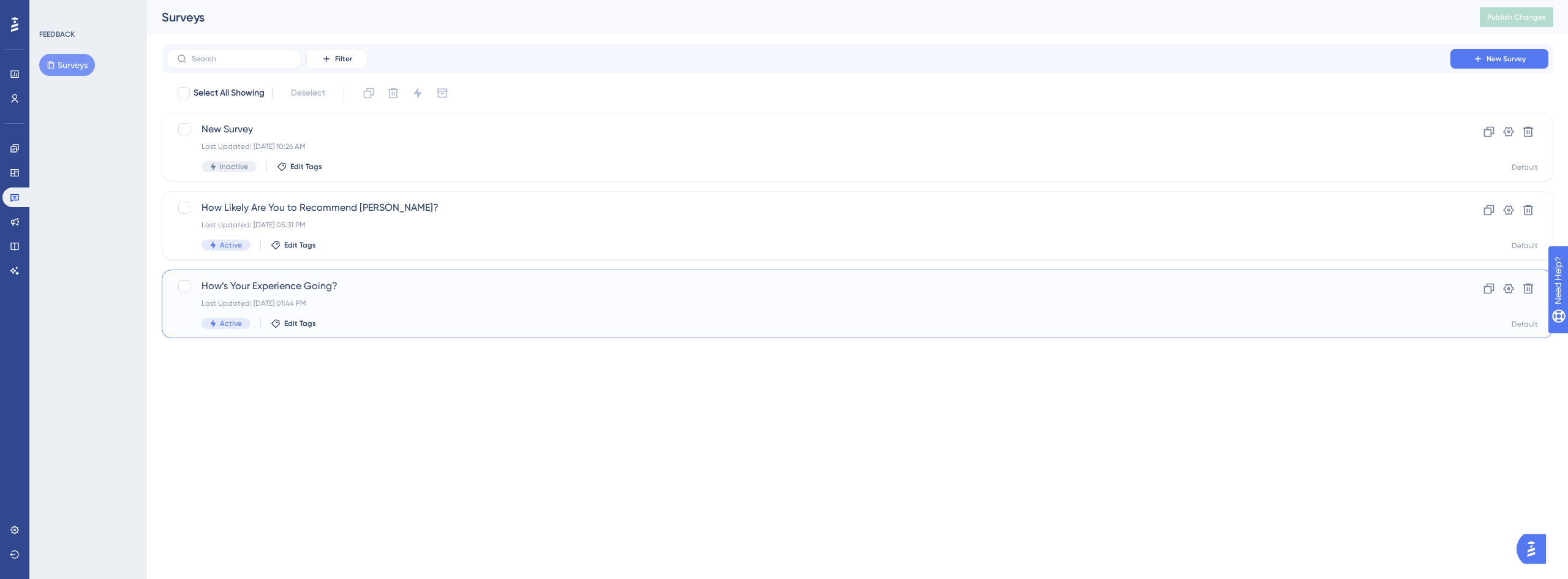
click at [346, 296] on div "How’s Your Experience Going? Last Updated: [DATE] 01:44 PM Active Edit Tags" at bounding box center [808, 304] width 1214 height 50
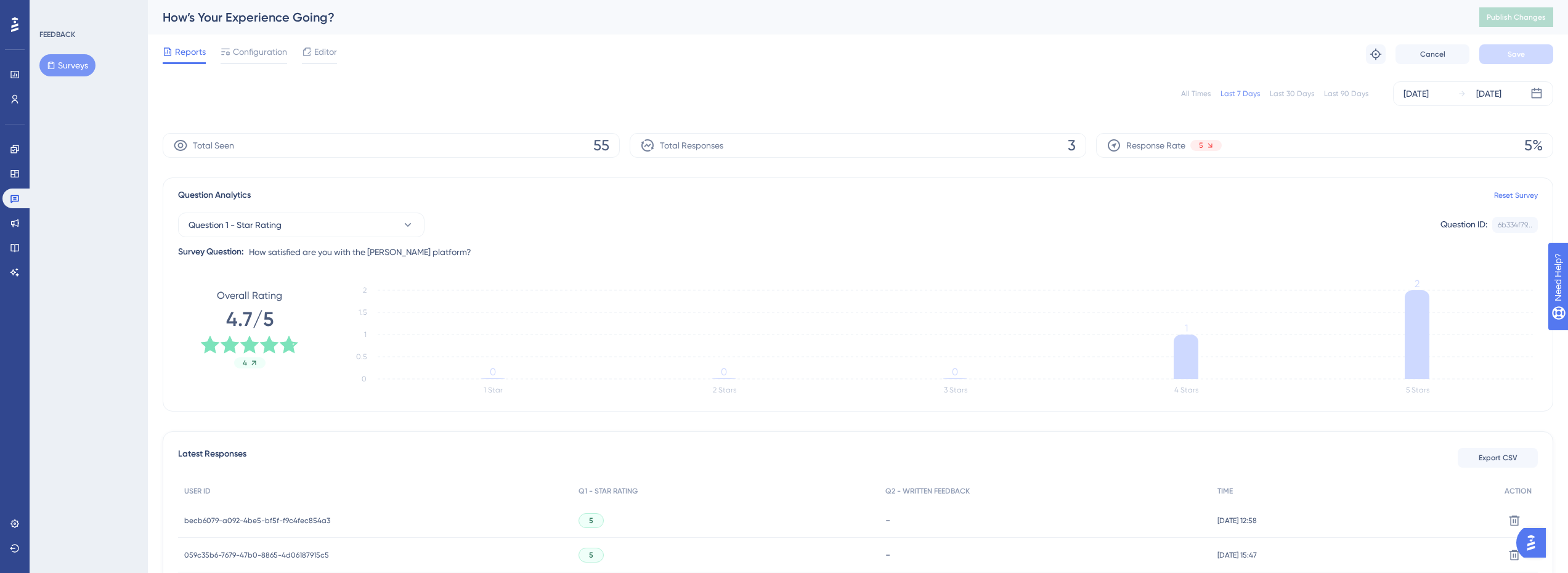
click at [71, 70] on button "Surveys" at bounding box center [67, 65] width 56 height 22
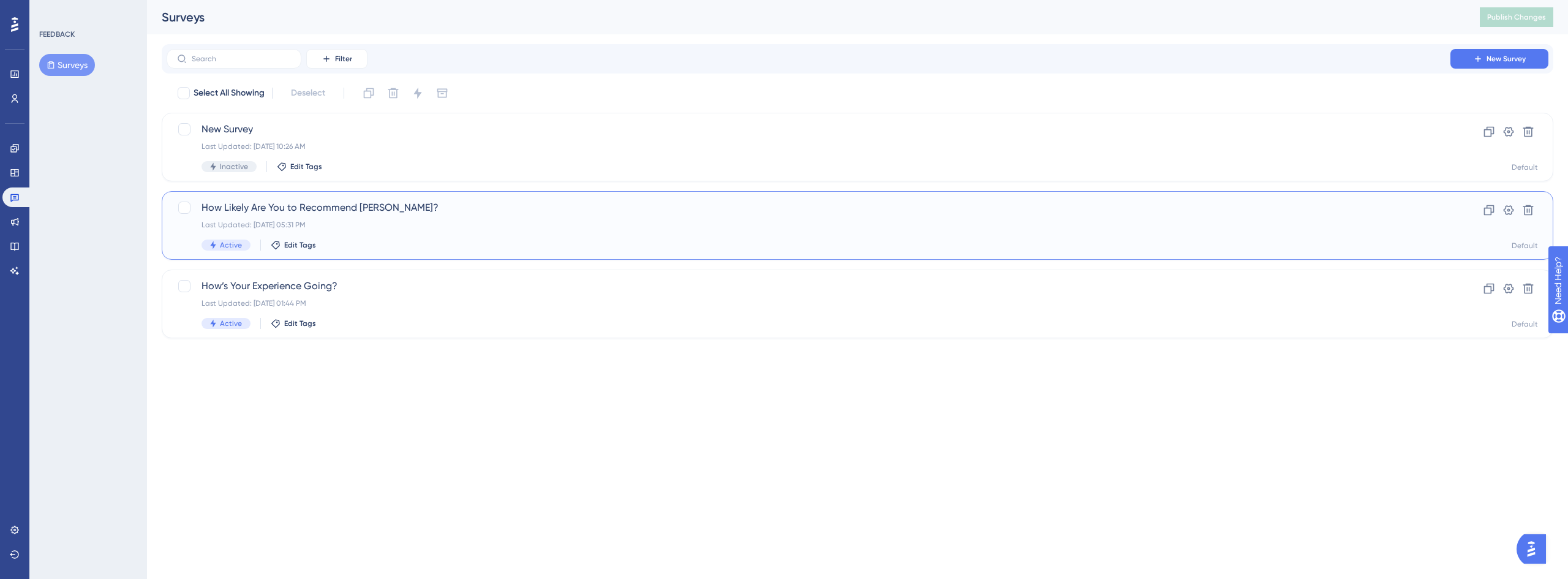
click at [382, 225] on div "Last Updated: [DATE] 05:31 PM" at bounding box center [808, 225] width 1214 height 10
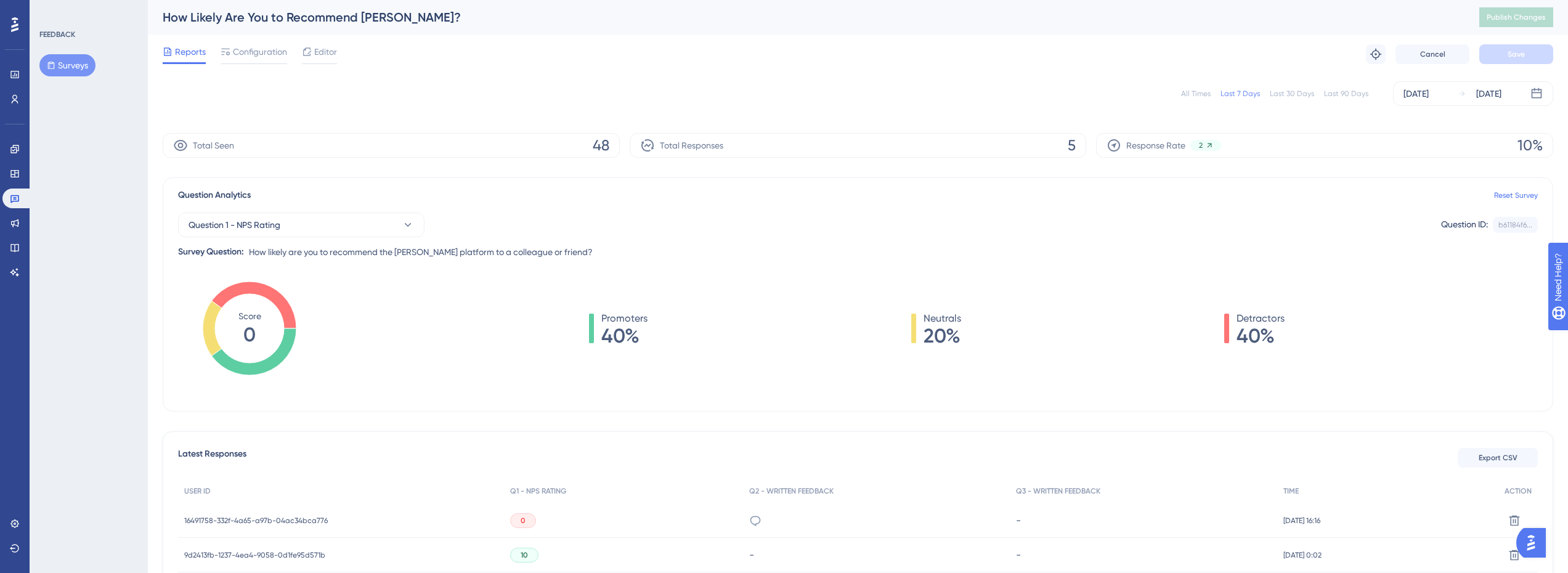
click at [1345, 94] on div "Last 90 Days" at bounding box center [1346, 93] width 45 height 10
click at [631, 339] on span "70%" at bounding box center [624, 336] width 46 height 20
click at [627, 342] on span "70%" at bounding box center [624, 336] width 46 height 20
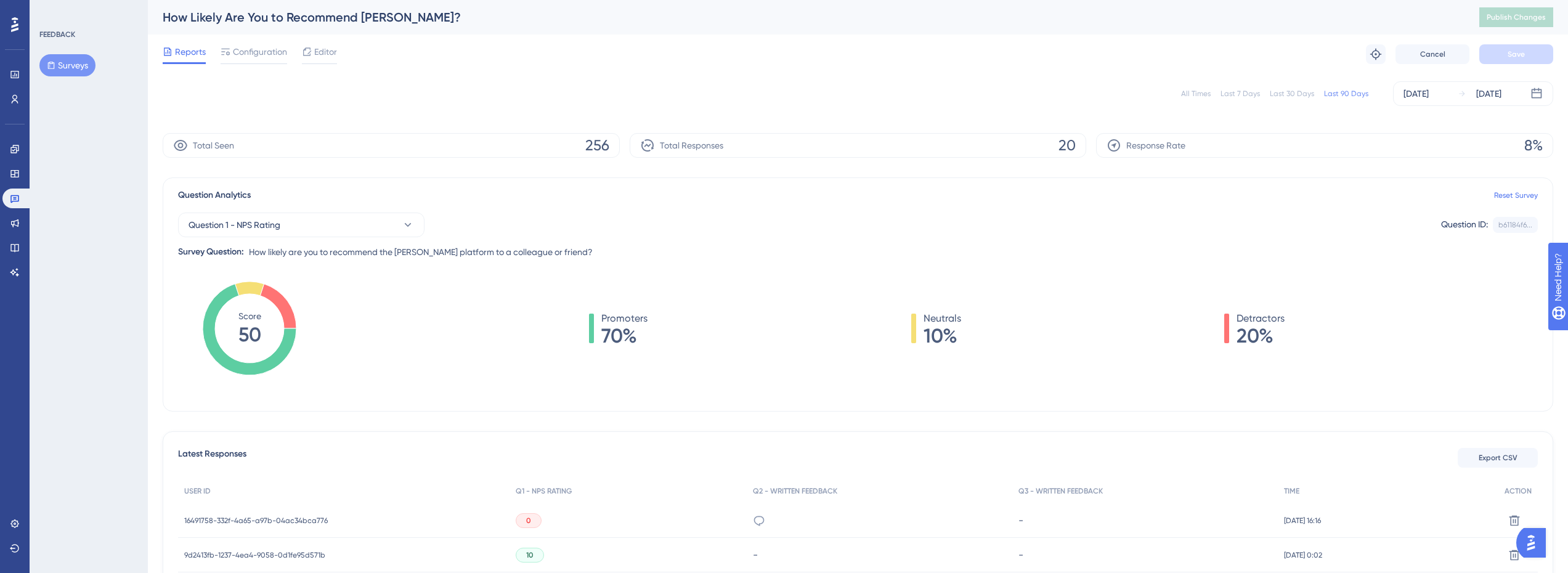
click at [652, 336] on div "Promoters 70% Neutrals 10% Detractors 20%" at bounding box center [937, 329] width 1202 height 35
click at [621, 340] on span "70%" at bounding box center [624, 336] width 46 height 20
click at [944, 332] on span "10%" at bounding box center [943, 336] width 38 height 20
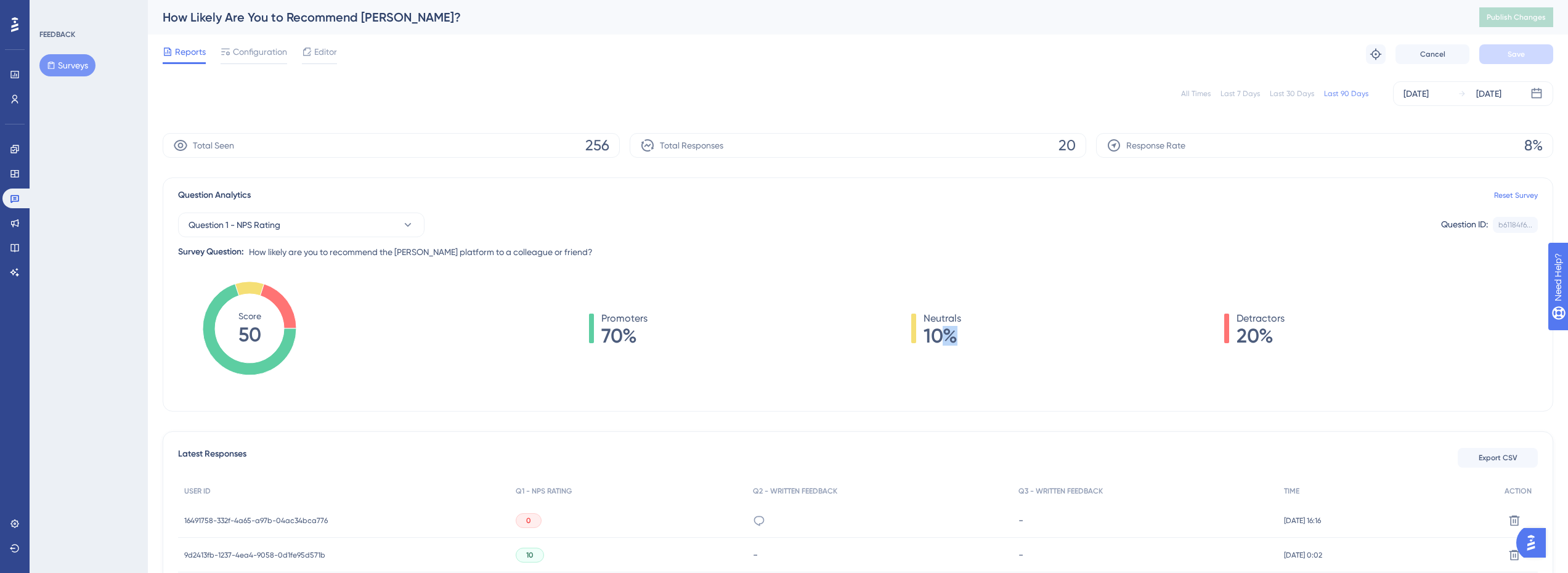
click at [944, 333] on span "10%" at bounding box center [943, 336] width 38 height 20
drag, startPoint x: 1277, startPoint y: 334, endPoint x: 1218, endPoint y: 340, distance: 59.3
click at [1277, 335] on span "20%" at bounding box center [1261, 336] width 48 height 20
click at [1217, 340] on div "Promoters 70% Neutrals 10% Detractors 20%" at bounding box center [937, 329] width 1202 height 35
click at [1233, 337] on div "Detractors 20%" at bounding box center [1255, 329] width 60 height 35
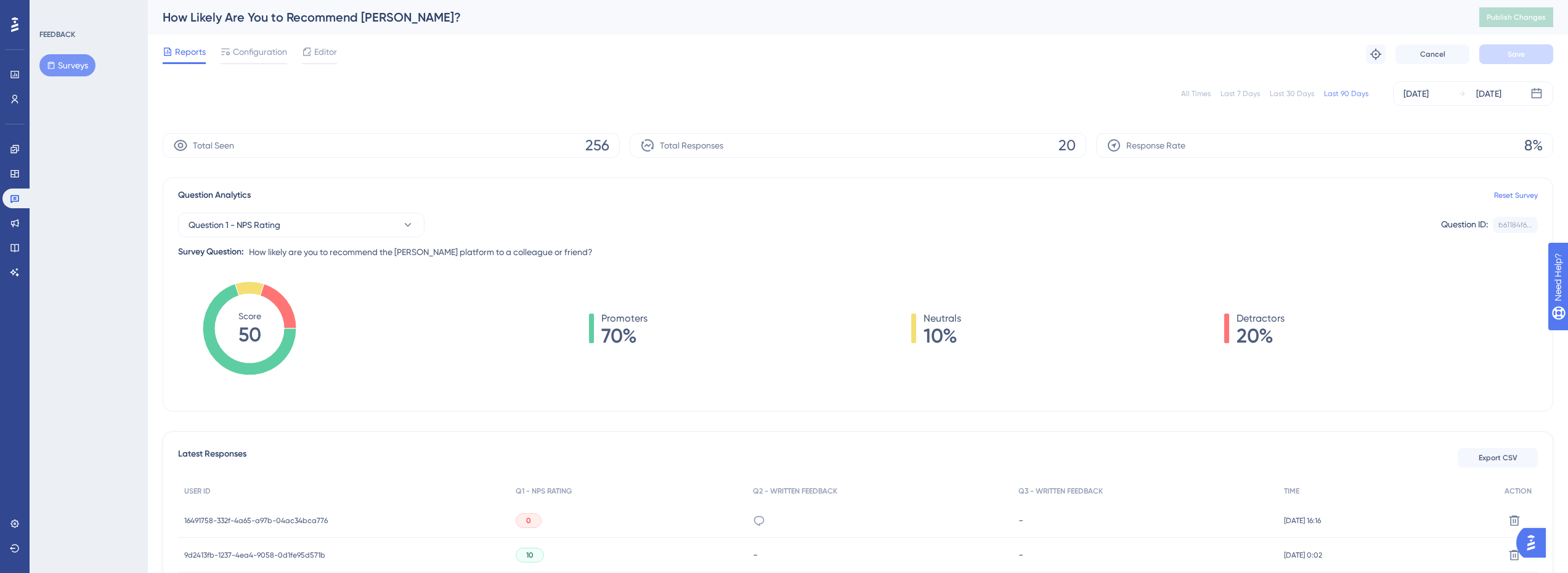
click at [1237, 337] on span "20%" at bounding box center [1261, 336] width 48 height 20
click at [1239, 336] on span "20%" at bounding box center [1261, 336] width 48 height 20
click at [1257, 333] on span "20%" at bounding box center [1261, 336] width 48 height 20
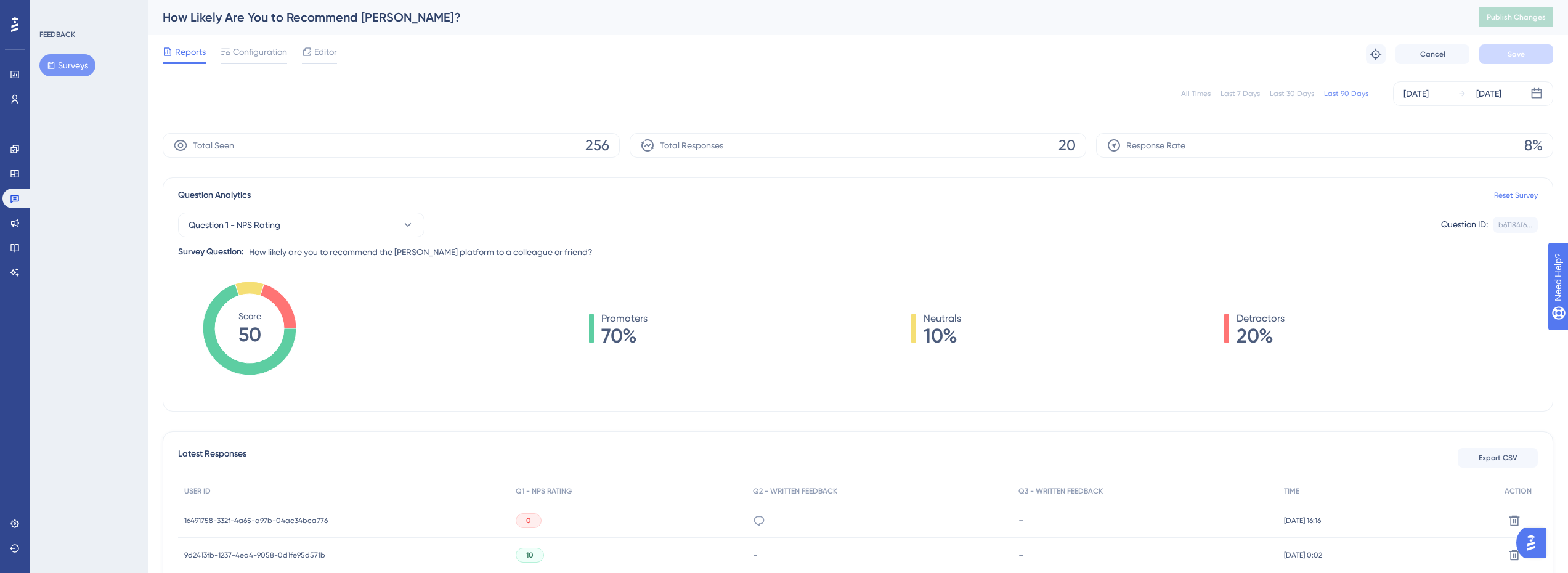
drag, startPoint x: 1105, startPoint y: 69, endPoint x: 1102, endPoint y: 47, distance: 22.2
click at [1105, 69] on div "Reports Configuration Editor Troubleshoot Cancel Save" at bounding box center [858, 54] width 1391 height 39
click at [6, 68] on link at bounding box center [14, 75] width 25 height 20
